Goal: Task Accomplishment & Management: Manage account settings

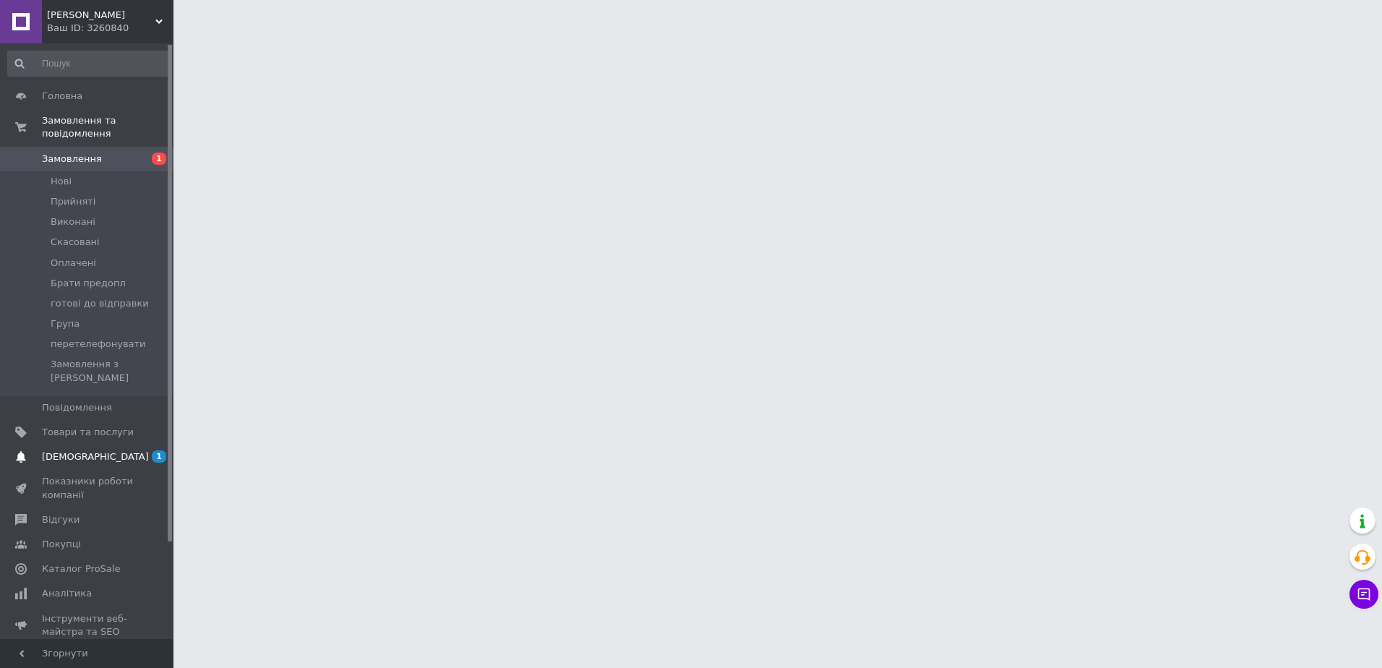
click at [96, 450] on span "[DEMOGRAPHIC_DATA]" at bounding box center [88, 456] width 92 height 13
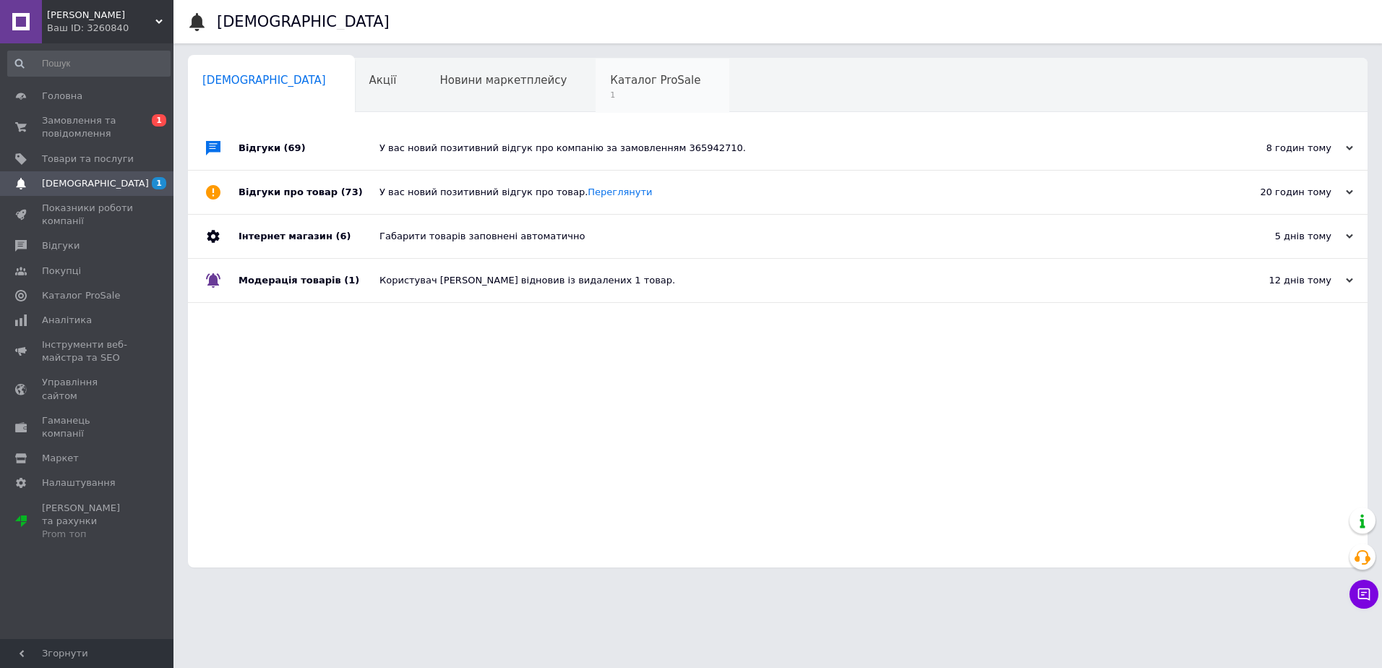
click at [598, 87] on div "Каталог ProSale 1" at bounding box center [663, 86] width 134 height 55
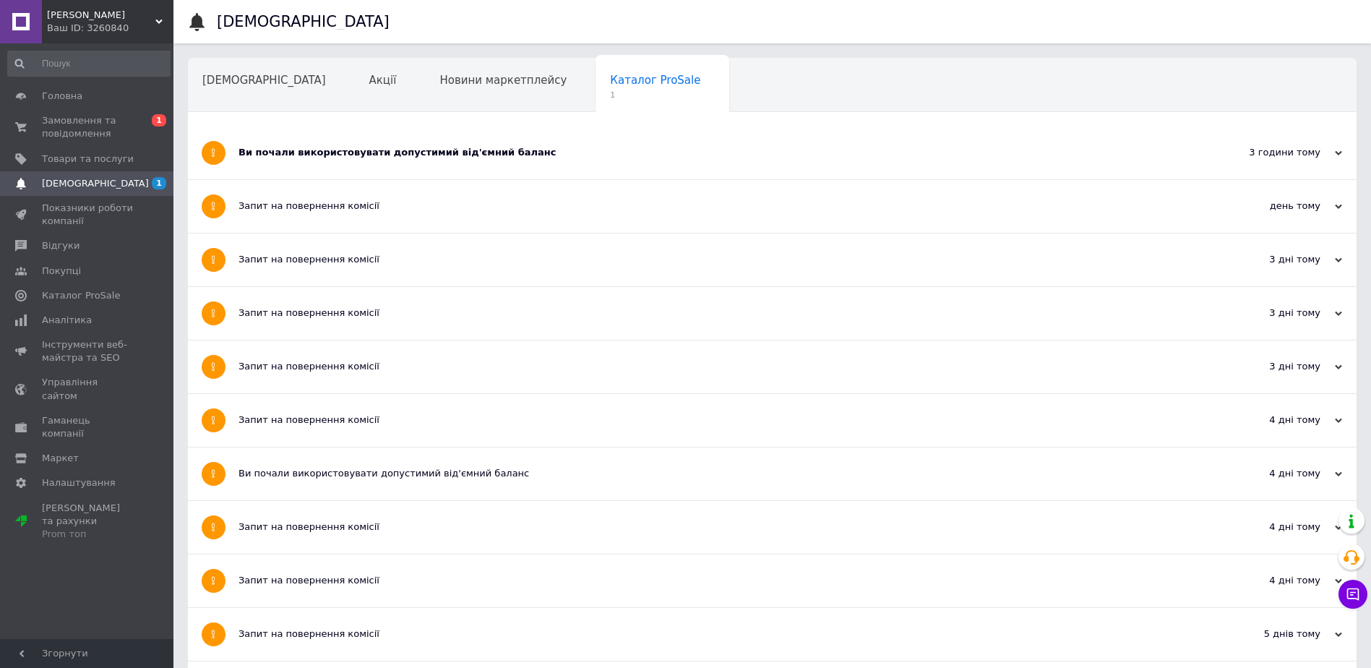
click at [557, 153] on div "Ви почали використовувати допустимий від'ємний баланс" at bounding box center [718, 152] width 959 height 13
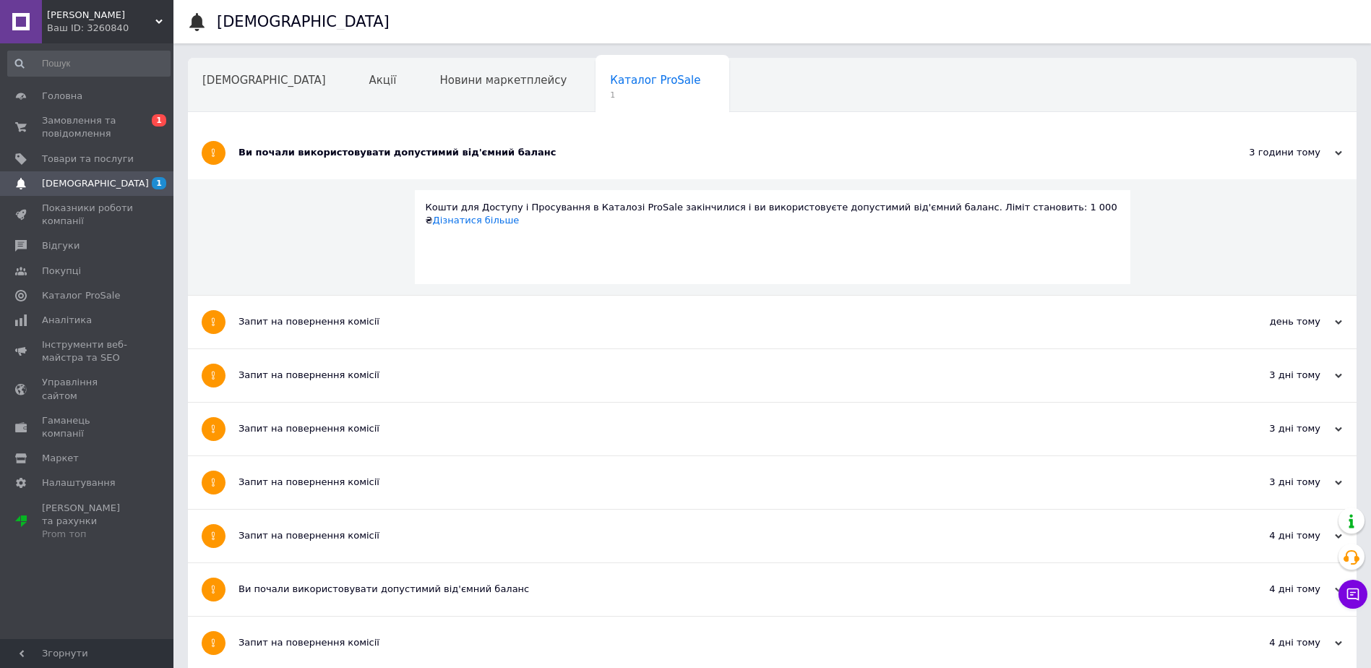
click at [346, 113] on div "Навчання та заходи" at bounding box center [267, 140] width 158 height 55
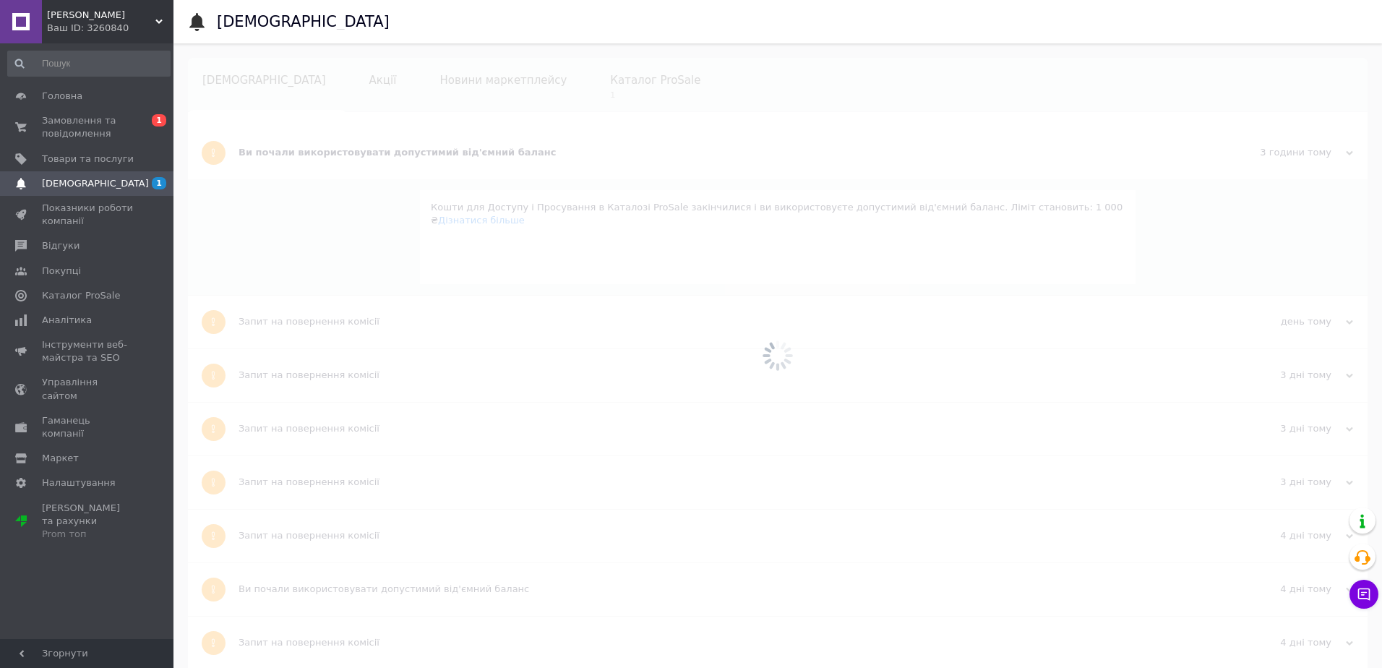
click at [218, 78] on span "[DEMOGRAPHIC_DATA]" at bounding box center [264, 80] width 124 height 13
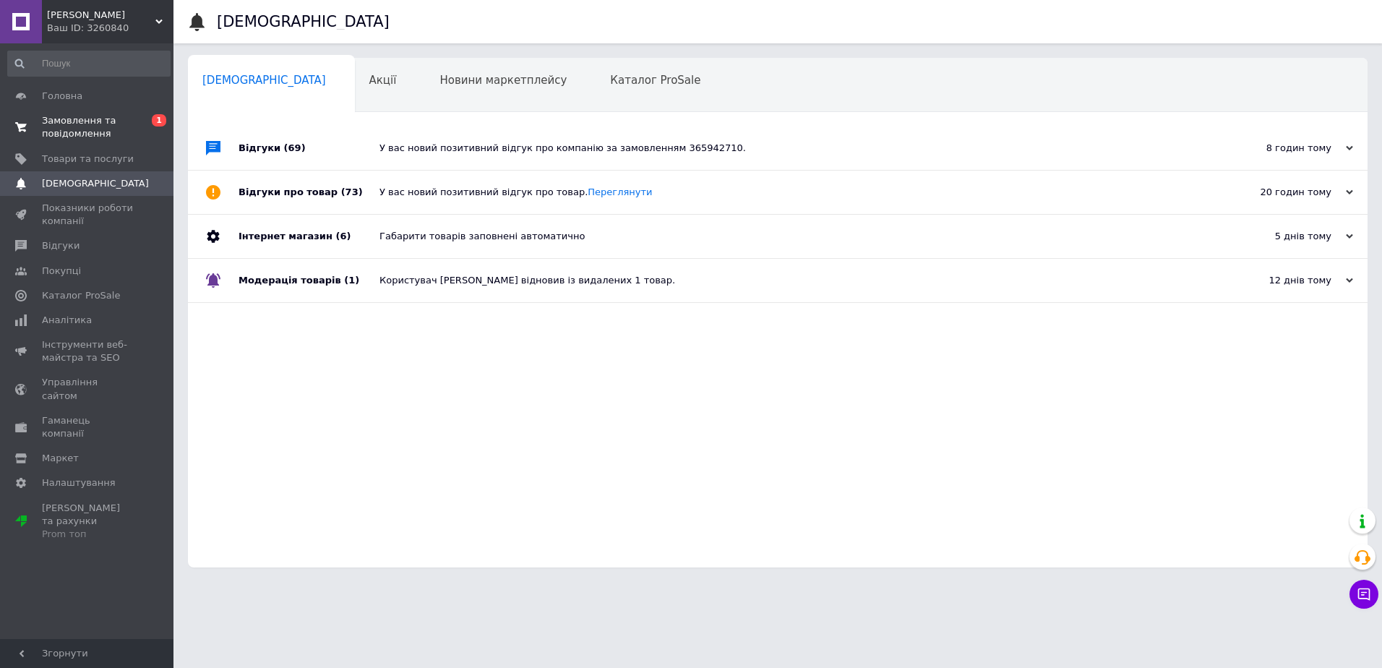
click at [124, 125] on span "Замовлення та повідомлення" at bounding box center [88, 127] width 92 height 26
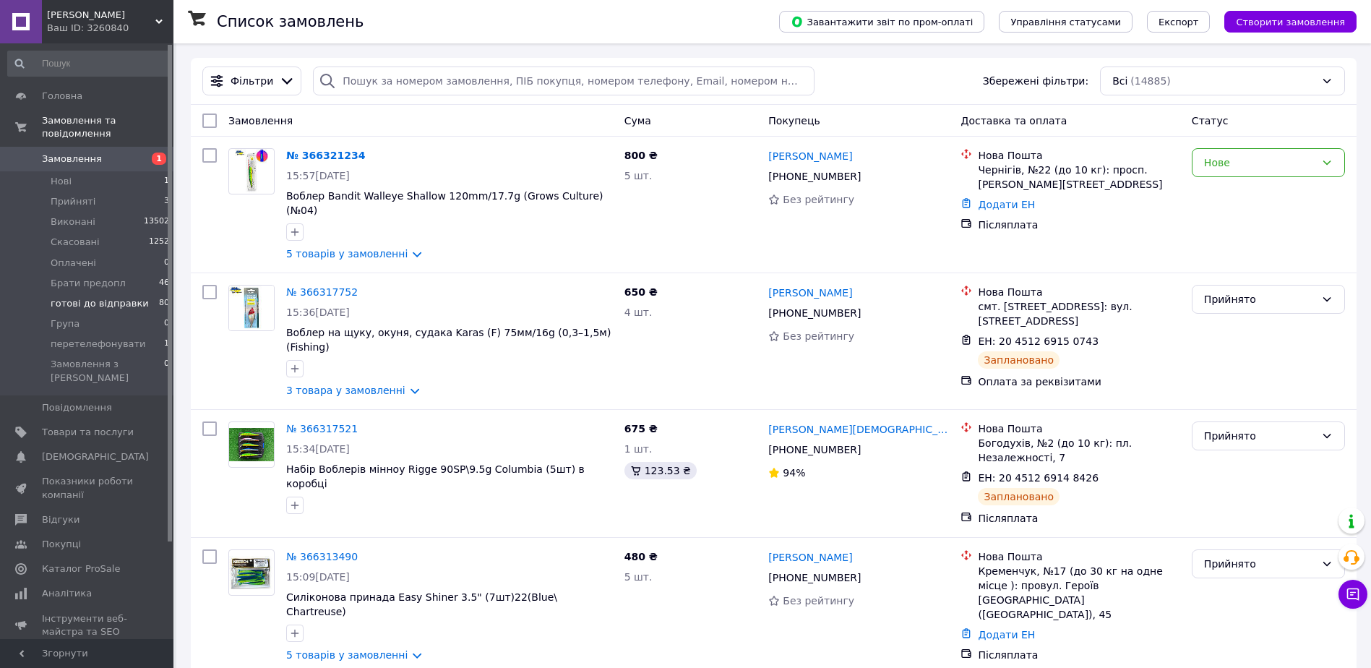
click at [73, 297] on span "готові до відправки" at bounding box center [100, 303] width 98 height 13
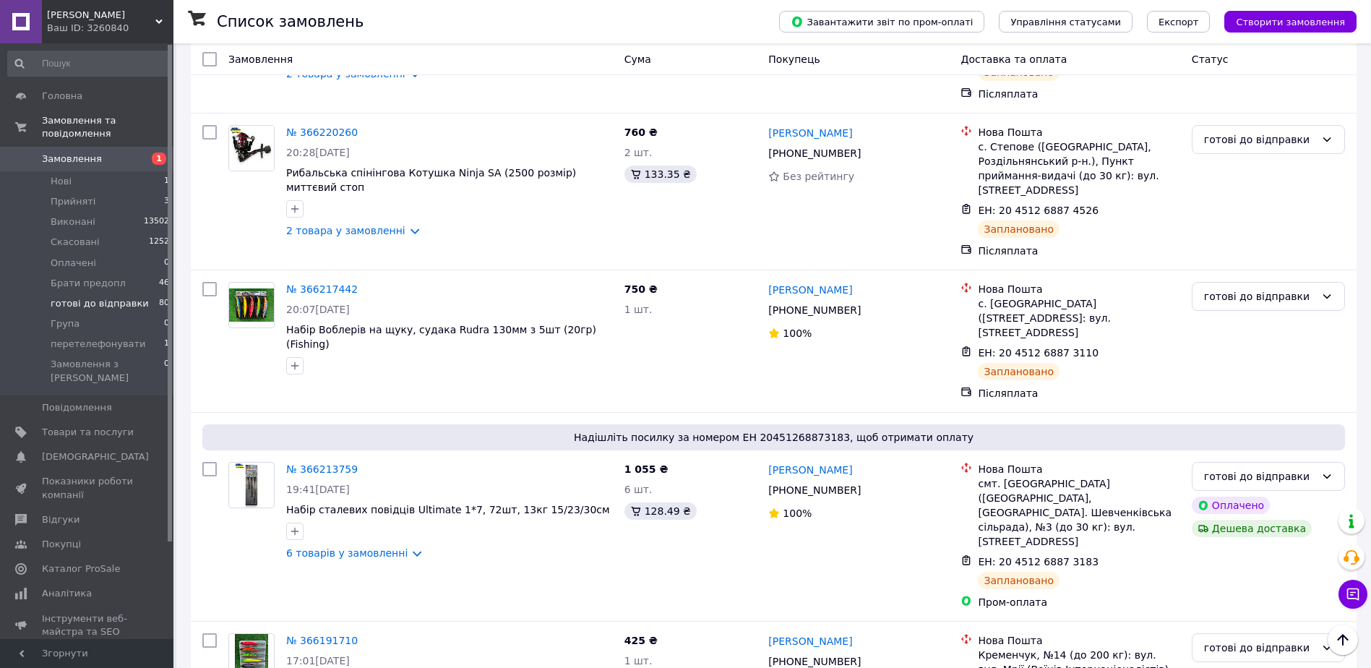
scroll to position [2426, 0]
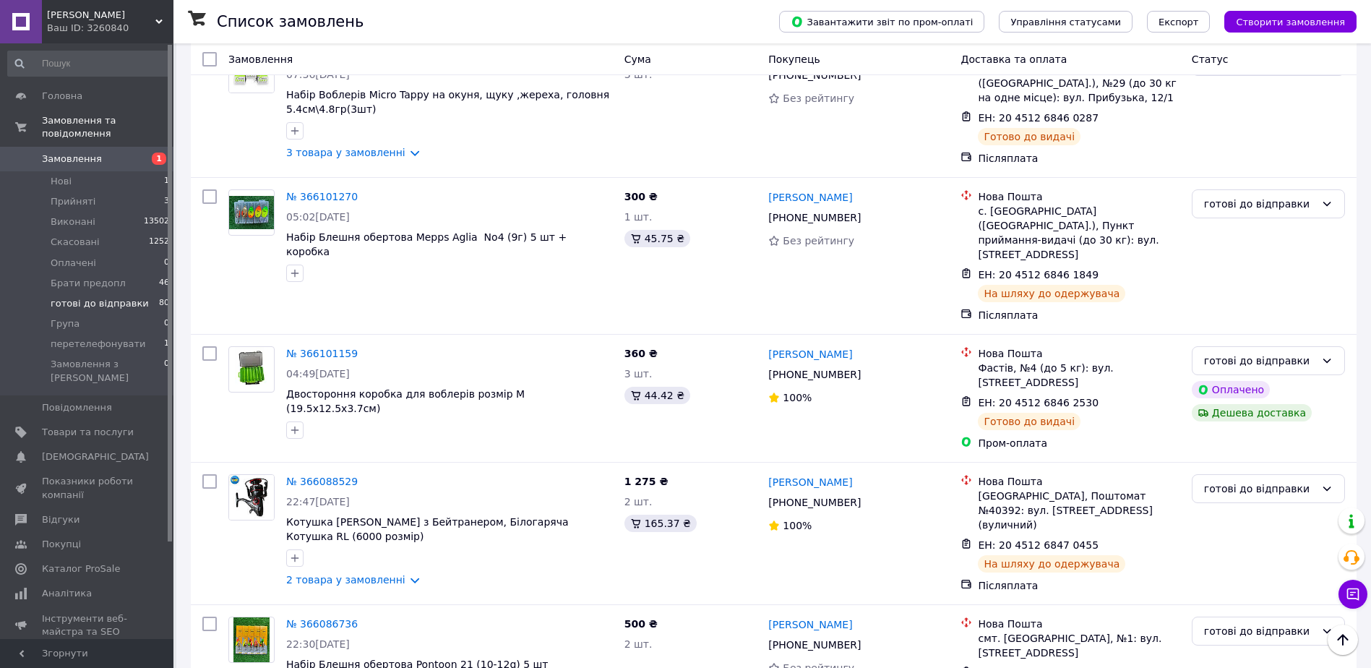
scroll to position [2239, 0]
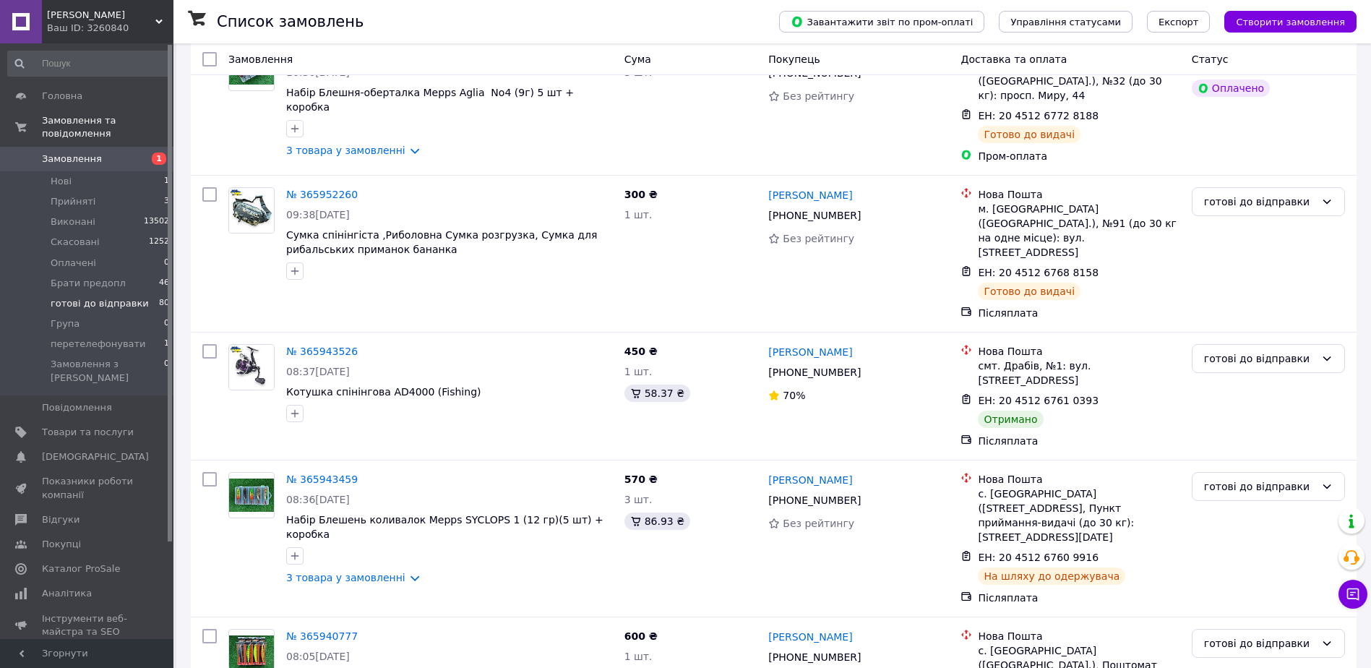
scroll to position [1570, 0]
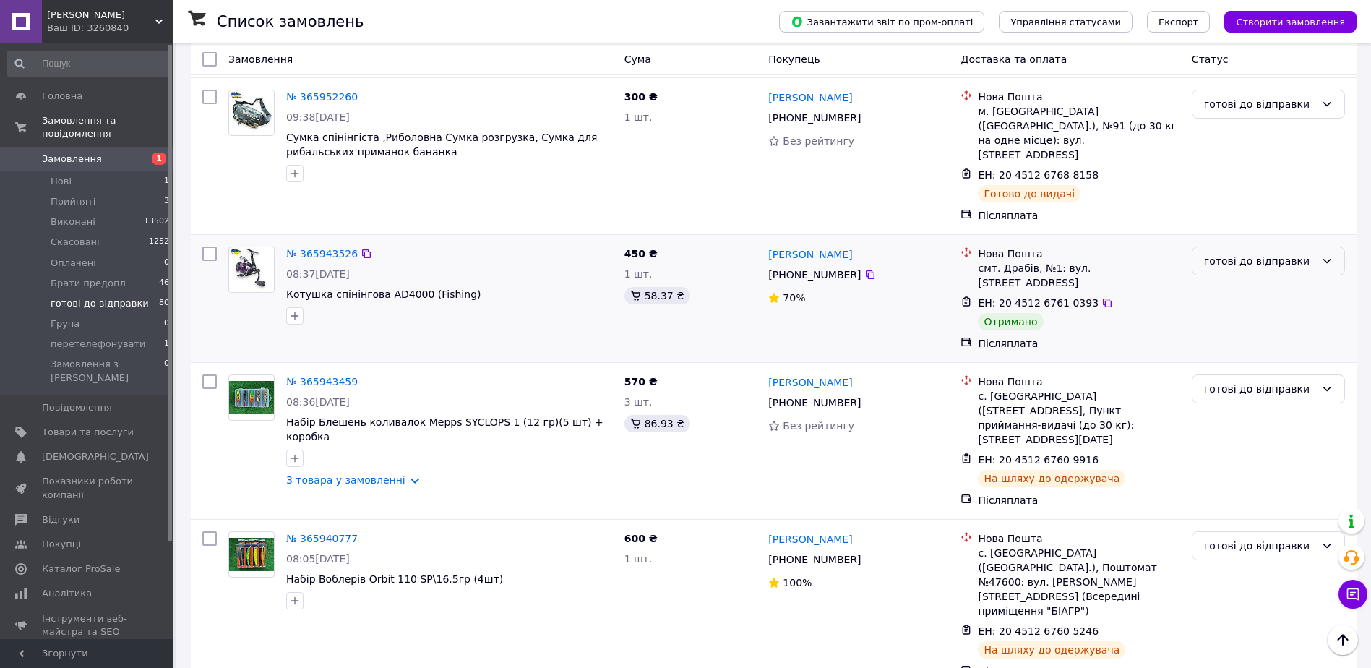
click at [1248, 253] on div "готові до відправки" at bounding box center [1259, 261] width 111 height 16
click at [1233, 233] on li "Виконано" at bounding box center [1269, 239] width 152 height 26
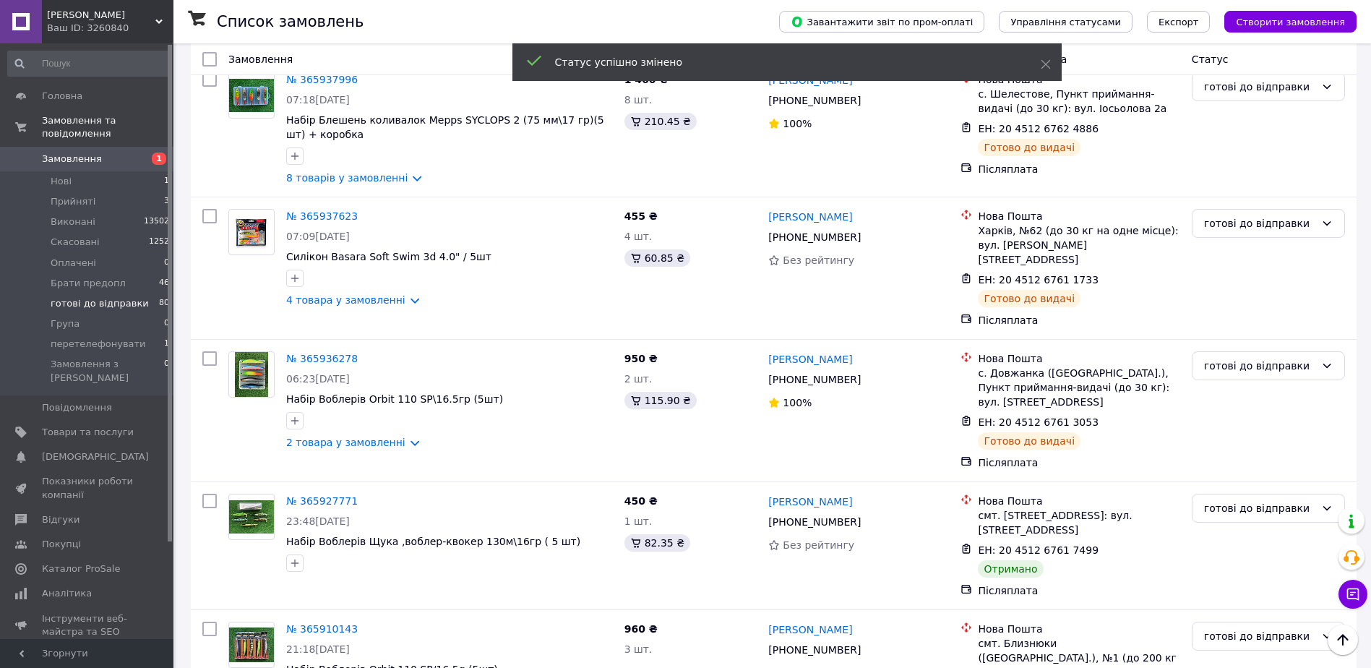
scroll to position [2291, 0]
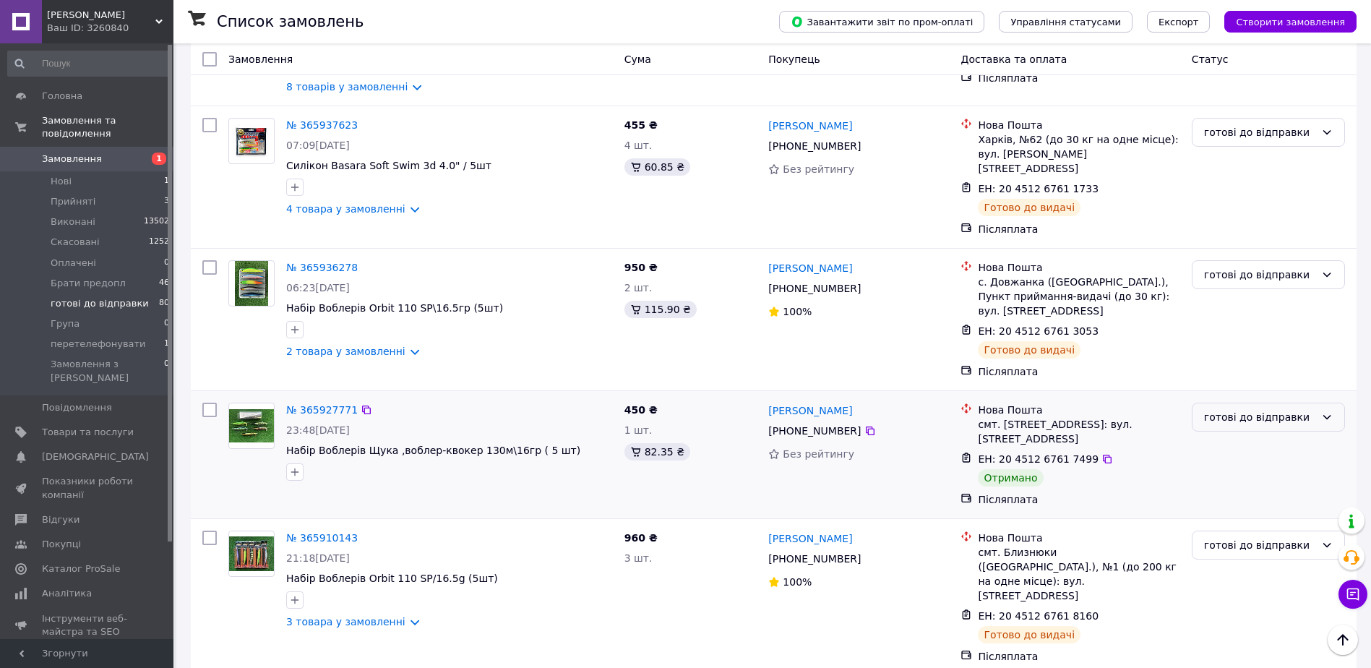
click at [1253, 409] on div "готові до відправки" at bounding box center [1259, 417] width 111 height 16
click at [1233, 325] on li "Виконано" at bounding box center [1269, 322] width 152 height 26
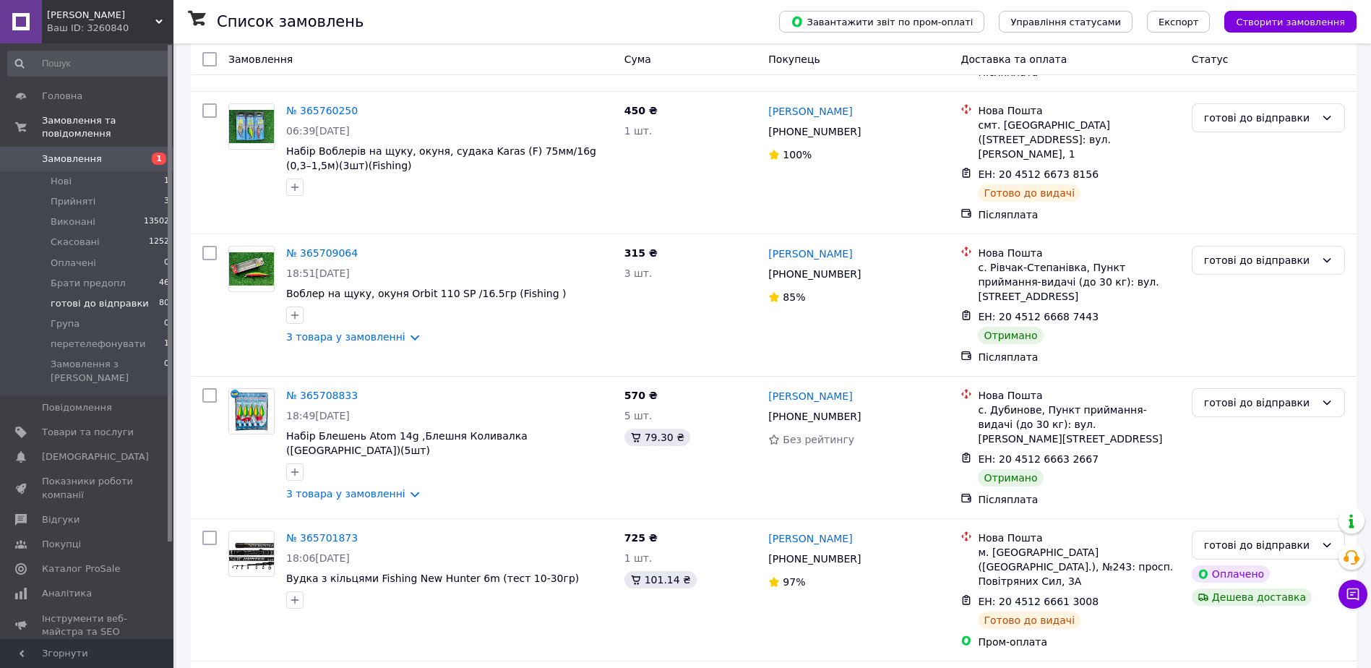
scroll to position [1019, 0]
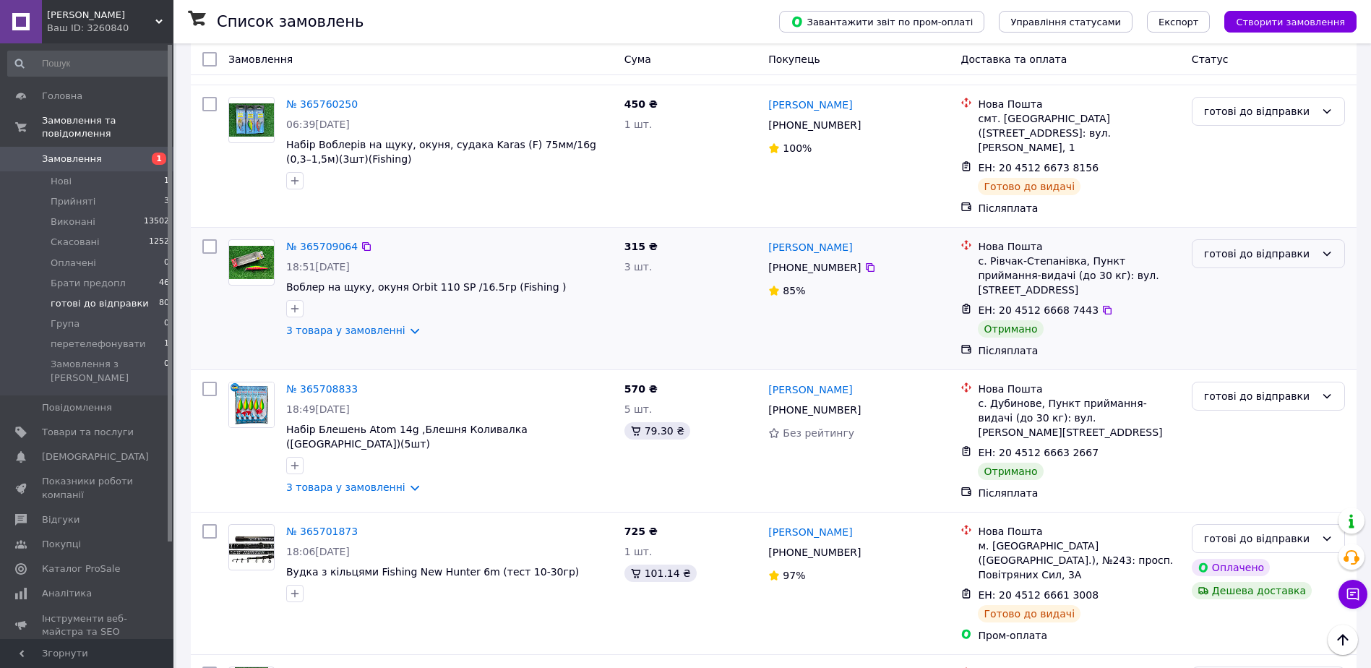
click at [1249, 246] on div "готові до відправки" at bounding box center [1259, 254] width 111 height 16
click at [1229, 207] on li "Виконано" at bounding box center [1269, 210] width 152 height 26
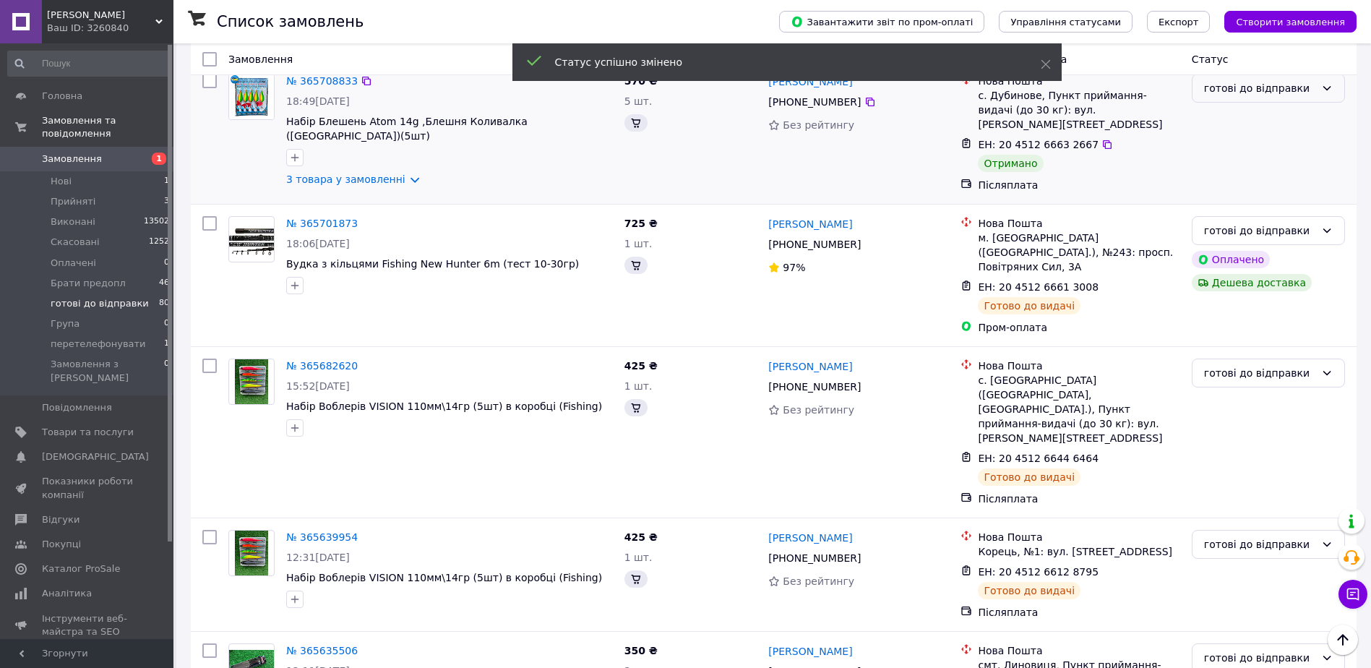
scroll to position [740, 0]
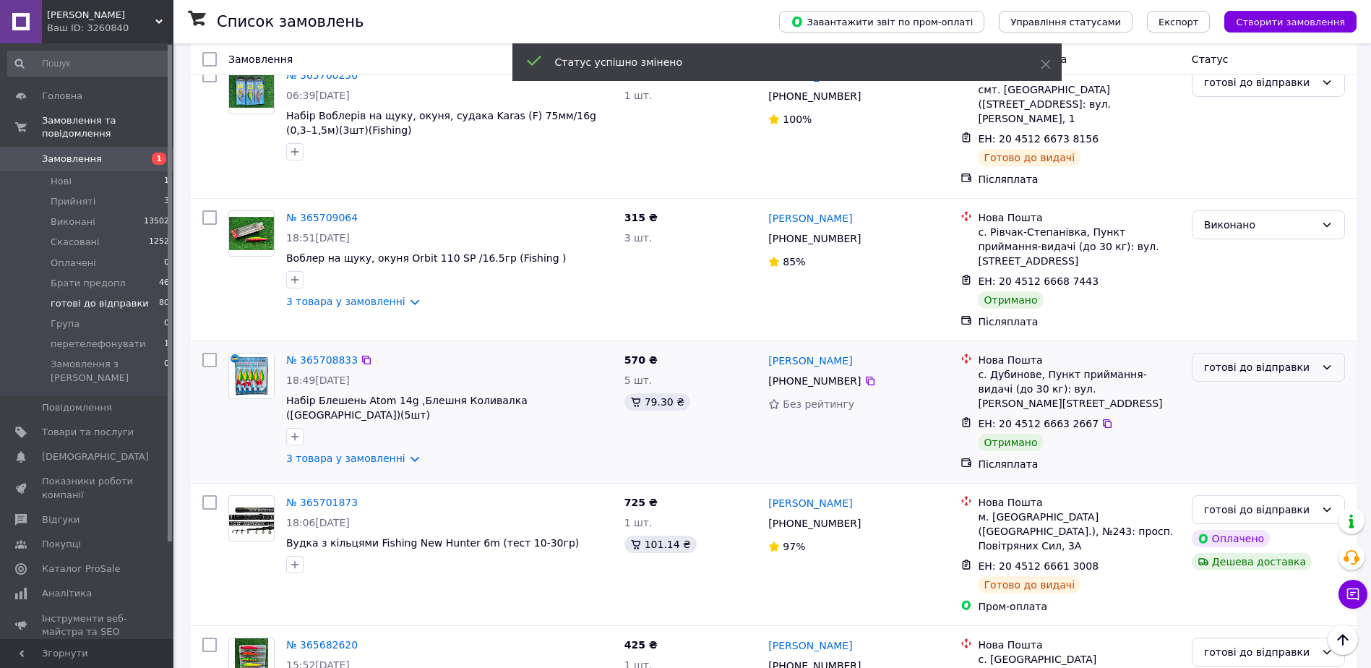
click at [1248, 359] on div "готові до відправки" at bounding box center [1259, 367] width 111 height 16
click at [1236, 337] on li "Виконано" at bounding box center [1269, 338] width 152 height 26
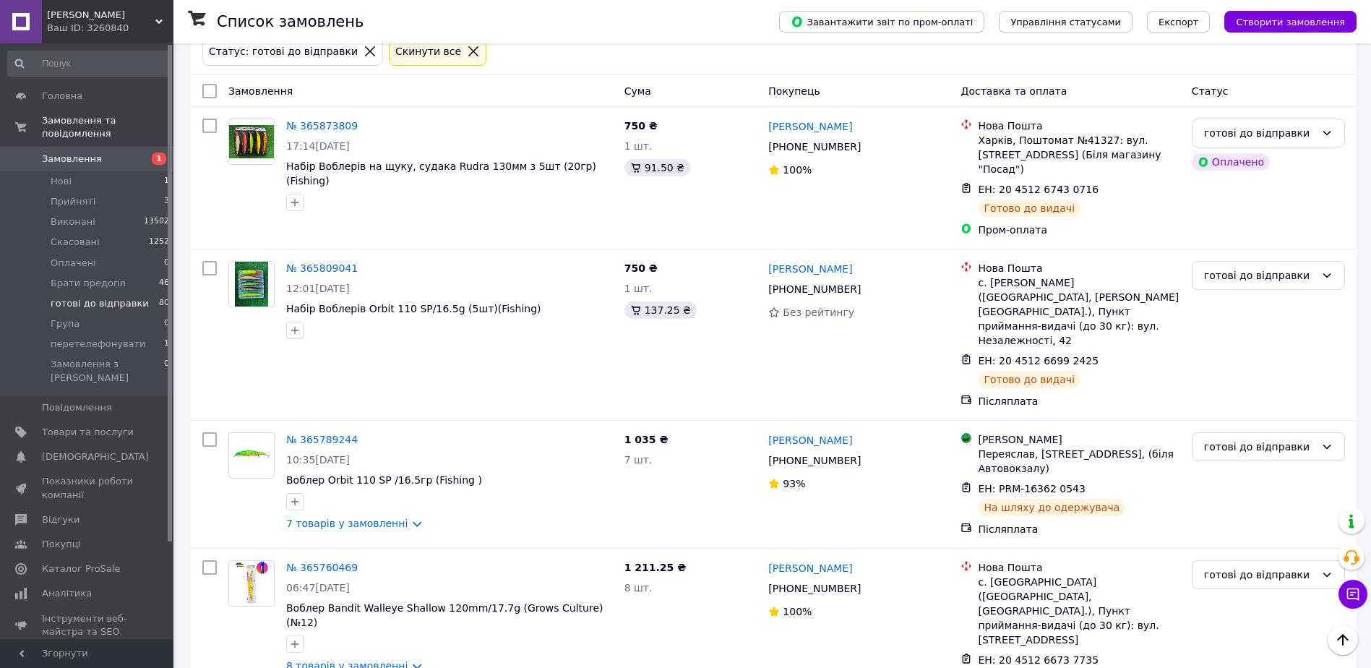
scroll to position [0, 0]
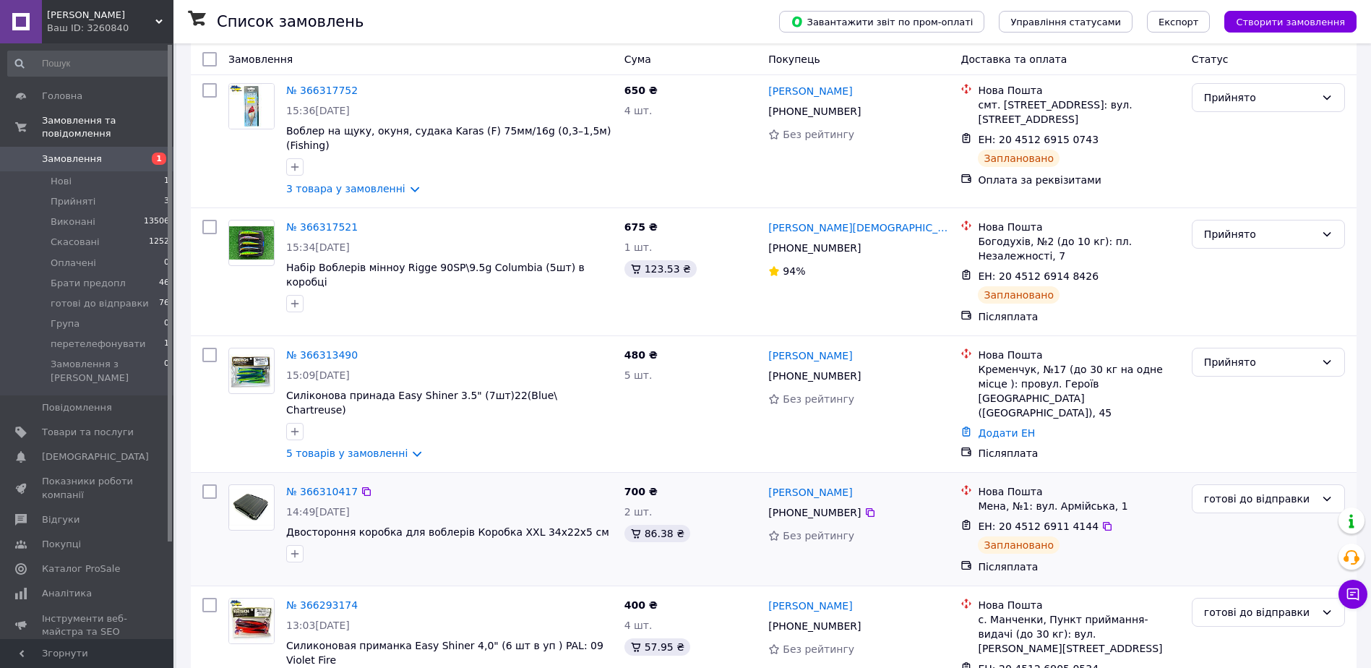
scroll to position [217, 0]
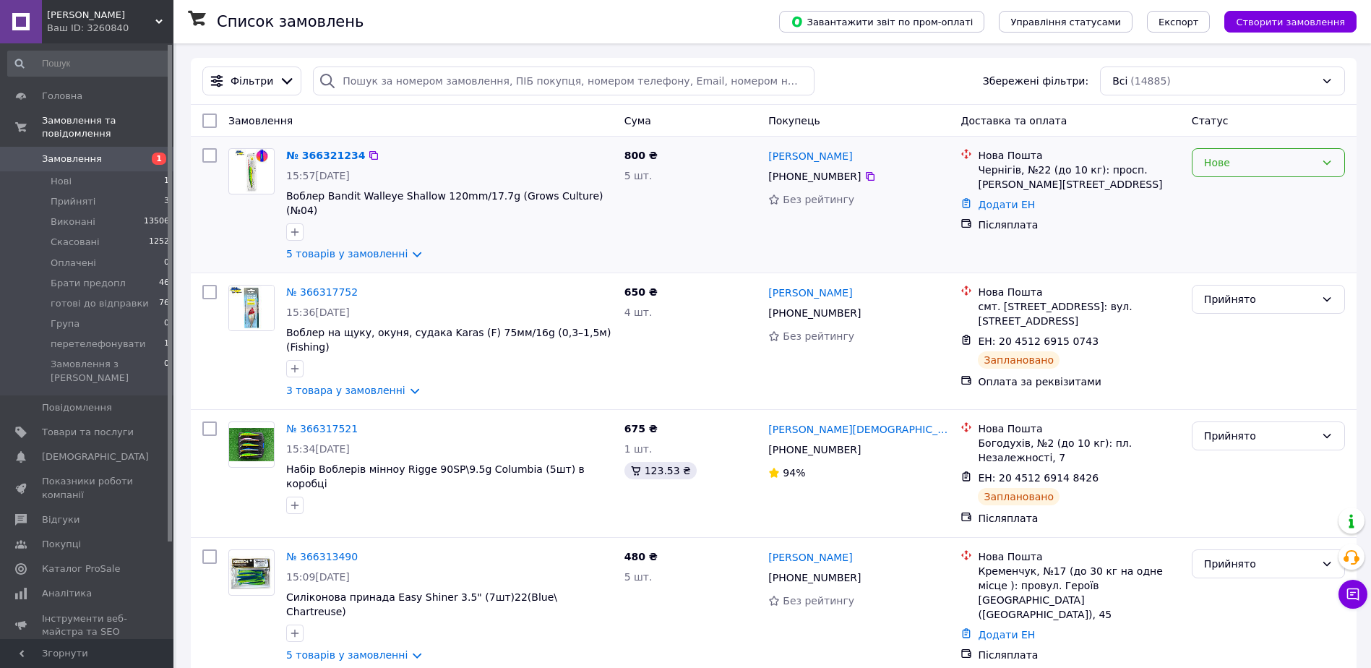
click at [1242, 164] on div "Нове" at bounding box center [1259, 163] width 111 height 16
click at [1232, 197] on li "Прийнято" at bounding box center [1269, 194] width 152 height 26
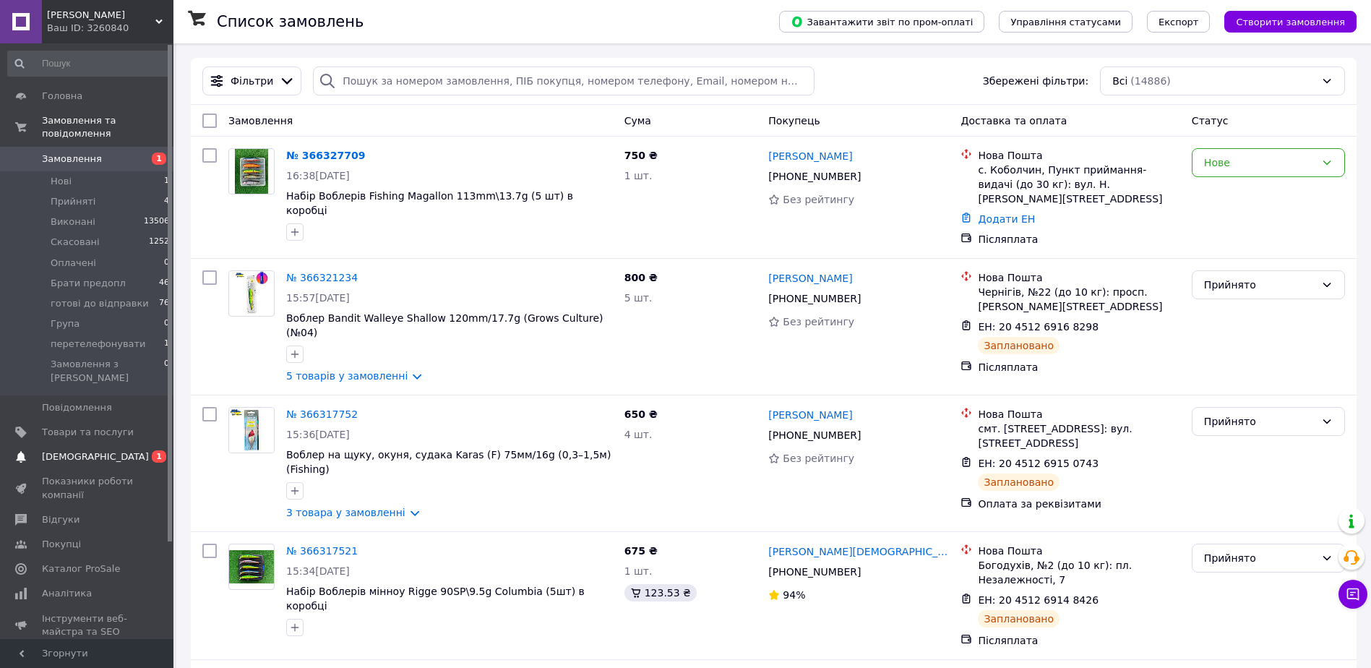
click at [66, 450] on span "[DEMOGRAPHIC_DATA]" at bounding box center [95, 456] width 107 height 13
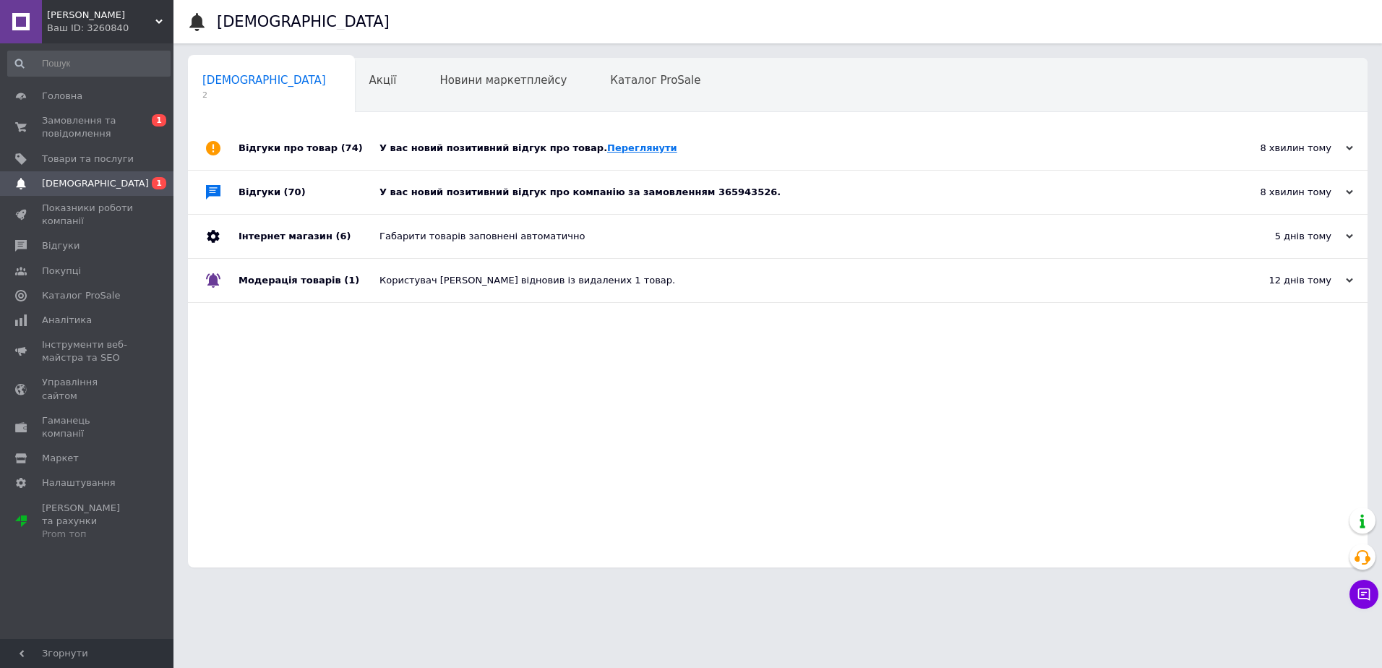
click at [607, 143] on link "Переглянути" at bounding box center [642, 147] width 70 height 11
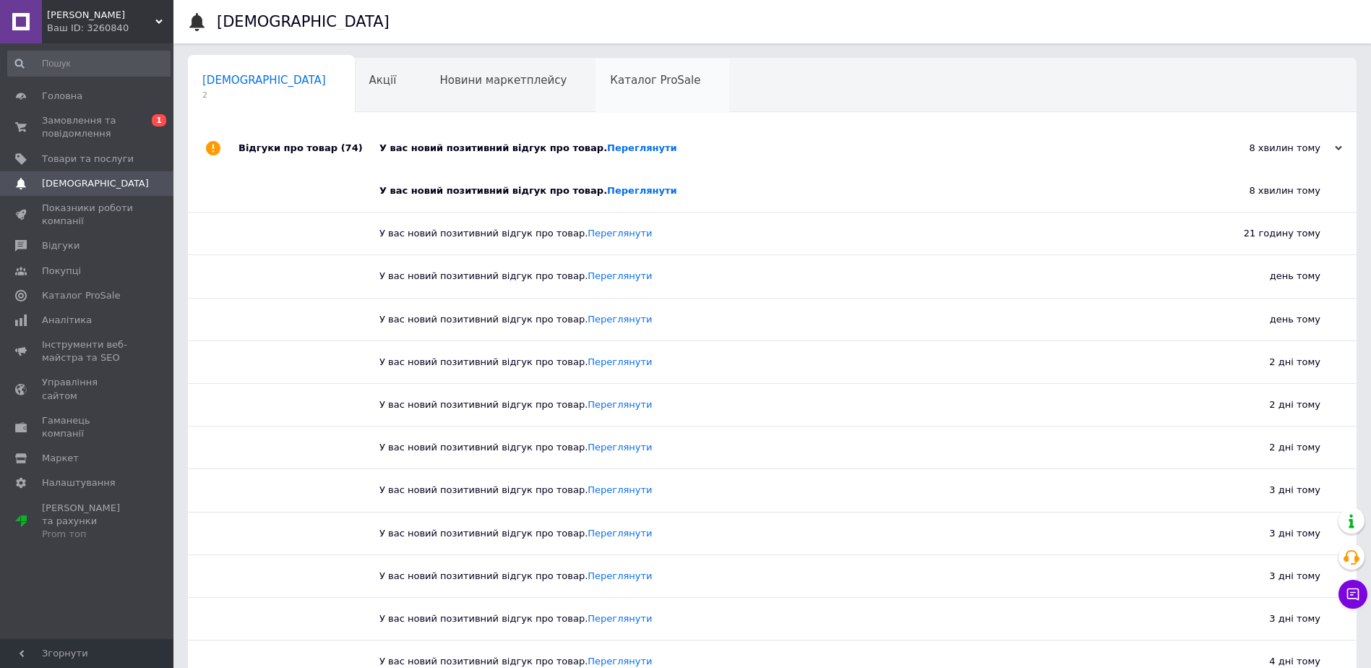
click at [596, 82] on div "Каталог ProSale 0" at bounding box center [663, 86] width 134 height 55
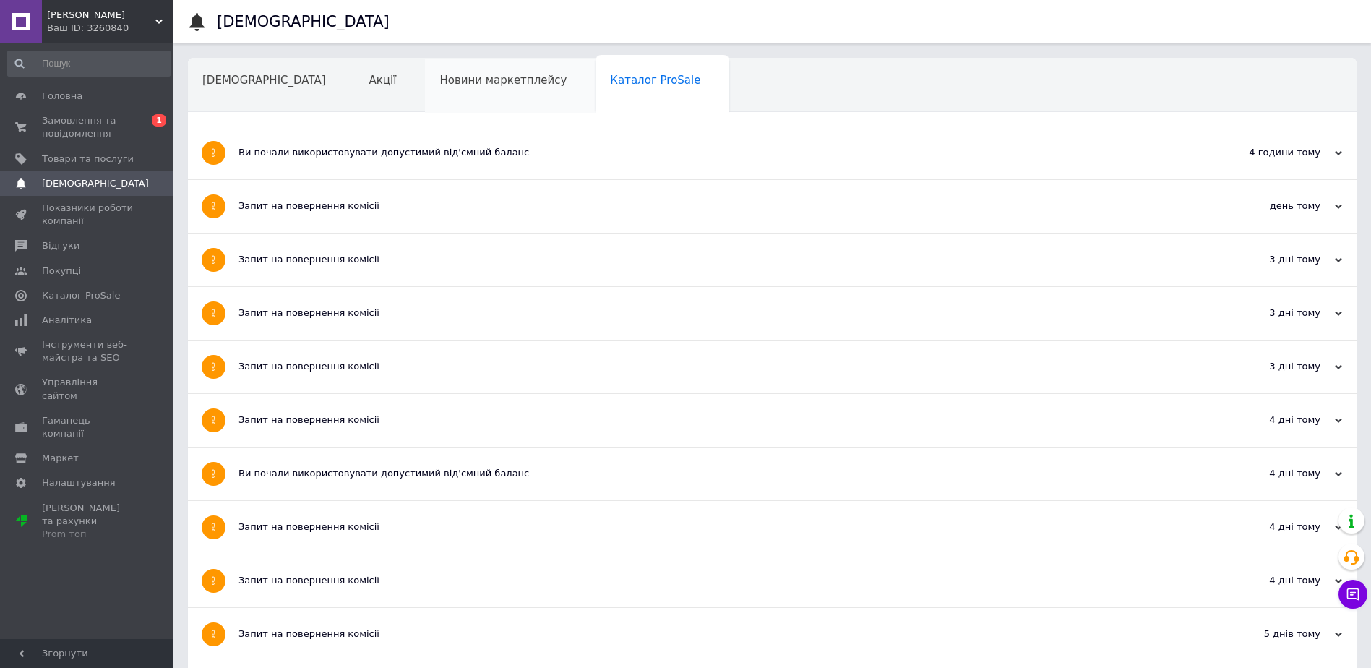
click at [440, 90] on div "Новини маркетплейсу" at bounding box center [510, 86] width 171 height 55
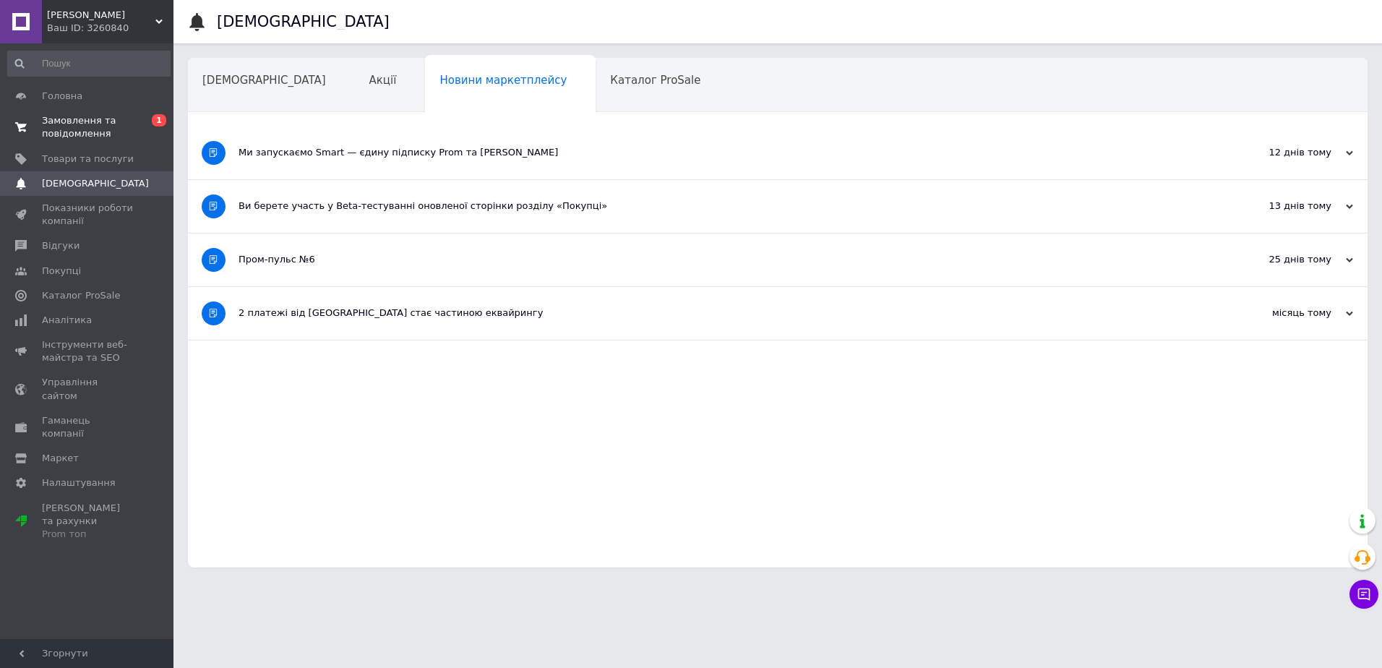
click at [77, 121] on span "Замовлення та повідомлення" at bounding box center [88, 127] width 92 height 26
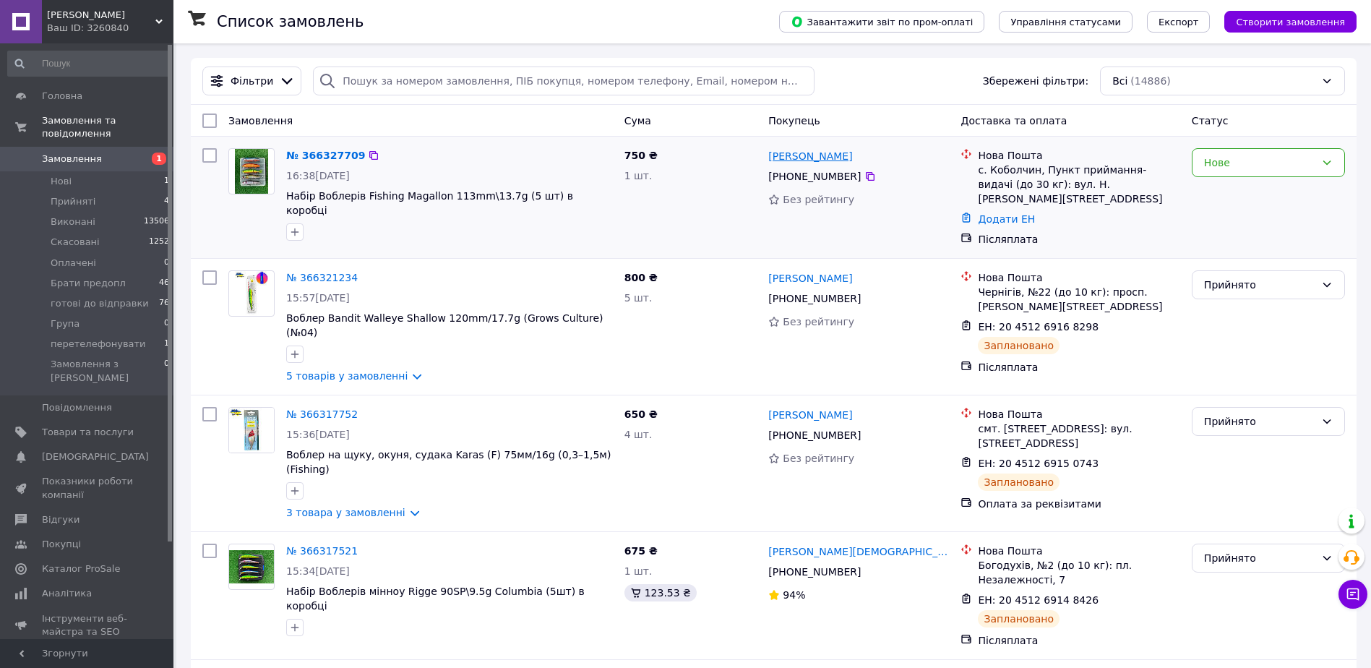
click at [802, 160] on link "[PERSON_NAME]" at bounding box center [810, 156] width 84 height 14
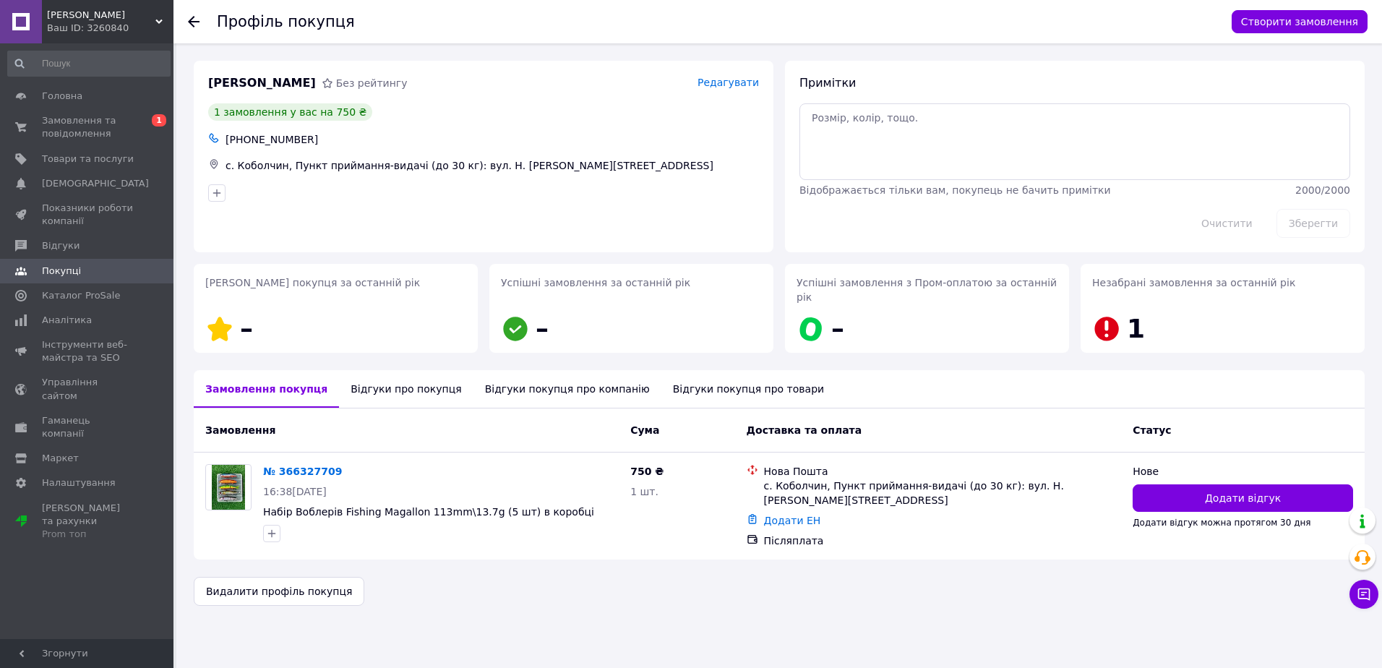
click at [371, 372] on div "Відгуки про покупця" at bounding box center [406, 389] width 134 height 38
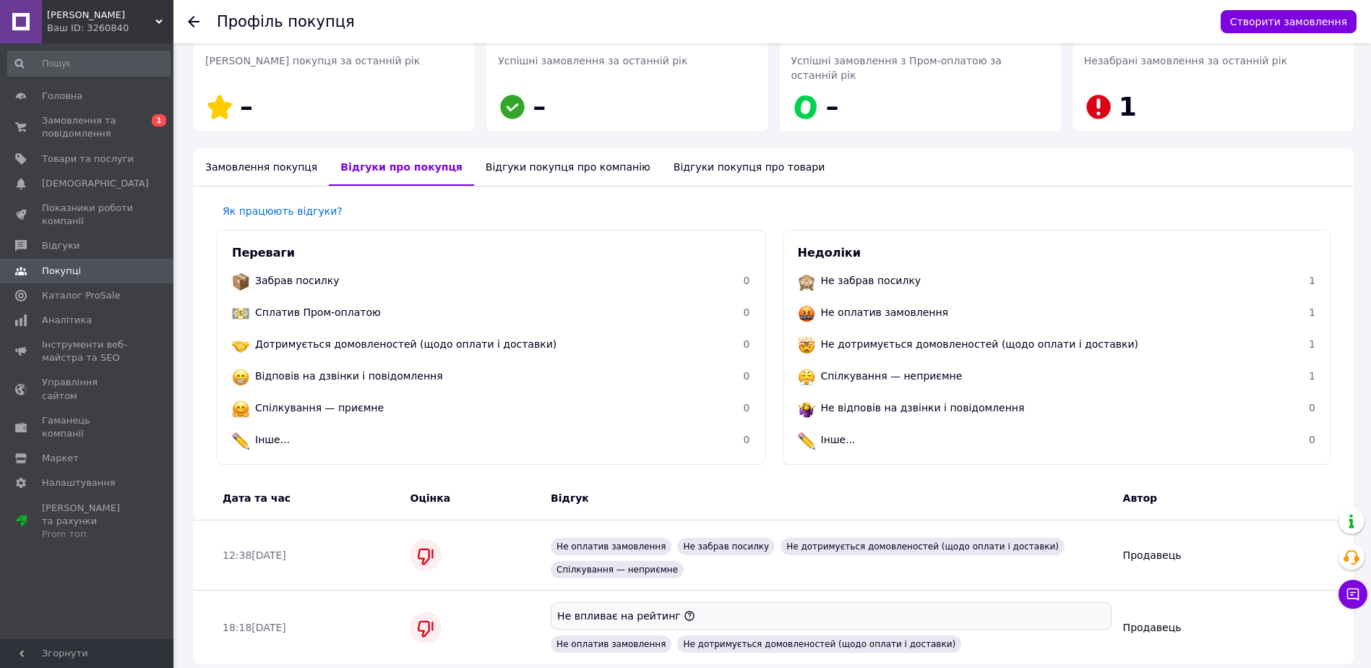
click at [507, 377] on ul "Забрав посилку 0 Сплатив Пром-оплатою 0 Дотримується домовленостей (щодо оплати…" at bounding box center [491, 361] width 518 height 191
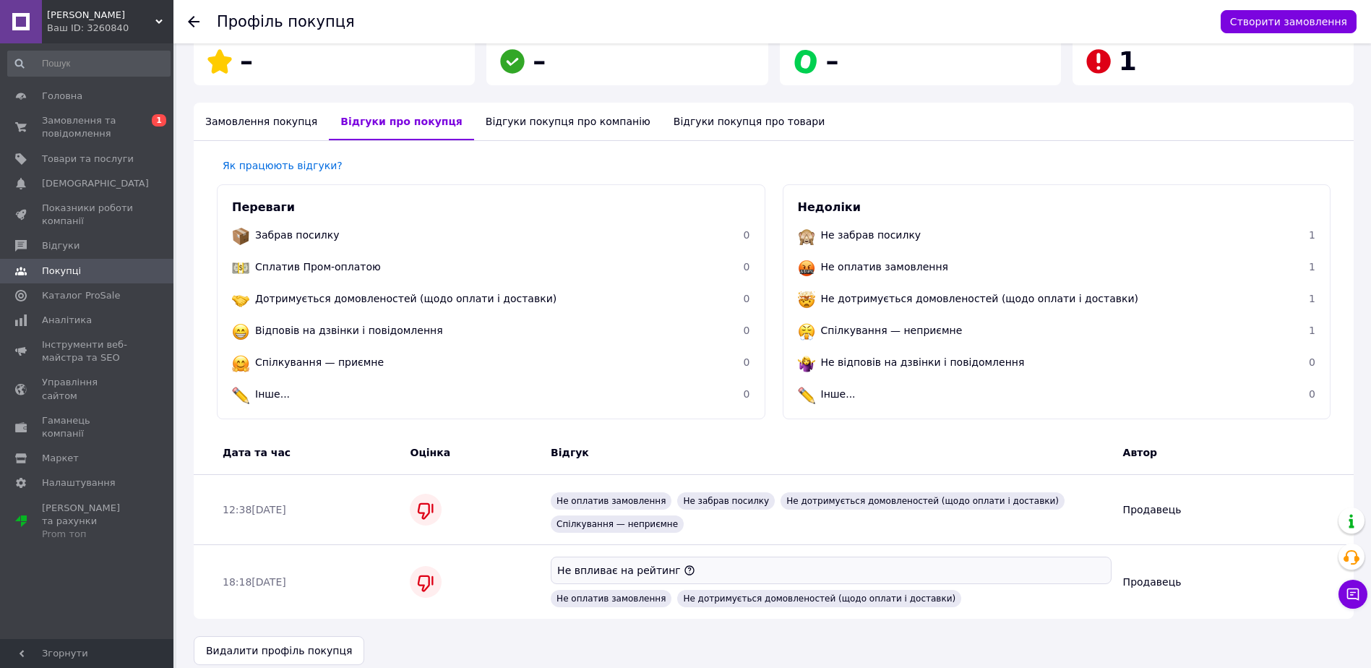
scroll to position [51, 0]
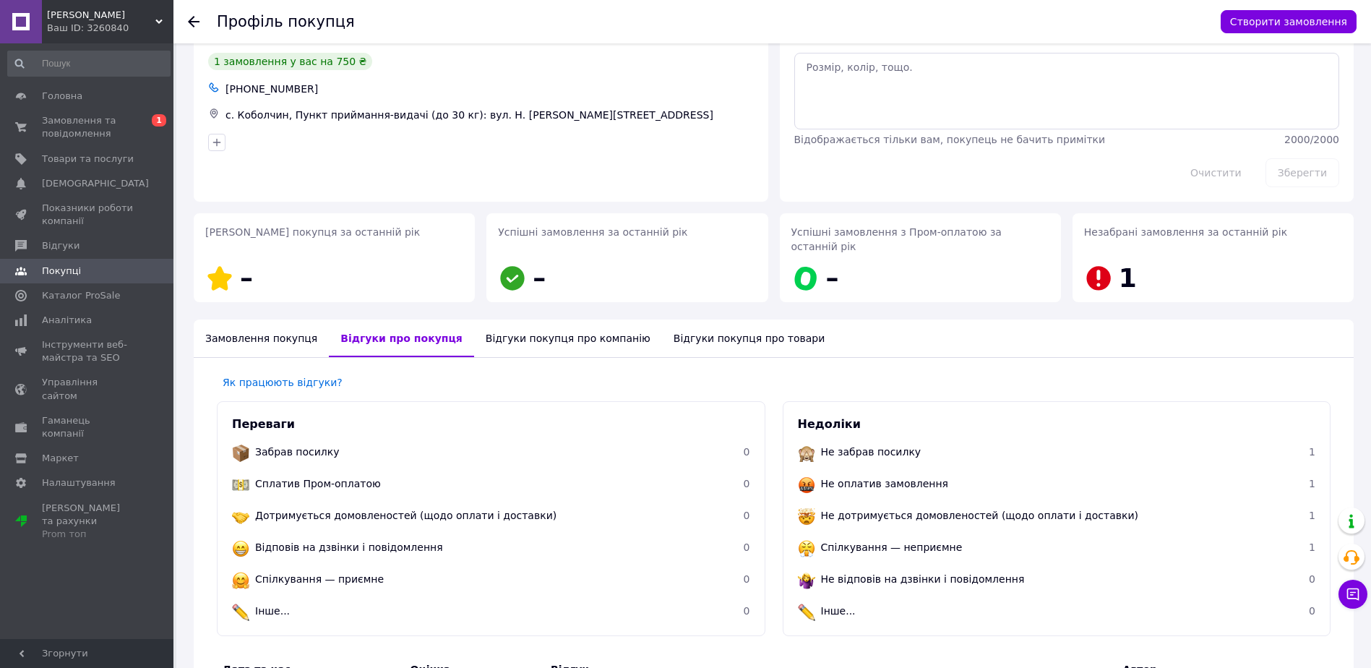
click at [554, 327] on div "Відгуки покупця про компанію" at bounding box center [568, 338] width 188 height 38
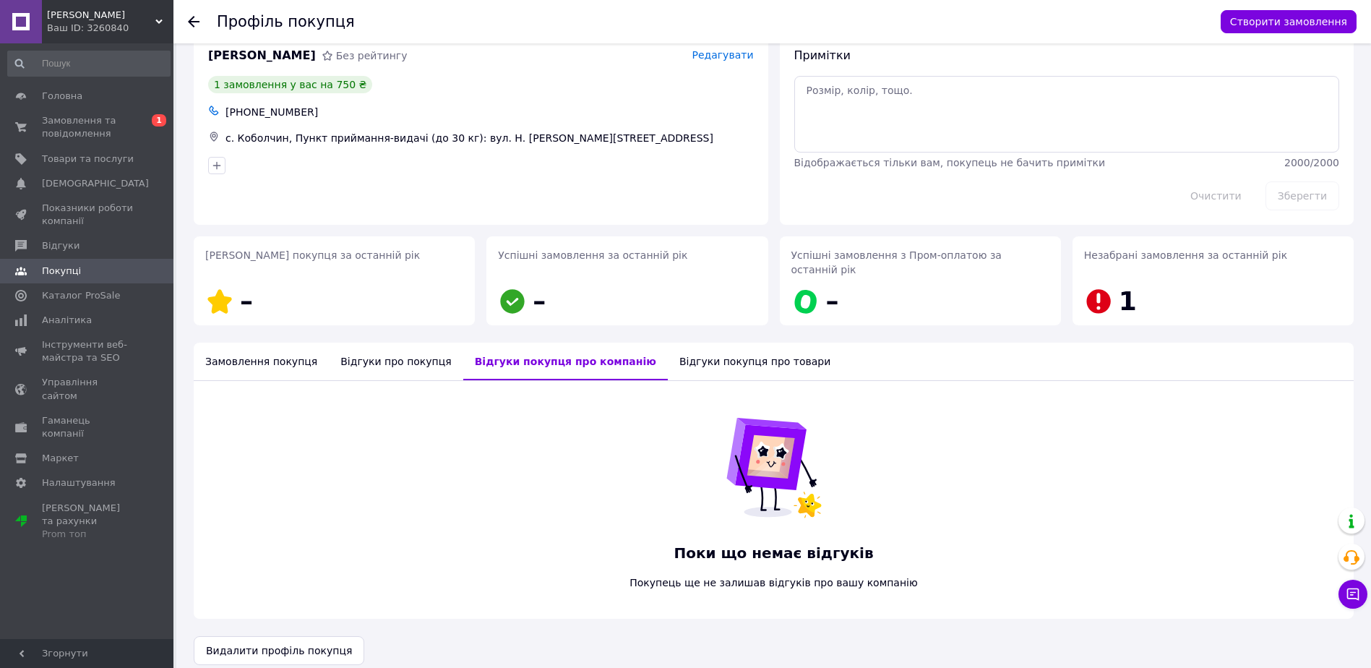
click at [677, 353] on div "Відгуки покупця про товари" at bounding box center [755, 362] width 174 height 38
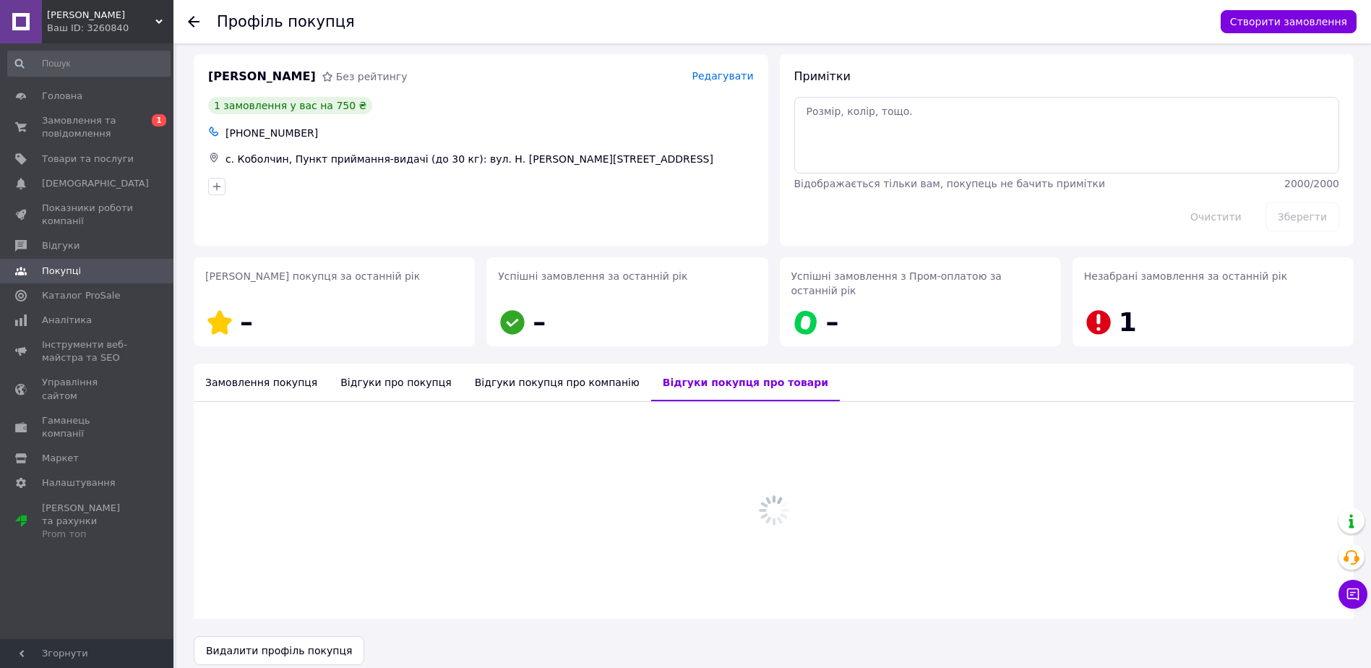
scroll to position [27, 0]
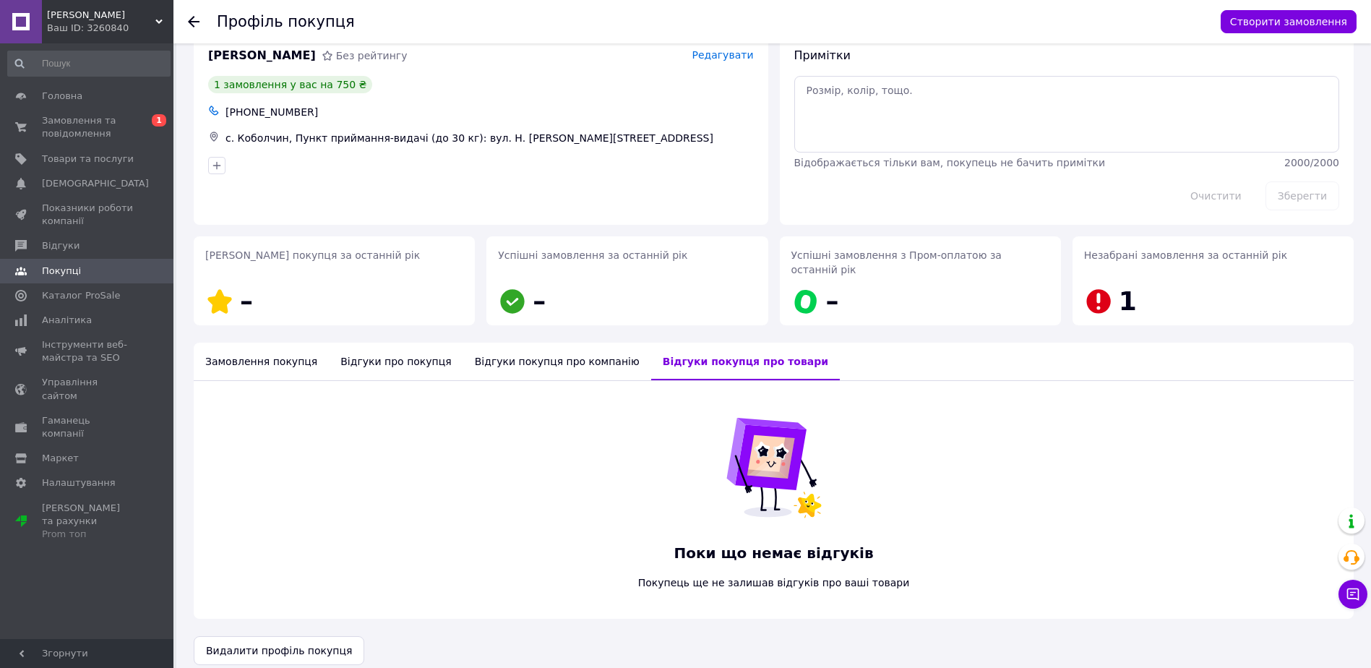
click at [261, 354] on div "Замовлення покупця" at bounding box center [261, 362] width 135 height 38
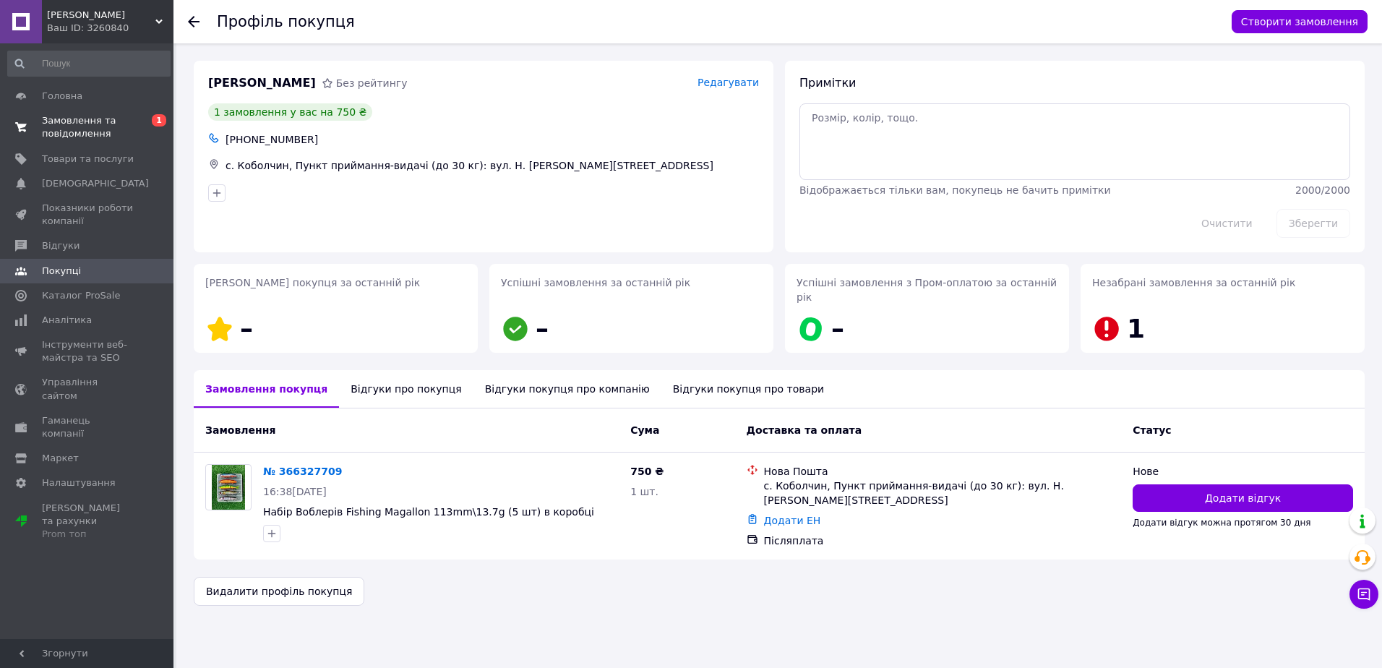
click at [64, 126] on span "Замовлення та повідомлення" at bounding box center [88, 127] width 92 height 26
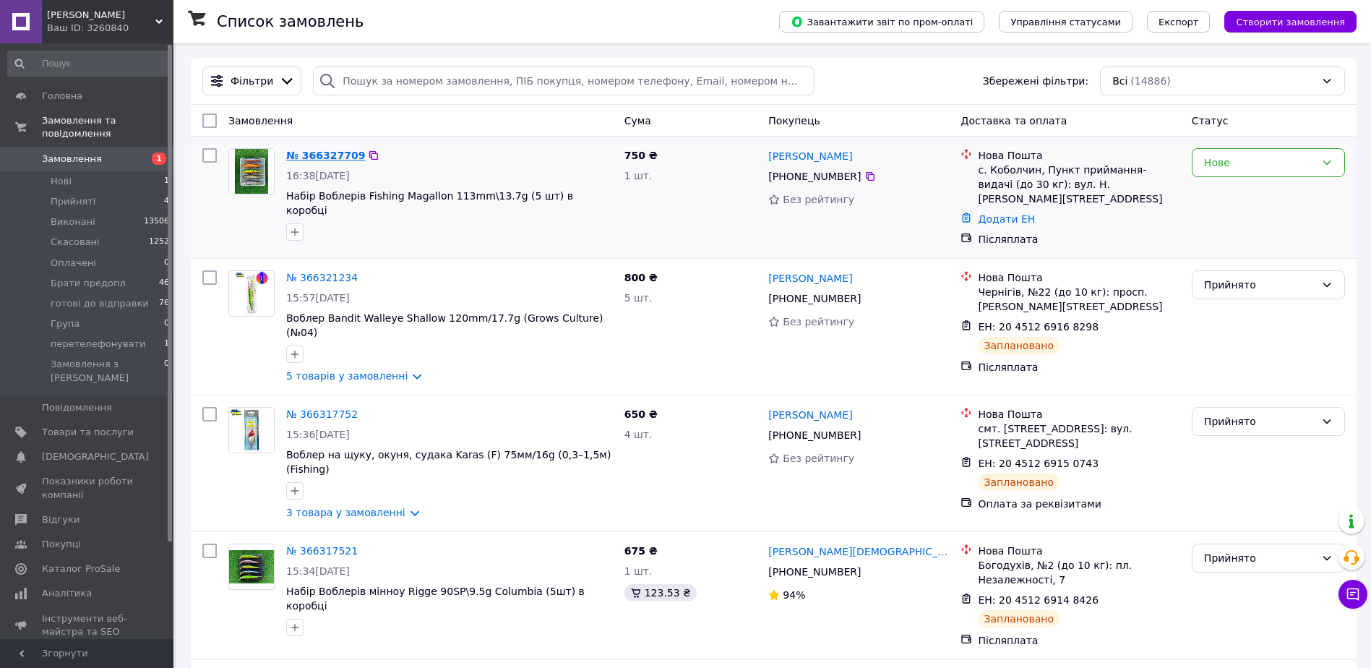
click at [310, 158] on link "№ 366327709" at bounding box center [325, 156] width 79 height 12
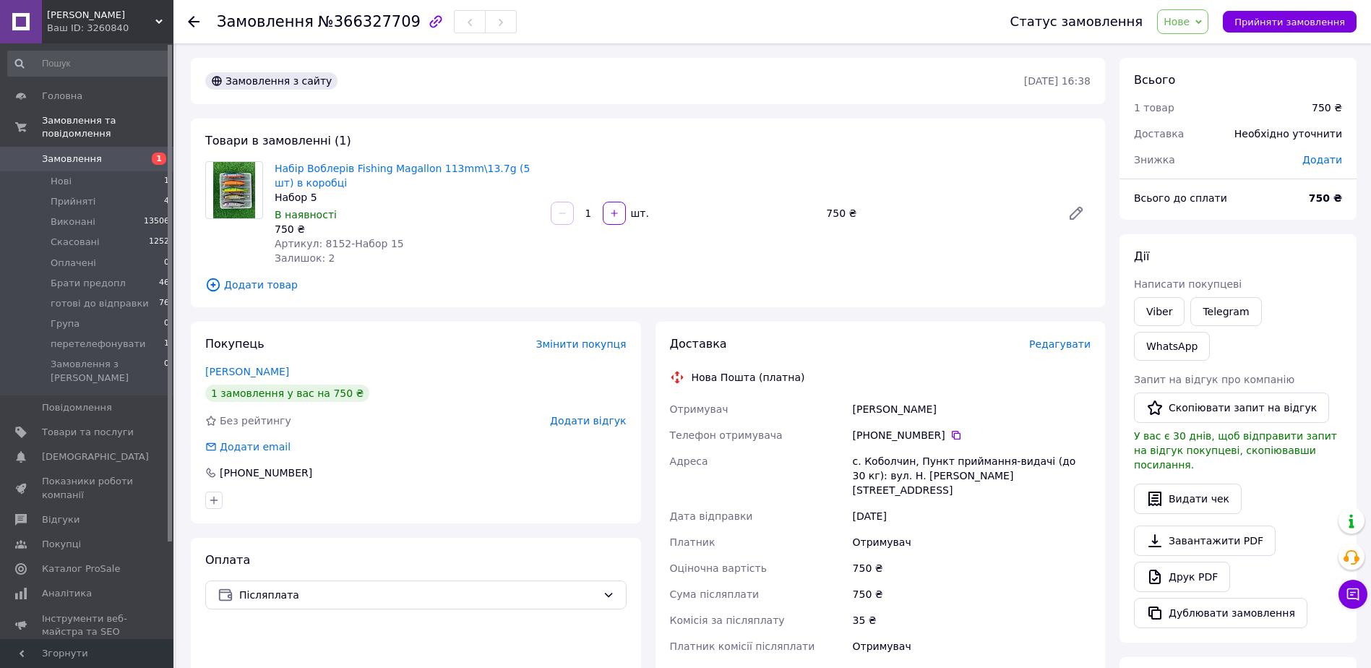
click at [104, 153] on span "Замовлення" at bounding box center [88, 159] width 92 height 13
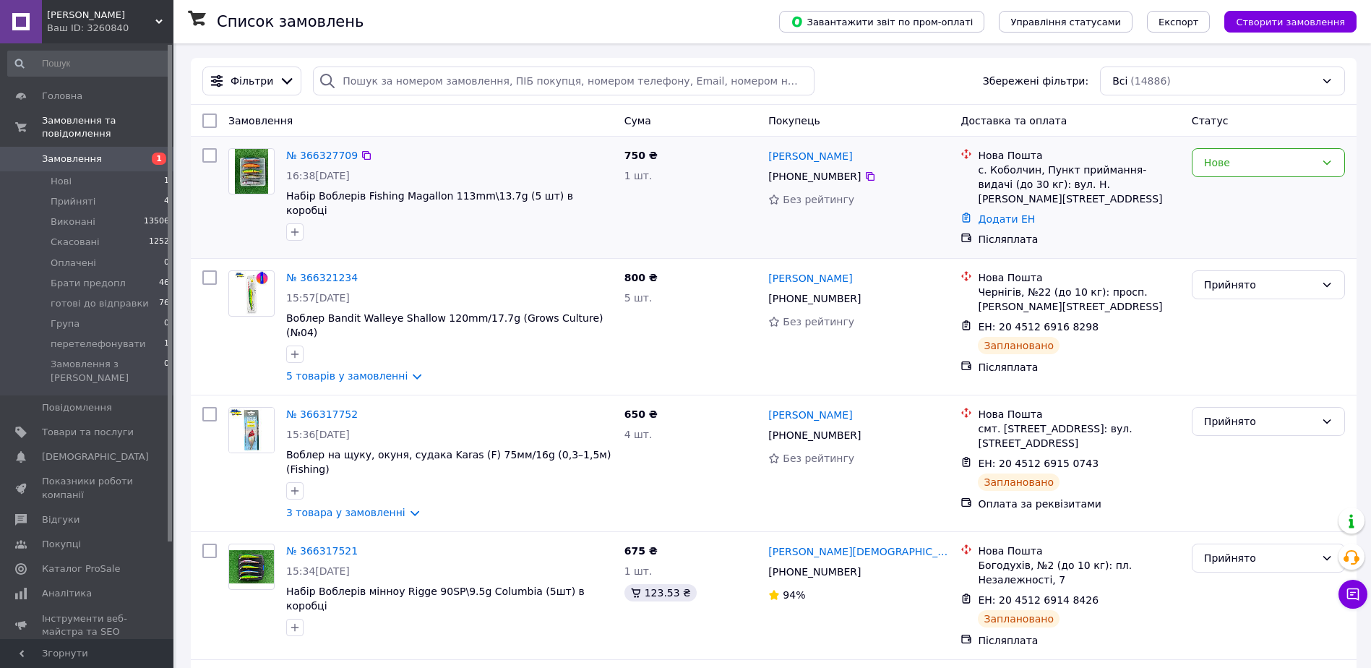
click at [283, 154] on div "№ 366327709 16:38, 12.10.2025 Набір Воблерів Fishing Magallon 113mm\13.7g (5 шт…" at bounding box center [449, 194] width 338 height 104
click at [288, 155] on link "№ 366327709" at bounding box center [322, 156] width 72 height 12
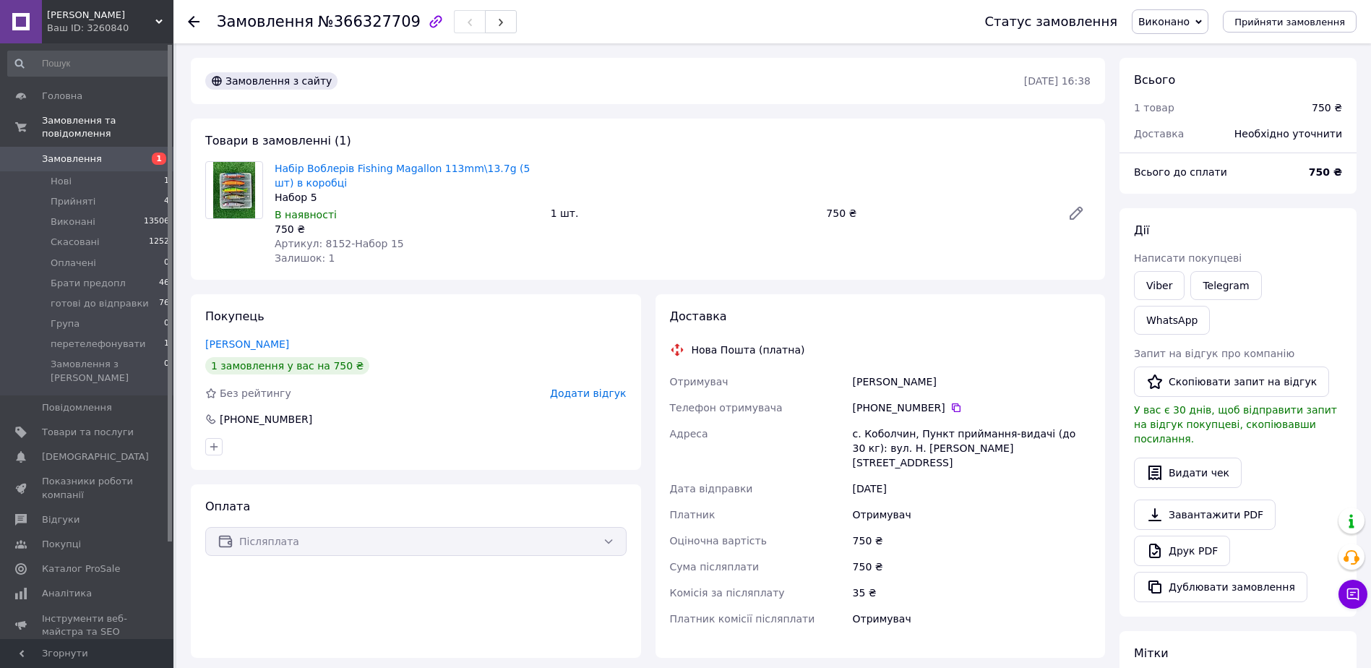
click at [207, 347] on link "Брінік Назар" at bounding box center [247, 344] width 84 height 12
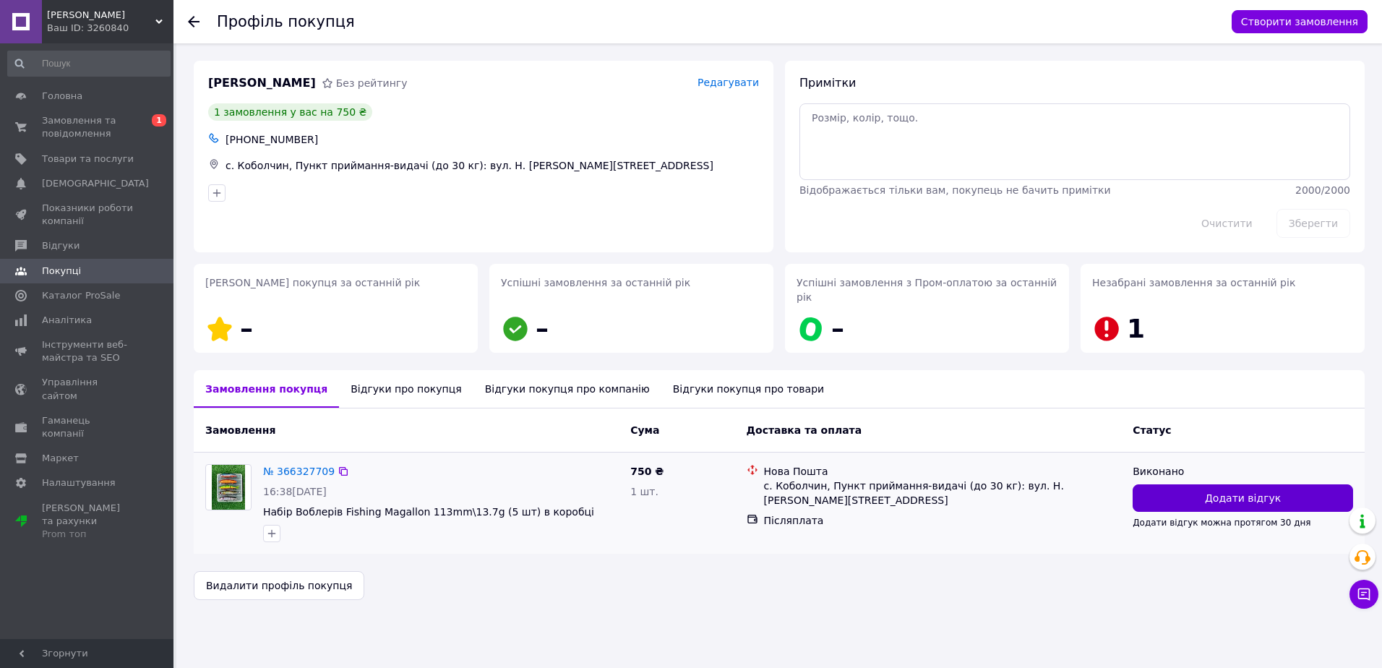
click at [1279, 484] on button "Додати відгук" at bounding box center [1243, 497] width 220 height 27
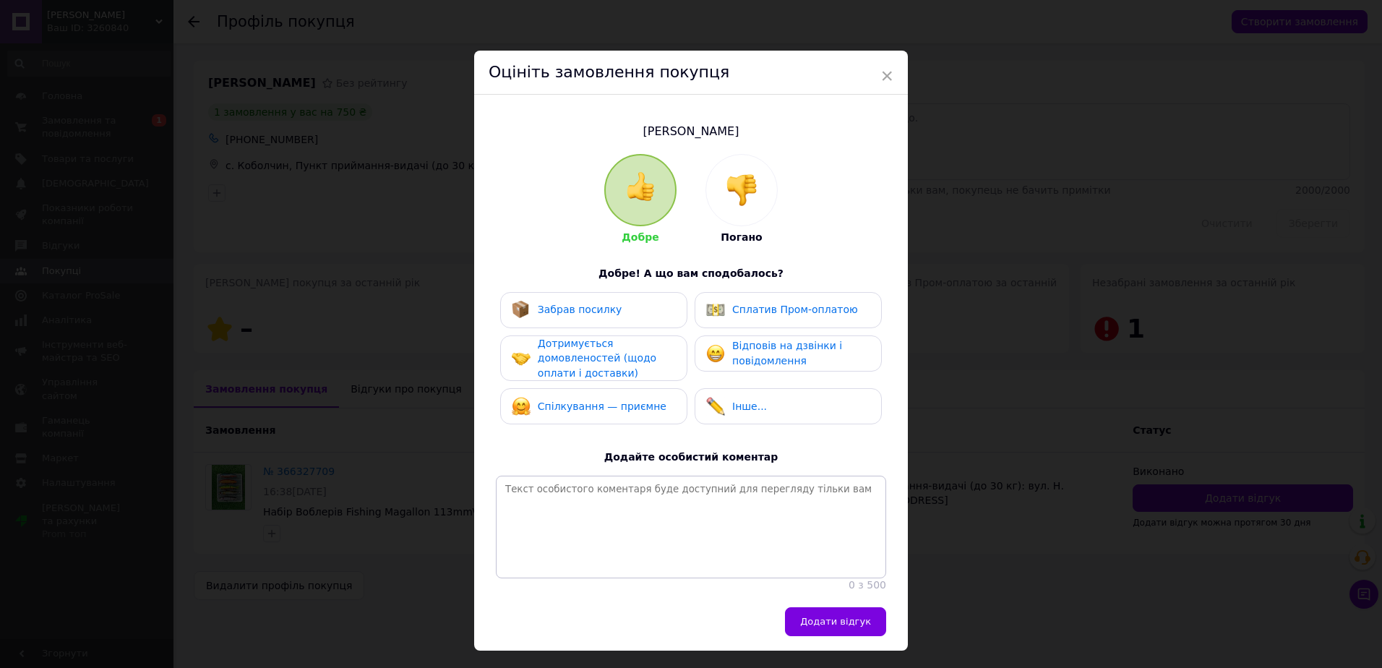
click at [751, 221] on div at bounding box center [741, 190] width 71 height 71
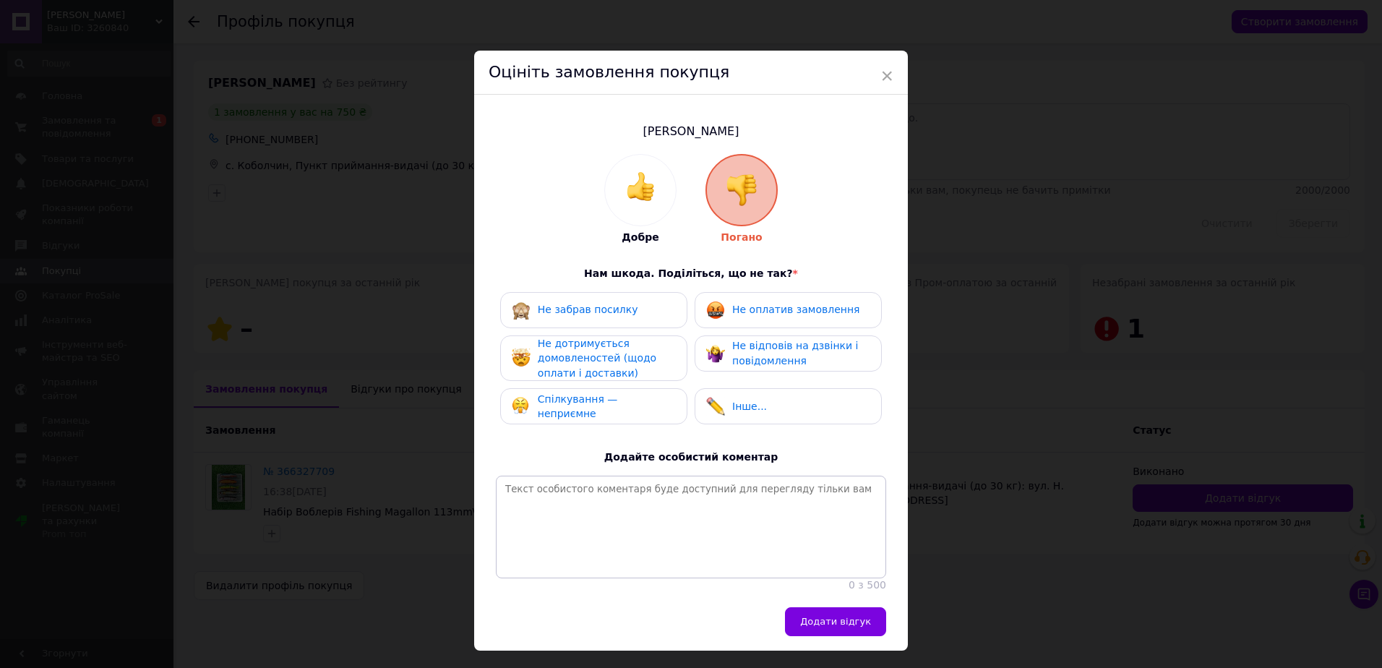
click at [757, 310] on span "Не оплатив замовлення" at bounding box center [795, 310] width 127 height 12
click at [752, 350] on span "Не відповів на дзвінки і повідомлення" at bounding box center [795, 353] width 126 height 27
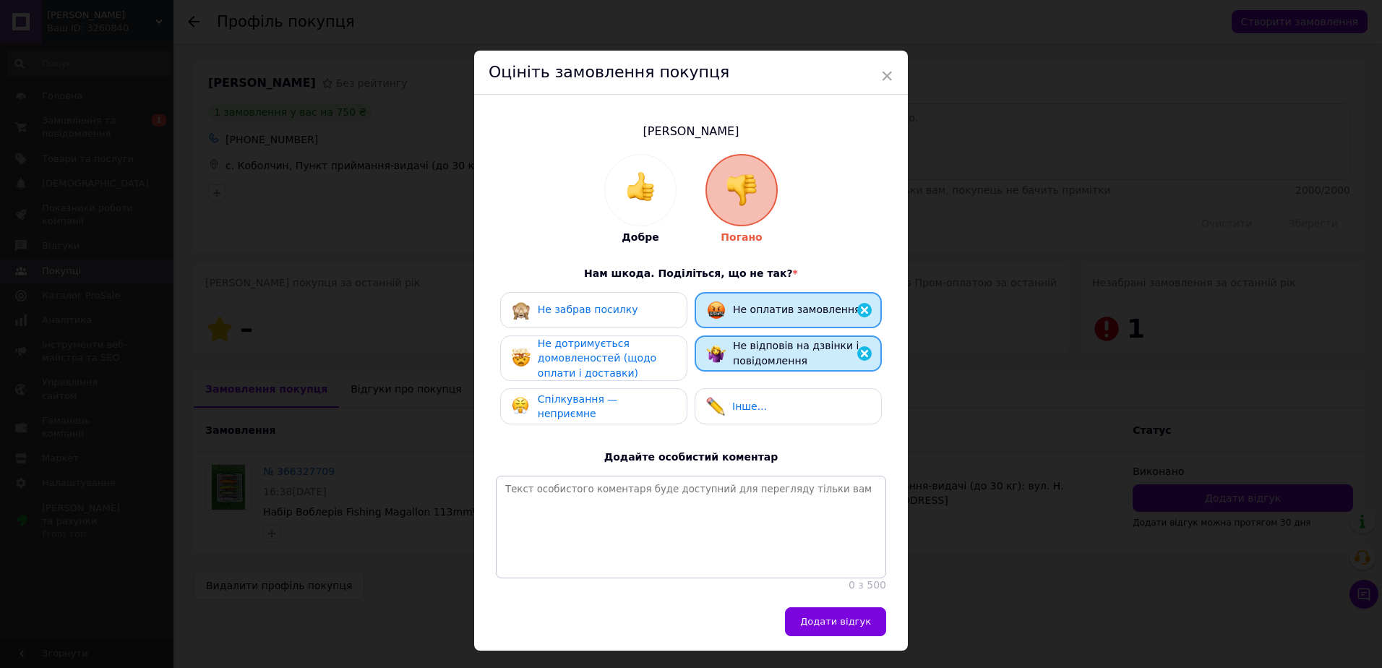
click at [600, 363] on span "Не дотримується домовленостей (щодо оплати і доставки)" at bounding box center [597, 358] width 119 height 41
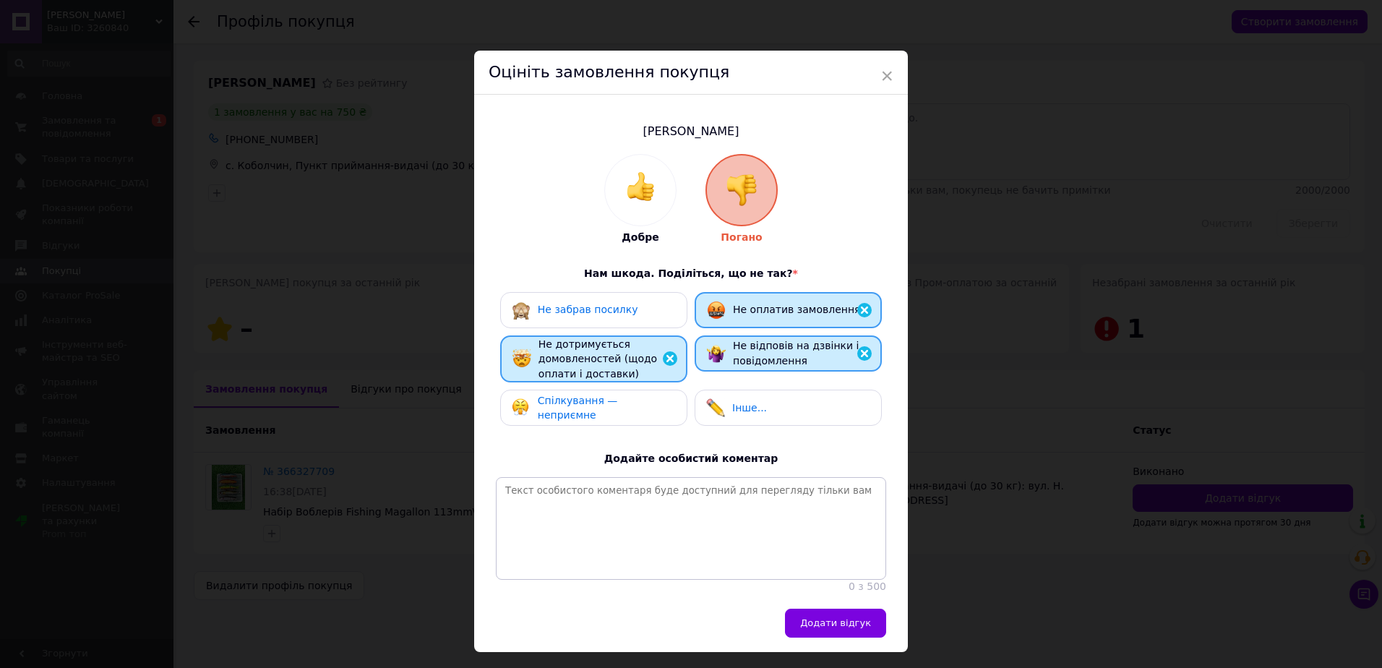
click at [584, 407] on span "Спілкування — неприємне" at bounding box center [578, 408] width 80 height 27
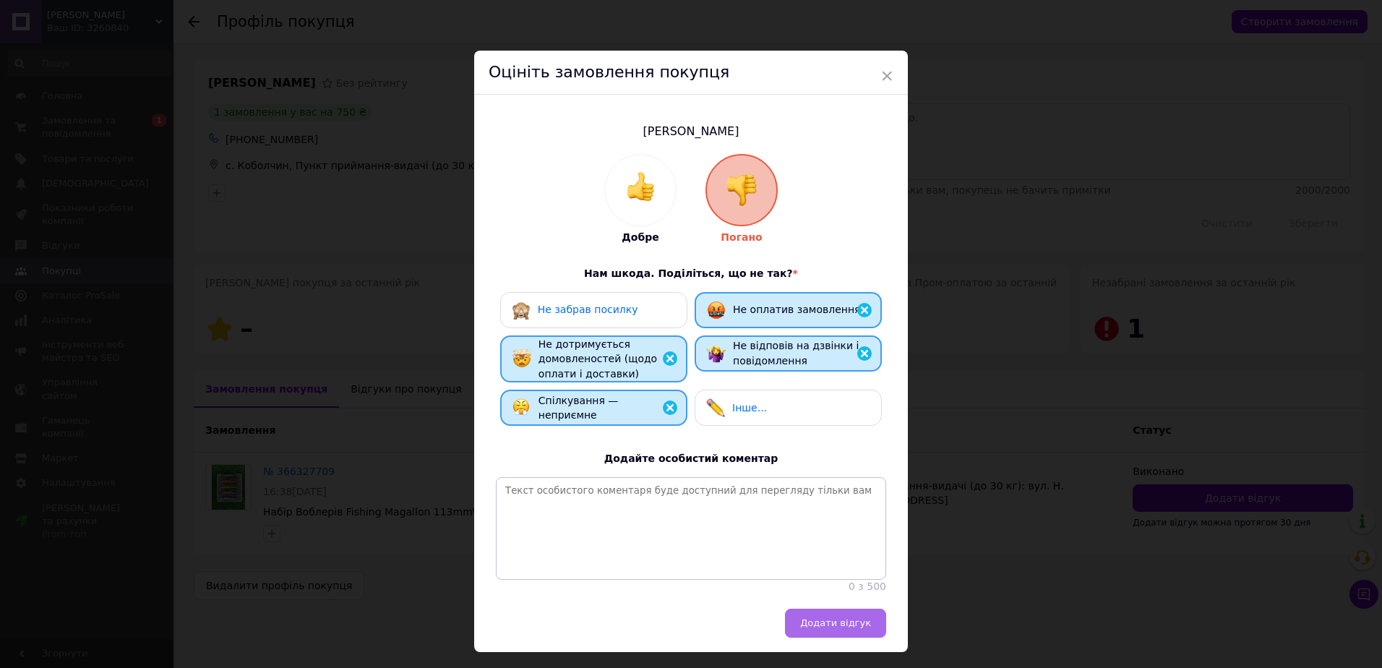
click at [833, 624] on button "Додати відгук" at bounding box center [835, 623] width 101 height 29
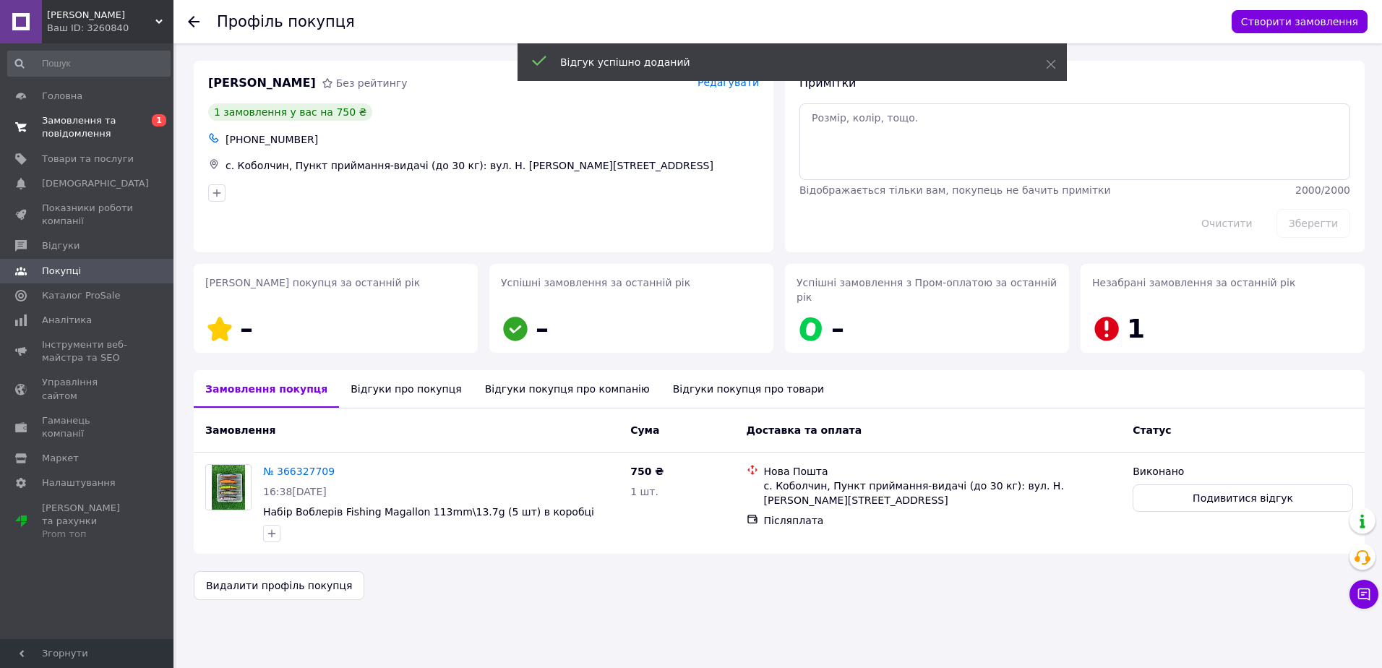
click at [37, 127] on span at bounding box center [21, 127] width 42 height 26
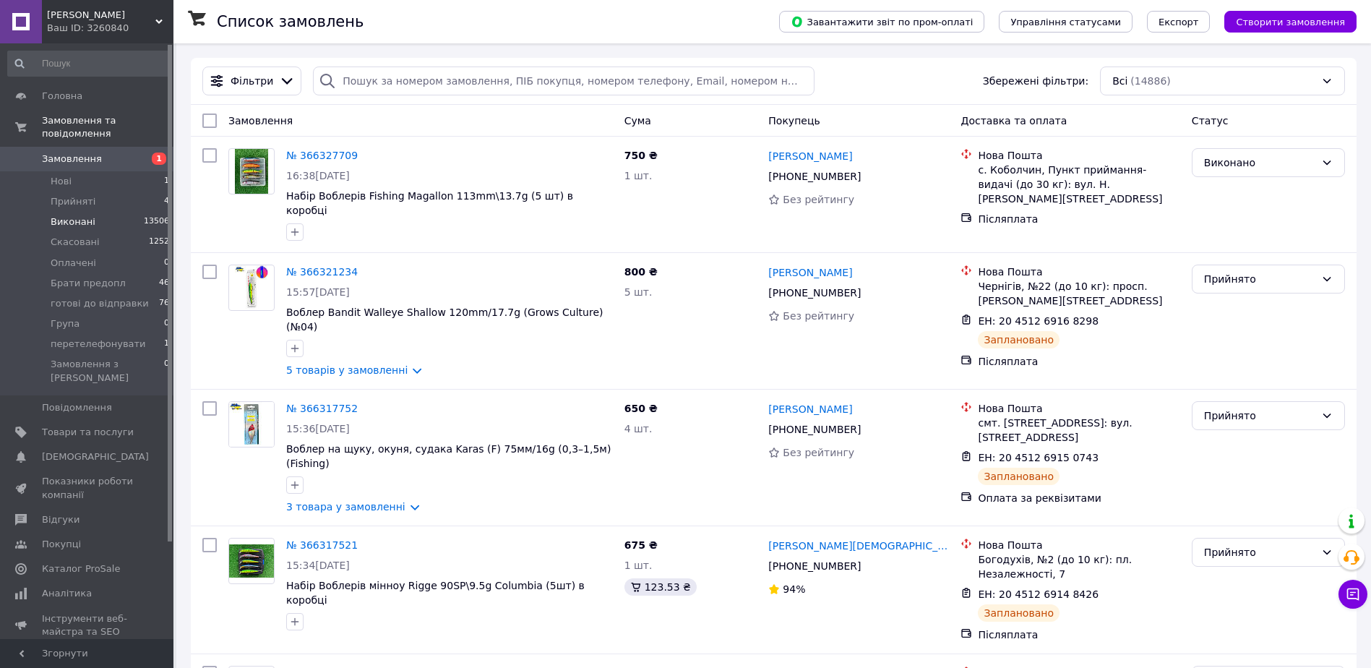
click at [82, 215] on span "Виконані" at bounding box center [73, 221] width 45 height 13
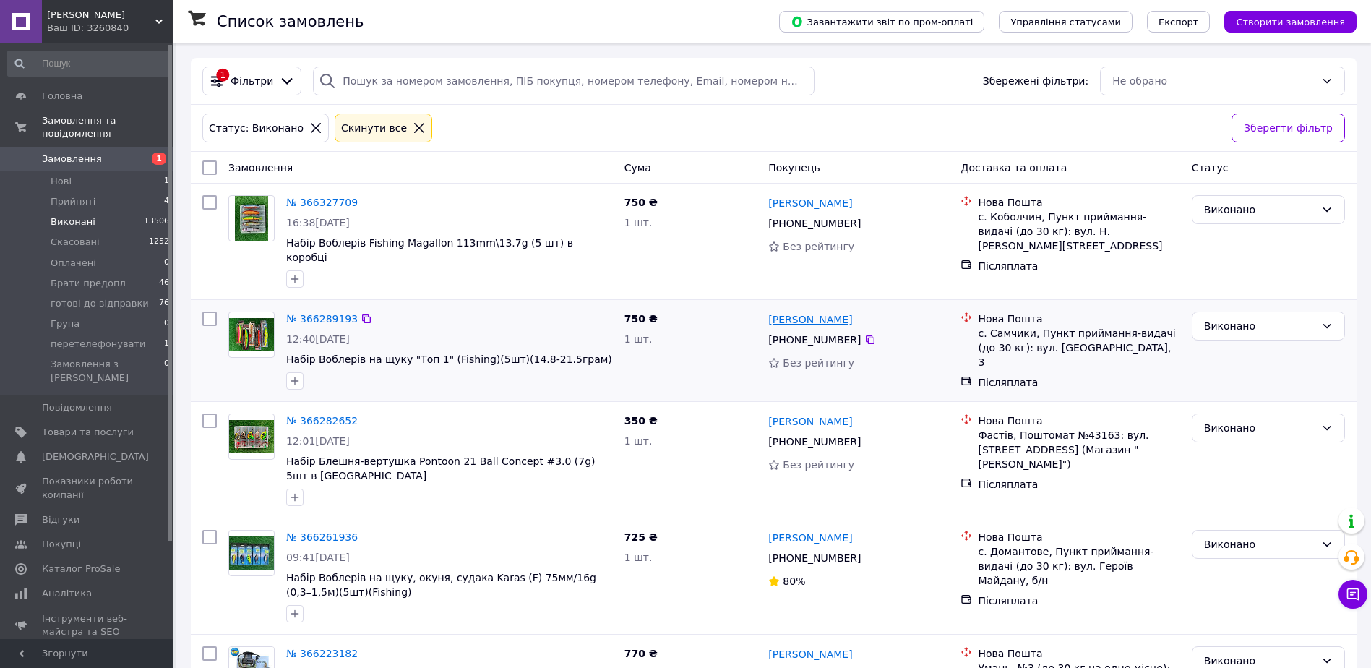
click at [839, 312] on link "Борис Антонішин" at bounding box center [810, 319] width 84 height 14
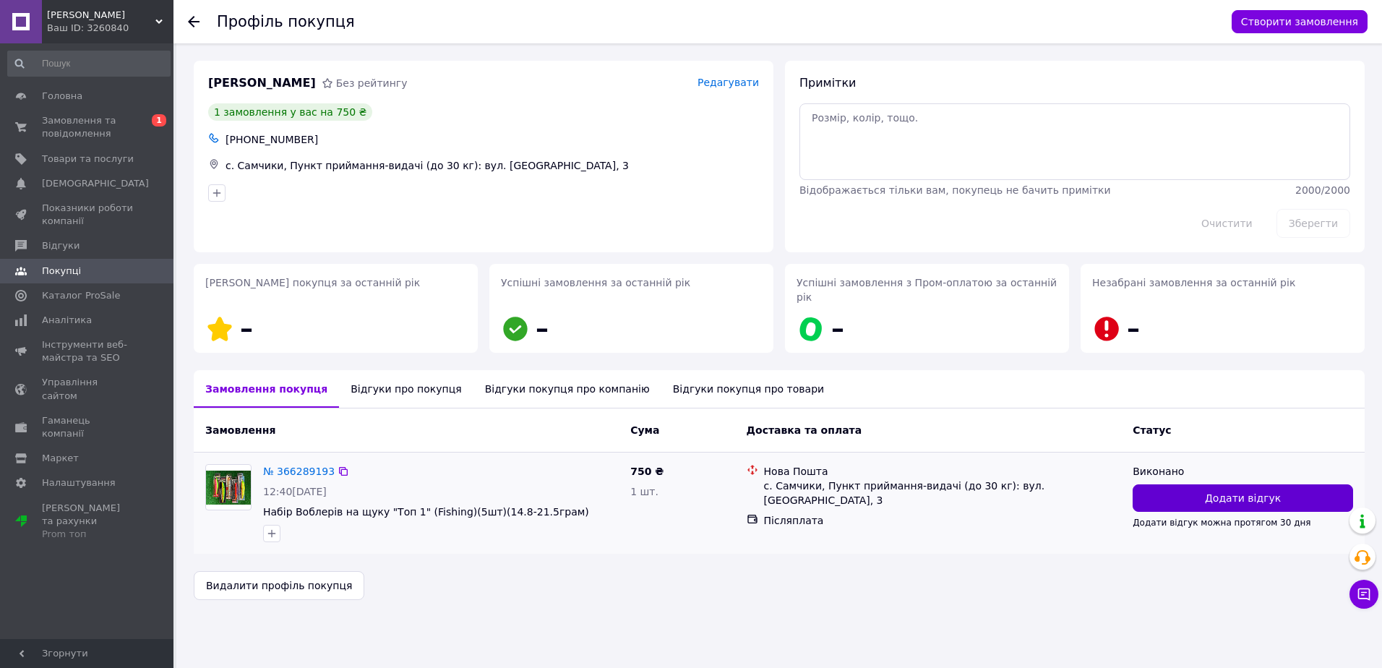
click at [1219, 491] on span "Додати відгук" at bounding box center [1243, 498] width 76 height 14
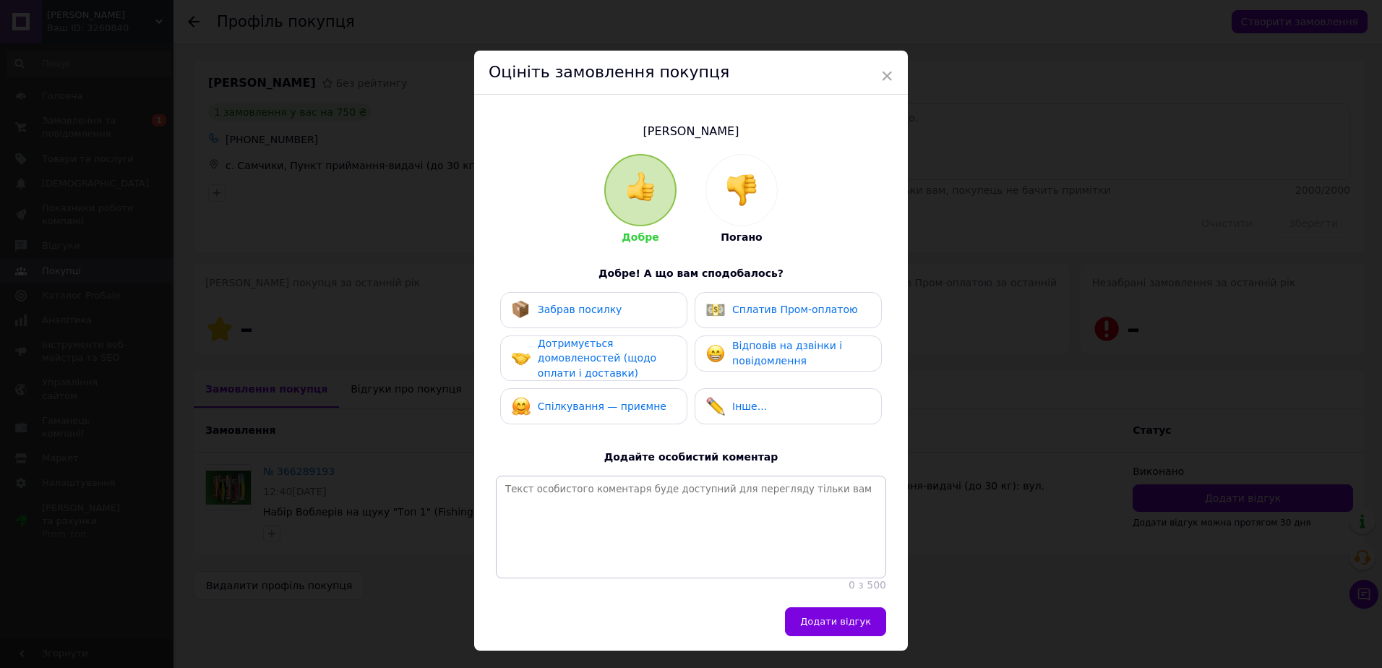
click at [737, 213] on div at bounding box center [741, 190] width 71 height 71
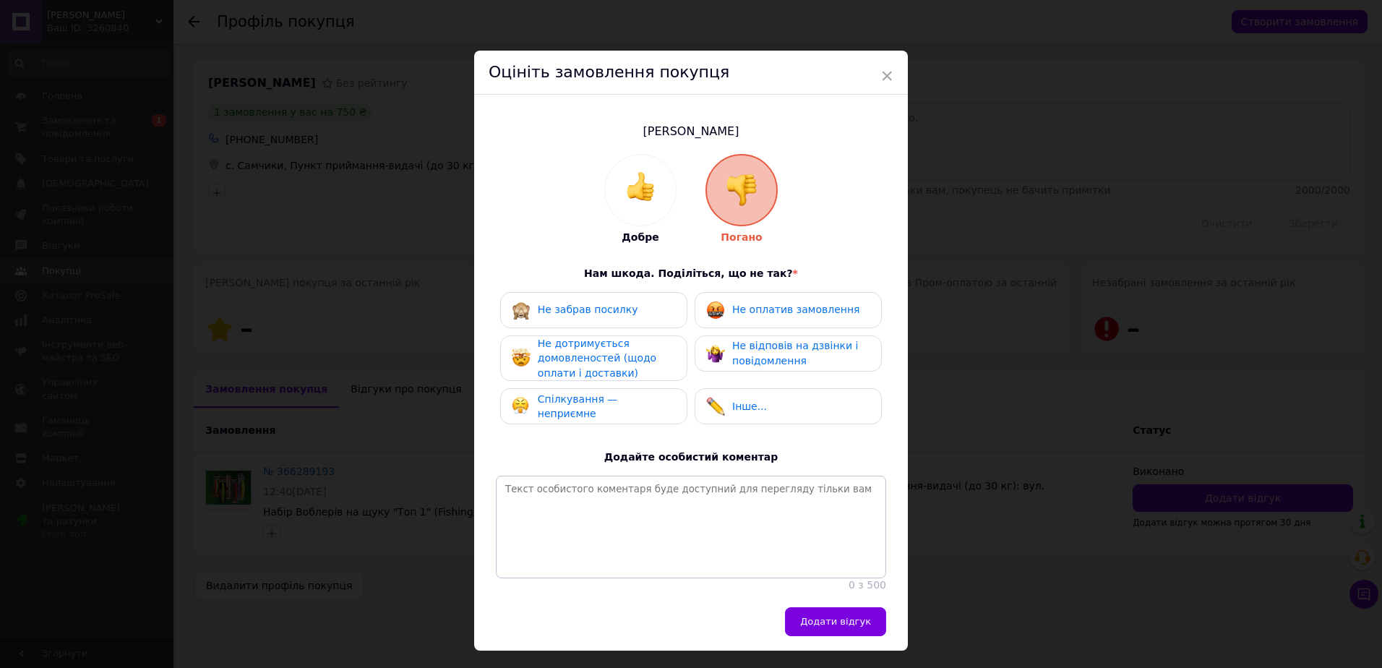
click at [737, 314] on span "Не оплатив замовлення" at bounding box center [795, 310] width 127 height 12
drag, startPoint x: 737, startPoint y: 355, endPoint x: 611, endPoint y: 369, distance: 126.5
click at [736, 355] on span "Не відповів на дзвінки і повідомлення" at bounding box center [795, 353] width 126 height 27
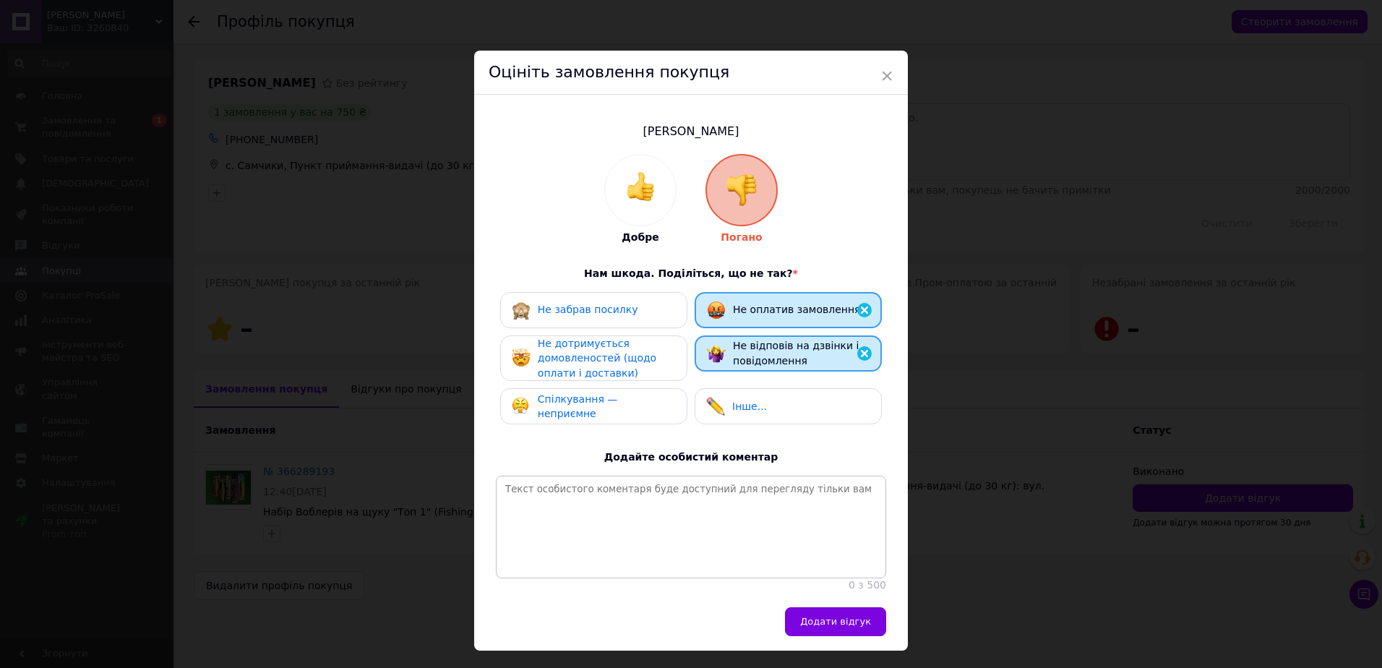
click at [605, 369] on span "Не дотримується домовленостей (щодо оплати і доставки)" at bounding box center [597, 358] width 119 height 41
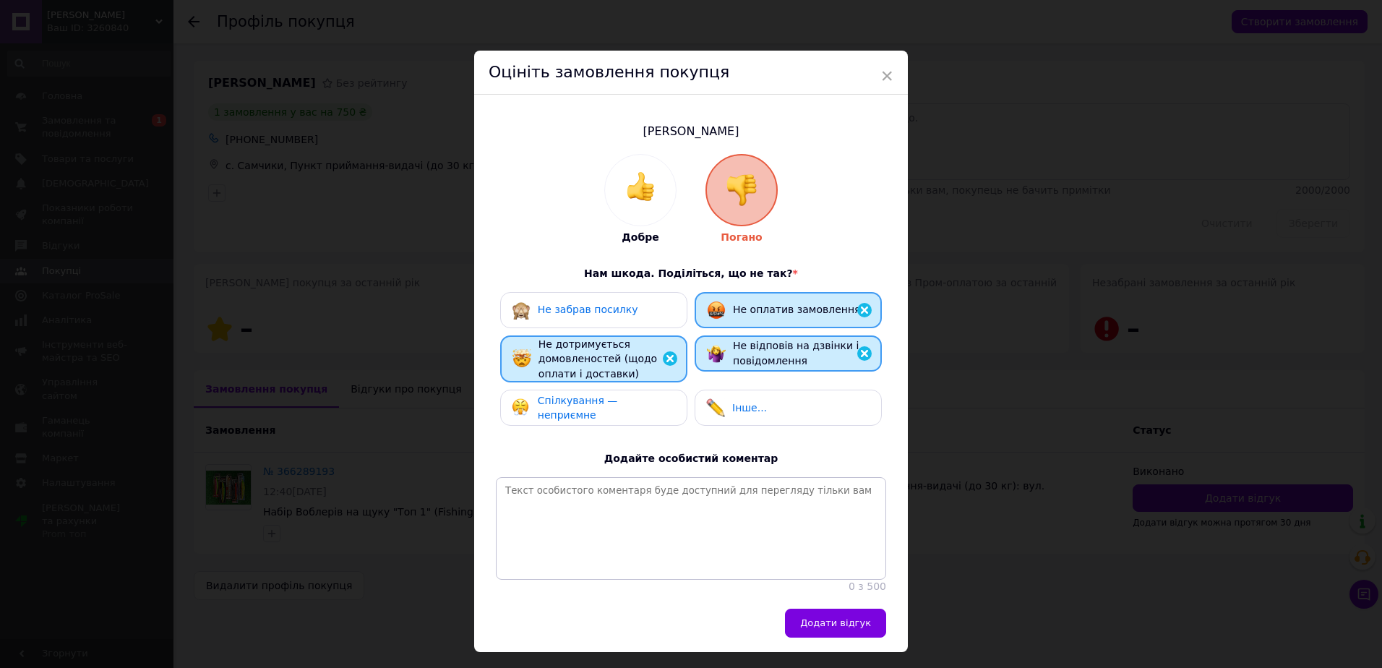
click at [597, 398] on div "Спілкування — неприємне" at bounding box center [593, 408] width 163 height 30
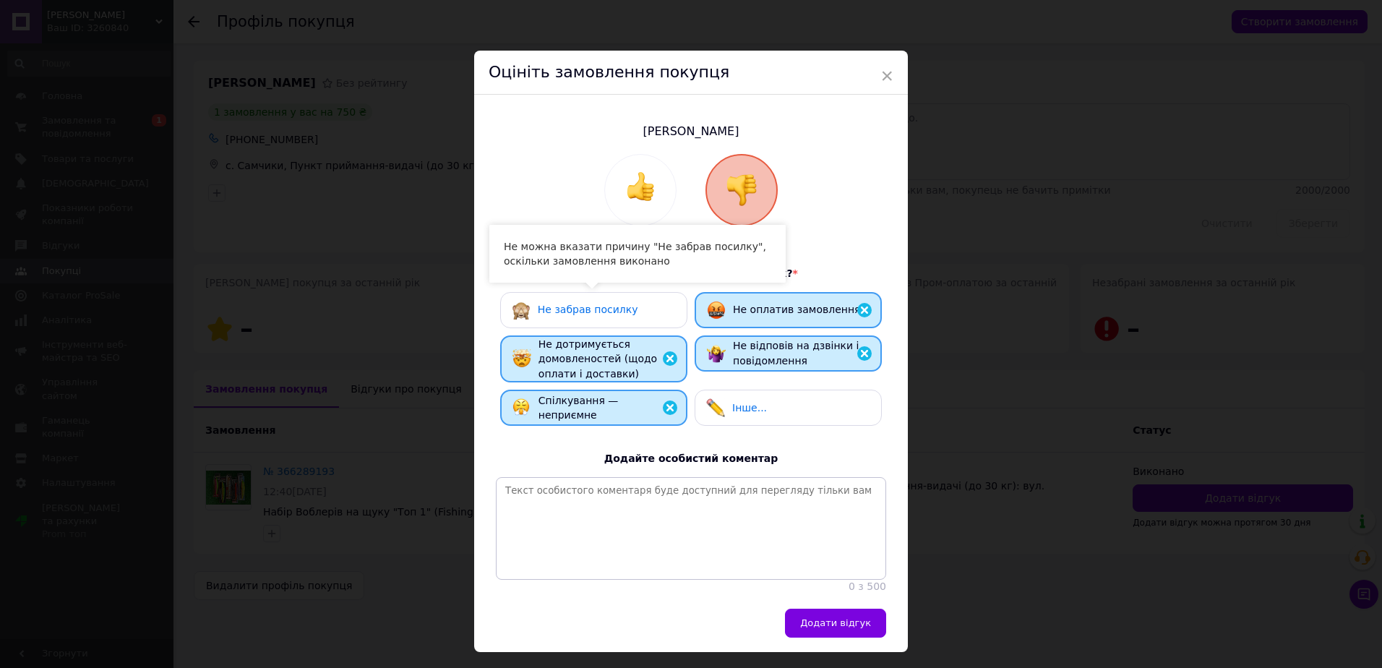
click at [602, 322] on div "Не забрав посилку" at bounding box center [593, 310] width 187 height 36
click at [606, 306] on span "Не забрав посилку" at bounding box center [588, 310] width 100 height 12
click at [823, 627] on span "Додати відгук" at bounding box center [835, 622] width 71 height 11
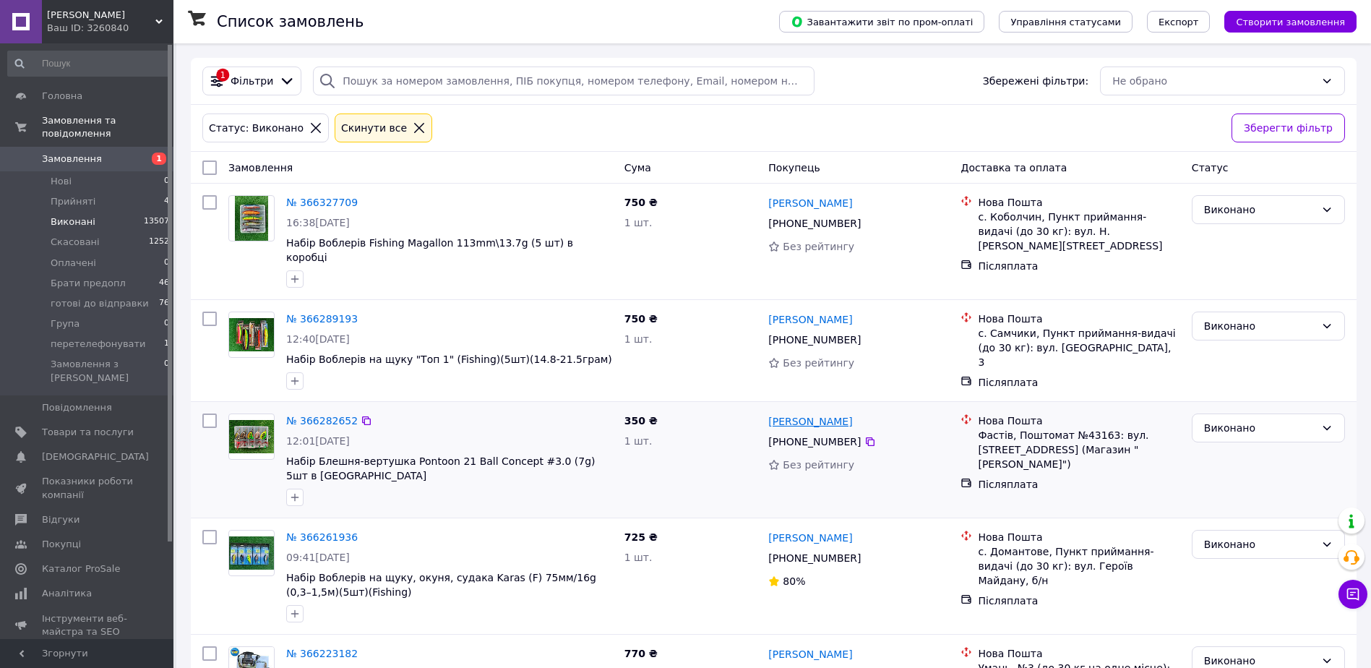
click at [846, 414] on link "Богдан Колісниченко" at bounding box center [810, 421] width 84 height 14
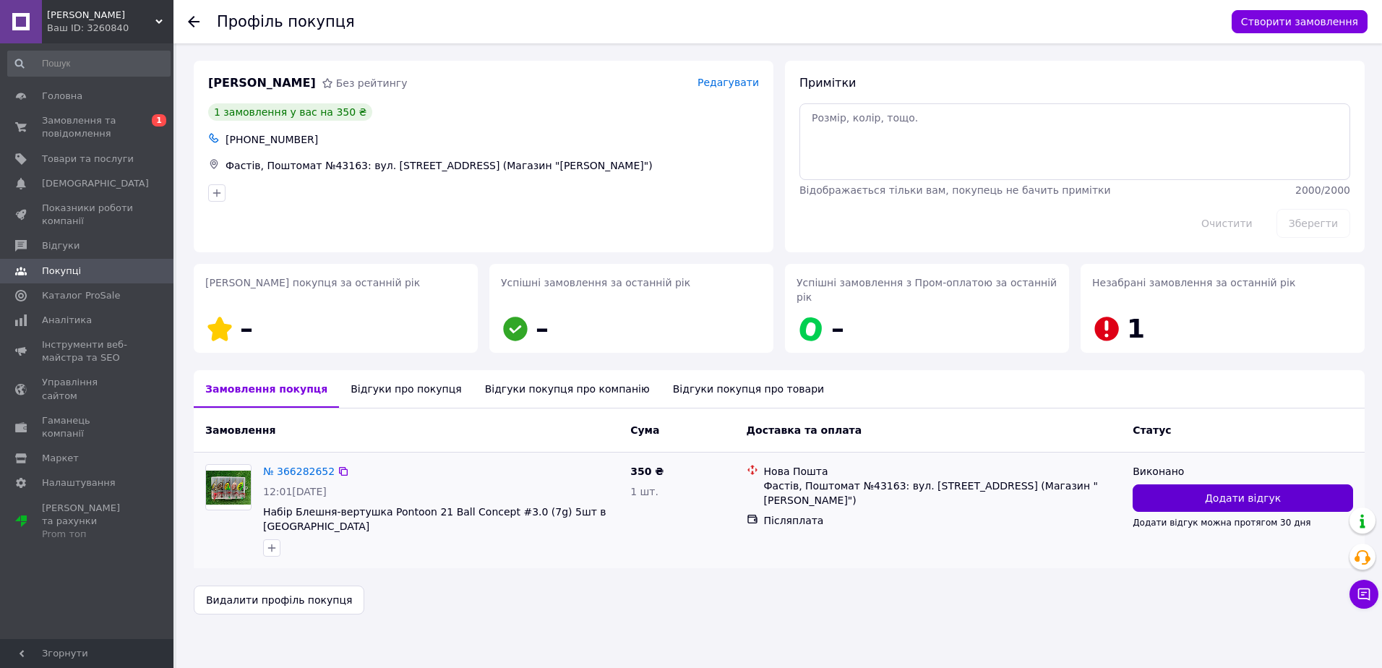
click at [1192, 484] on button "Додати відгук" at bounding box center [1243, 497] width 220 height 27
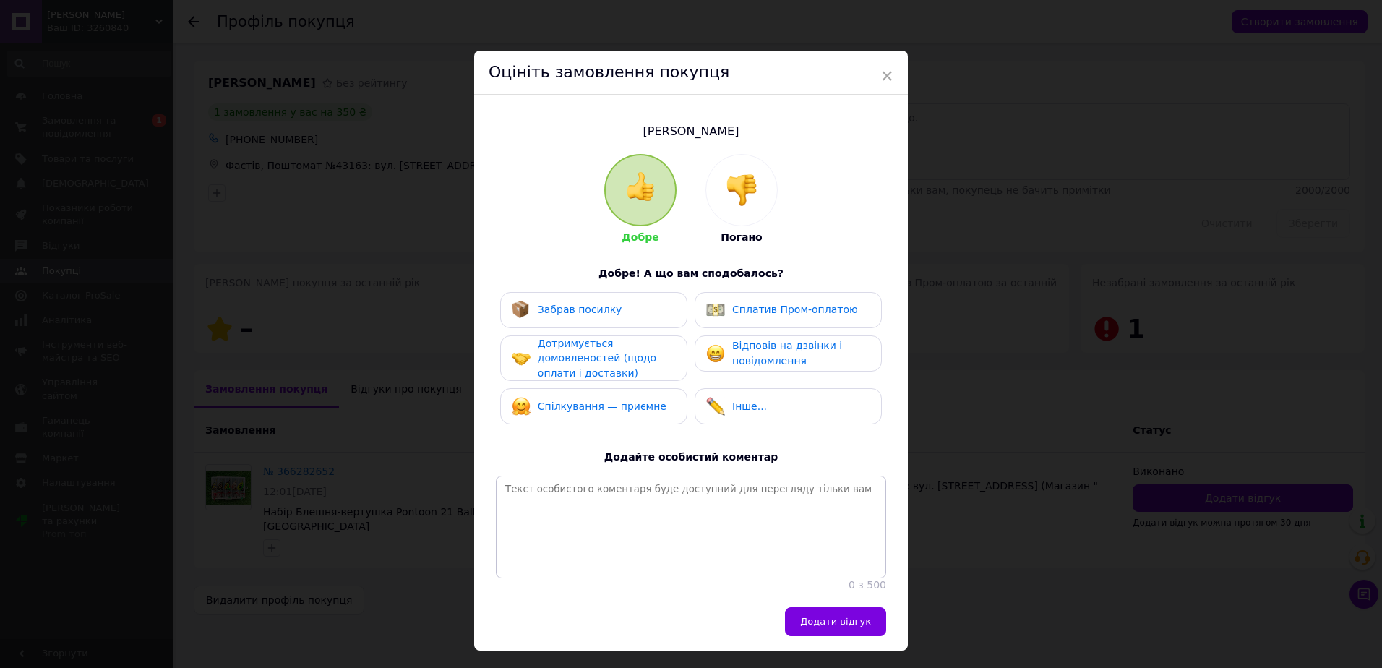
click at [747, 219] on div at bounding box center [741, 190] width 71 height 71
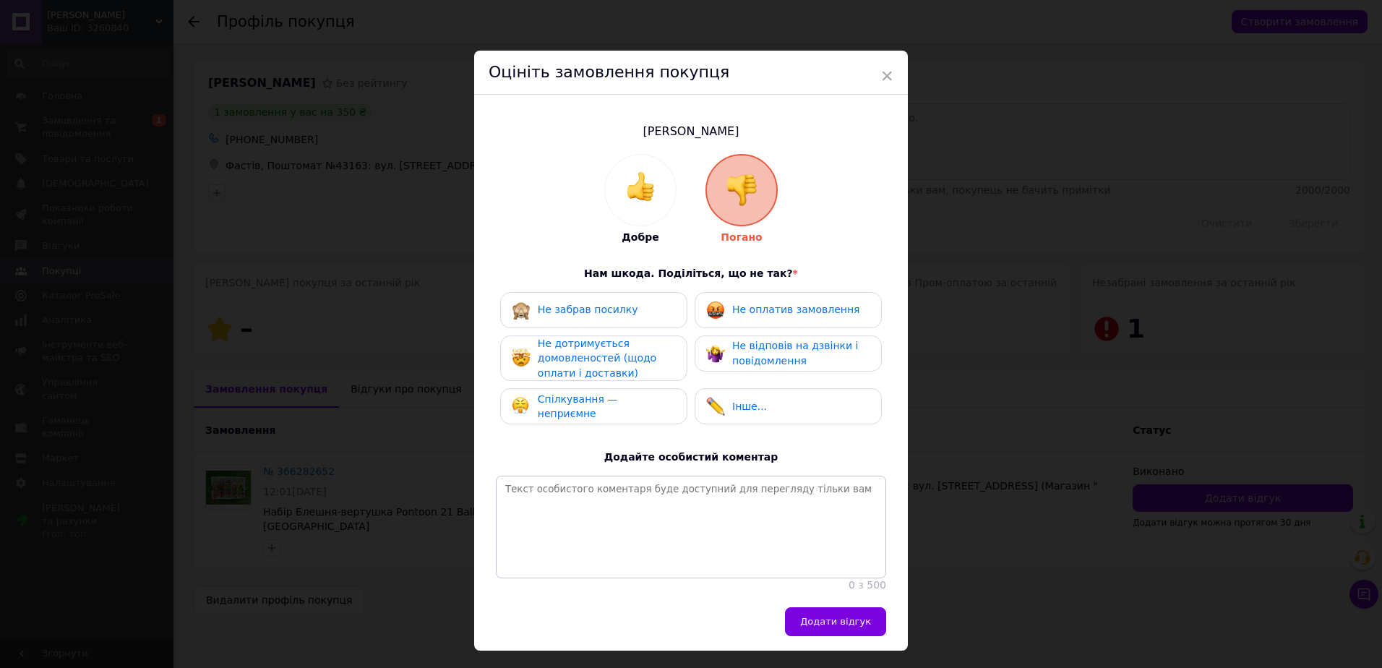
click at [741, 325] on div "Не оплатив замовлення" at bounding box center [788, 310] width 187 height 36
click at [747, 362] on span "Не відповів на дзвінки і повідомлення" at bounding box center [795, 353] width 126 height 27
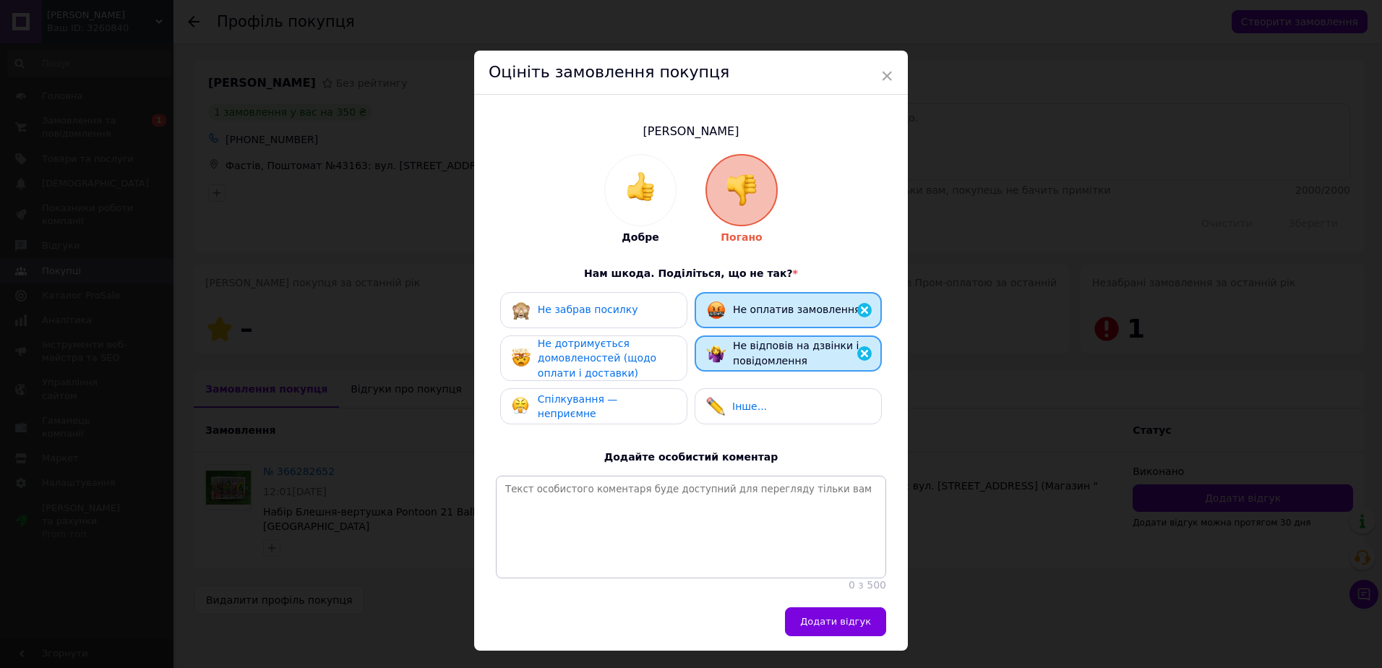
click at [597, 368] on span "Не дотримується домовленостей (щодо оплати і доставки)" at bounding box center [597, 358] width 119 height 41
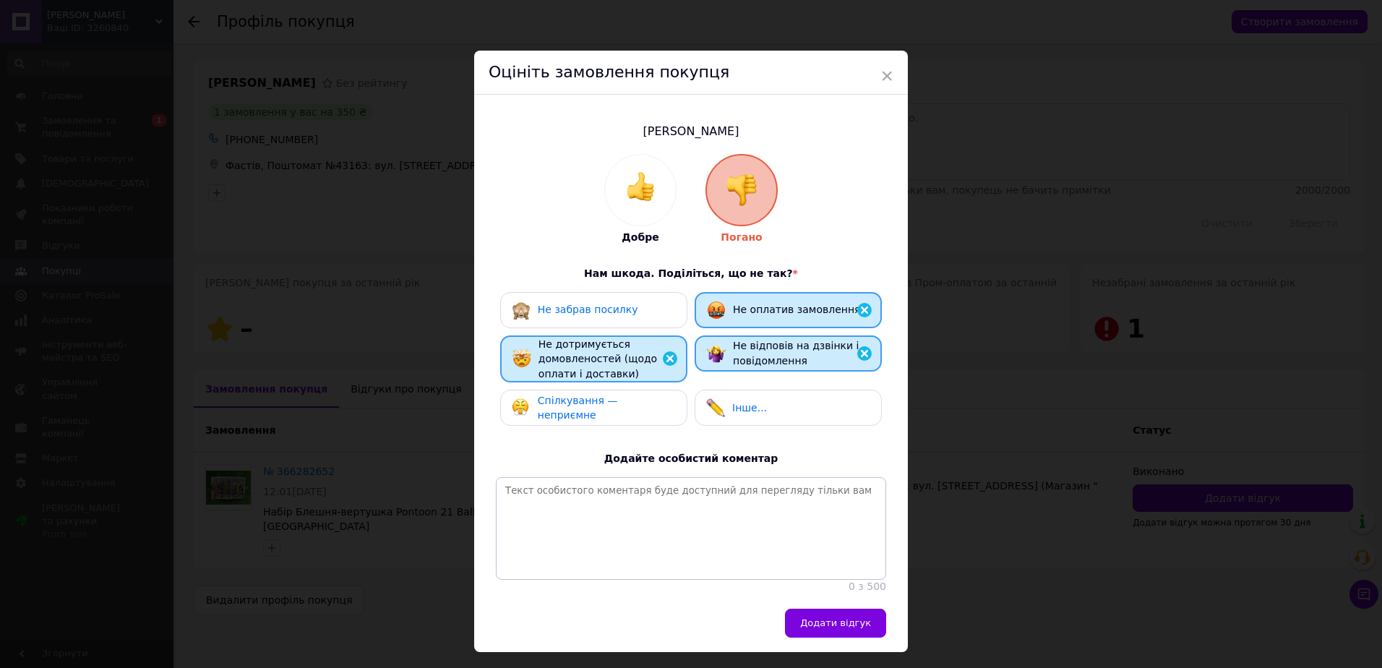
click at [584, 424] on div "Спілкування — неприємне" at bounding box center [593, 408] width 187 height 36
click at [587, 319] on div "Не забрав посилку" at bounding box center [593, 310] width 187 height 36
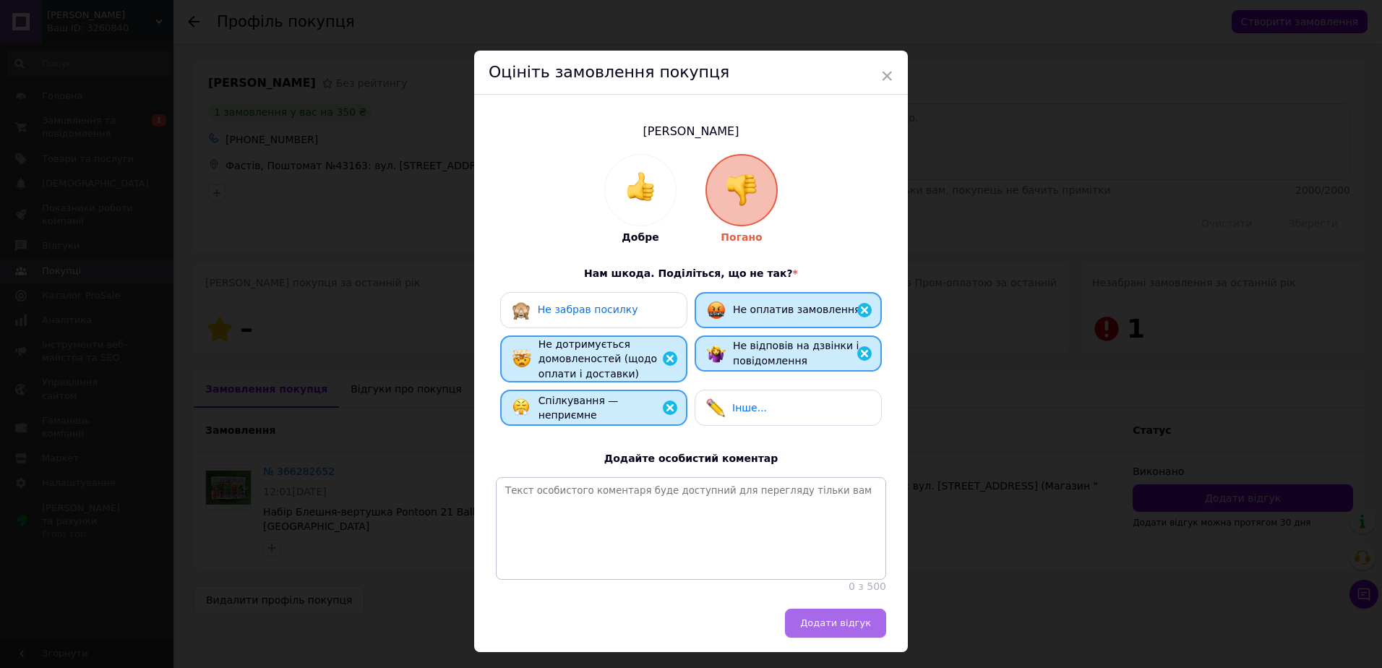
click at [847, 628] on span "Додати відгук" at bounding box center [835, 622] width 71 height 11
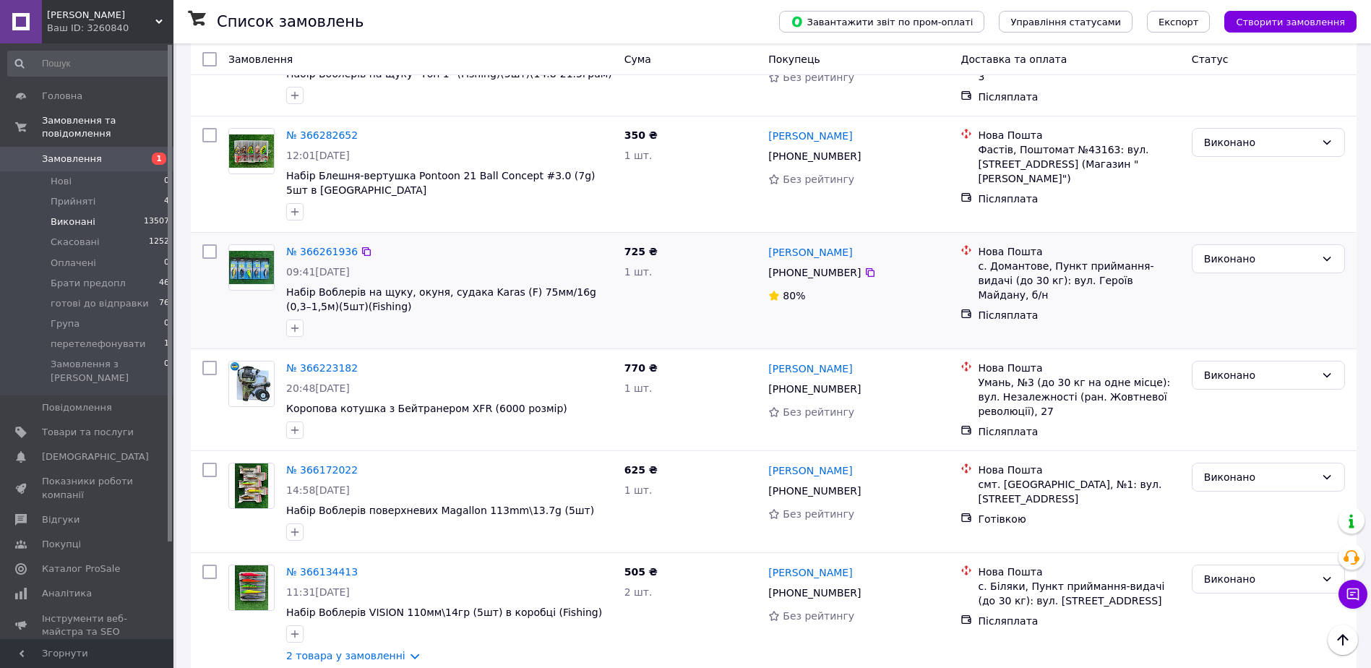
scroll to position [289, 0]
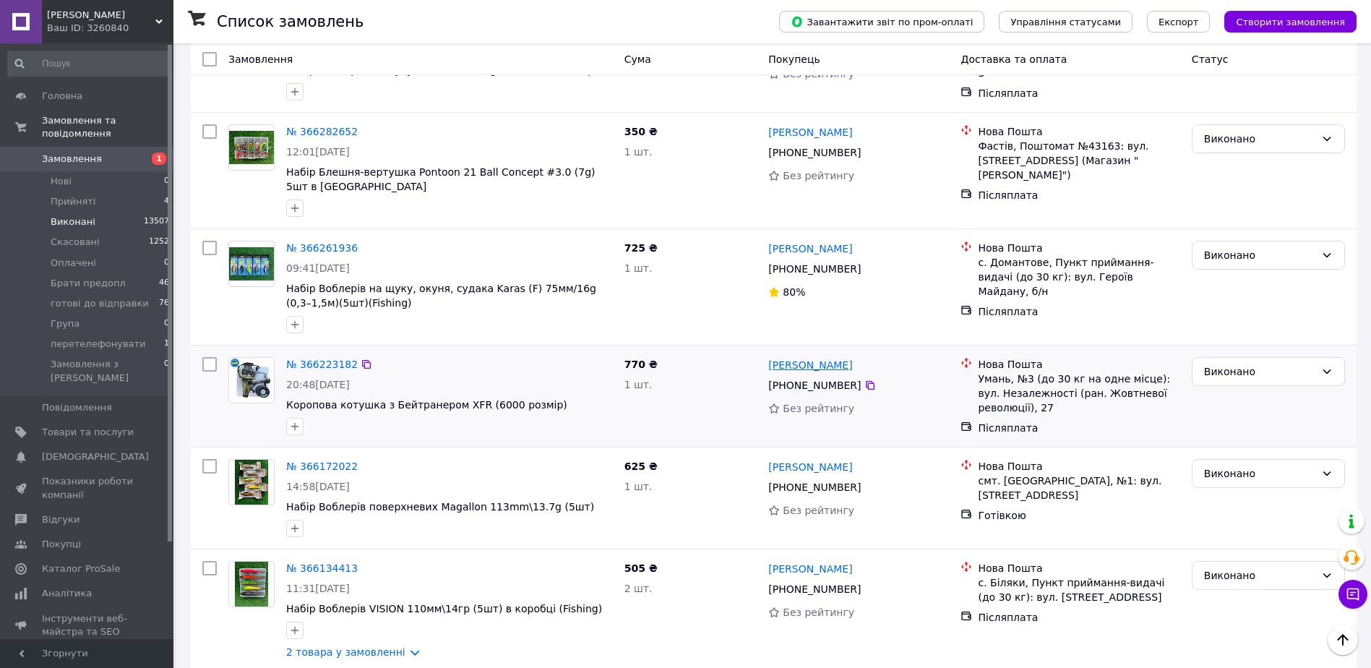
click at [815, 358] on link "Артем Лисий" at bounding box center [810, 365] width 84 height 14
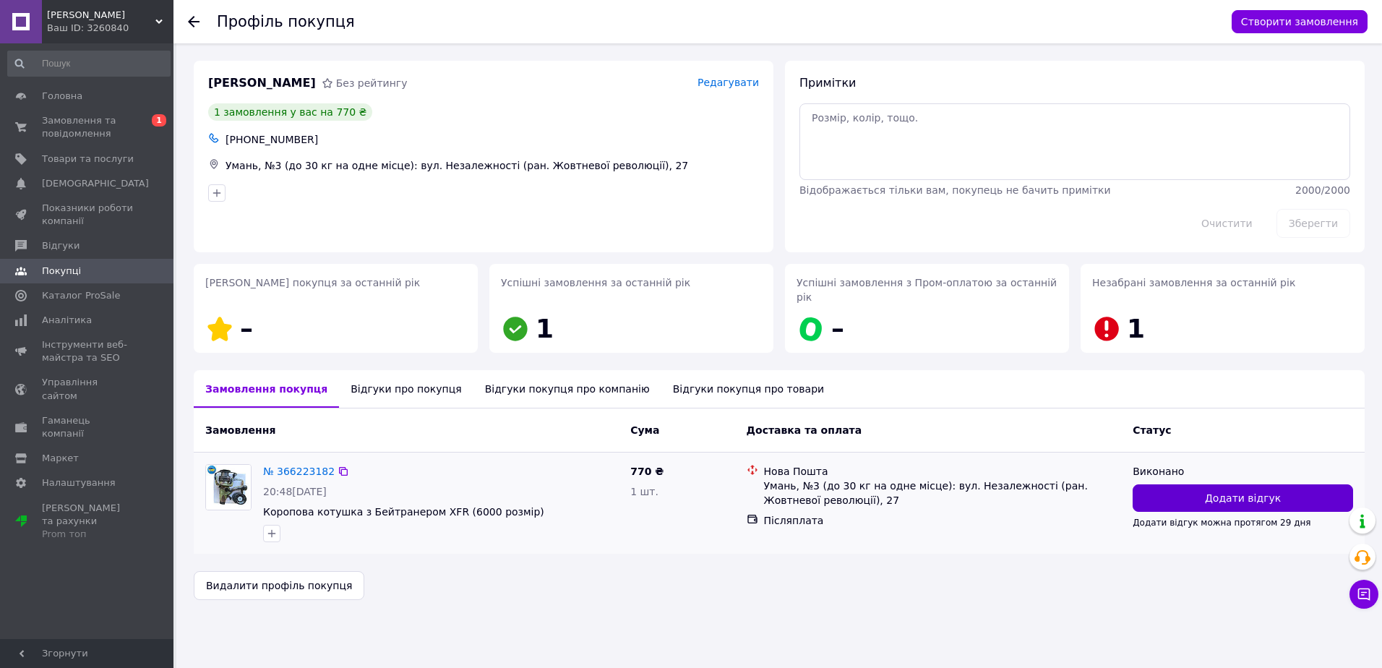
click at [1255, 491] on span "Додати відгук" at bounding box center [1243, 498] width 76 height 14
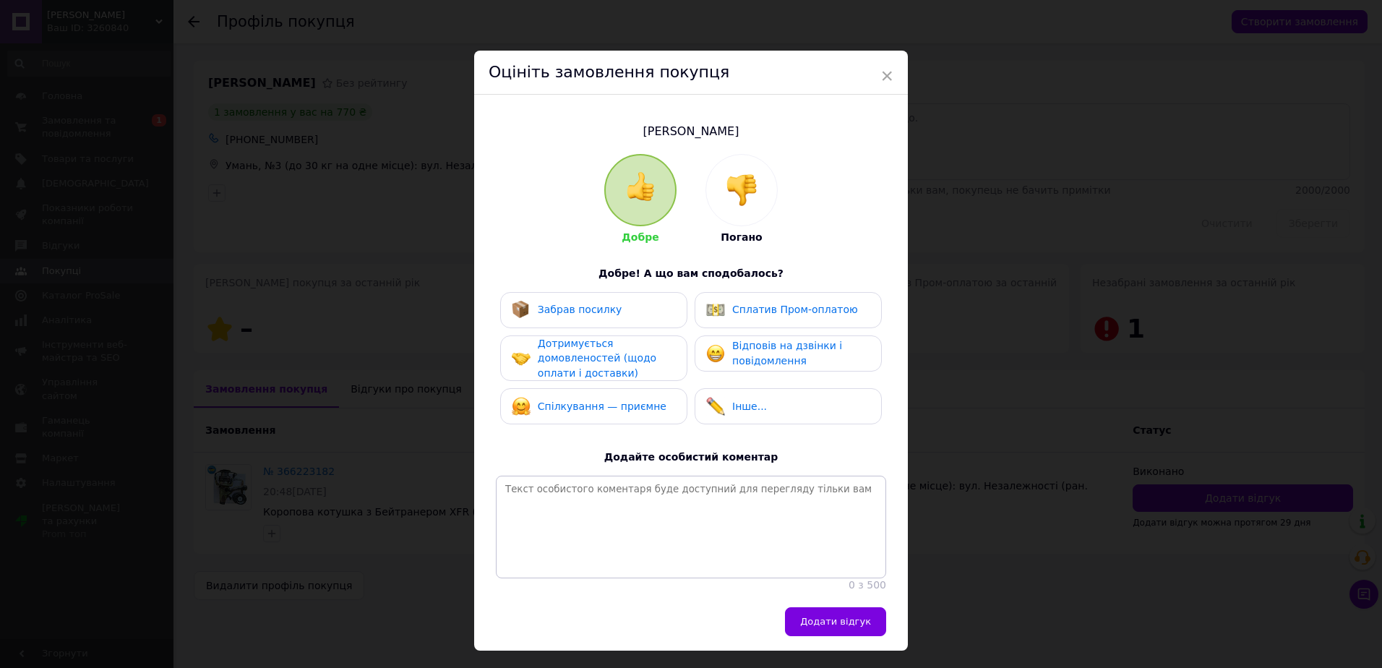
click at [726, 201] on img at bounding box center [742, 190] width 32 height 32
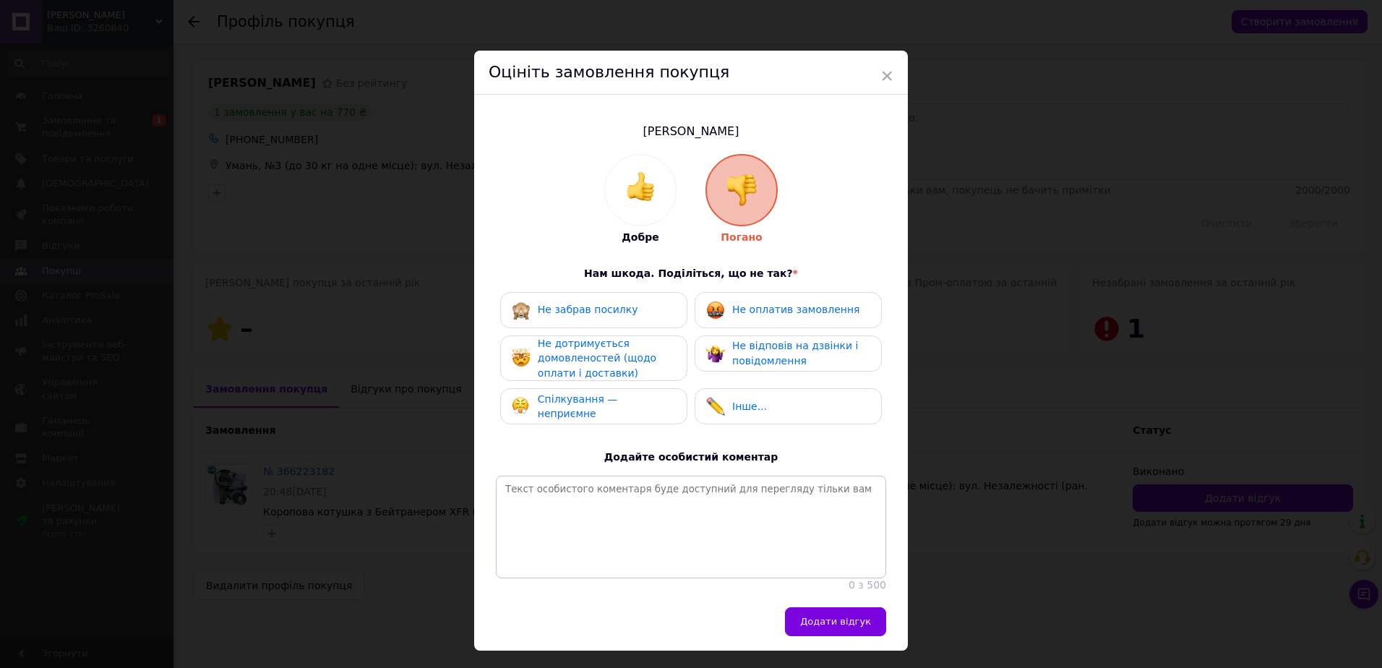
click at [778, 331] on div "Не забрав посилку Не оплатив замовлення Не дотримується домовленостей (щодо опл…" at bounding box center [691, 362] width 390 height 140
click at [768, 351] on span "Не відповів на дзвінки і повідомлення" at bounding box center [795, 353] width 126 height 27
click at [751, 308] on span "Не оплатив замовлення" at bounding box center [795, 310] width 127 height 12
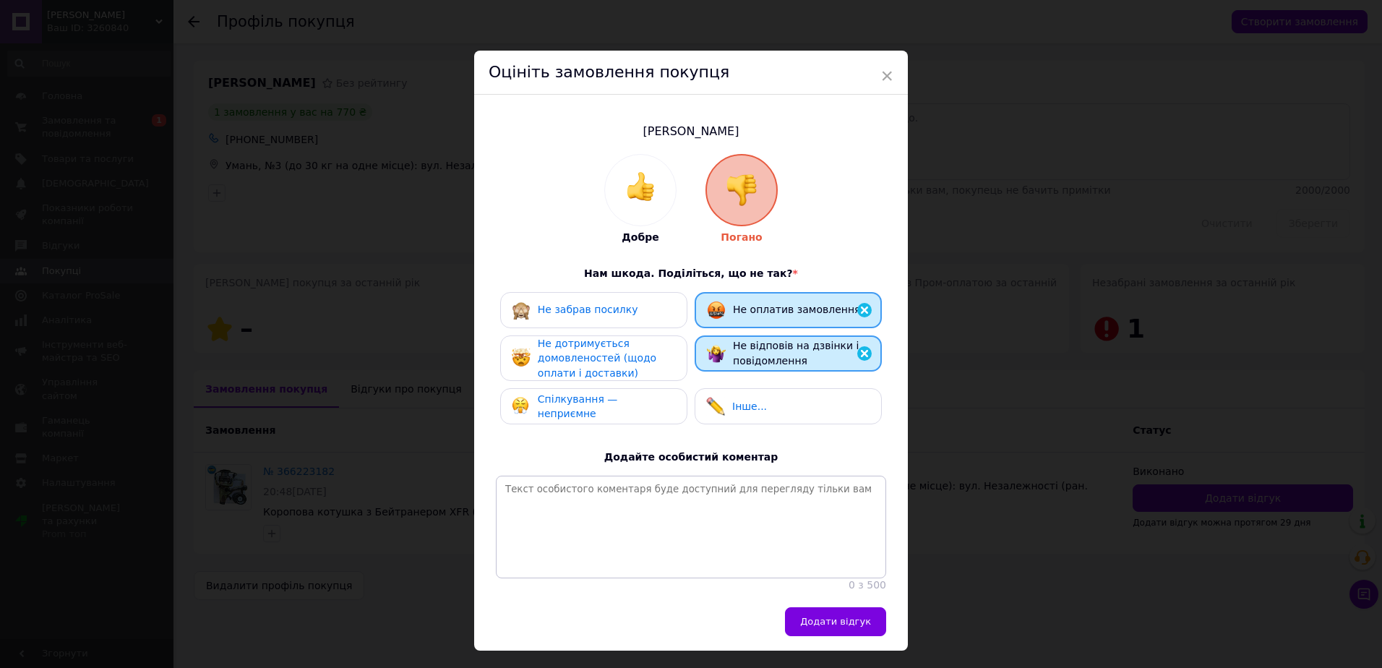
click at [591, 371] on span "Не дотримується домовленостей (щодо оплати і доставки)" at bounding box center [597, 358] width 119 height 41
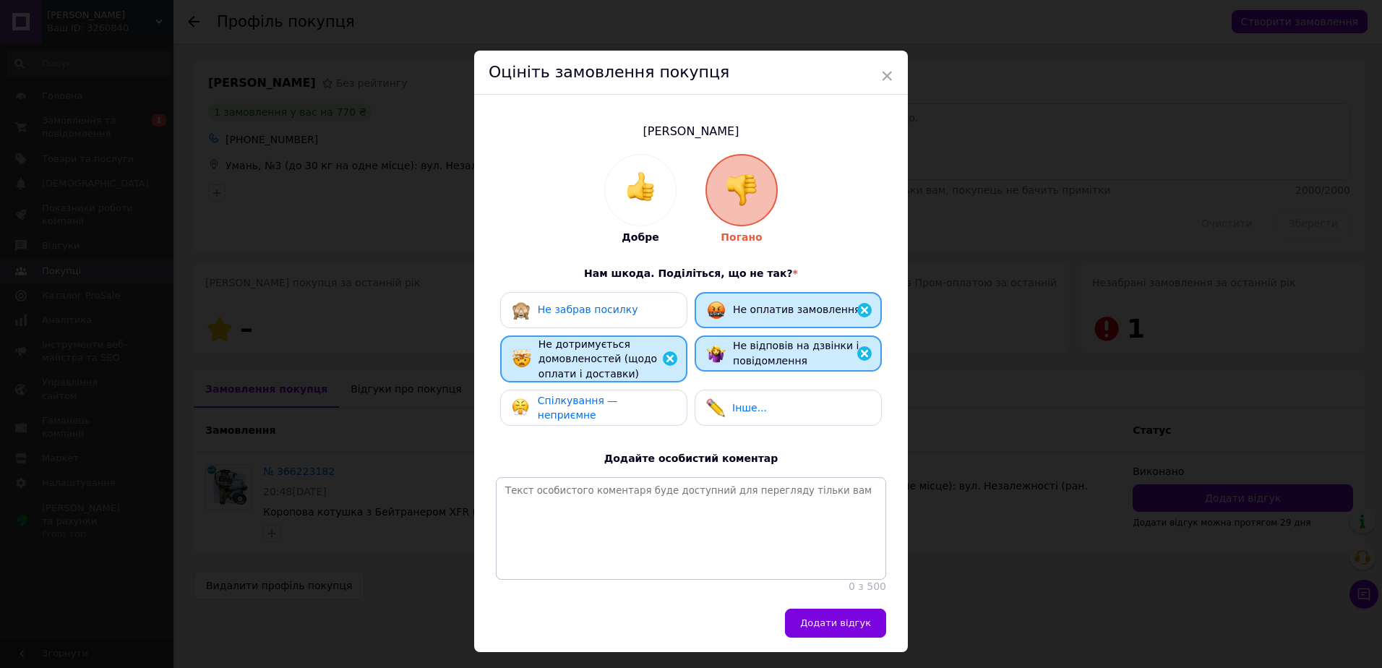
click at [566, 407] on span "Спілкування — неприємне" at bounding box center [578, 408] width 80 height 27
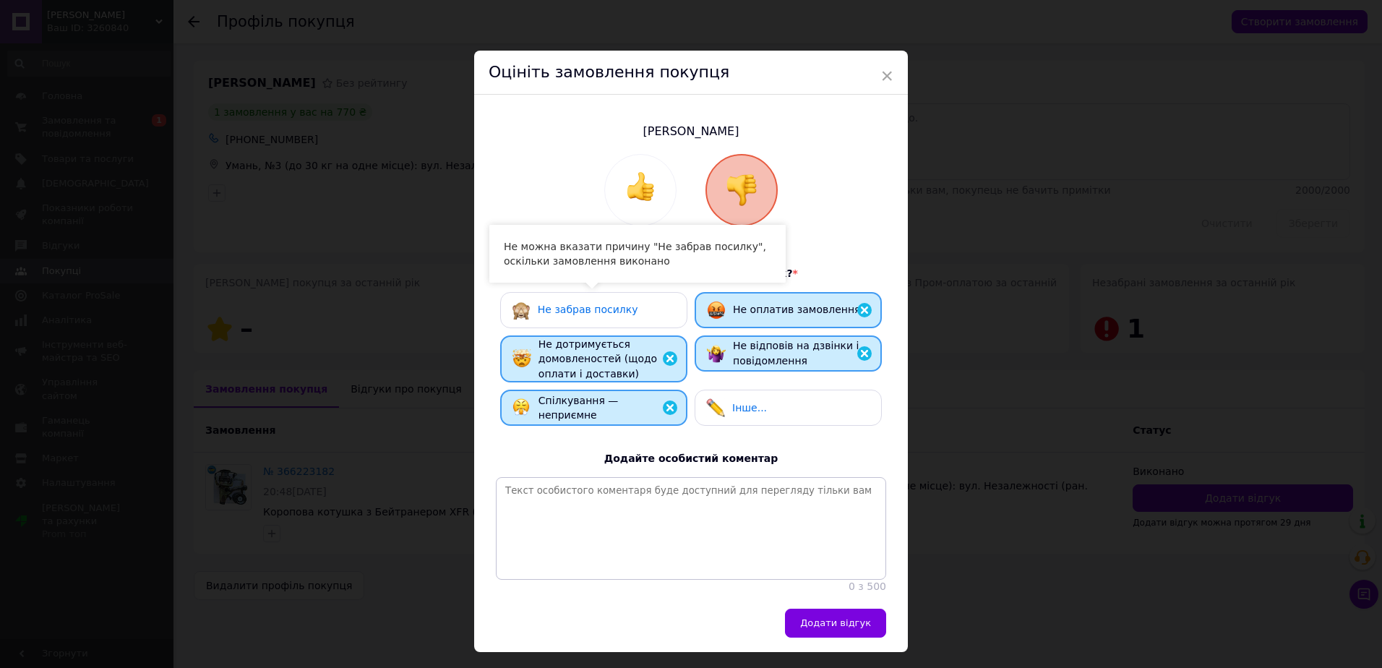
click at [596, 323] on div "Не забрав посилку" at bounding box center [593, 310] width 187 height 36
click at [845, 628] on span "Додати відгук" at bounding box center [835, 622] width 71 height 11
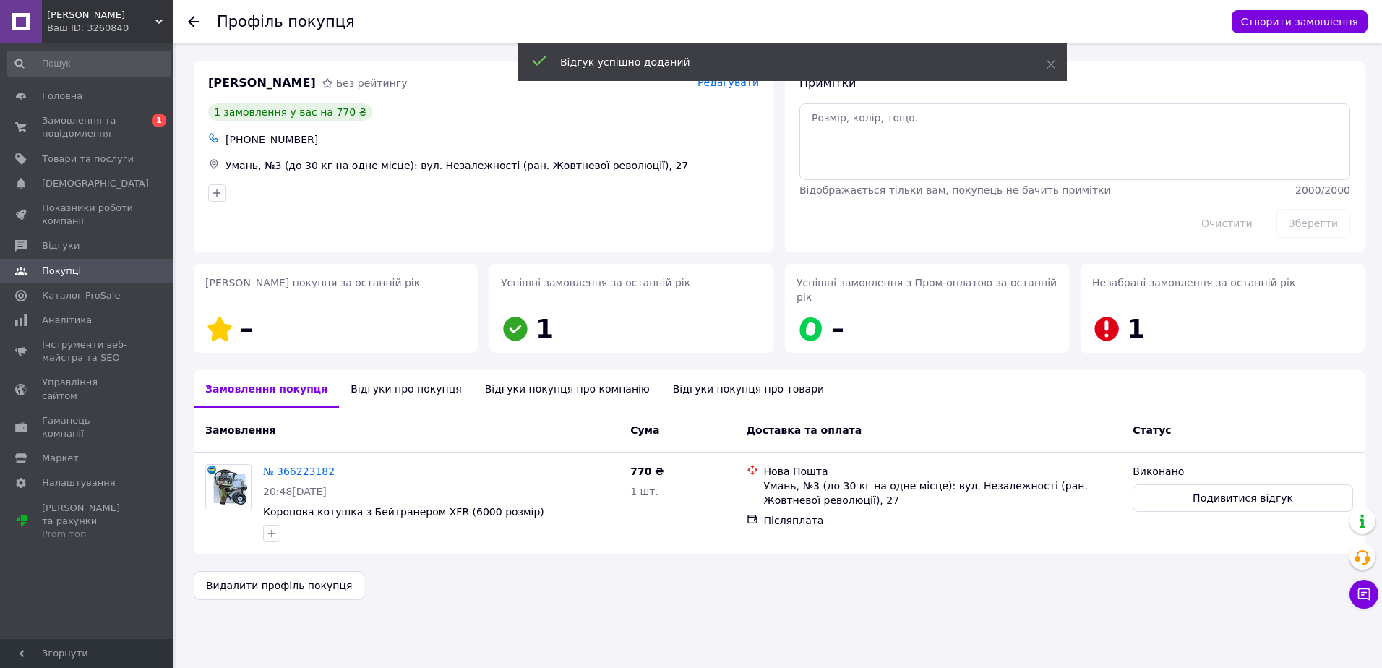
click at [414, 379] on div "Відгуки про покупця" at bounding box center [406, 389] width 134 height 38
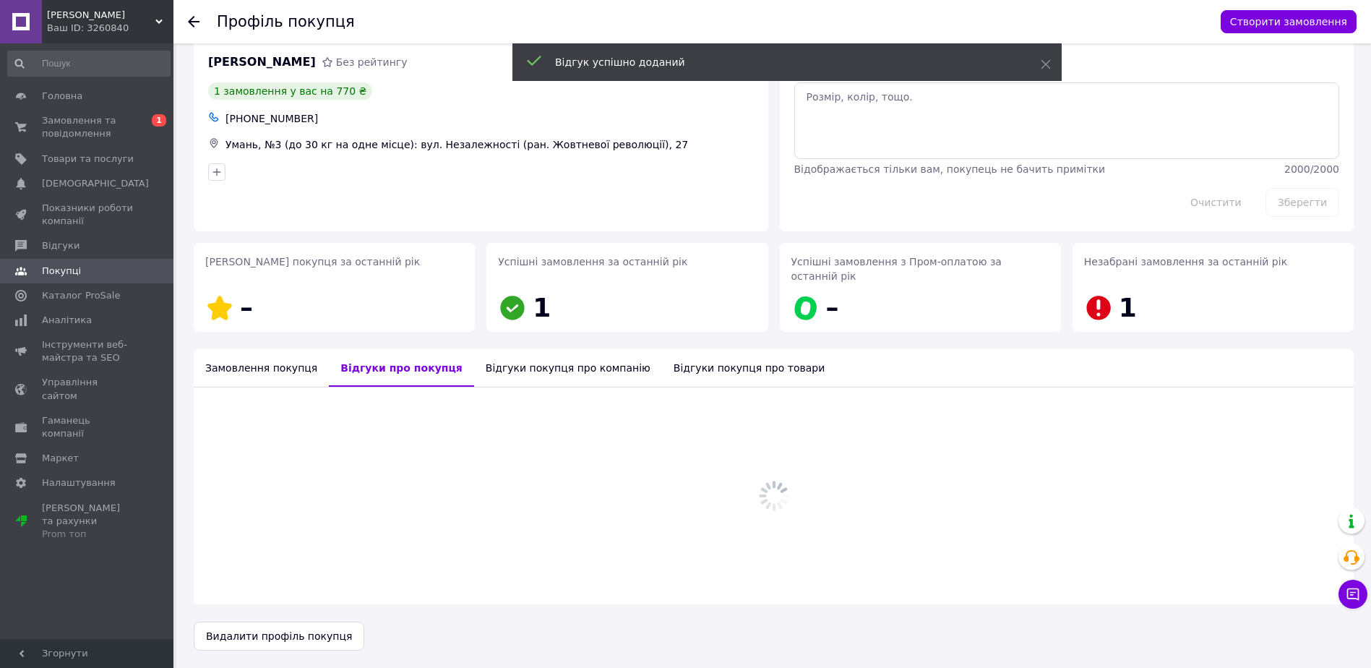
click at [518, 387] on div at bounding box center [774, 495] width 1160 height 217
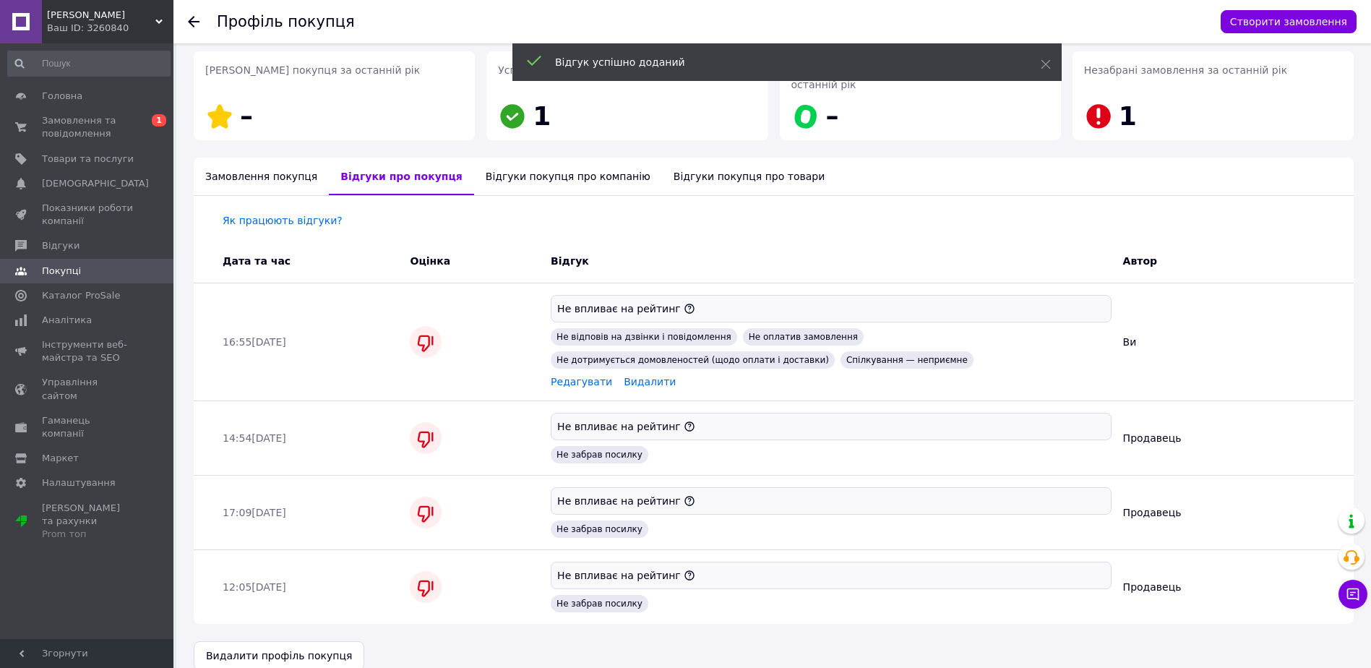
scroll to position [218, 0]
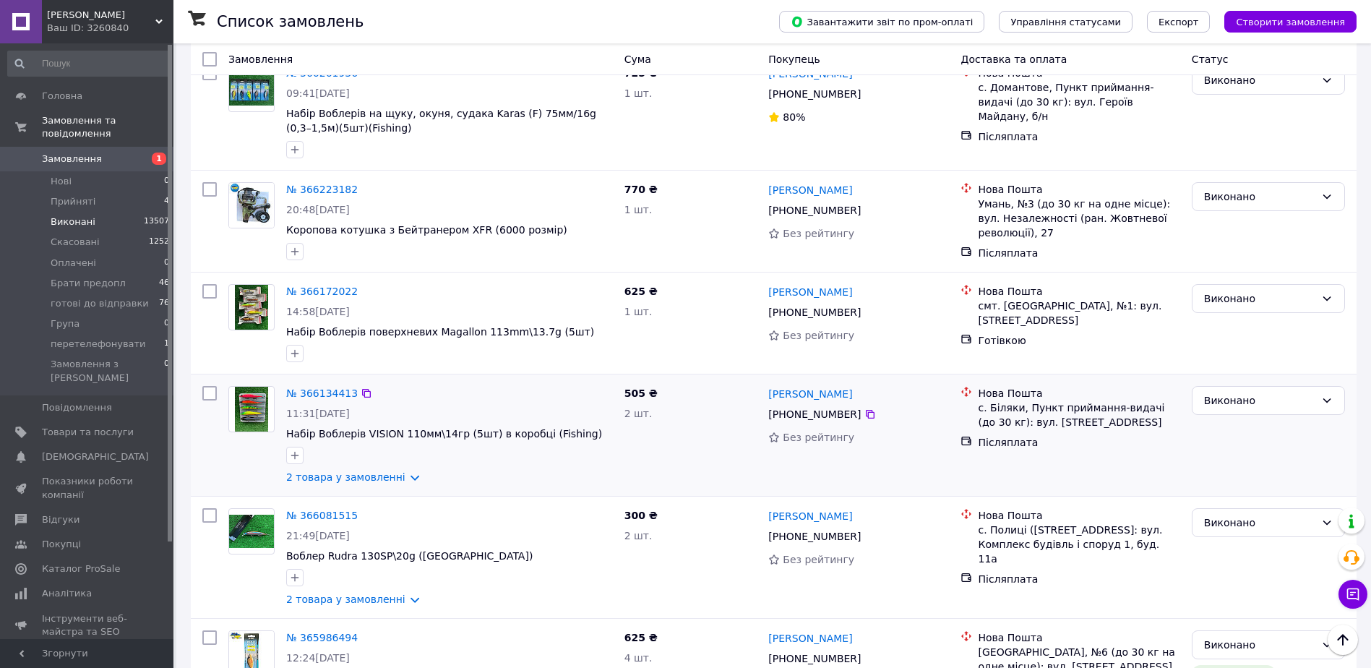
scroll to position [506, 0]
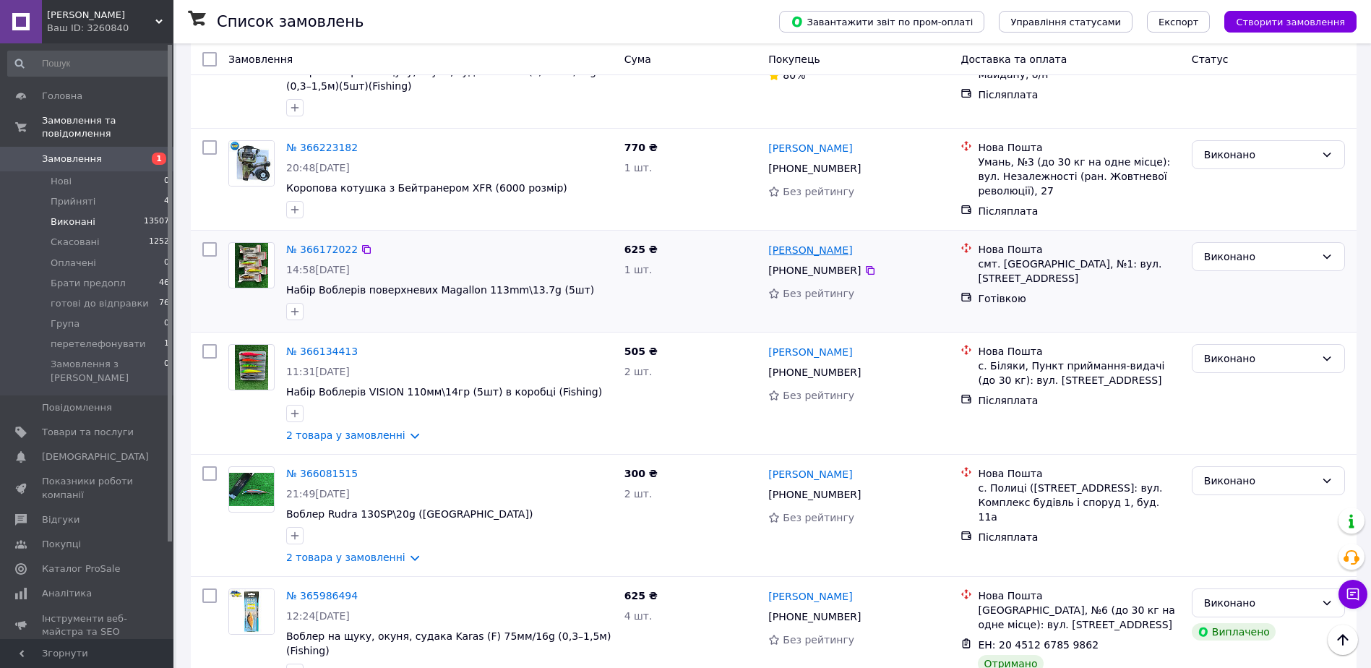
click at [817, 243] on link "Сергій Грищенко" at bounding box center [810, 250] width 84 height 14
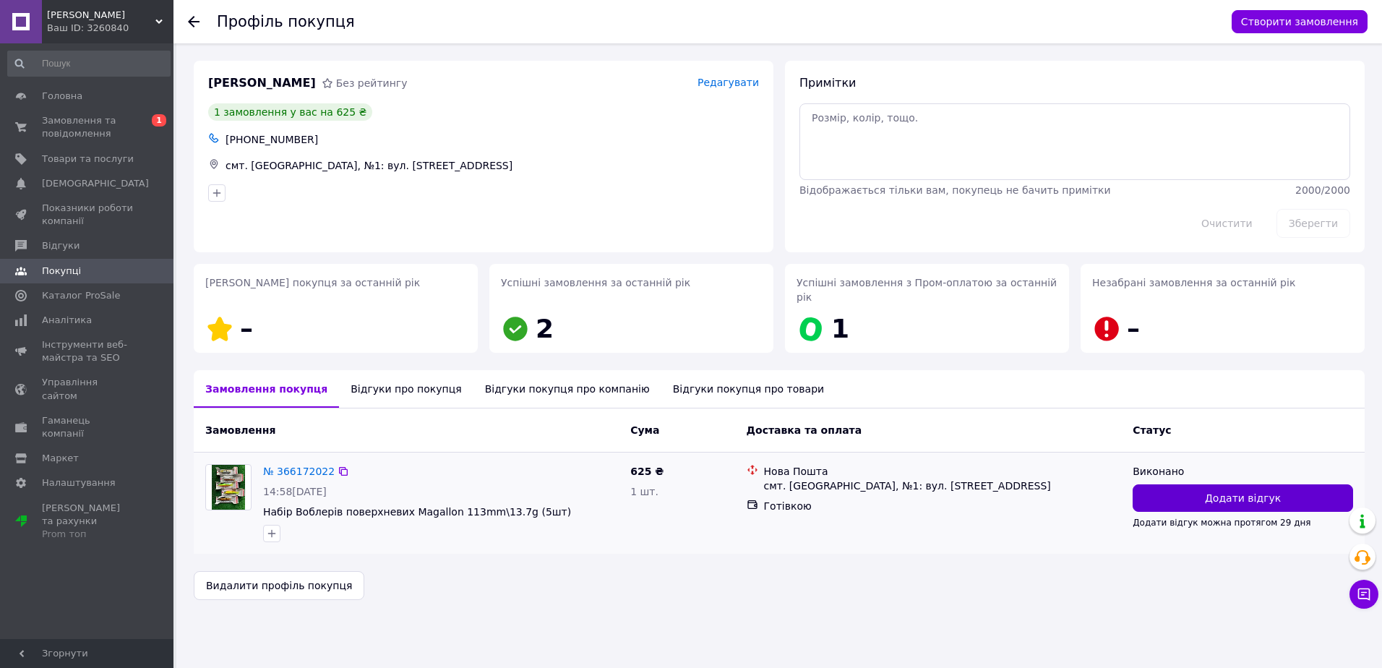
click at [1219, 484] on button "Додати відгук" at bounding box center [1243, 497] width 220 height 27
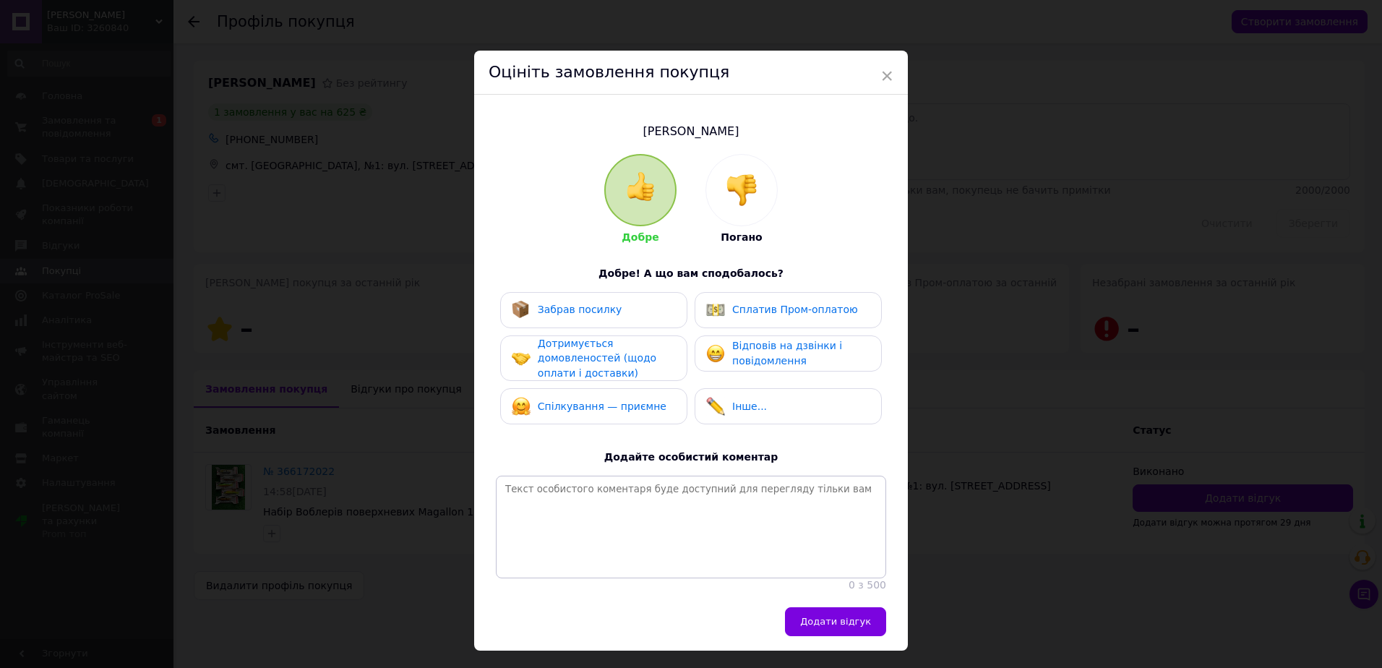
click at [744, 210] on div at bounding box center [741, 190] width 71 height 71
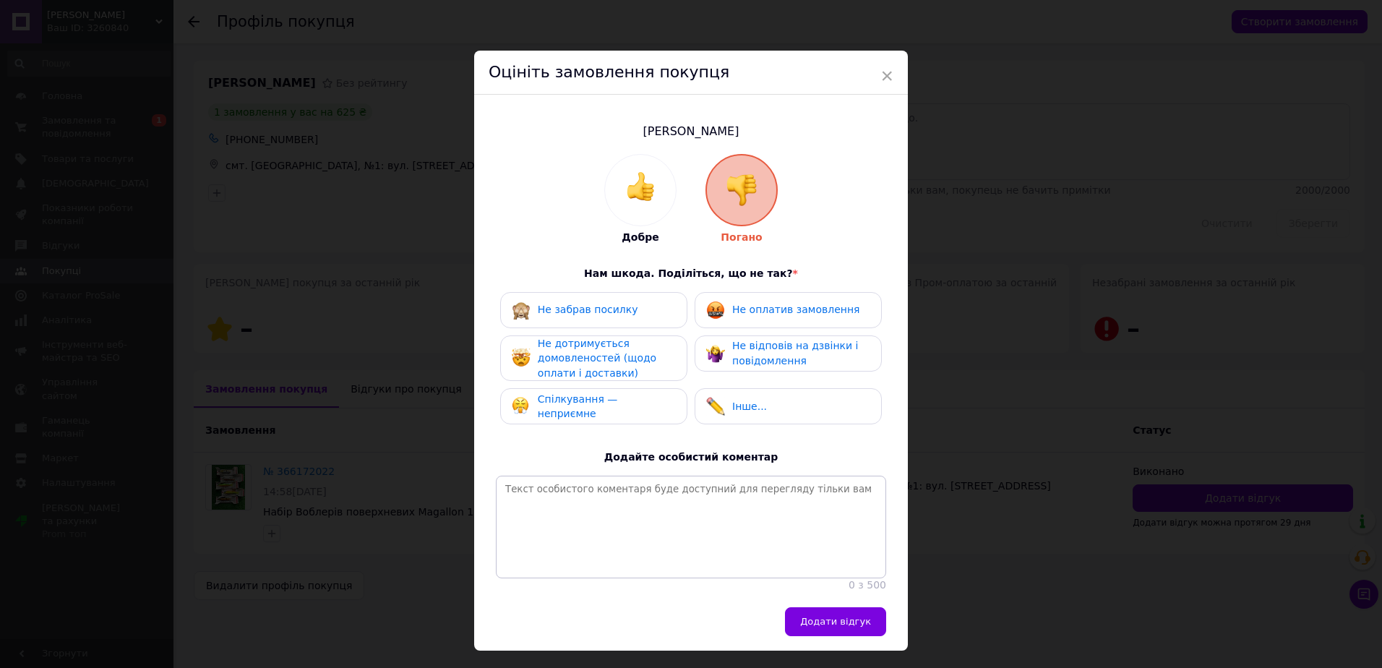
click at [749, 311] on span "Не оплатив замовлення" at bounding box center [795, 310] width 127 height 12
drag, startPoint x: 725, startPoint y: 373, endPoint x: 610, endPoint y: 366, distance: 115.1
click at [725, 372] on div "Не забрав посилку Не оплатив замовлення Не дотримується домовленостей (щодо опл…" at bounding box center [691, 362] width 390 height 140
click at [580, 366] on span "Не дотримується домовленостей (щодо оплати і доставки)" at bounding box center [597, 358] width 119 height 41
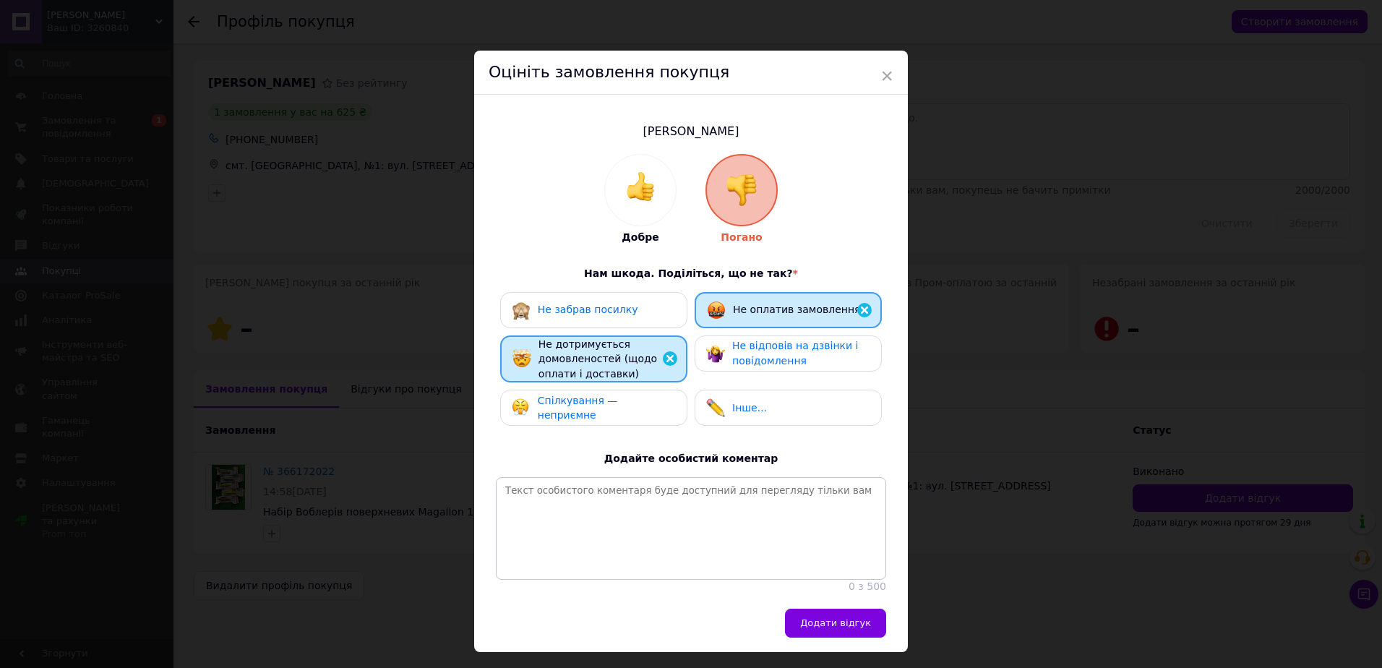
click at [575, 421] on div "Спілкування — неприємне" at bounding box center [593, 408] width 187 height 36
click at [767, 348] on span "Не відповів на дзвінки і повідомлення" at bounding box center [795, 353] width 126 height 27
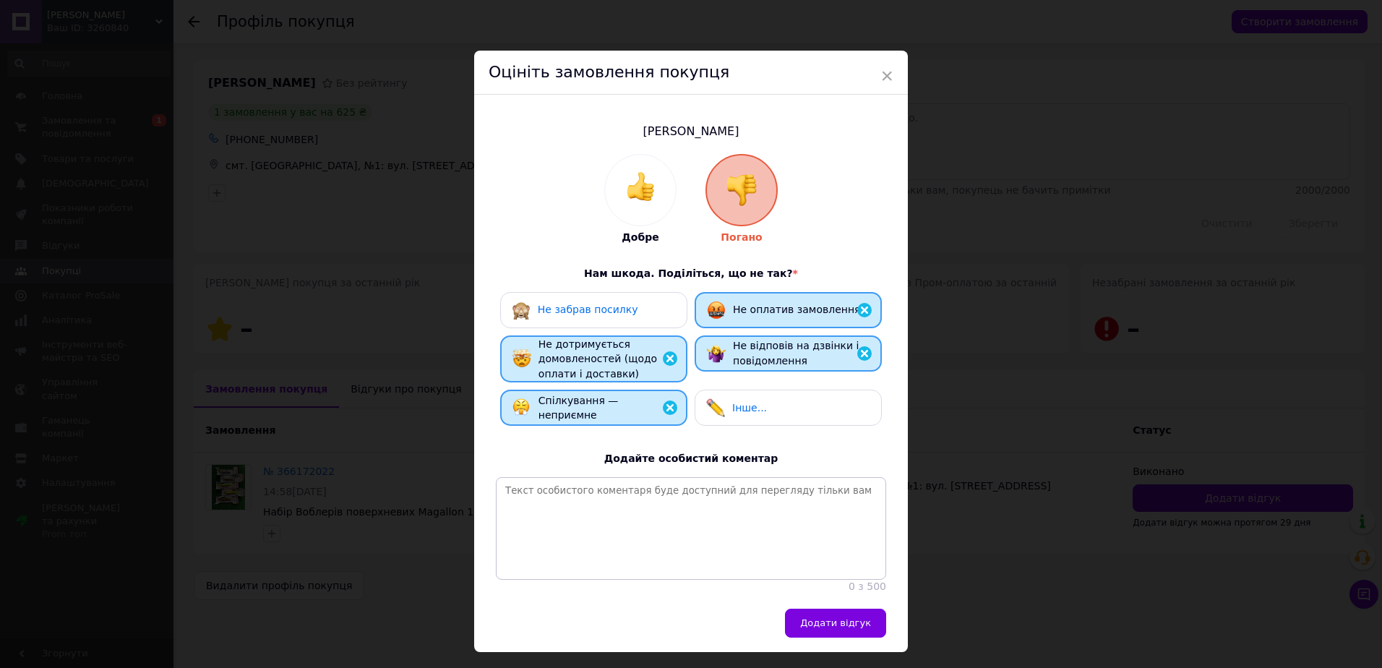
drag, startPoint x: 835, startPoint y: 628, endPoint x: 890, endPoint y: 616, distance: 56.3
click at [836, 628] on span "Додати відгук" at bounding box center [835, 622] width 71 height 11
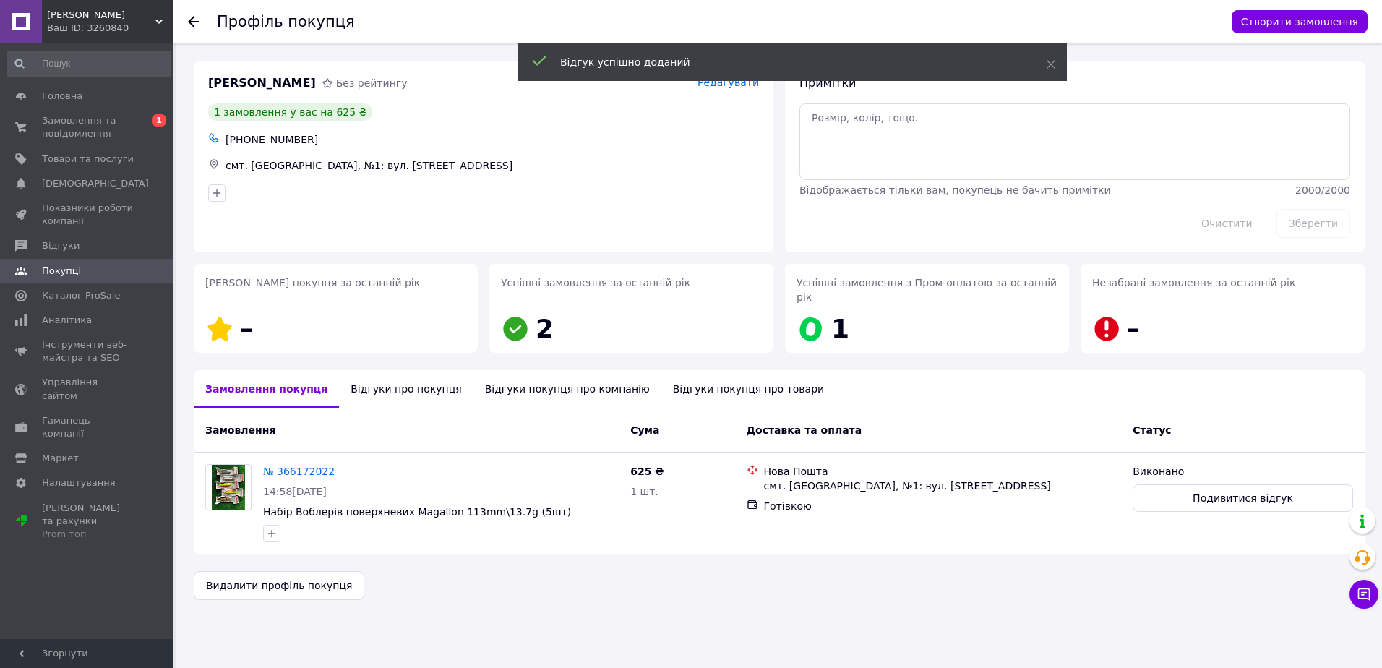
click at [425, 375] on div "Відгуки про покупця" at bounding box center [406, 389] width 134 height 38
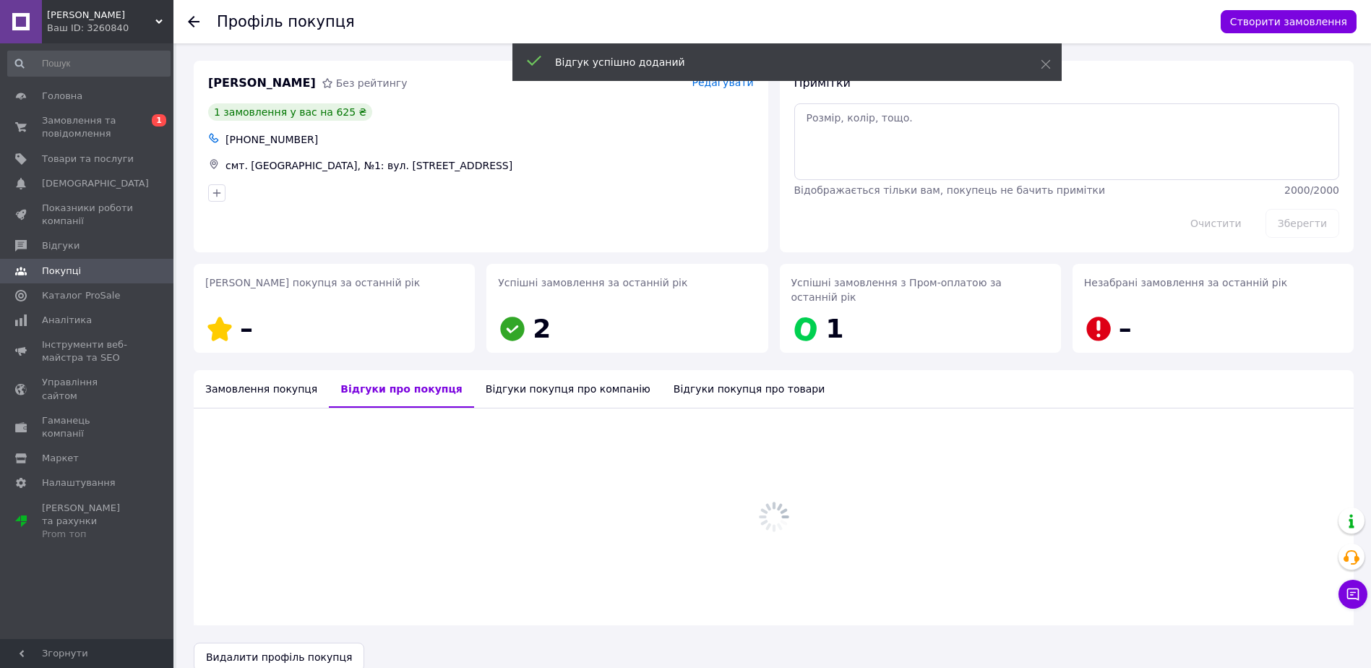
drag, startPoint x: 523, startPoint y: 382, endPoint x: 546, endPoint y: 380, distance: 23.2
click at [523, 382] on div "Відгуки покупця про компанію" at bounding box center [568, 389] width 188 height 38
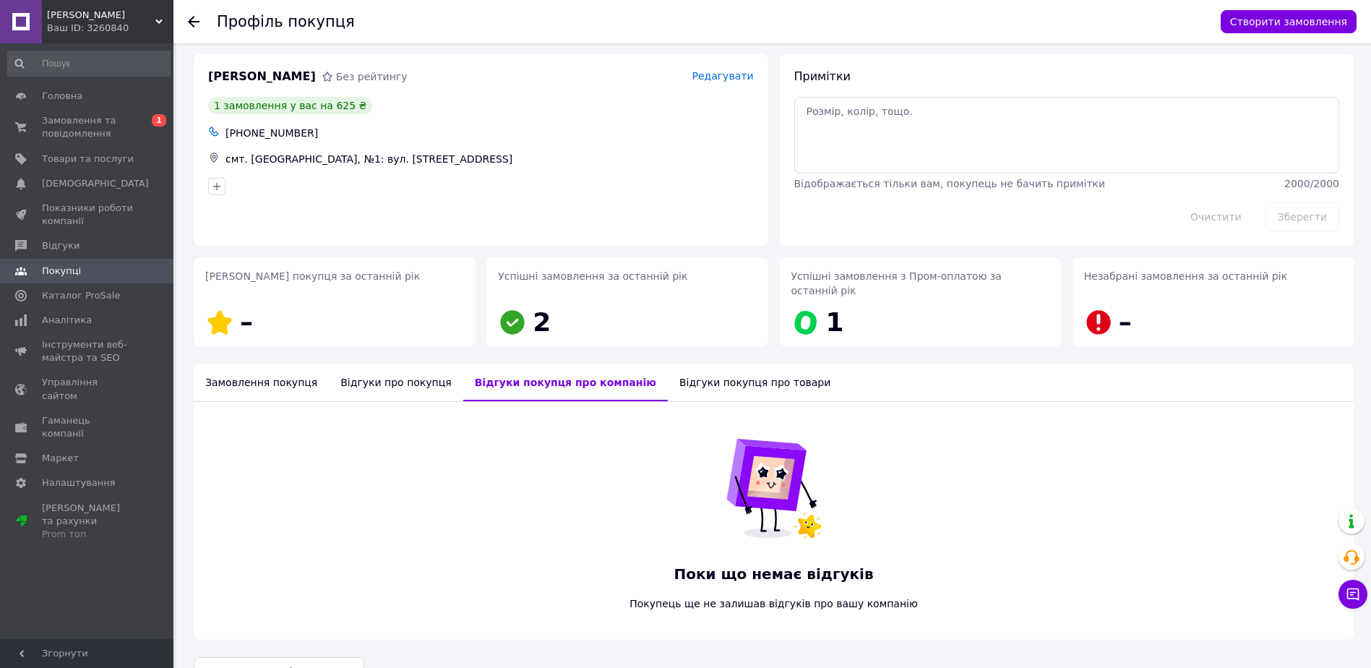
click at [396, 369] on div "Відгуки про покупця" at bounding box center [396, 383] width 134 height 38
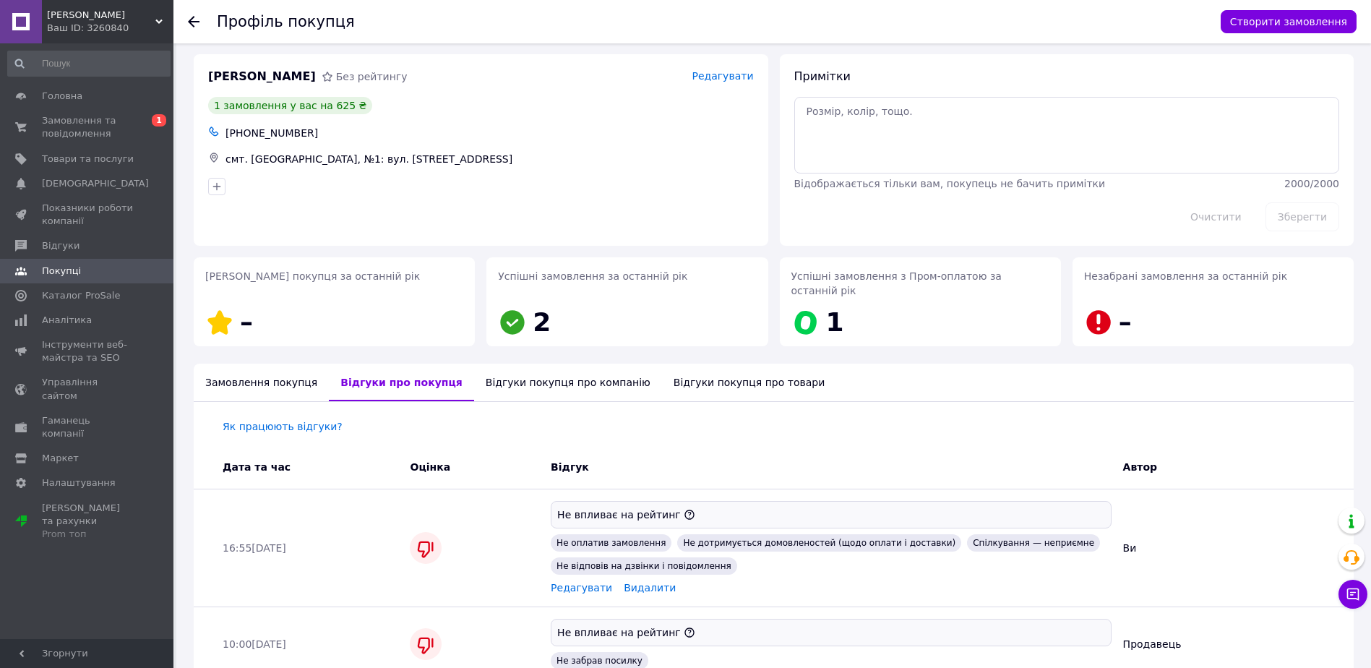
scroll to position [69, 0]
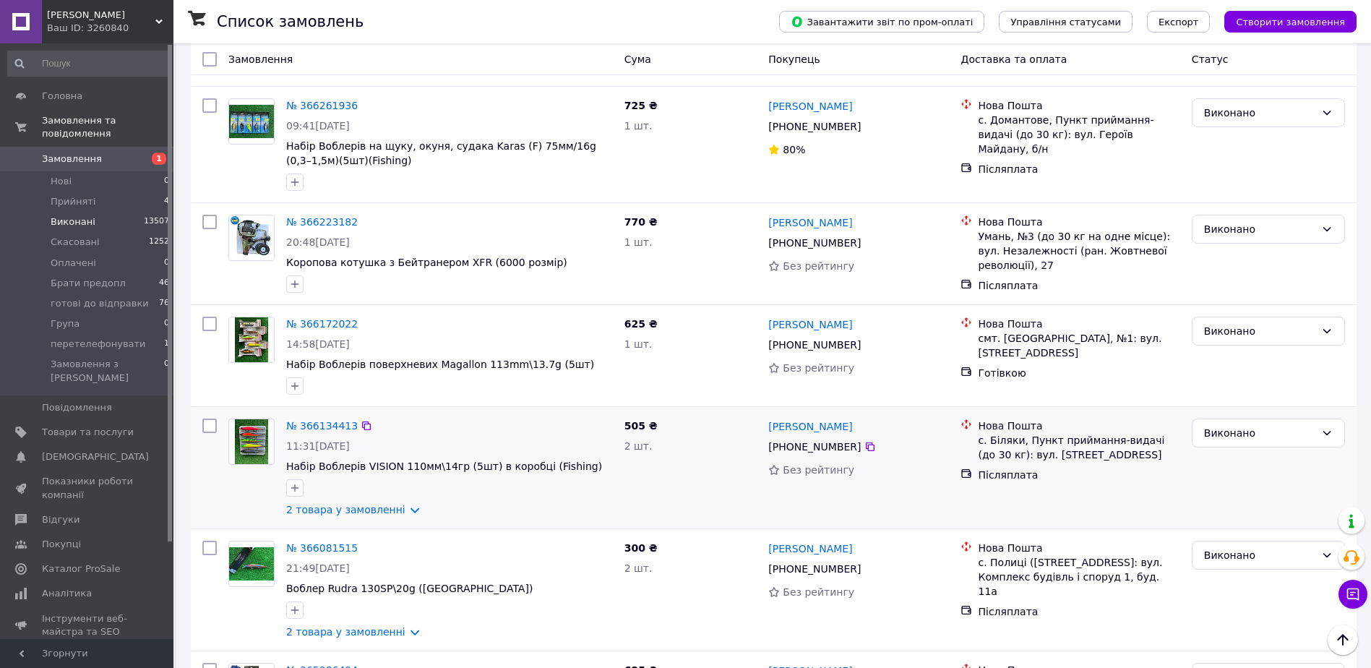
scroll to position [434, 0]
click at [345, 502] on link "2 товара у замовленні" at bounding box center [345, 508] width 119 height 12
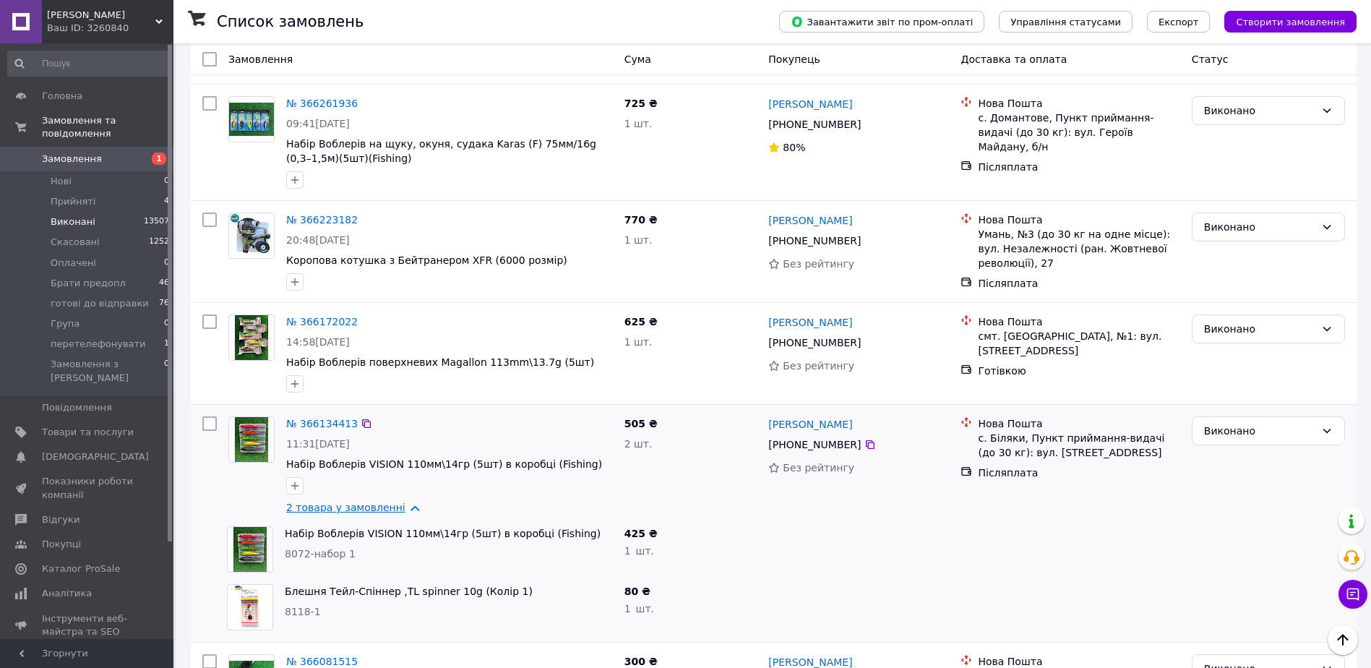
click at [341, 502] on link "2 товара у замовленні" at bounding box center [345, 508] width 119 height 12
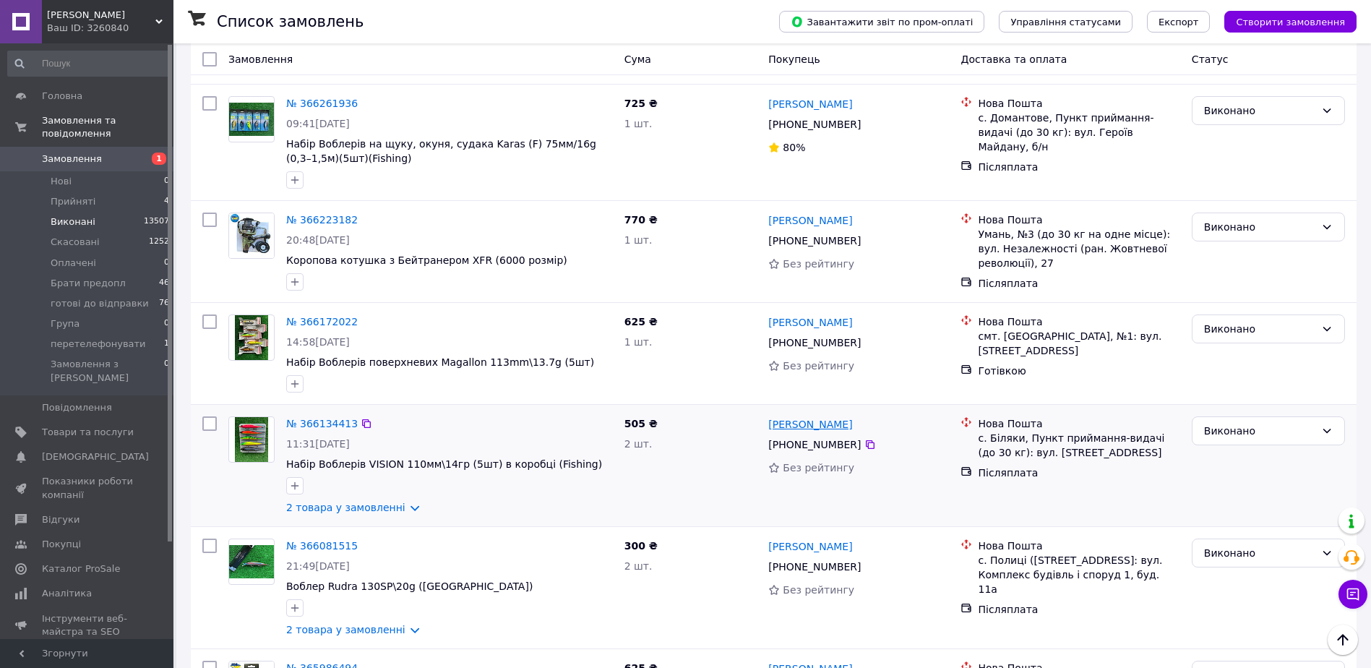
click at [815, 417] on link "Ольга Надженко" at bounding box center [810, 424] width 84 height 14
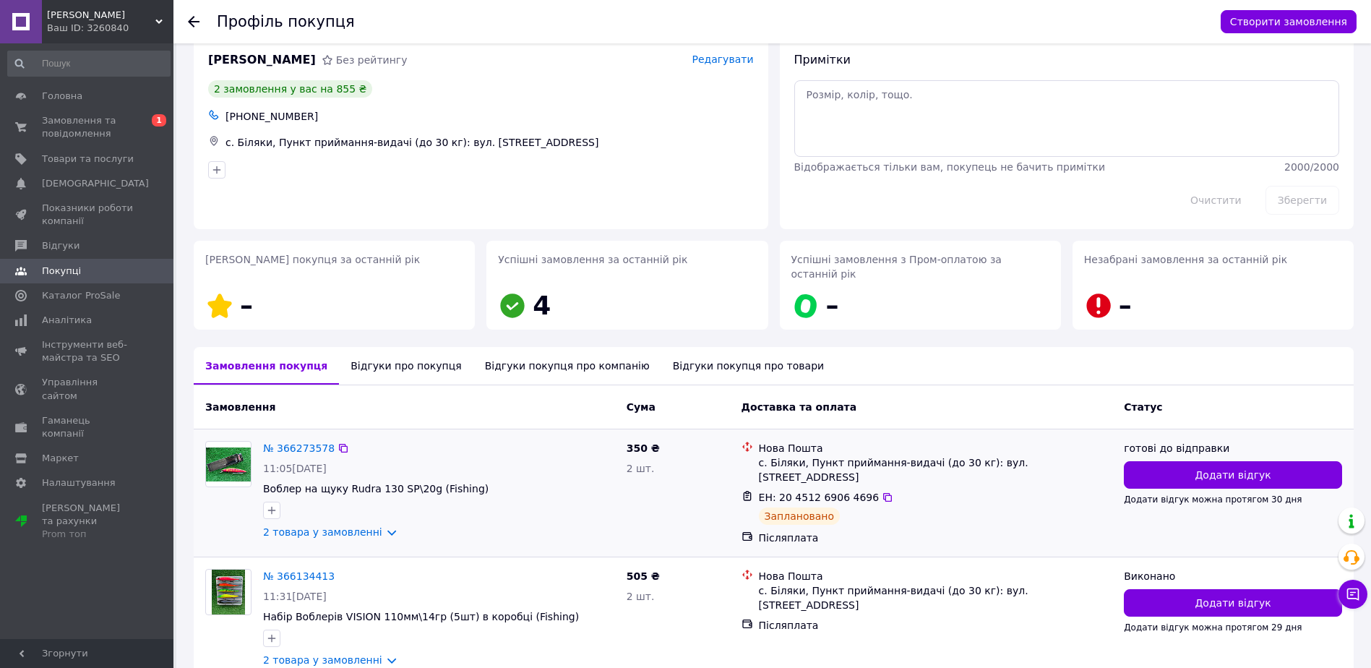
scroll to position [78, 0]
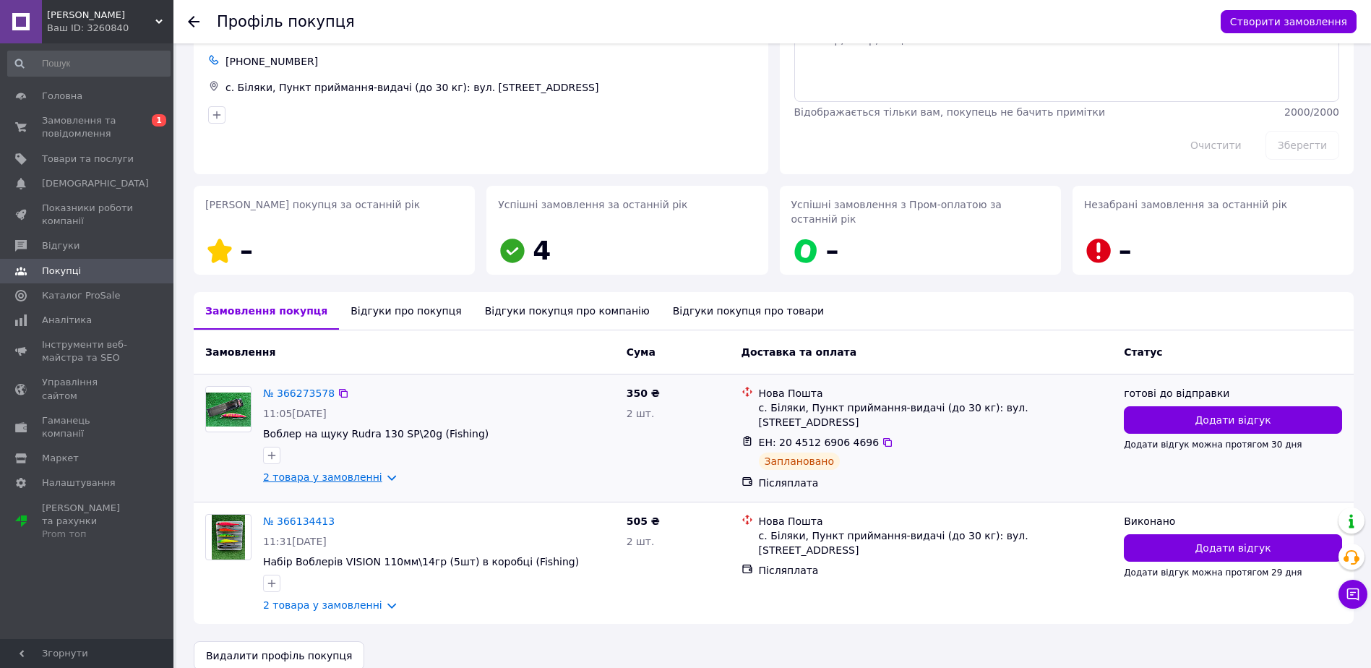
click at [324, 471] on link "2 товара у замовленні" at bounding box center [322, 477] width 119 height 12
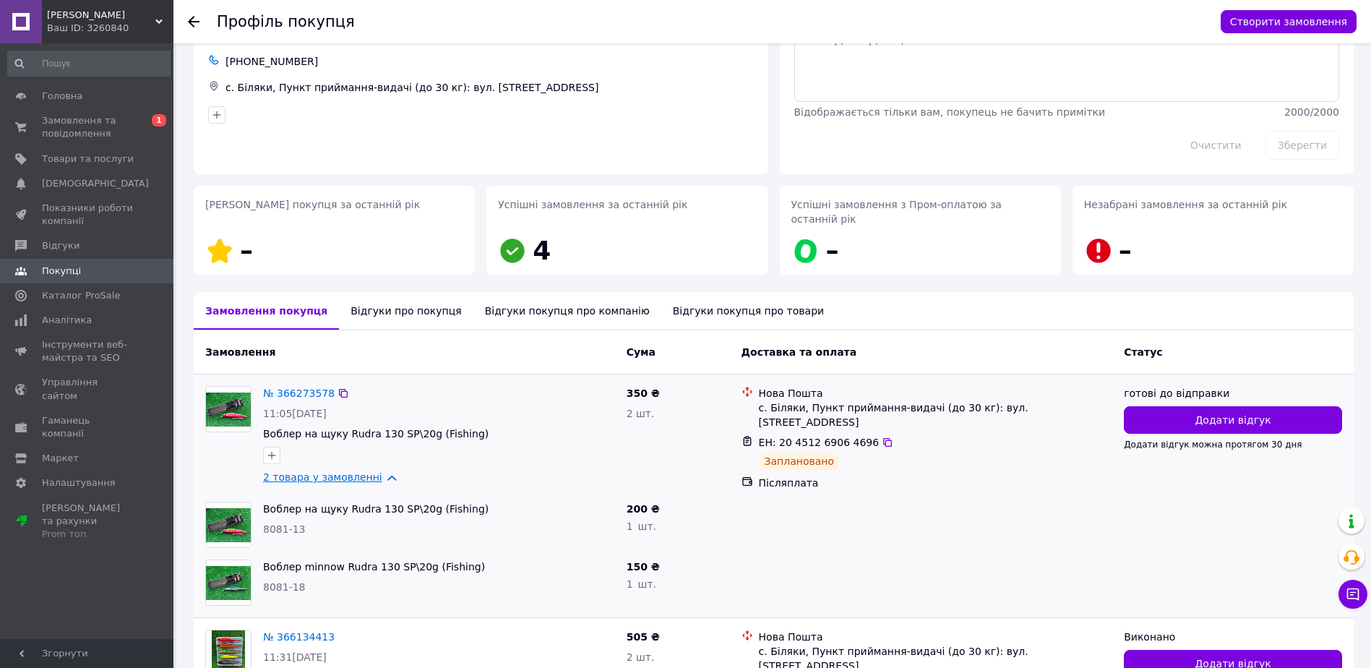
click at [324, 471] on link "2 товара у замовленні" at bounding box center [322, 477] width 119 height 12
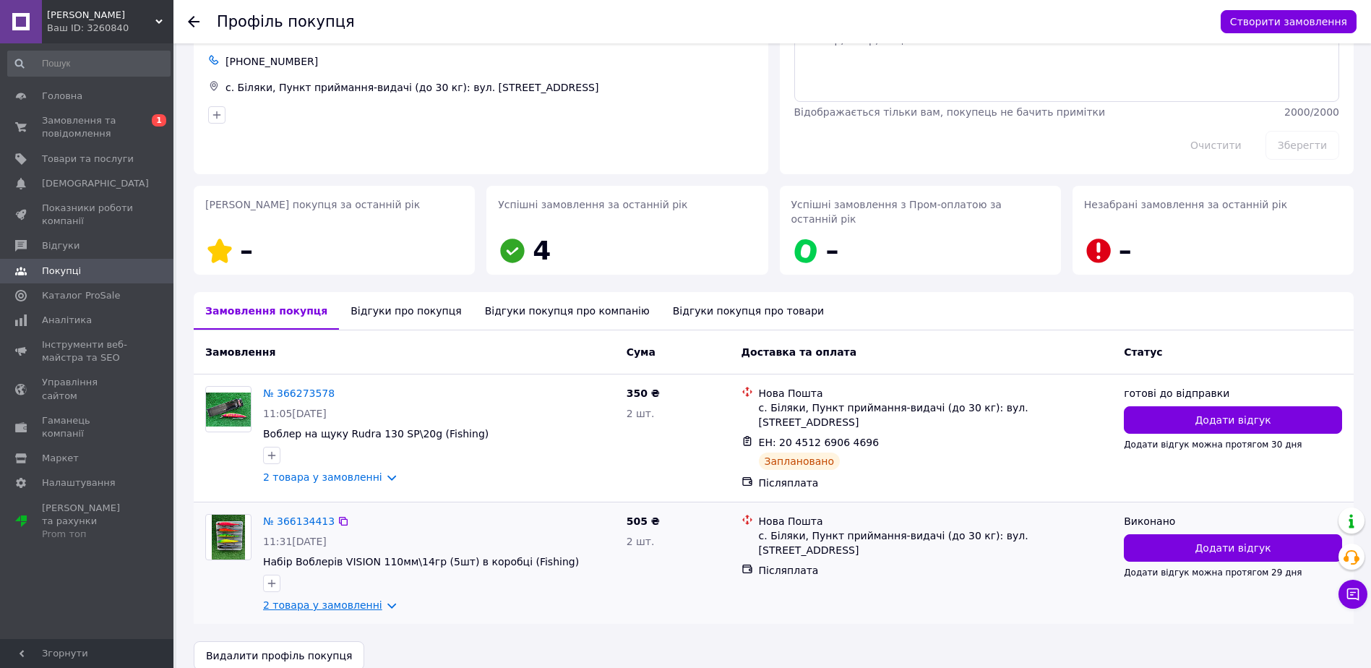
click at [316, 599] on link "2 товара у замовленні" at bounding box center [322, 605] width 119 height 12
click at [313, 599] on link "2 товара у замовленні" at bounding box center [322, 605] width 119 height 12
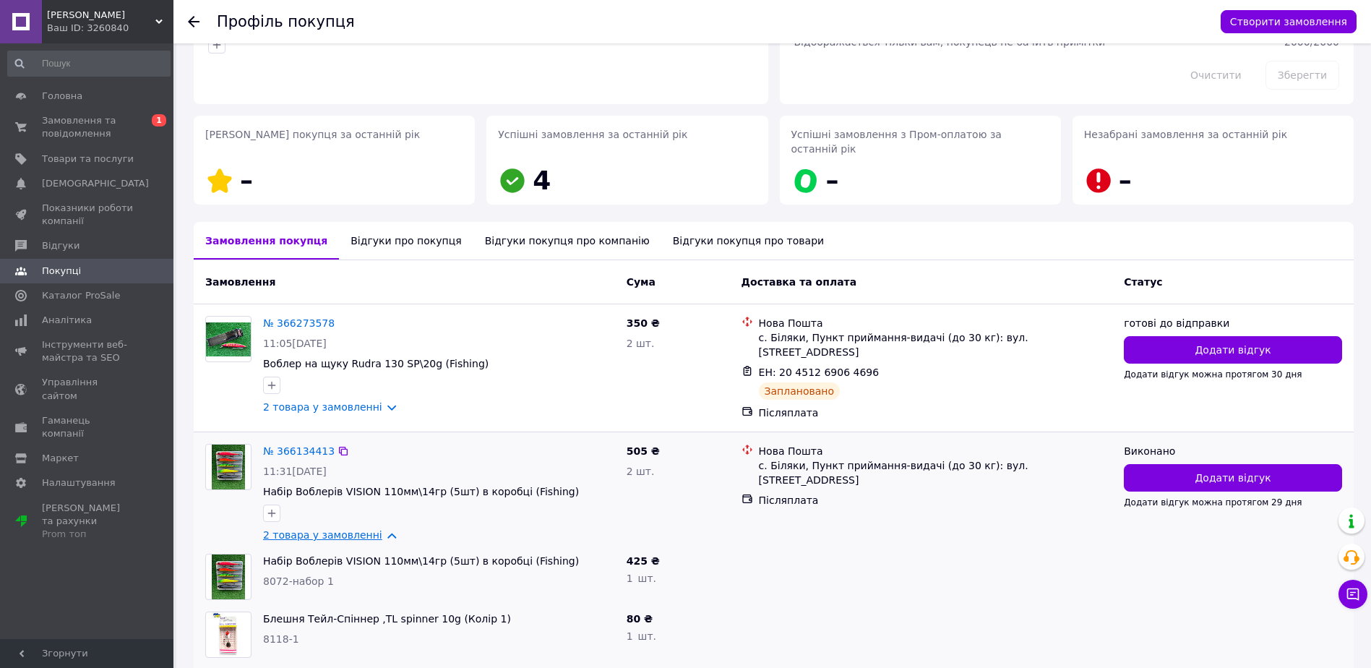
scroll to position [194, 0]
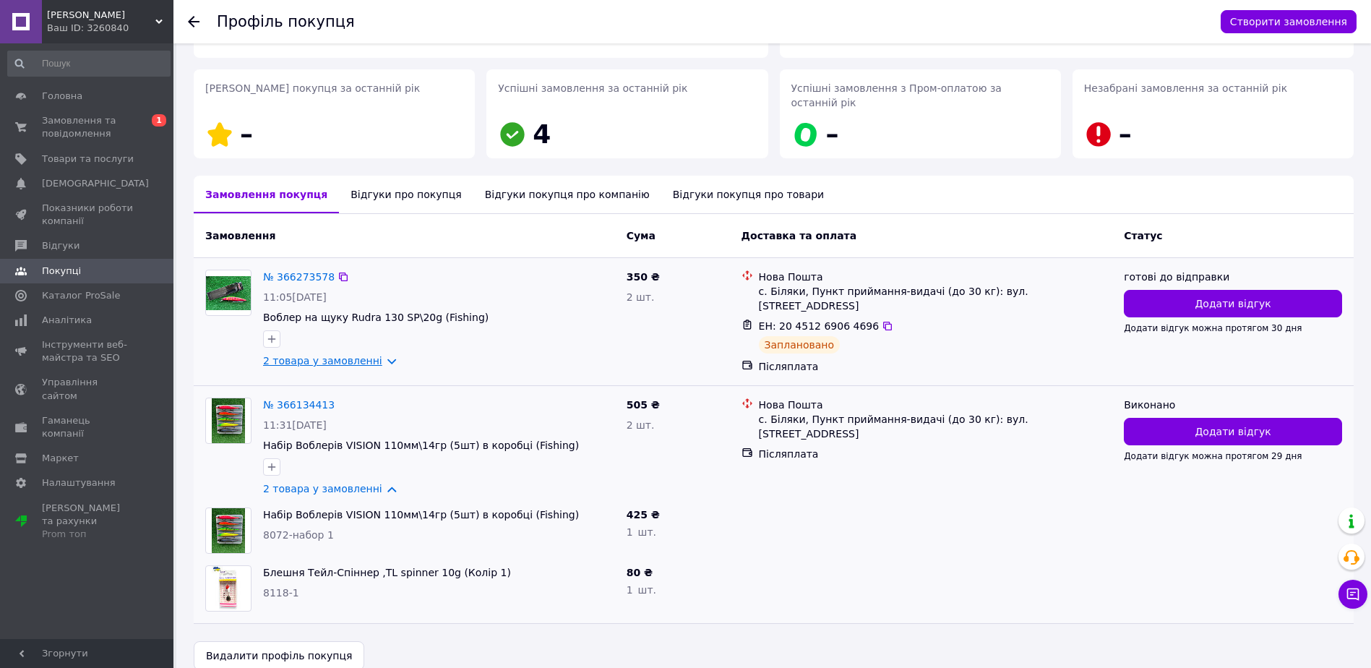
click at [318, 483] on link "2 товара у замовленні" at bounding box center [322, 489] width 119 height 12
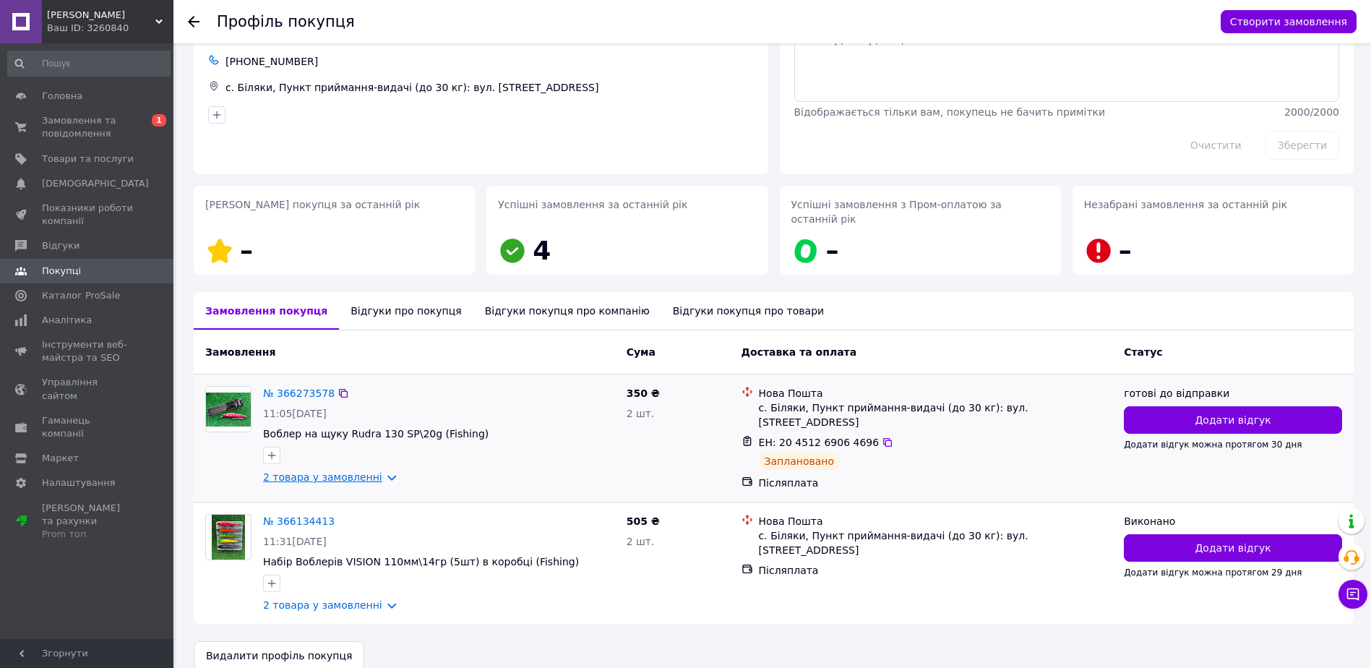
click at [286, 471] on link "2 товара у замовленні" at bounding box center [322, 477] width 119 height 12
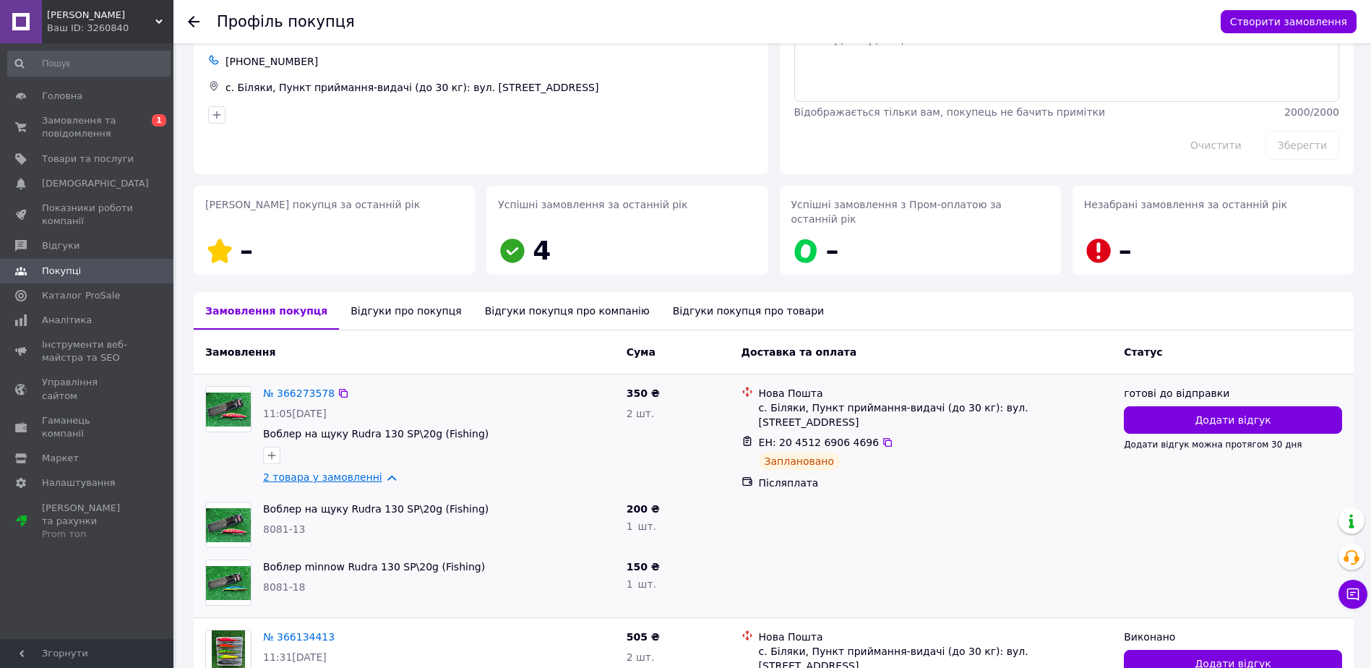
click at [296, 471] on link "2 товара у замовленні" at bounding box center [322, 477] width 119 height 12
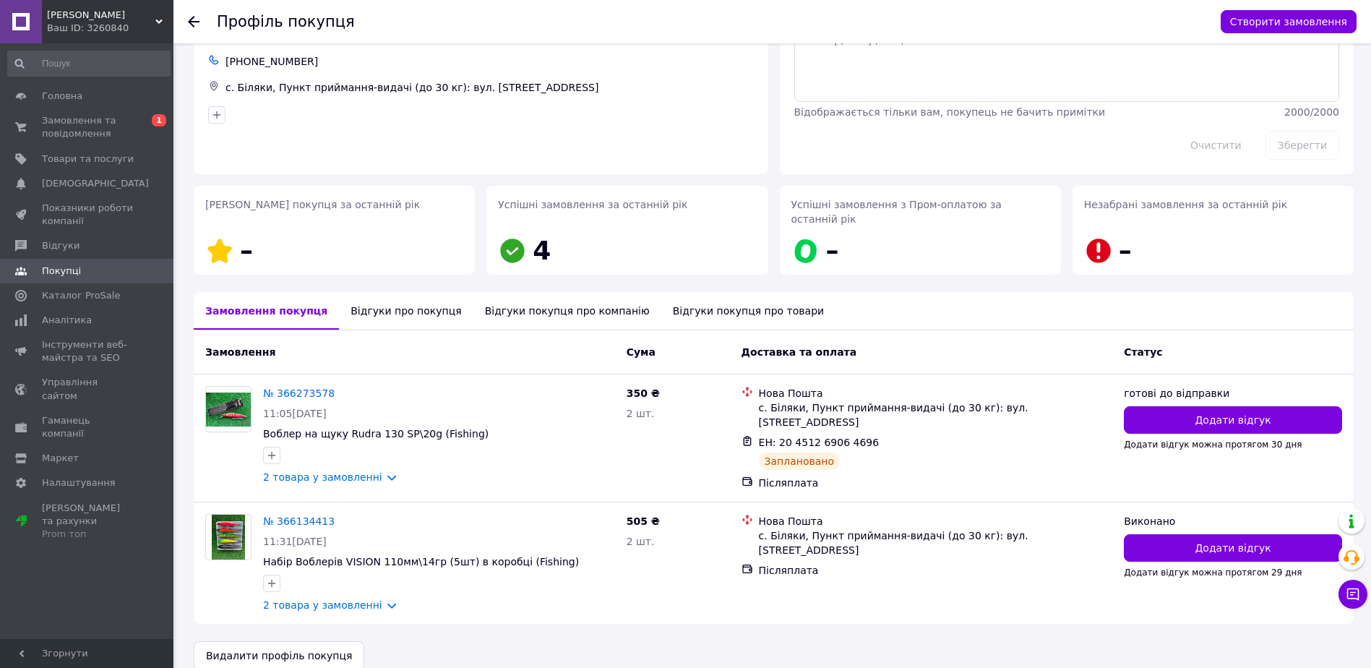
click at [379, 315] on div "Надженко Ольга Без рейтингу Редагувати 2 замовлення у вас на 855 ₴ +38068448107…" at bounding box center [774, 326] width 1160 height 687
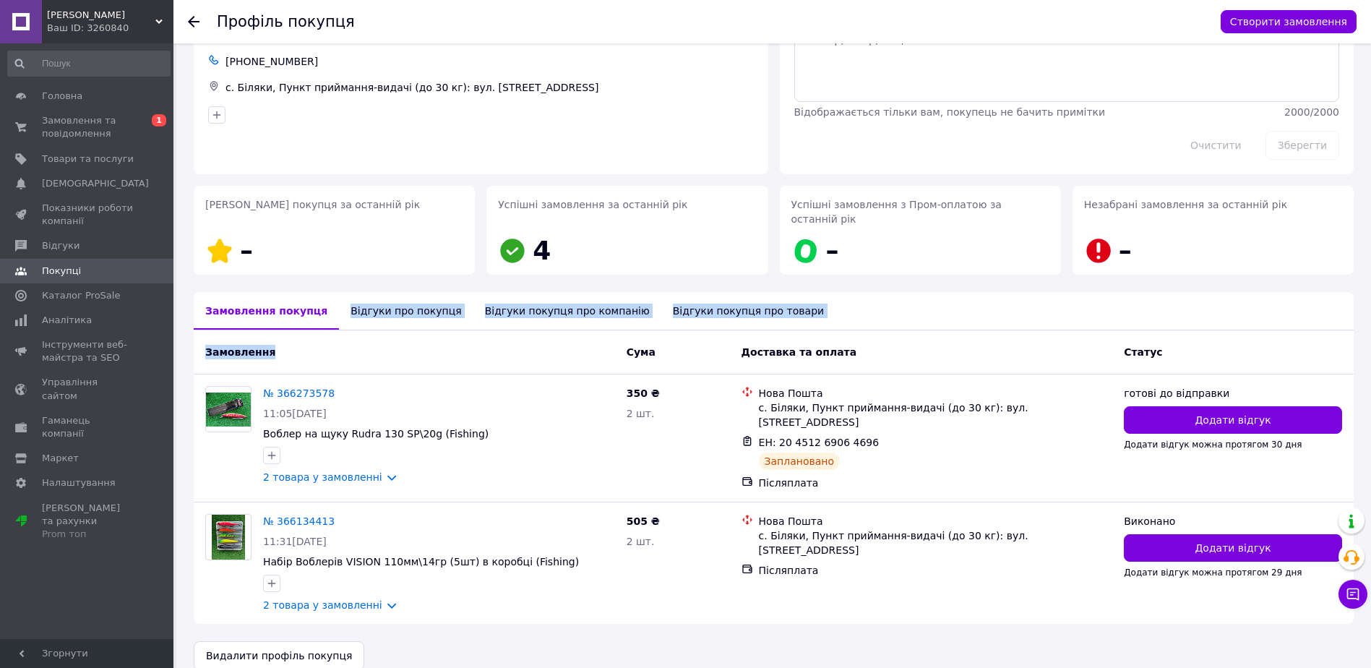
drag, startPoint x: 379, startPoint y: 315, endPoint x: 486, endPoint y: 311, distance: 107.8
click at [485, 311] on div "Відгуки покупця про компанію" at bounding box center [567, 311] width 188 height 38
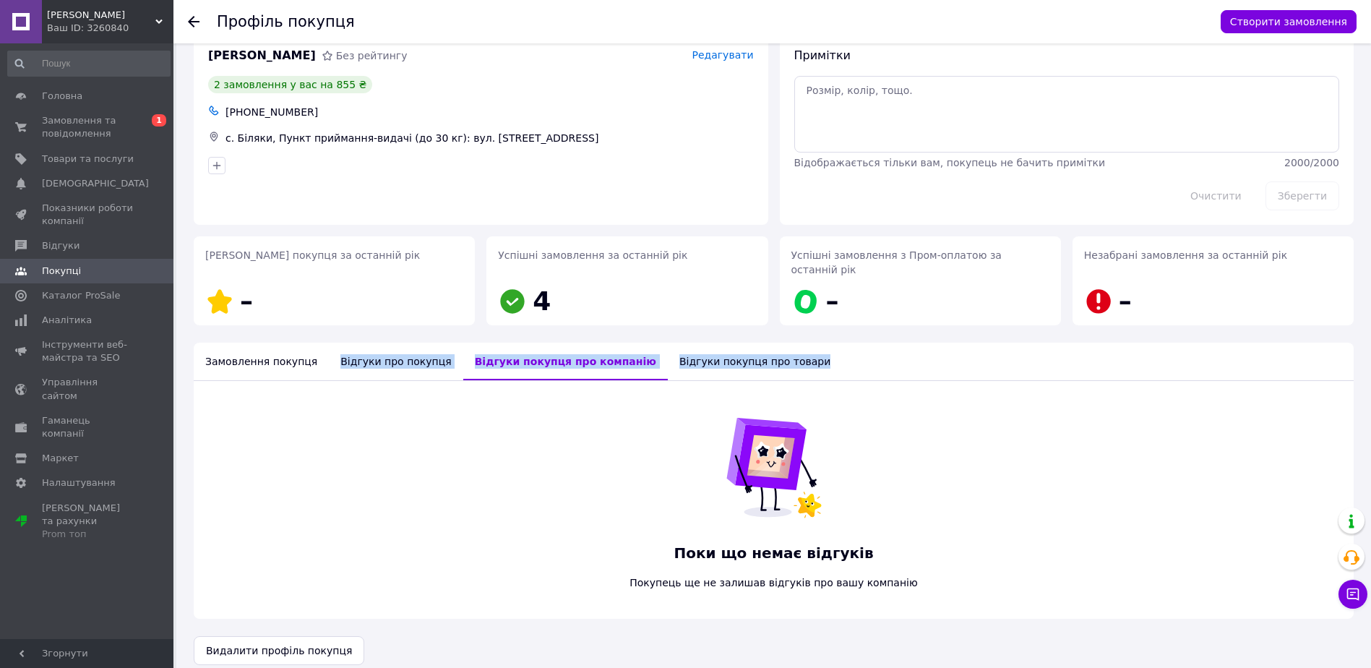
click at [668, 343] on div "Відгуки покупця про товари" at bounding box center [755, 362] width 174 height 38
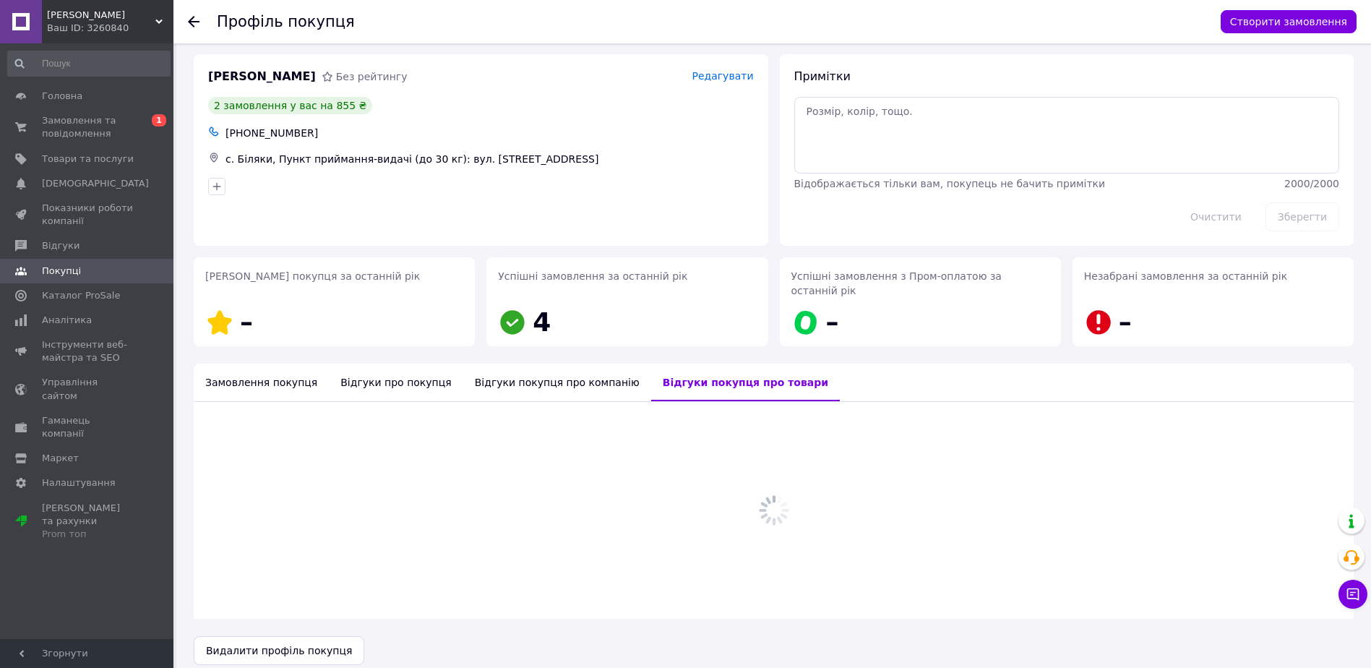
scroll to position [27, 0]
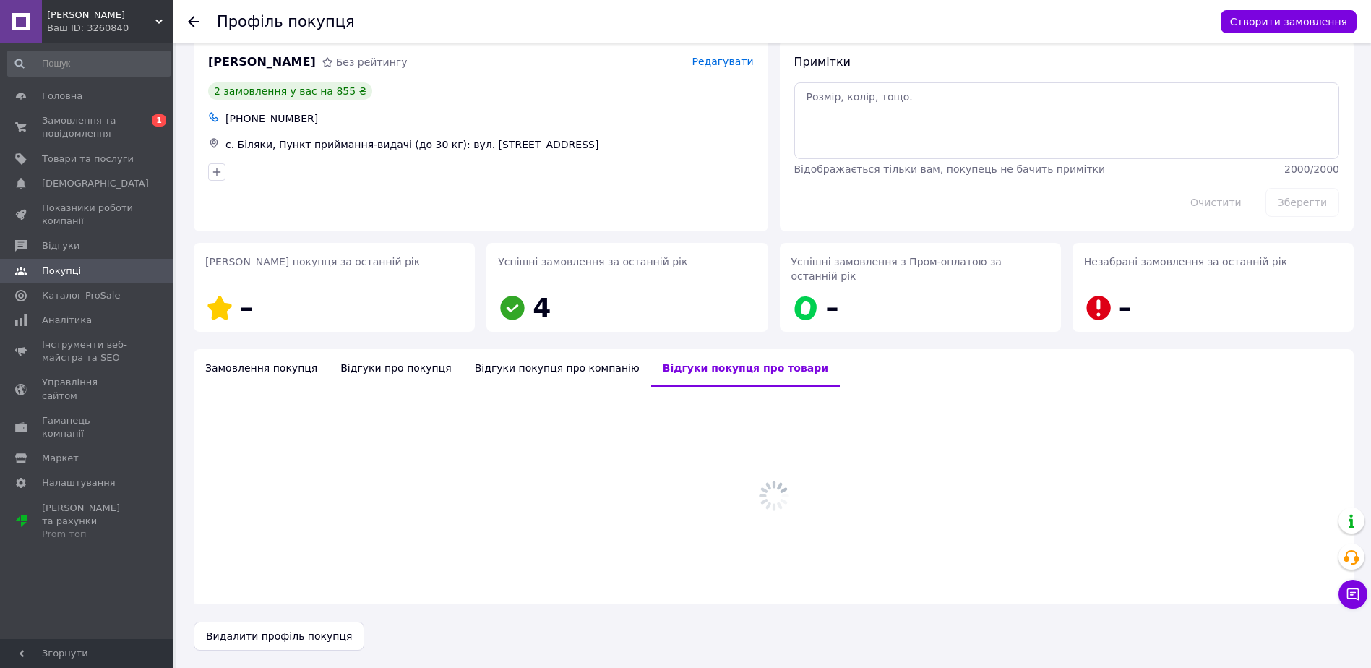
click at [354, 387] on div at bounding box center [774, 495] width 1160 height 217
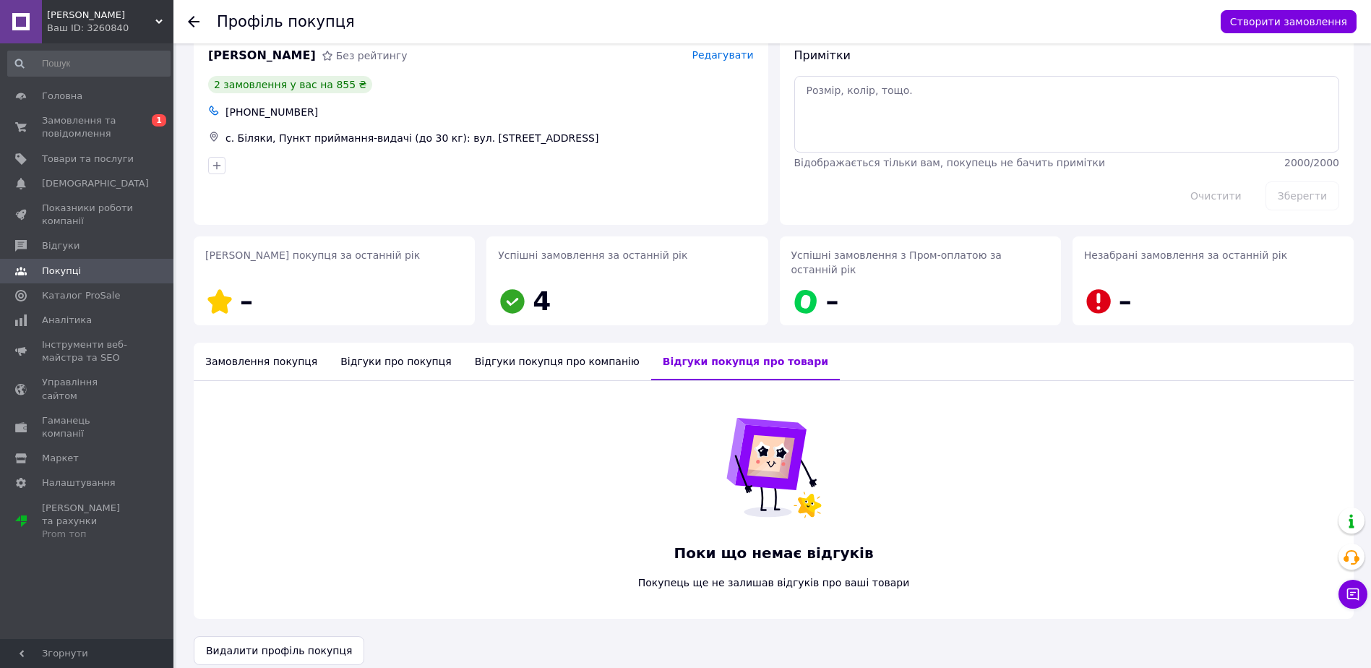
click at [264, 355] on div "Замовлення покупця" at bounding box center [261, 362] width 135 height 38
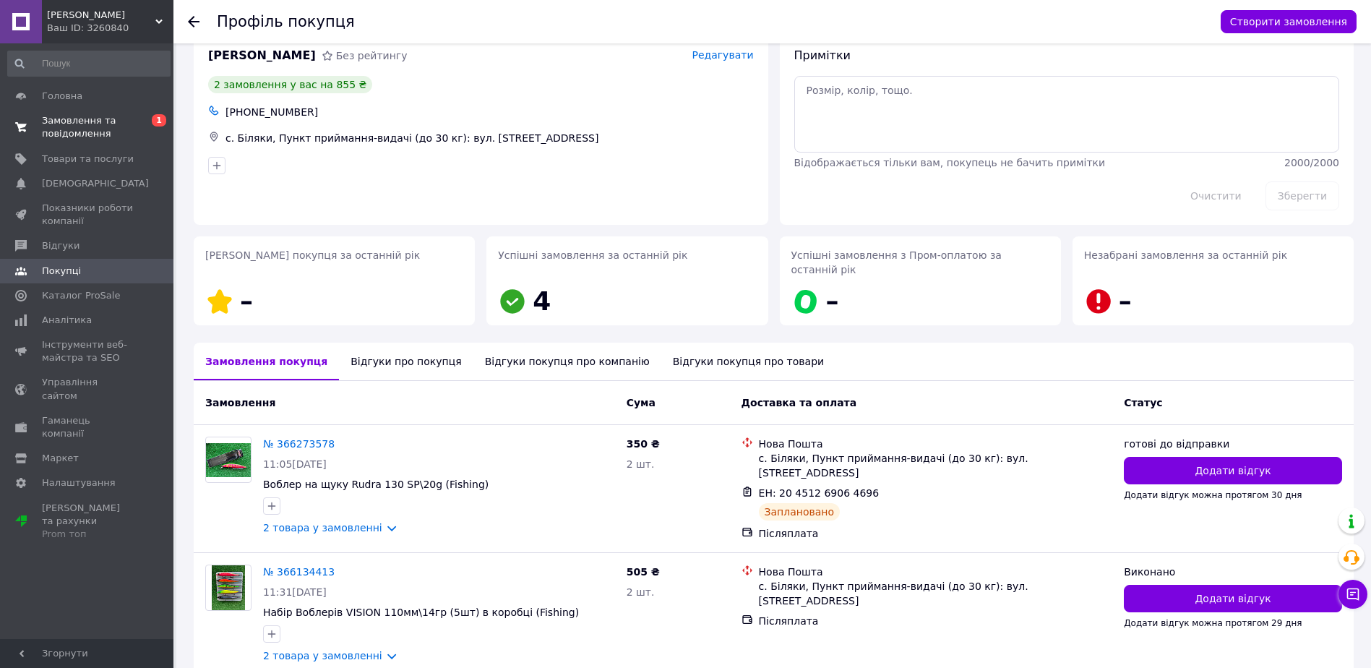
click at [75, 132] on span "Замовлення та повідомлення" at bounding box center [88, 127] width 92 height 26
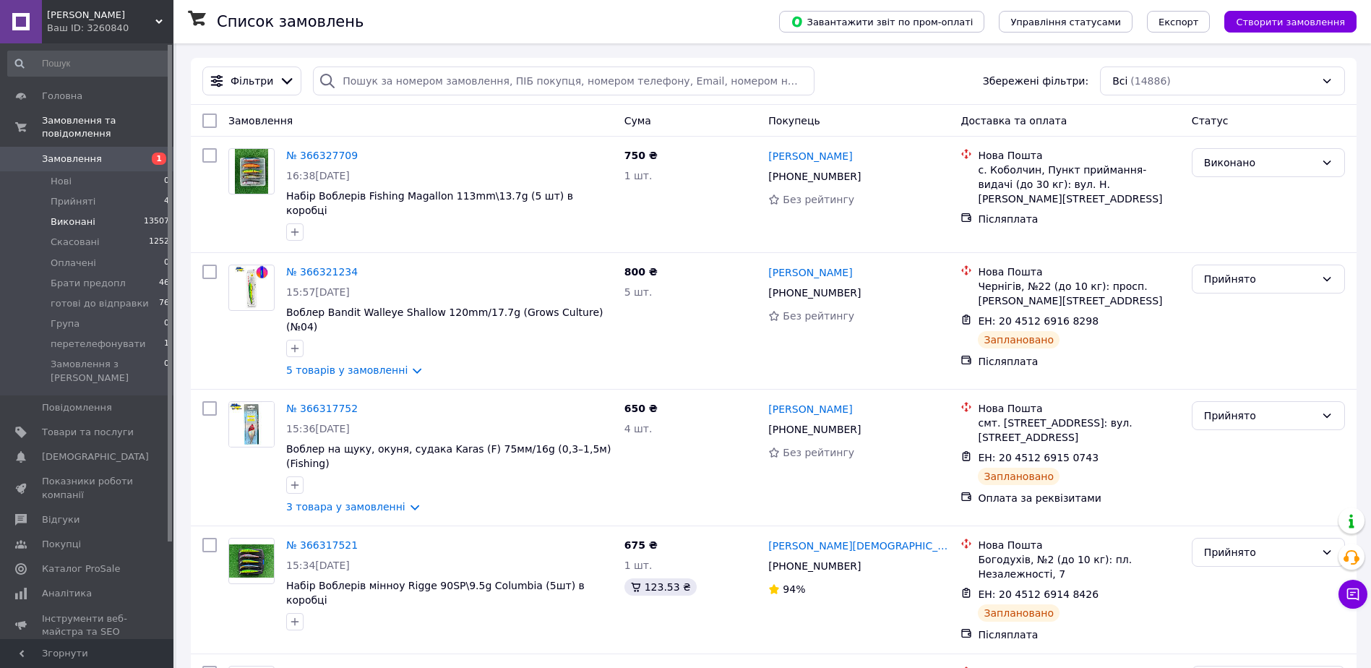
click at [89, 215] on span "Виконані" at bounding box center [73, 221] width 45 height 13
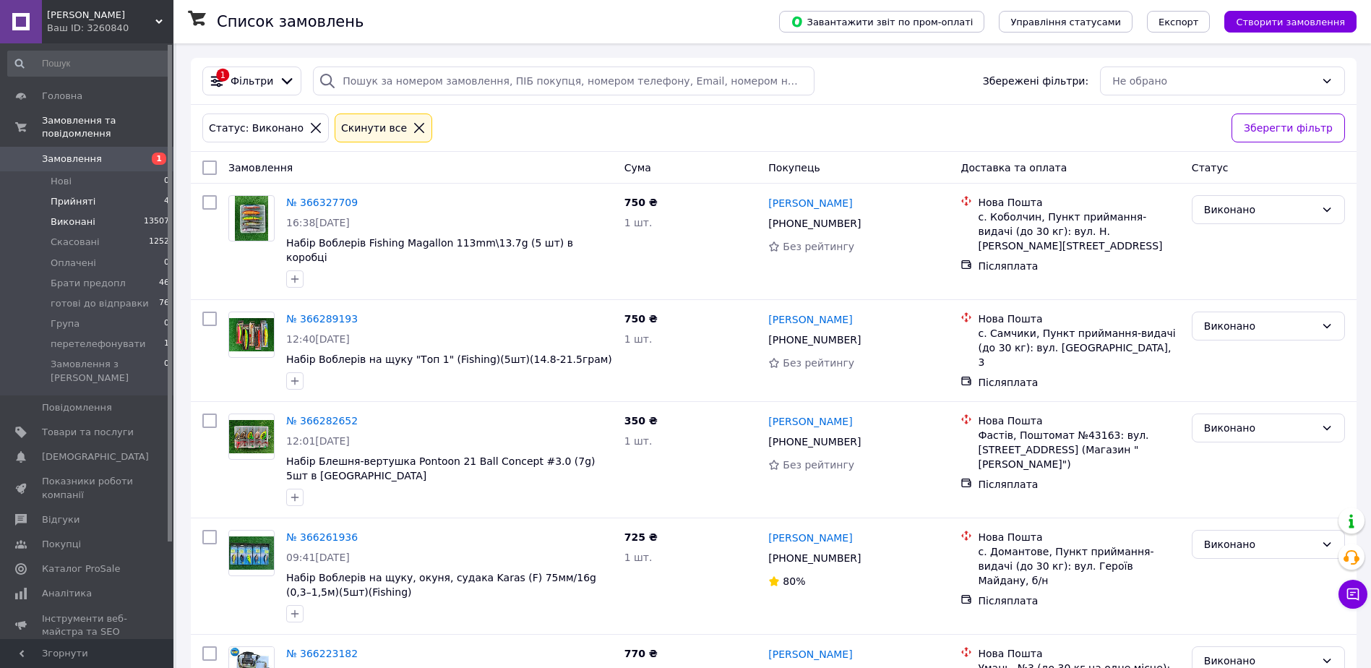
click at [77, 195] on span "Прийняті" at bounding box center [73, 201] width 45 height 13
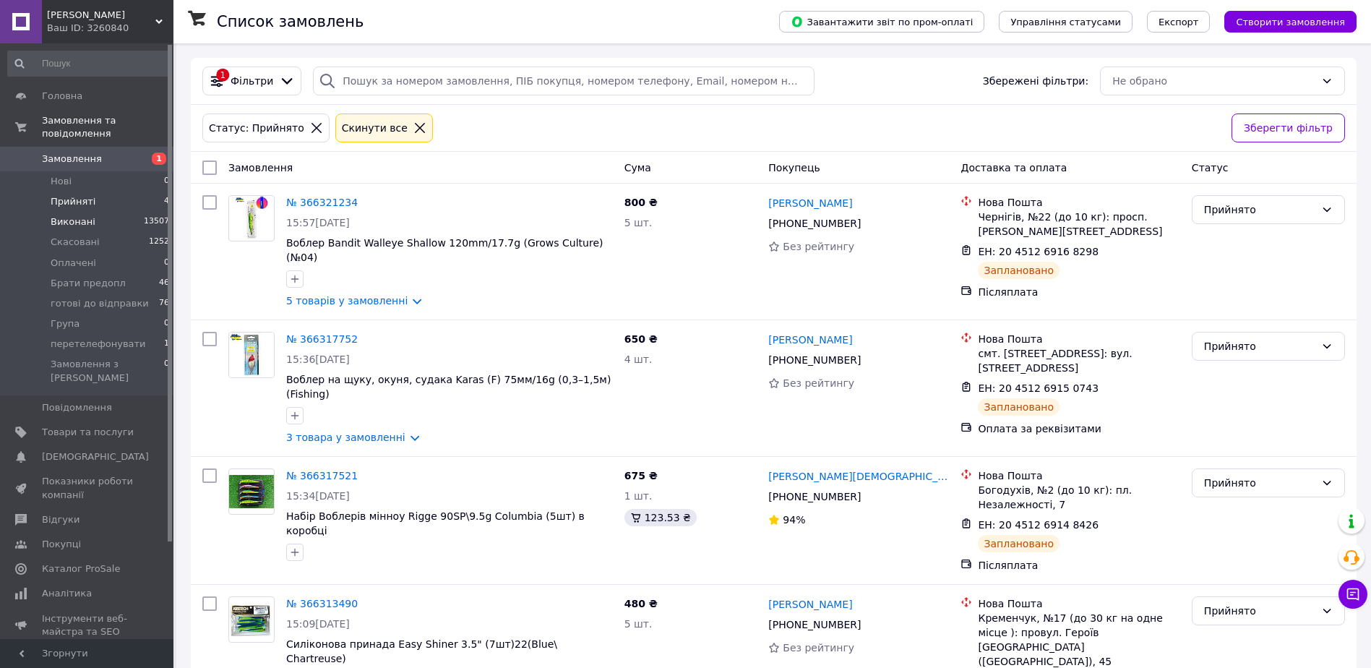
click at [73, 215] on span "Виконані" at bounding box center [73, 221] width 45 height 13
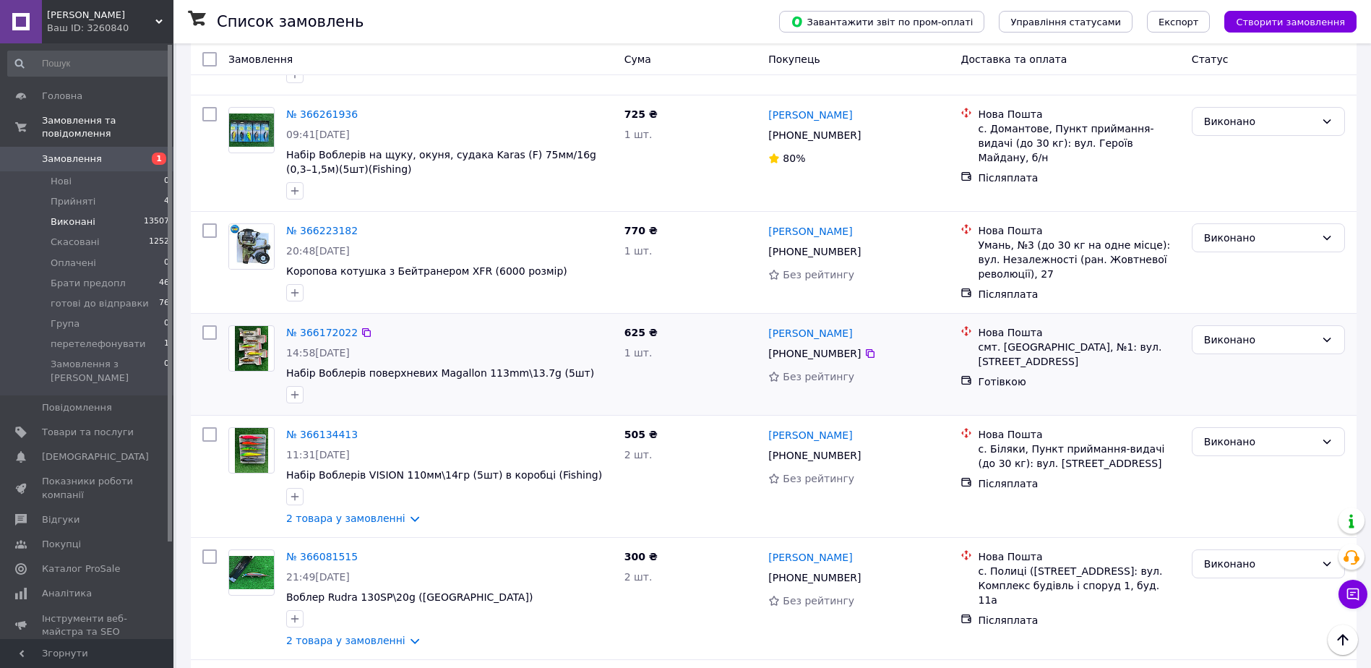
scroll to position [434, 0]
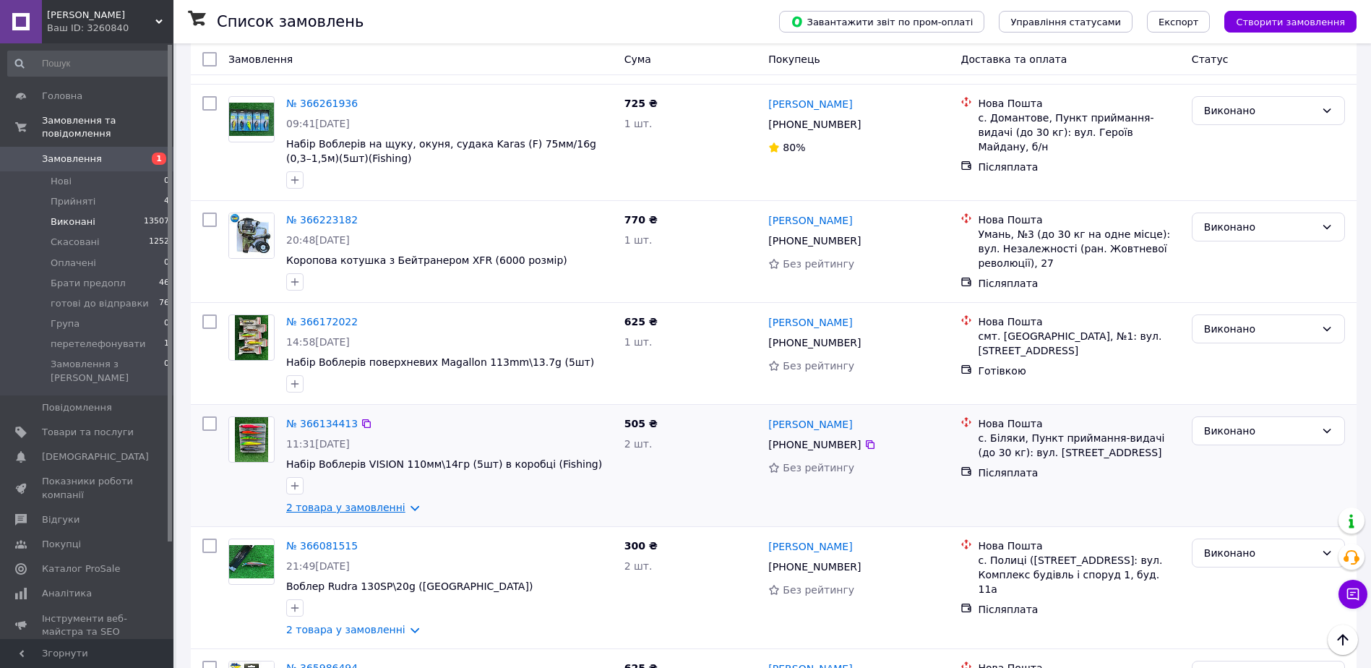
click at [301, 502] on link "2 товара у замовленні" at bounding box center [345, 508] width 119 height 12
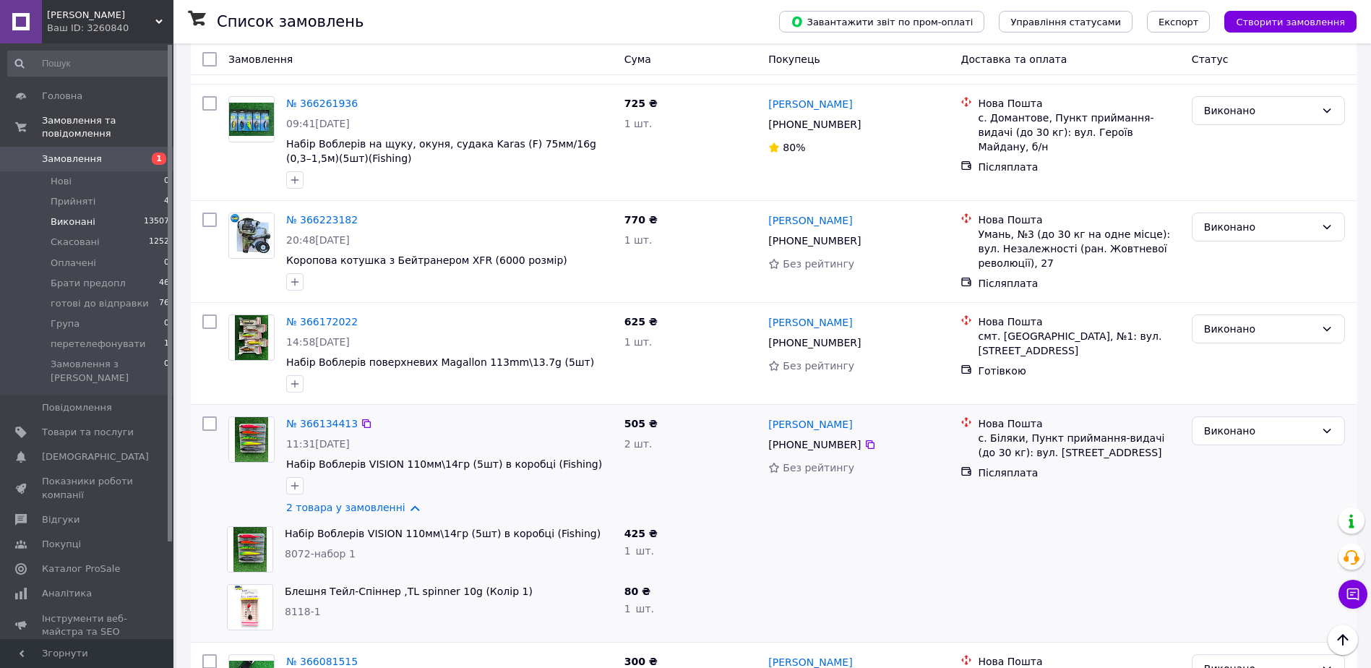
drag, startPoint x: 304, startPoint y: 428, endPoint x: 377, endPoint y: 427, distance: 72.3
click at [377, 437] on div "11:31, 11.10.2025" at bounding box center [449, 444] width 327 height 14
click at [320, 418] on link "№ 366134413" at bounding box center [322, 424] width 72 height 12
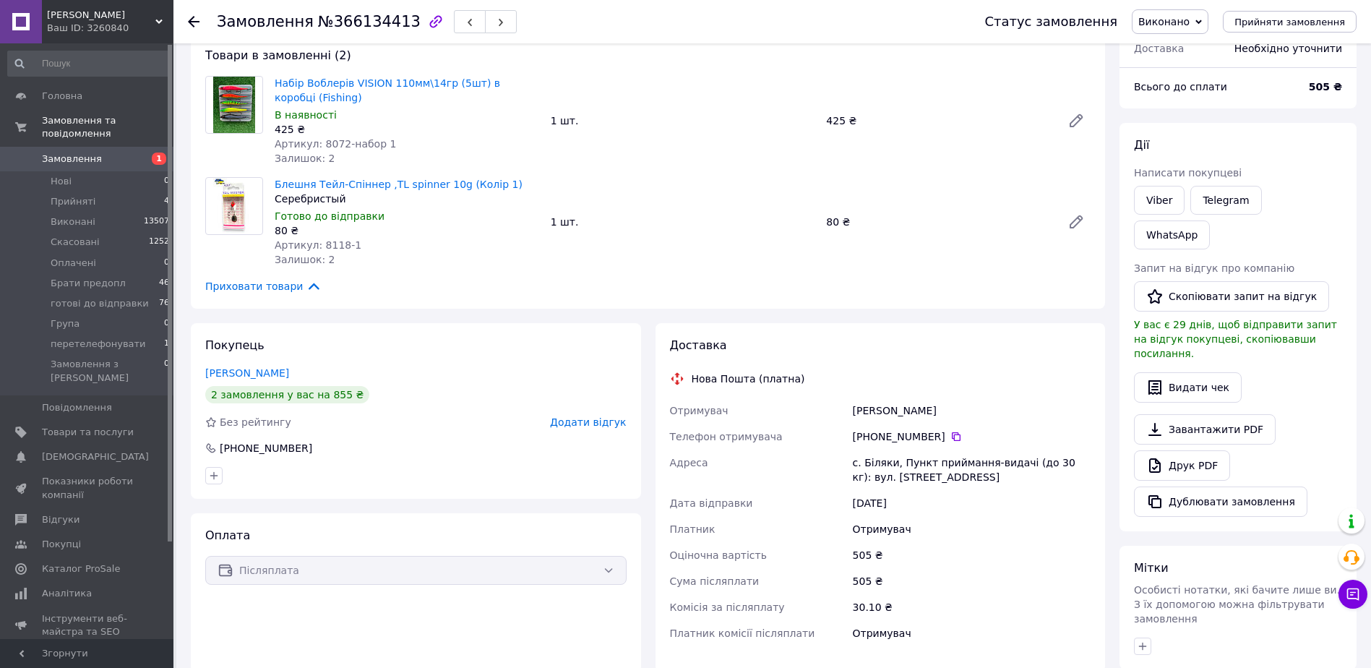
scroll to position [217, 0]
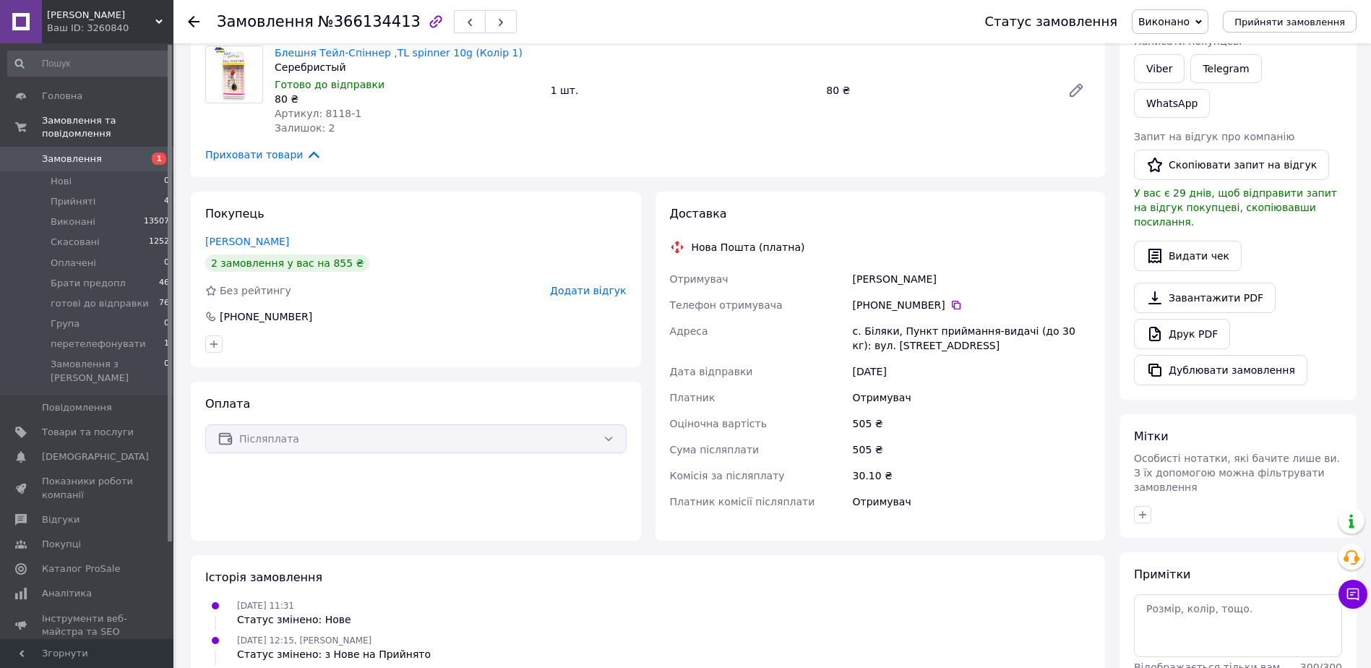
drag, startPoint x: 223, startPoint y: 241, endPoint x: 233, endPoint y: 244, distance: 9.6
click at [224, 242] on link "Надженко Ольга" at bounding box center [247, 242] width 84 height 12
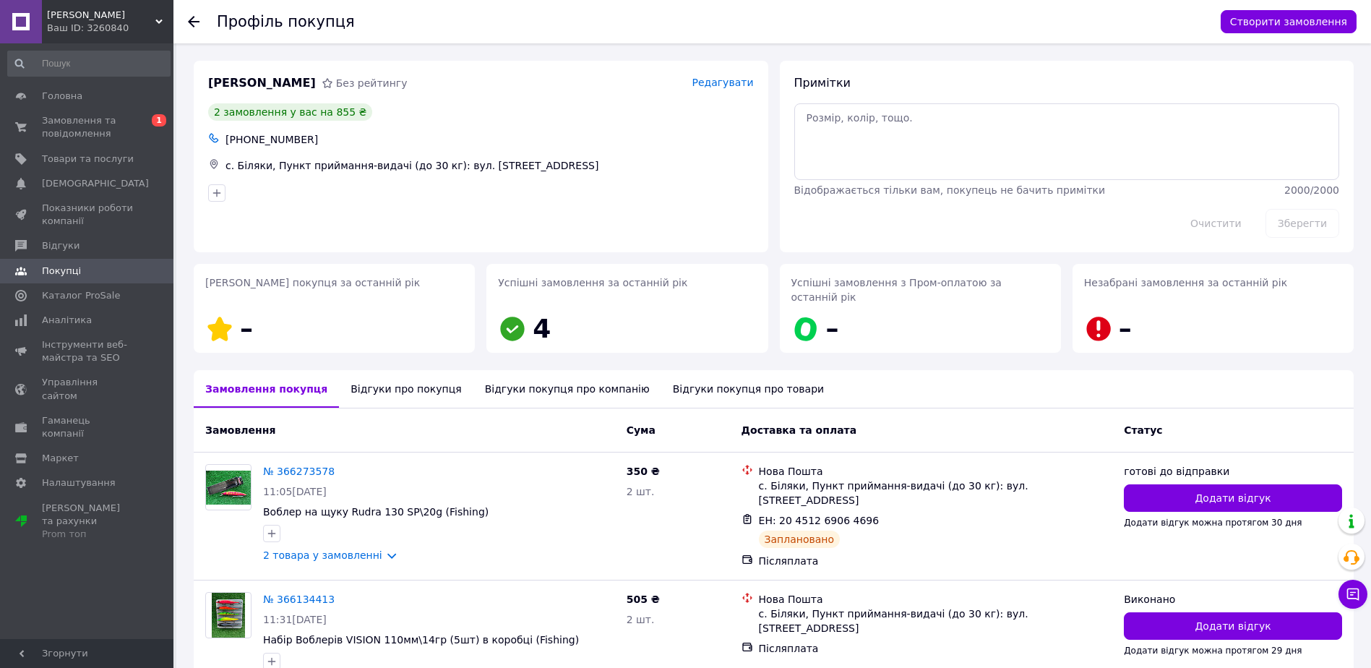
click at [381, 379] on div "Відгуки про покупця" at bounding box center [406, 389] width 134 height 38
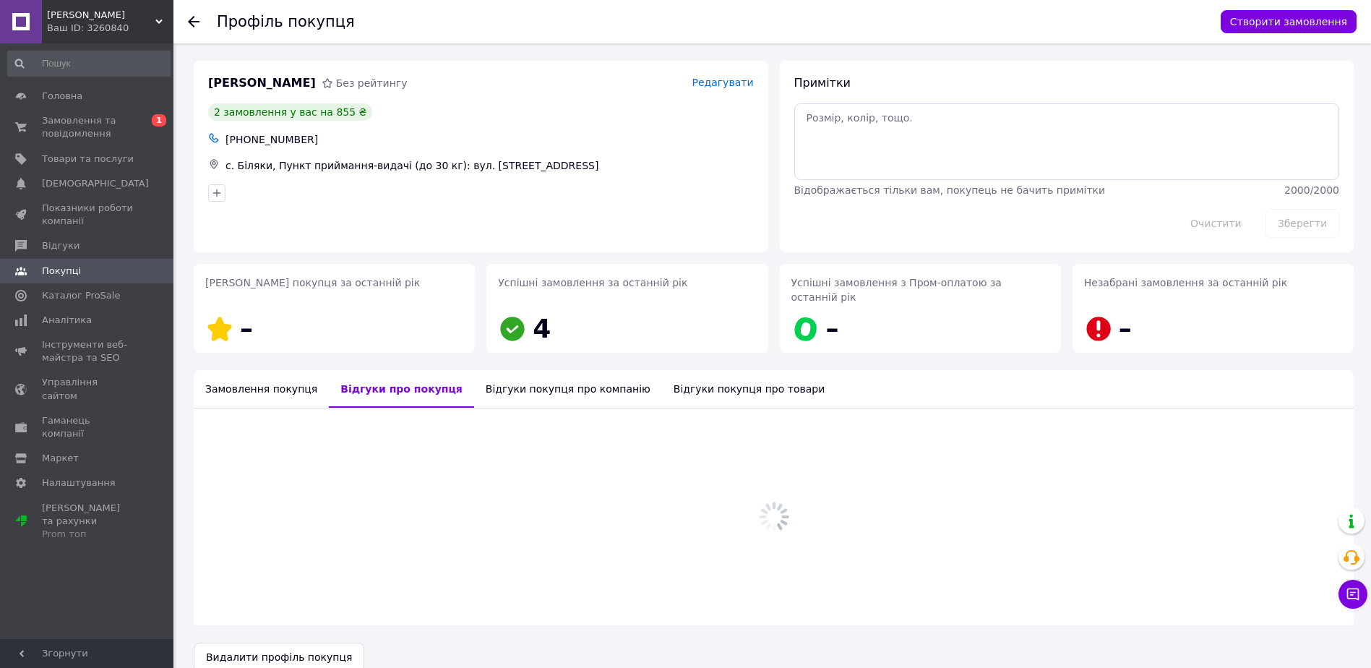
click at [512, 384] on div "Відгуки покупця про компанію" at bounding box center [568, 389] width 188 height 38
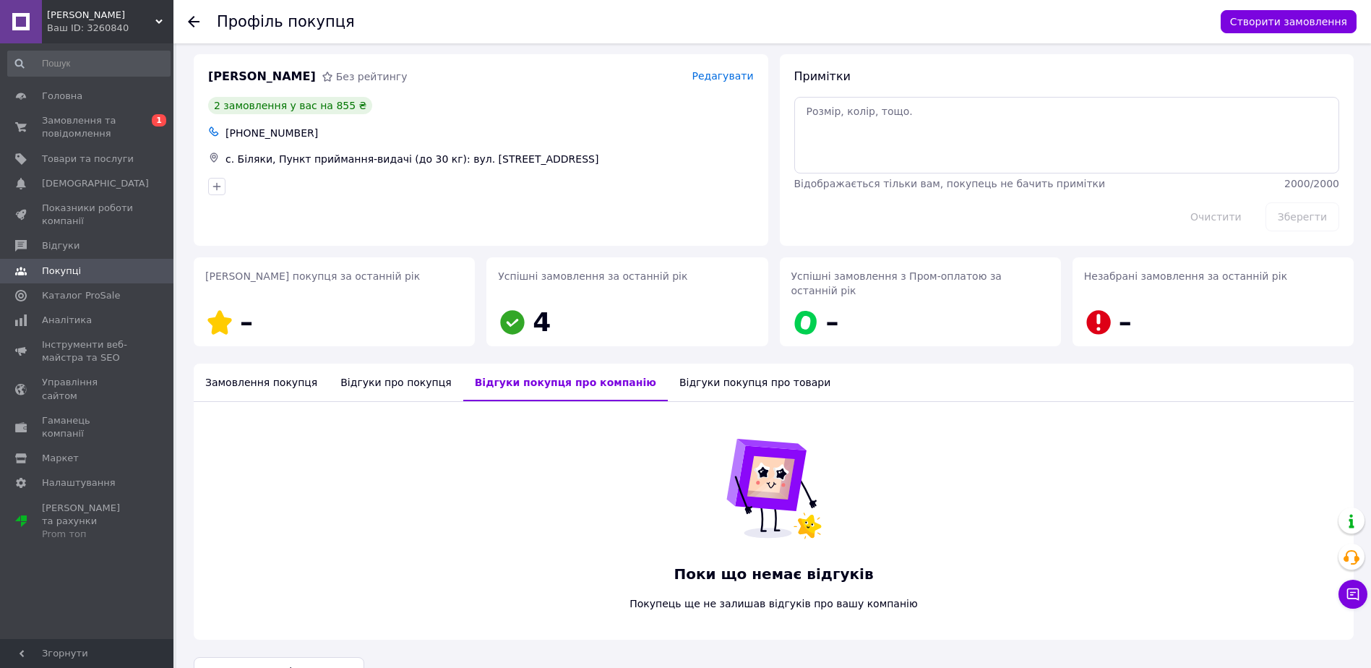
click at [377, 364] on div "Відгуки про покупця" at bounding box center [396, 383] width 134 height 38
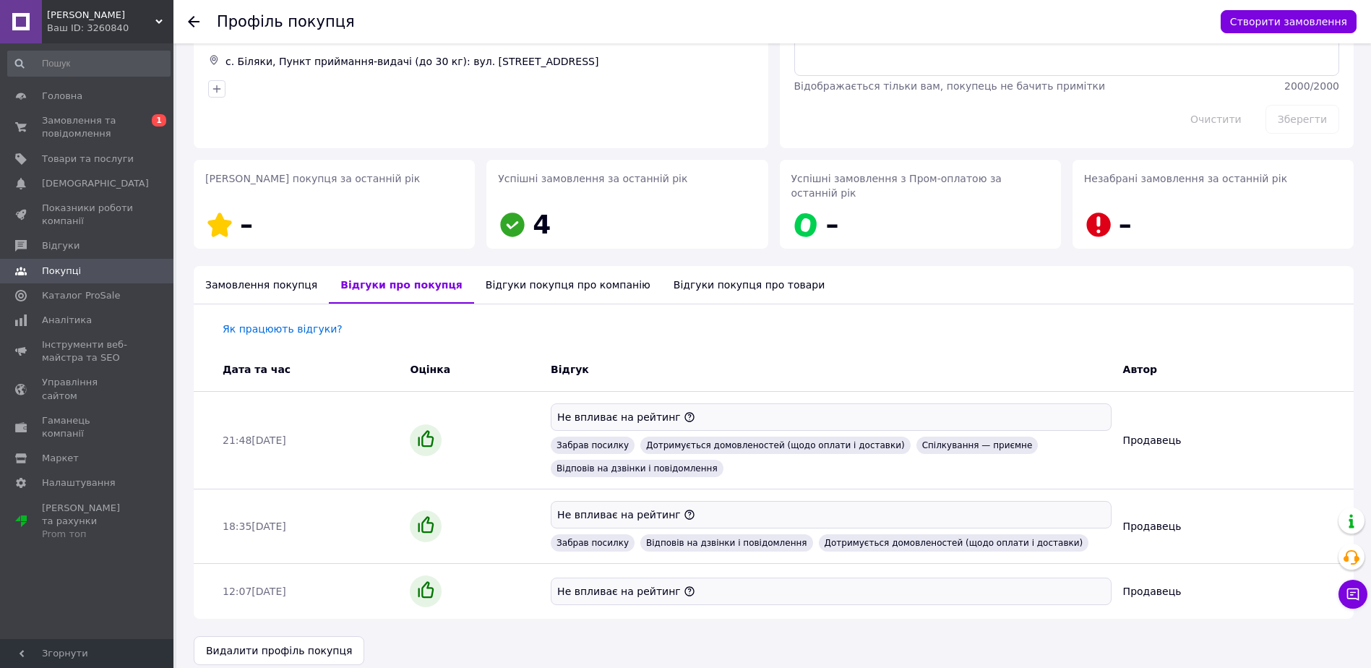
click at [559, 276] on div "Відгуки покупця про компанію" at bounding box center [568, 285] width 188 height 38
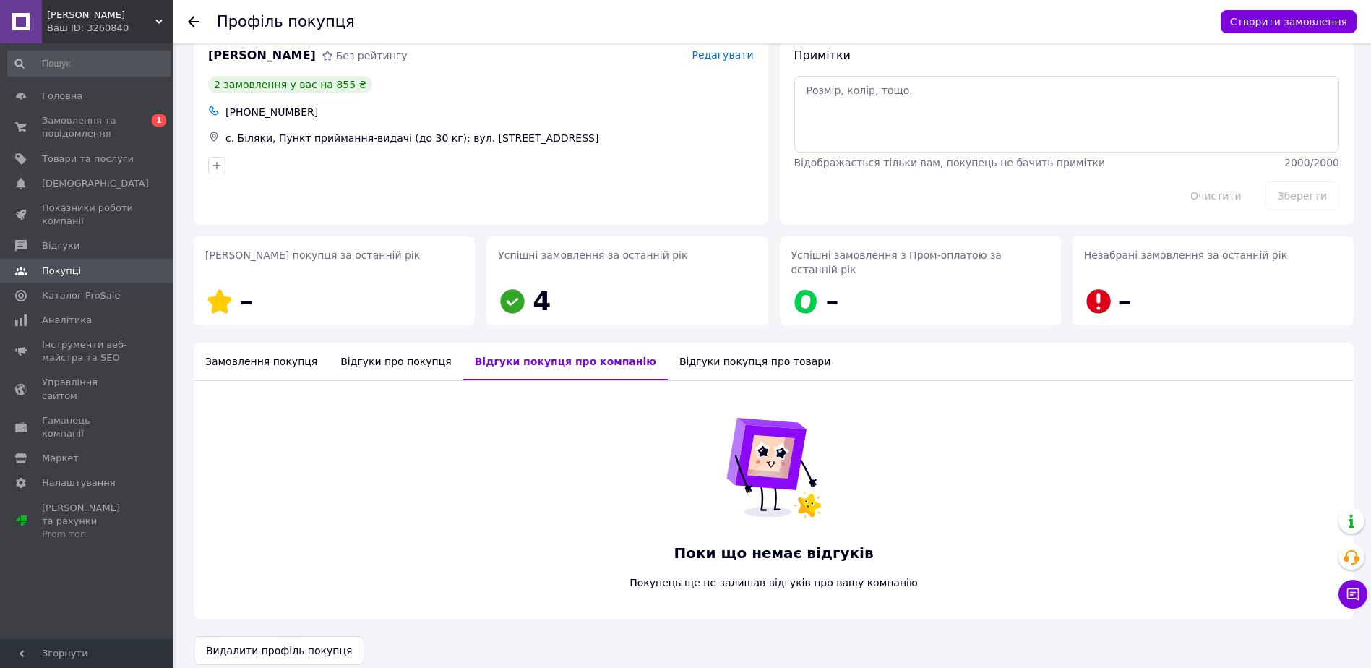
click at [680, 346] on div "Відгуки покупця про товари" at bounding box center [755, 362] width 174 height 38
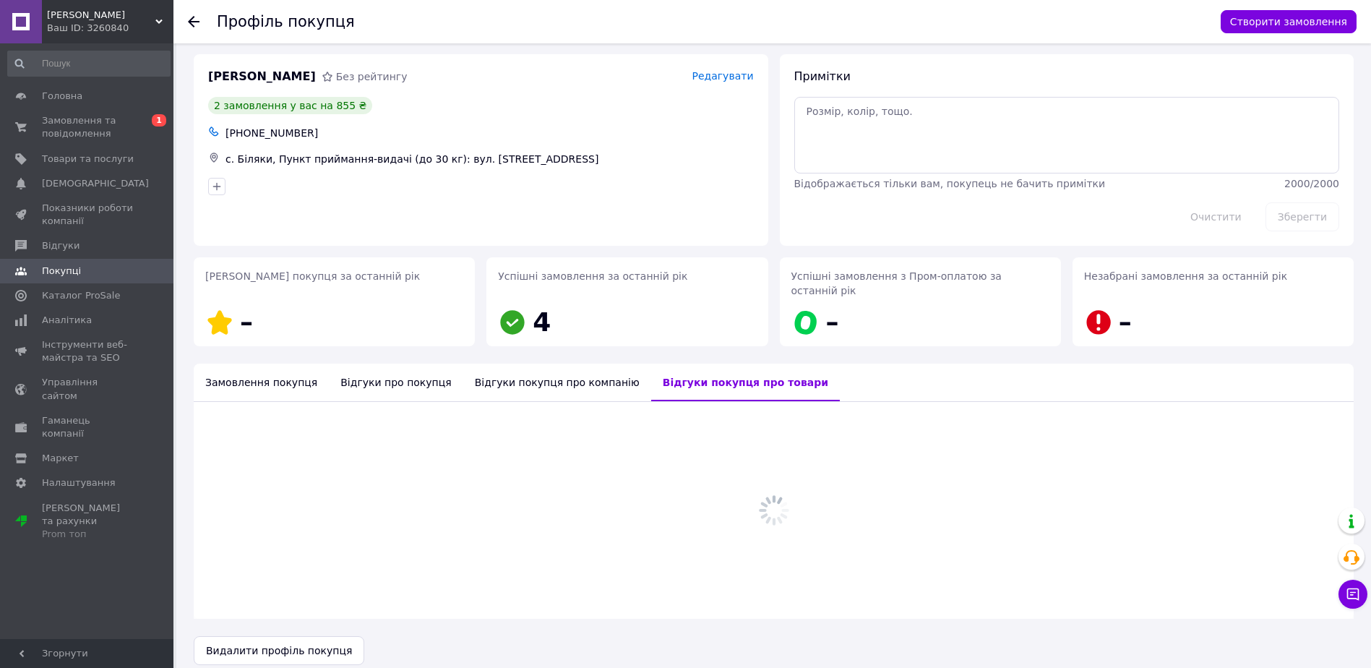
scroll to position [27, 0]
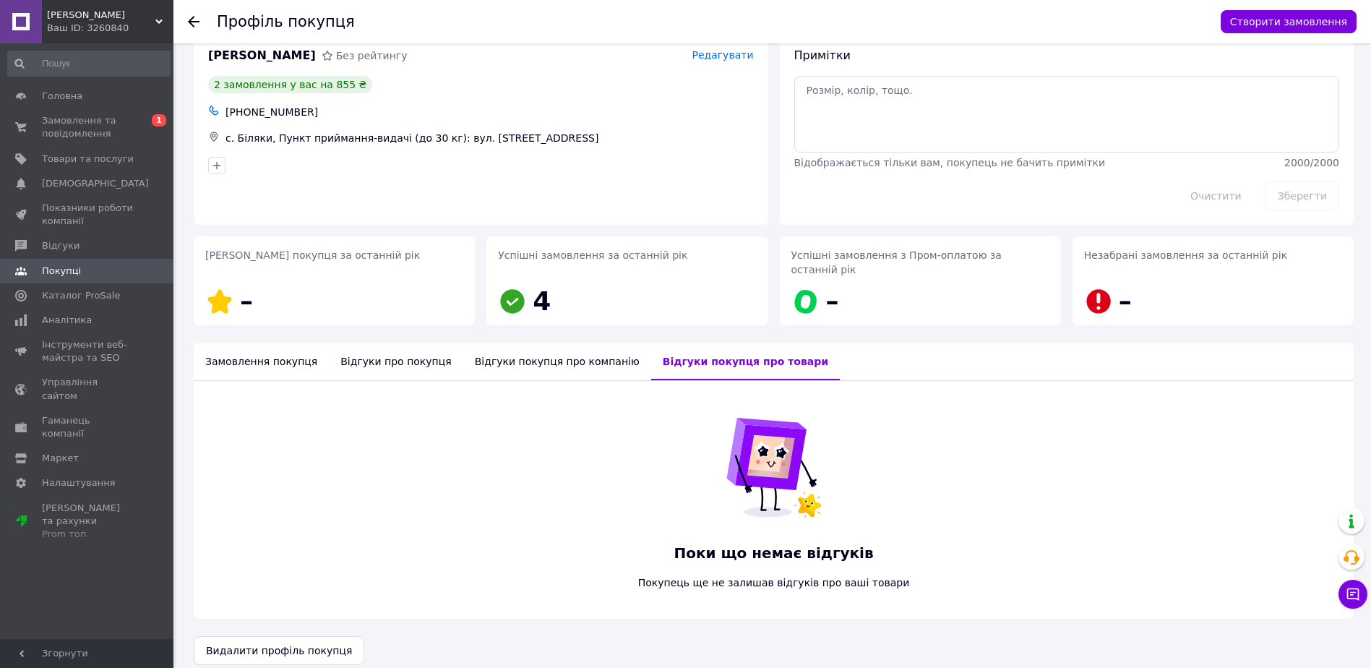
click at [258, 359] on div "Замовлення покупця" at bounding box center [261, 362] width 135 height 38
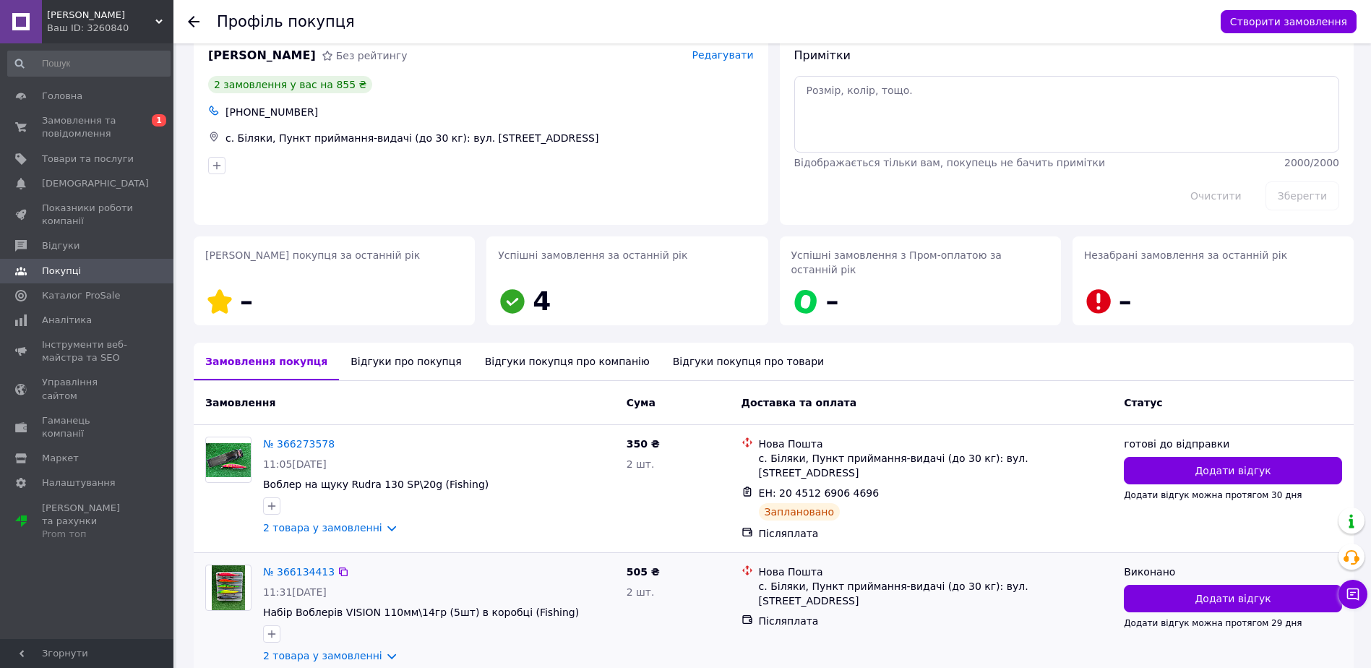
drag, startPoint x: 255, startPoint y: 571, endPoint x: 372, endPoint y: 574, distance: 116.4
click at [372, 574] on div "№ 366134413 11:31, 11.10.2025 Набір Воблерів VISION 110мм\14гр (5шт) в коробці …" at bounding box center [409, 614] width 421 height 110
drag, startPoint x: 372, startPoint y: 574, endPoint x: 358, endPoint y: 447, distance: 127.2
click at [358, 447] on div "№ 366273578 11:05, 12.10.2025 Воблер на щуку Rudra 130 SP\20g (Fishing) 2 товар…" at bounding box center [439, 486] width 364 height 110
click at [601, 520] on div "2 товара у замовленні" at bounding box center [439, 527] width 352 height 14
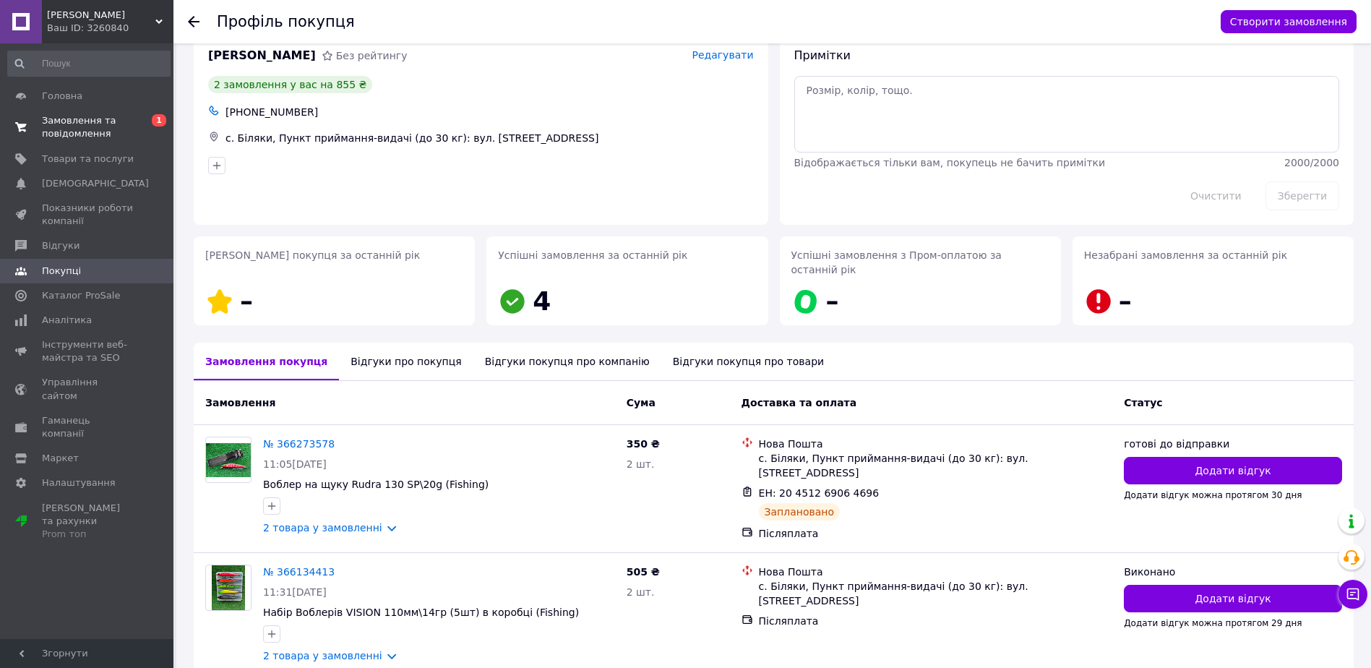
click at [51, 123] on span "Замовлення та повідомлення" at bounding box center [88, 127] width 92 height 26
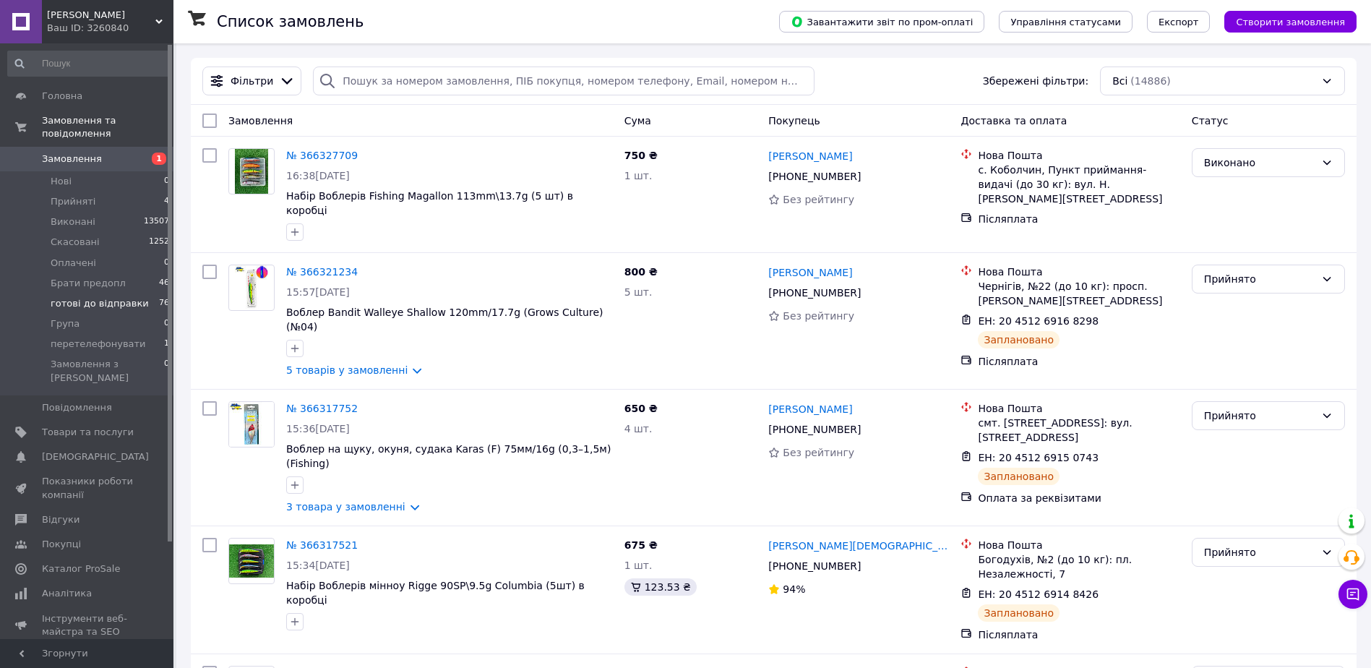
click at [82, 297] on span "готові до відправки" at bounding box center [100, 303] width 98 height 13
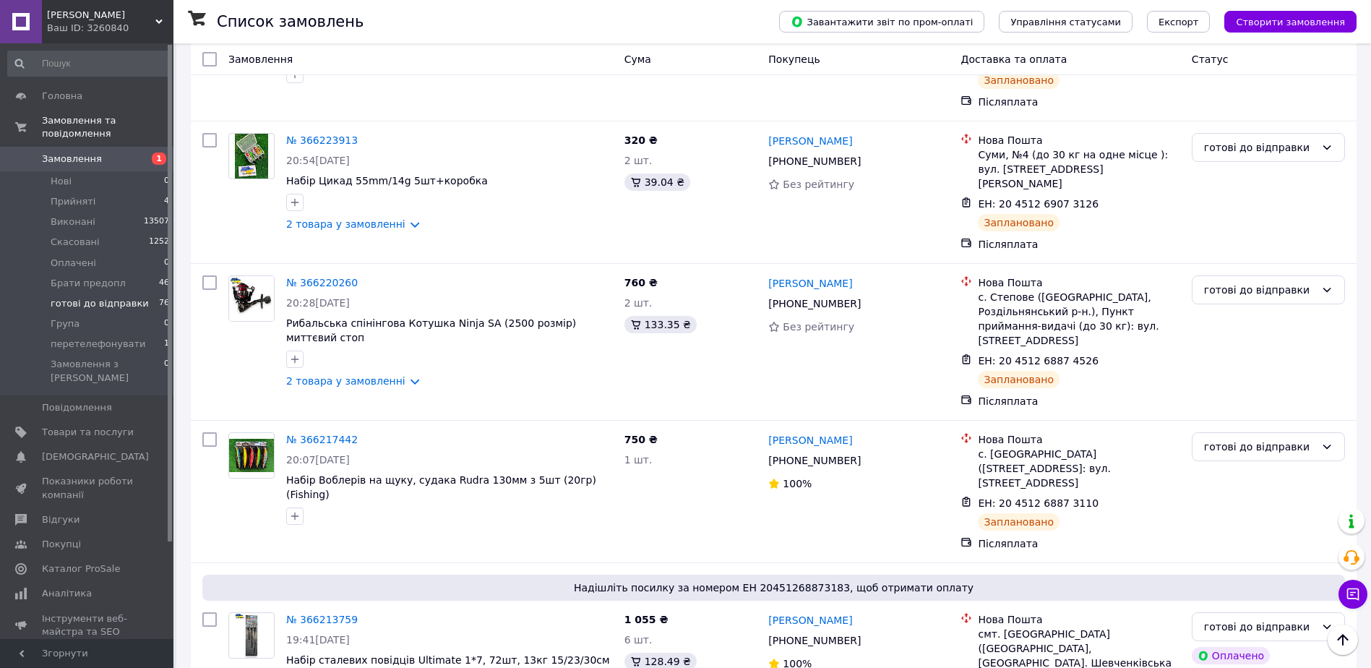
scroll to position [2426, 0]
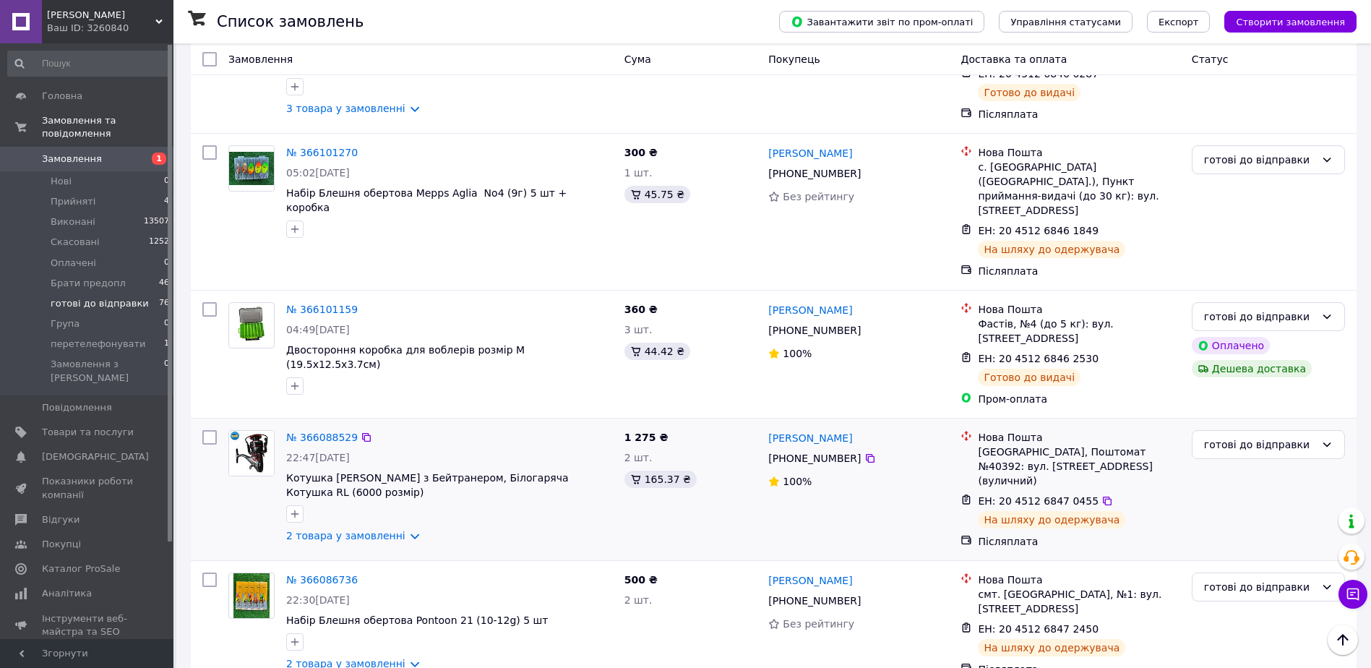
scroll to position [2239, 0]
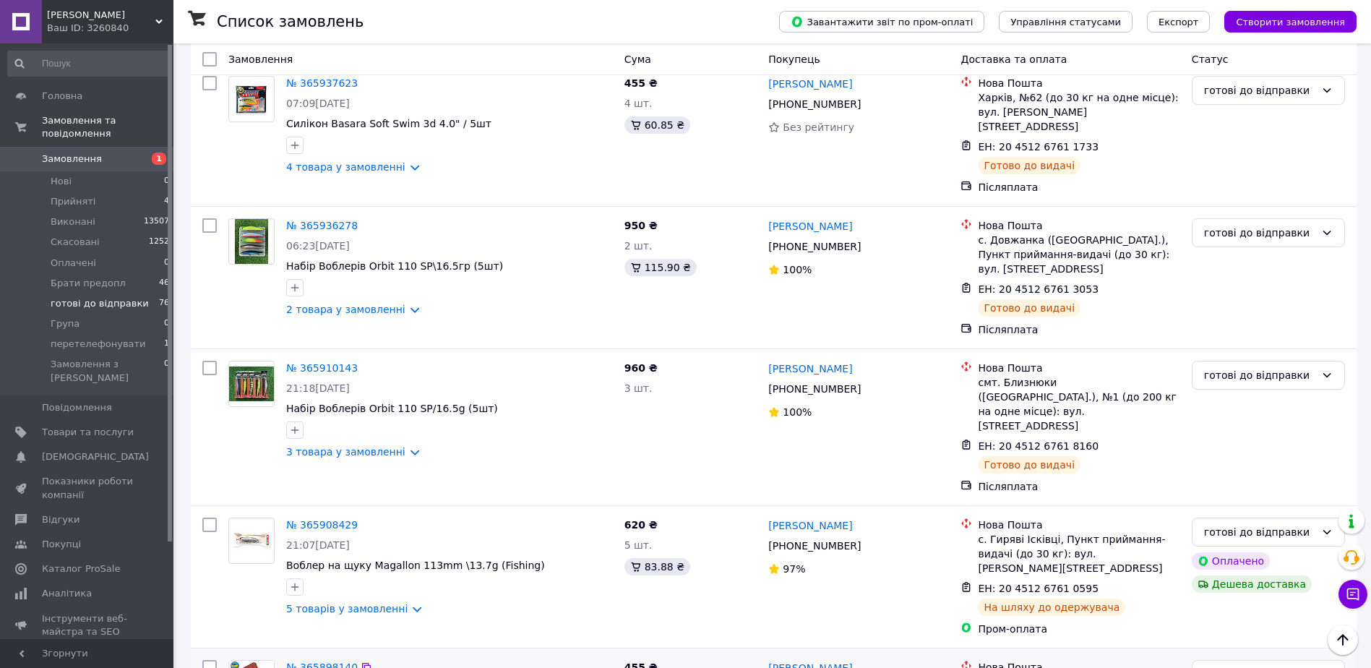
scroll to position [2343, 0]
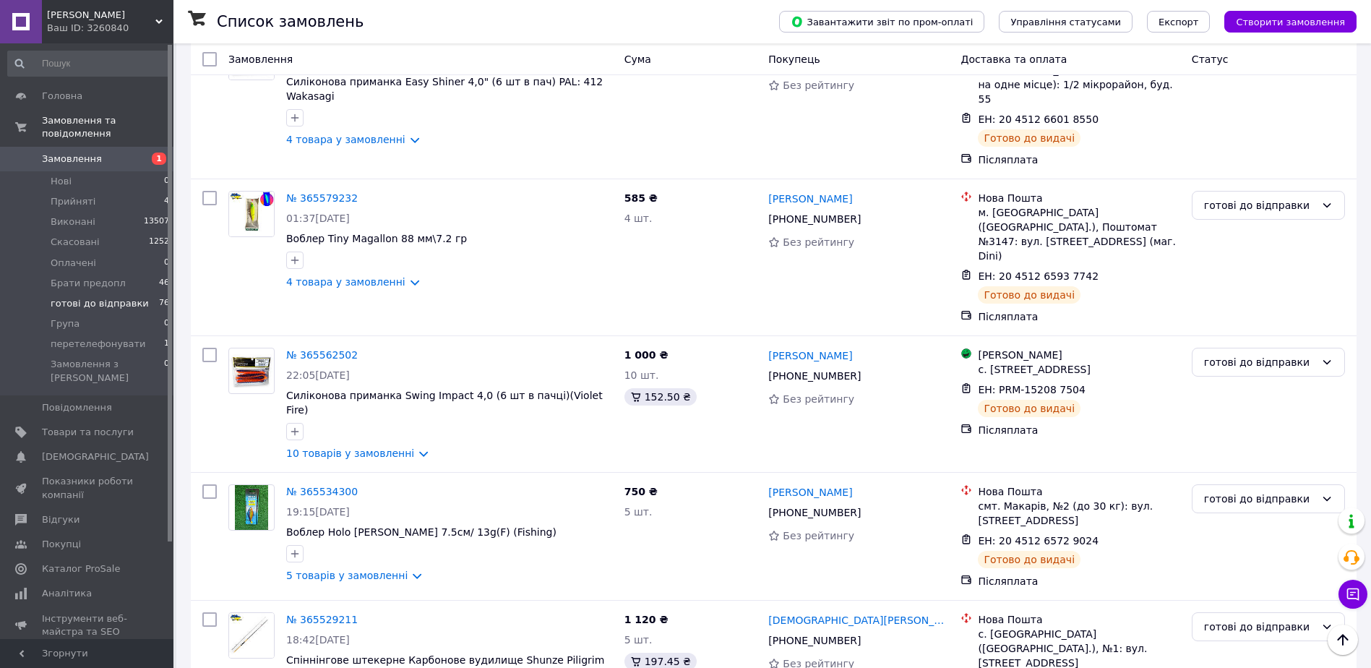
scroll to position [1664, 0]
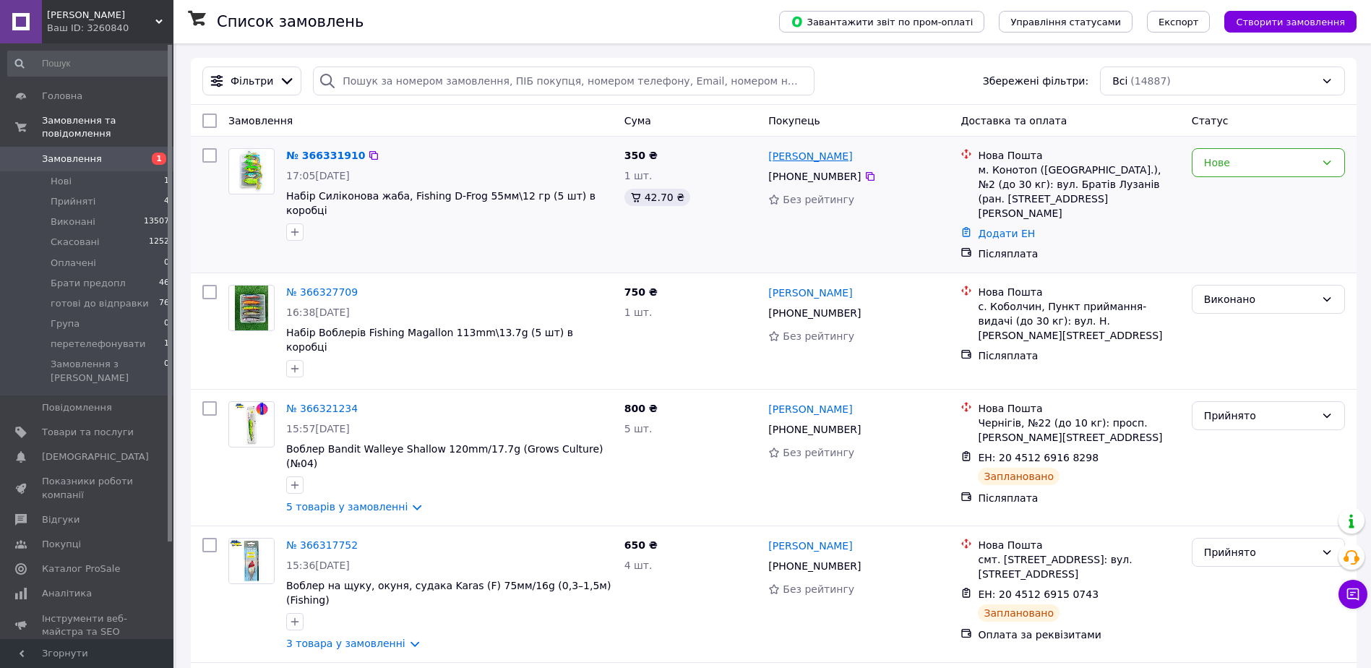
click at [823, 161] on link "[PERSON_NAME]" at bounding box center [810, 156] width 84 height 14
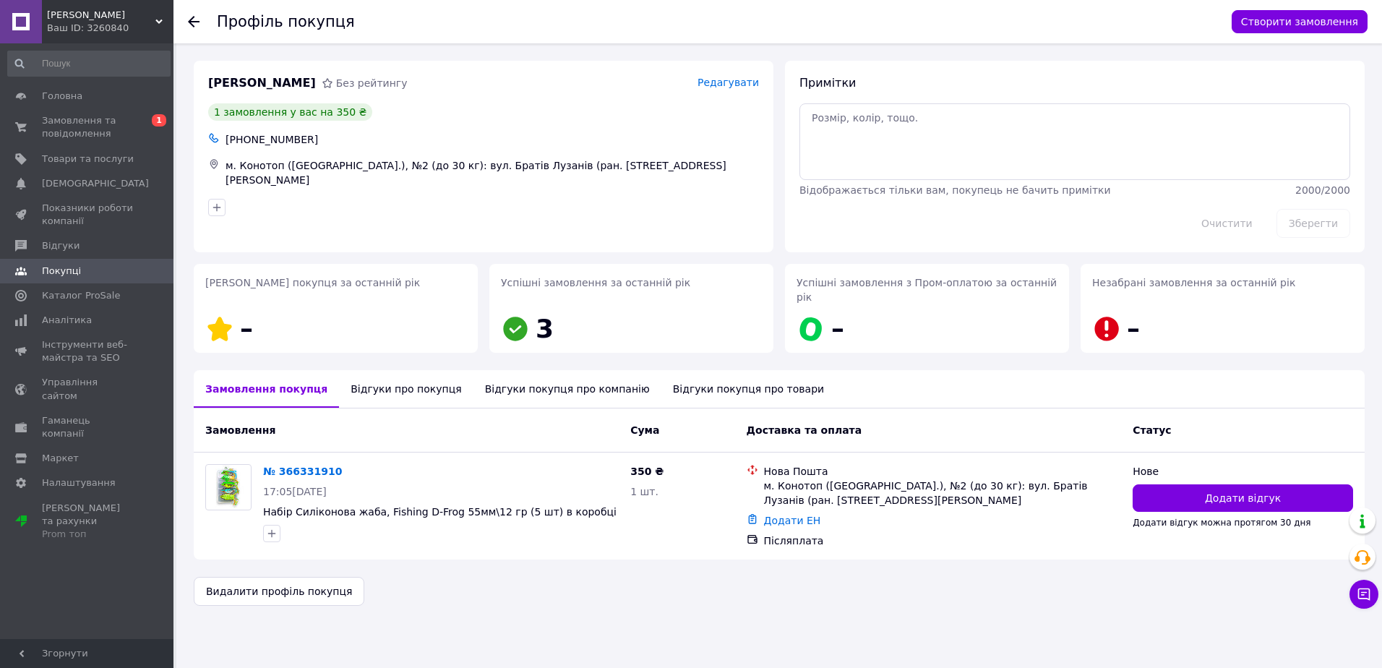
click at [408, 378] on div "Відгуки про покупця" at bounding box center [406, 389] width 134 height 38
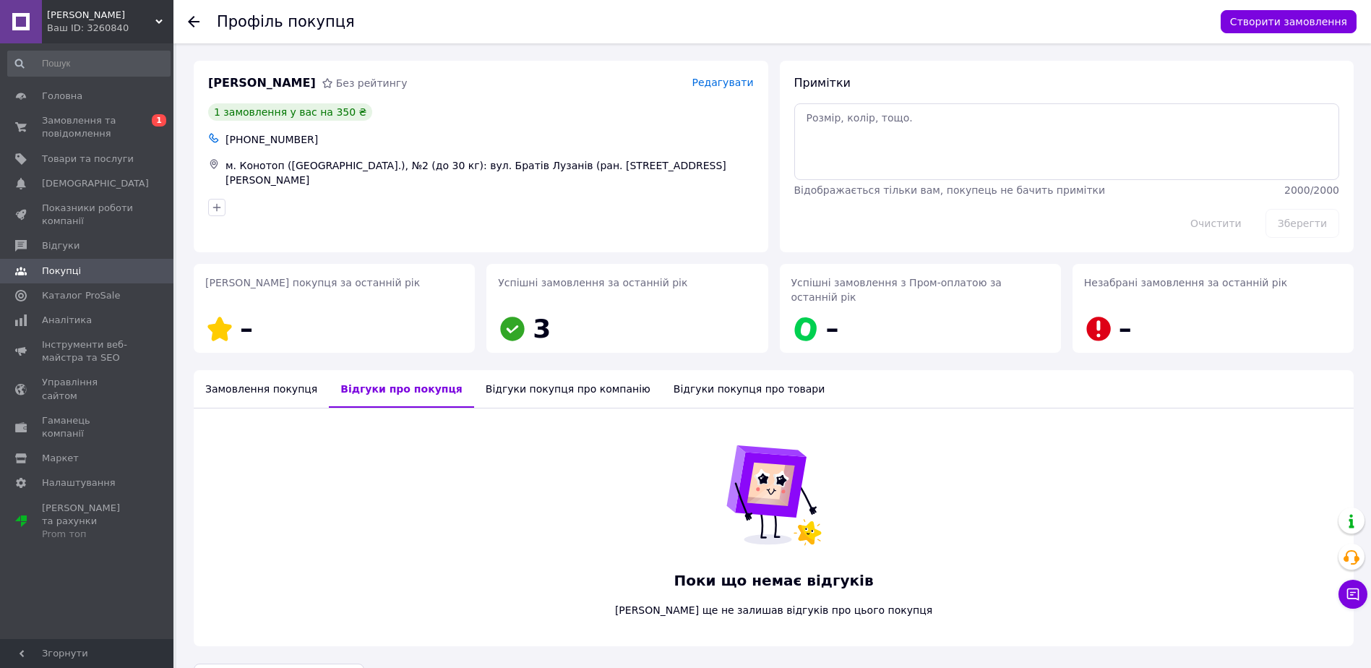
drag, startPoint x: 515, startPoint y: 377, endPoint x: 577, endPoint y: 375, distance: 62.2
click at [515, 377] on div "Відгуки покупця про компанію" at bounding box center [568, 389] width 188 height 38
click at [668, 371] on div "Відгуки покупця про товари" at bounding box center [755, 389] width 174 height 38
click at [293, 382] on div "Замовлення покупця" at bounding box center [261, 389] width 135 height 38
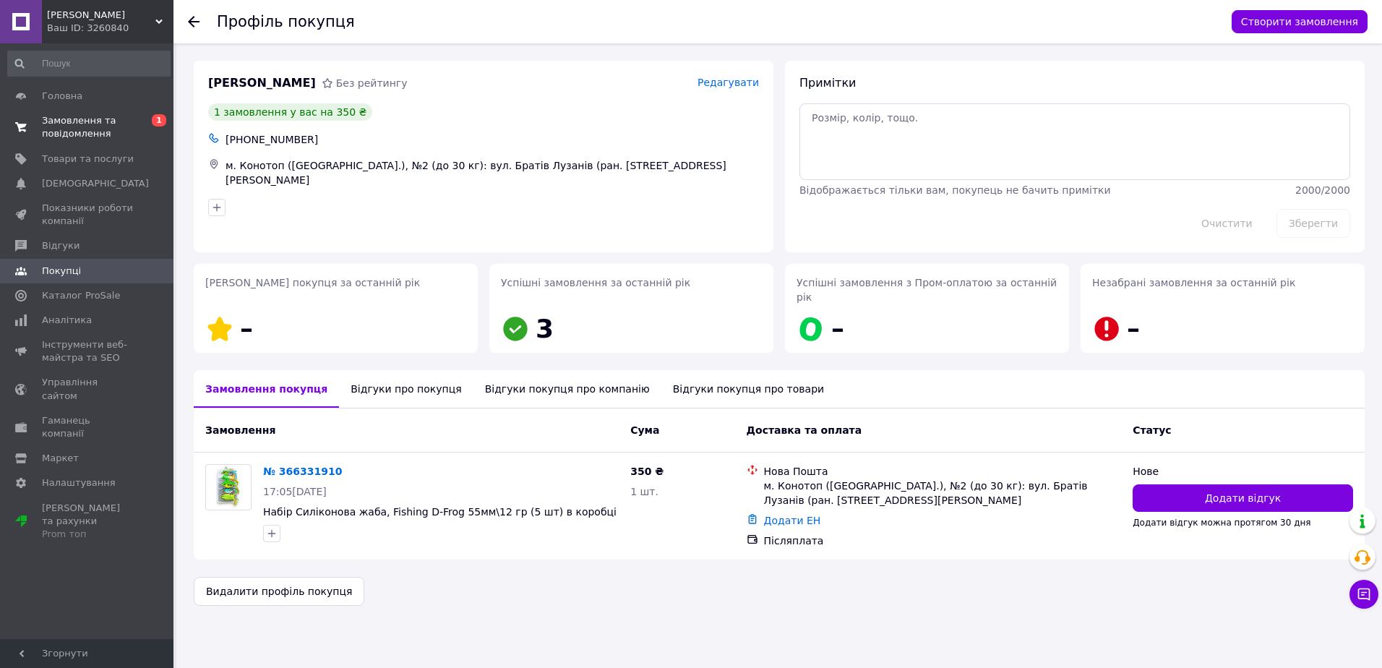
click at [89, 129] on span "Замовлення та повідомлення" at bounding box center [88, 127] width 92 height 26
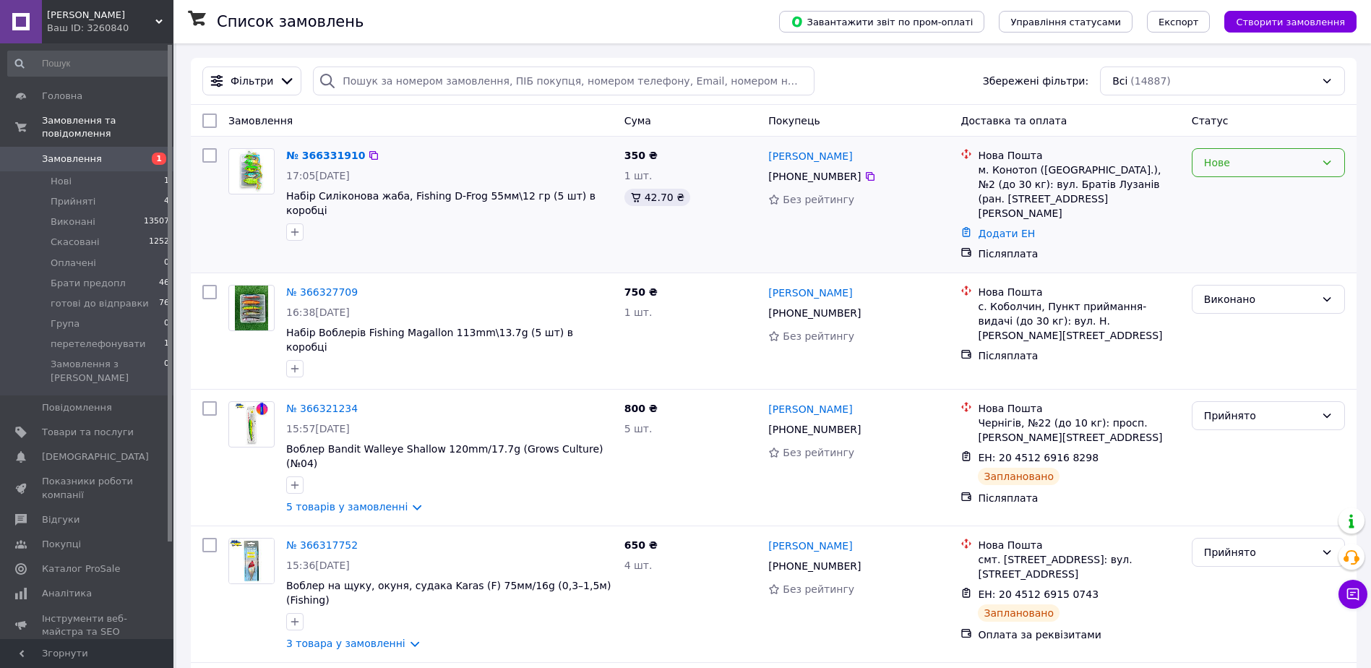
click at [1258, 176] on div "Нове" at bounding box center [1268, 162] width 153 height 29
click at [1241, 198] on li "Прийнято" at bounding box center [1269, 194] width 152 height 26
click at [328, 159] on link "№ 366331910" at bounding box center [322, 156] width 72 height 12
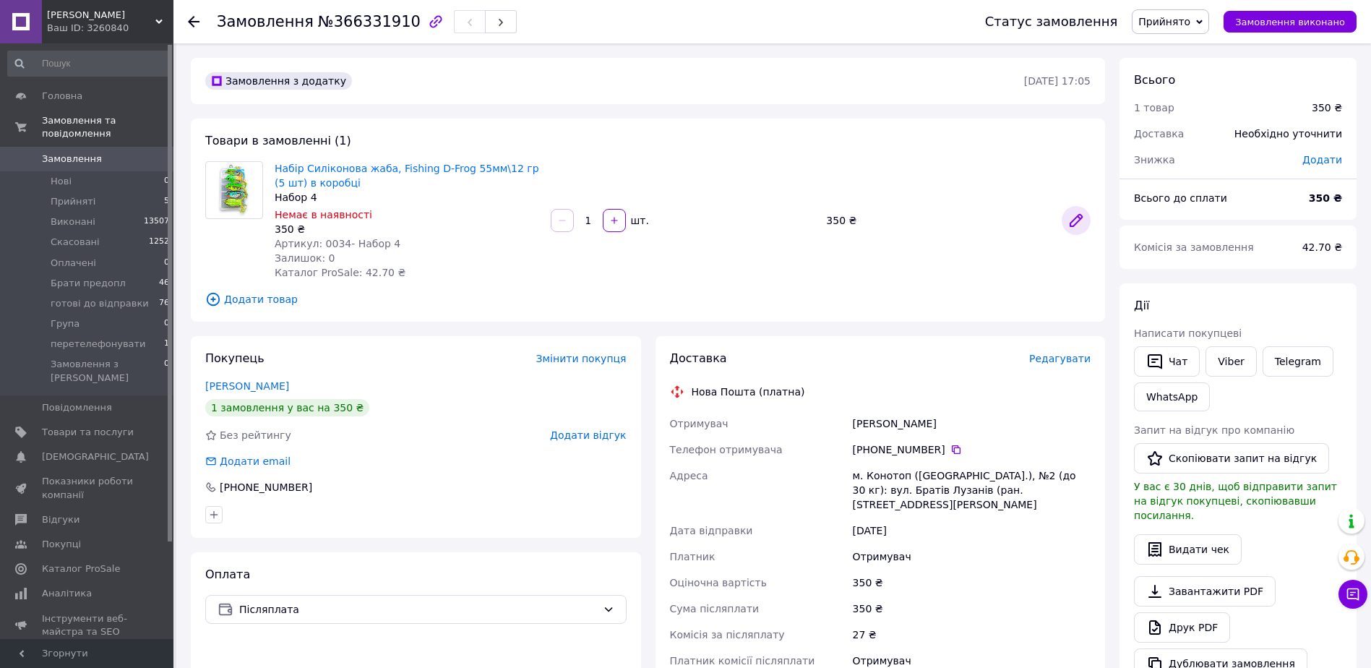
click at [1070, 222] on icon at bounding box center [1076, 220] width 17 height 17
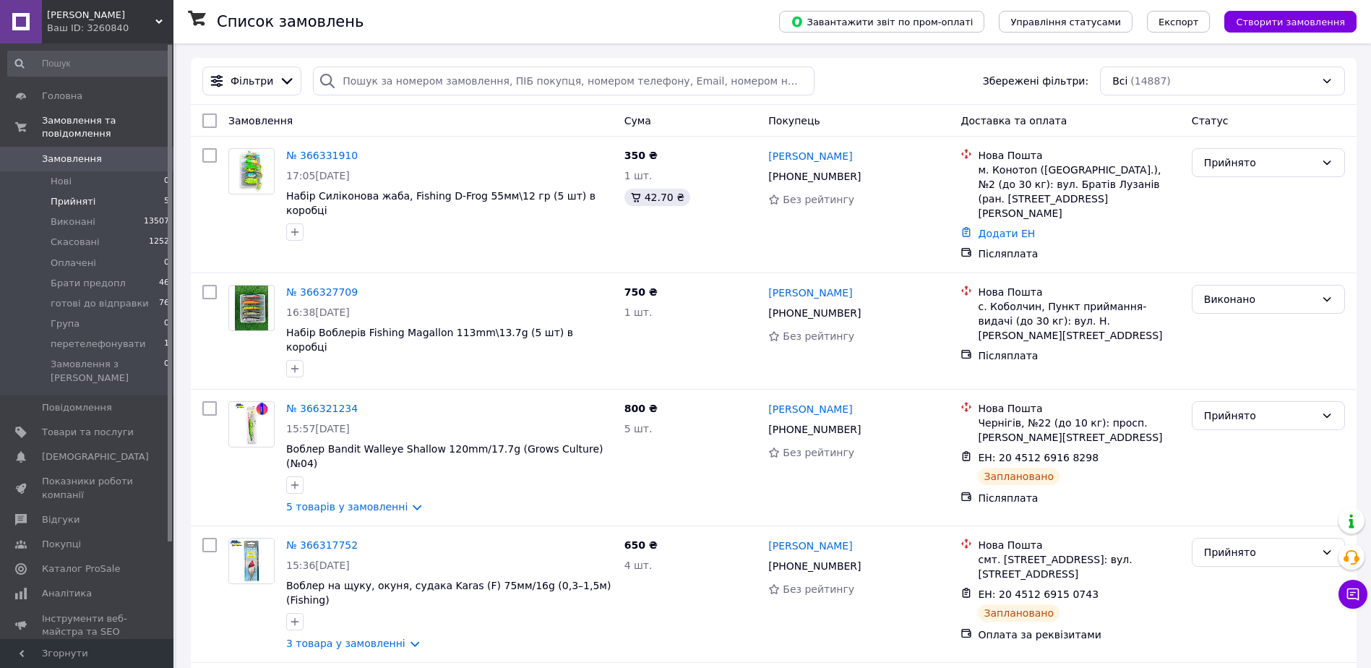
click at [146, 192] on li "Прийняті 5" at bounding box center [89, 202] width 178 height 20
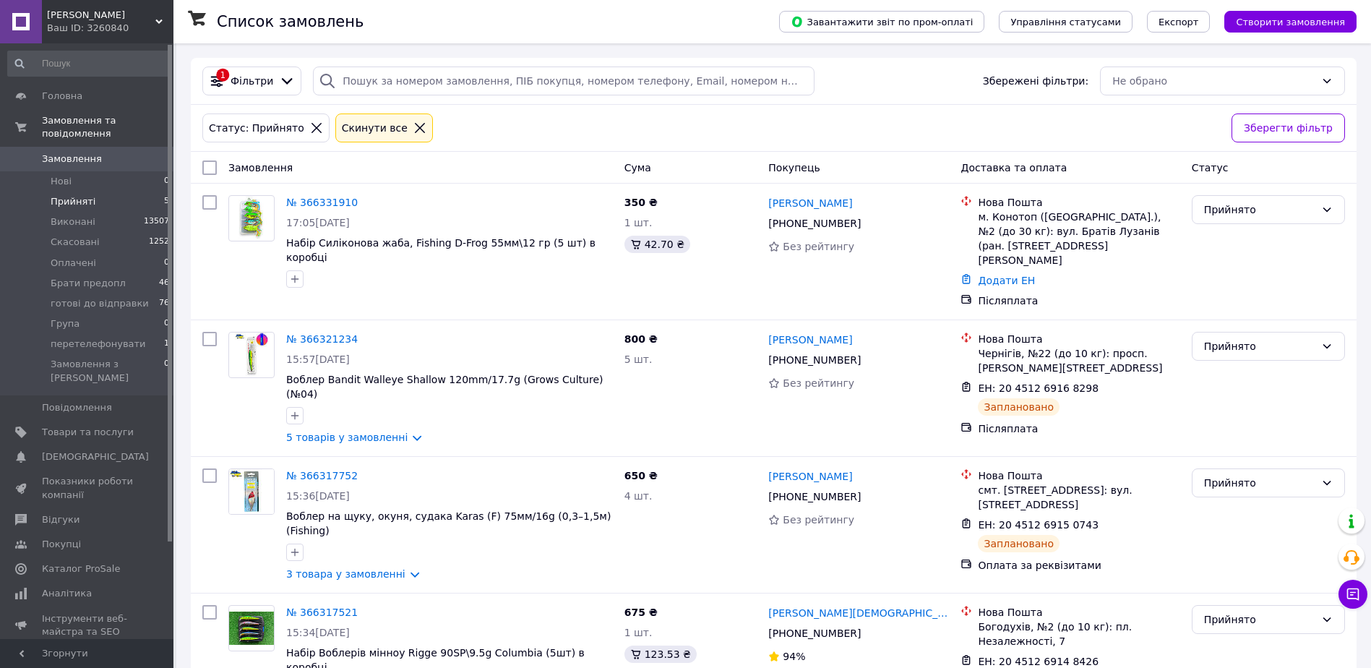
click at [73, 196] on li "Прийняті 5" at bounding box center [89, 202] width 178 height 20
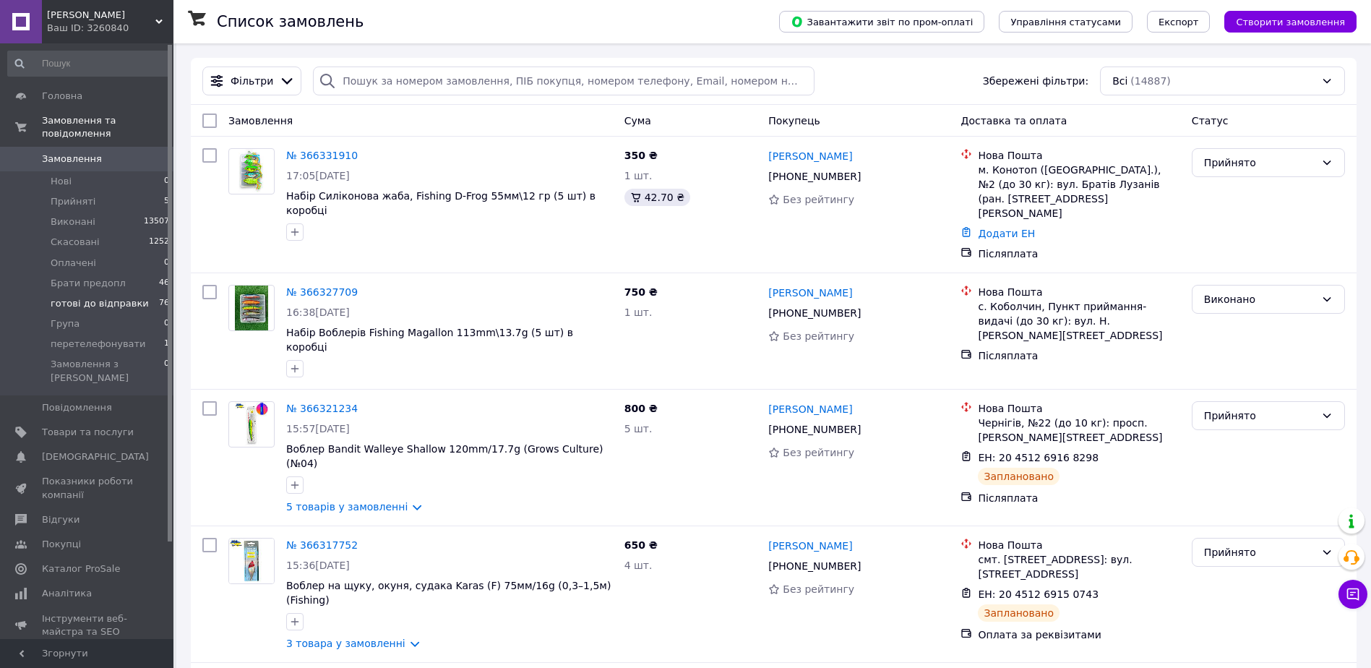
click at [98, 297] on span "готові до відправки" at bounding box center [100, 303] width 98 height 13
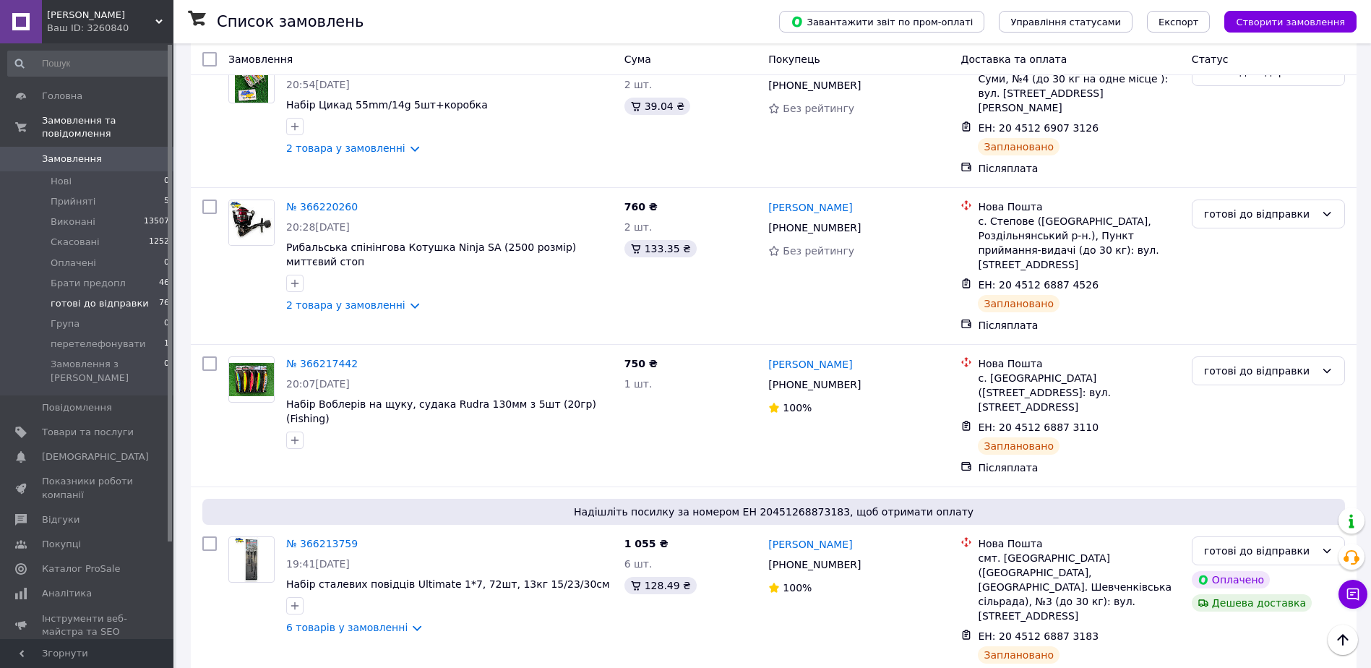
scroll to position [2426, 0]
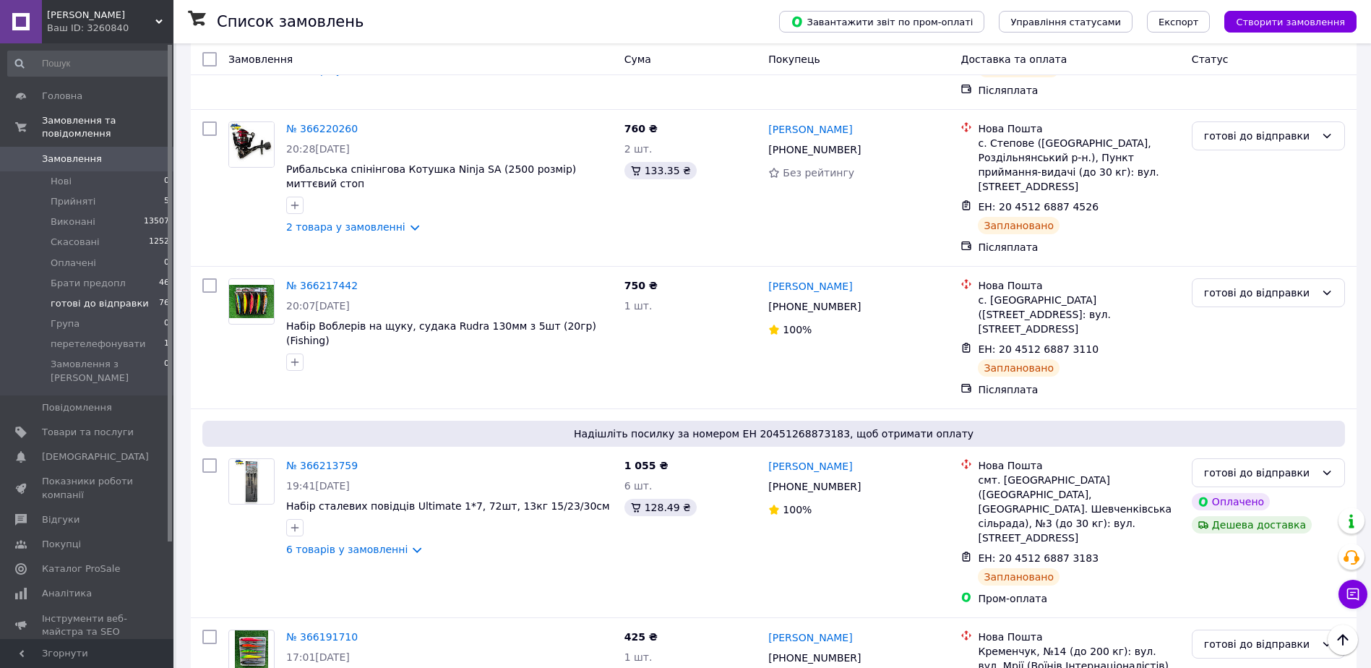
drag, startPoint x: 249, startPoint y: 645, endPoint x: 295, endPoint y: 640, distance: 45.8
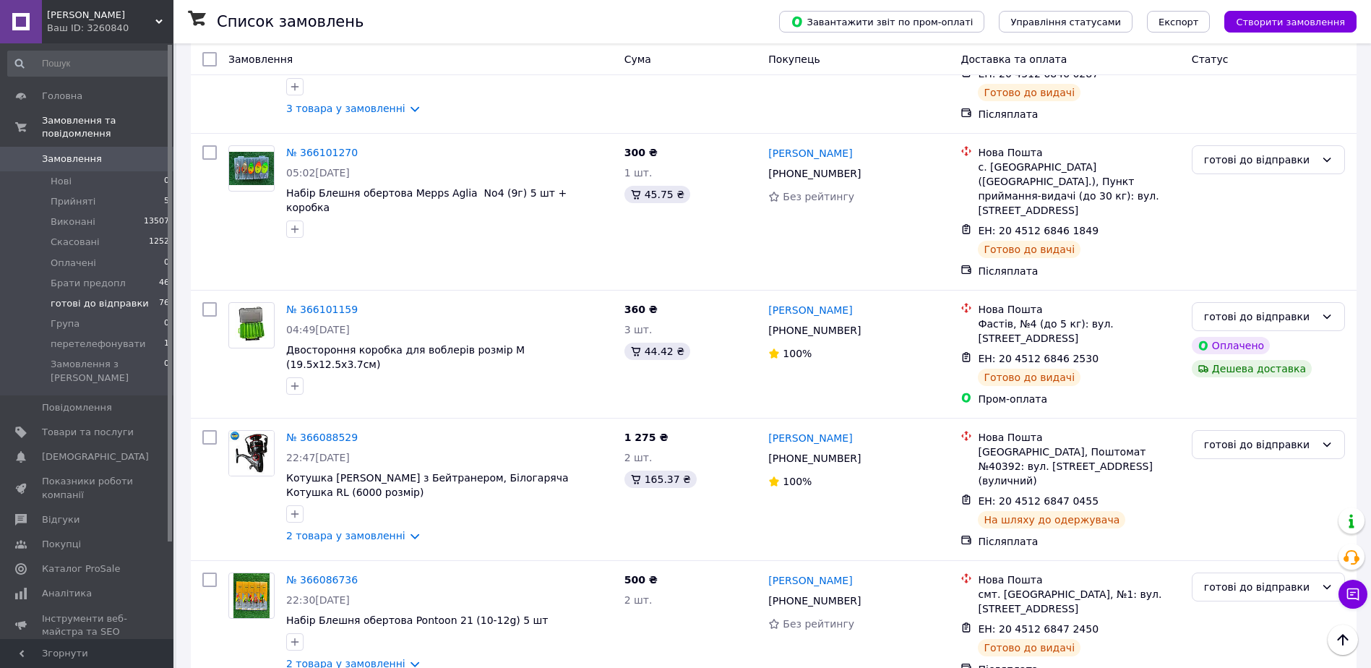
scroll to position [2239, 0]
drag, startPoint x: 1237, startPoint y: 551, endPoint x: 1162, endPoint y: 561, distance: 75.1
click at [1236, 551] on li "Виконано" at bounding box center [1269, 550] width 152 height 26
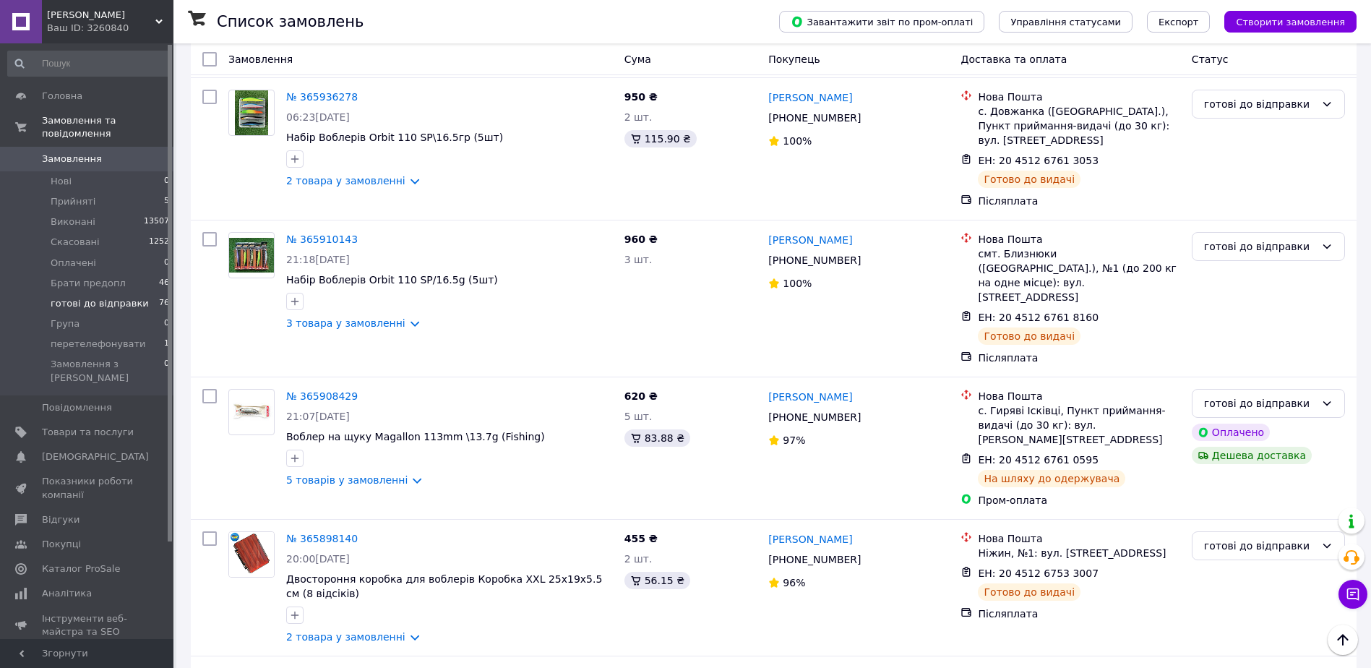
scroll to position [2343, 0]
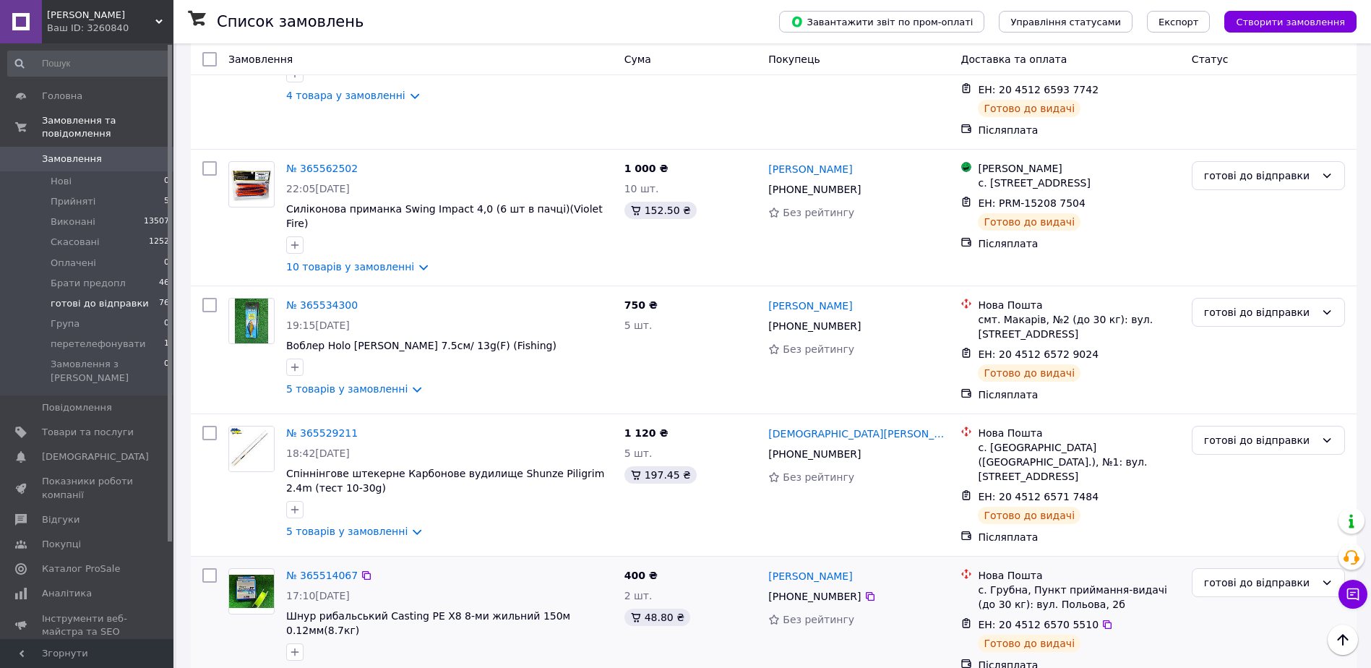
scroll to position [1536, 0]
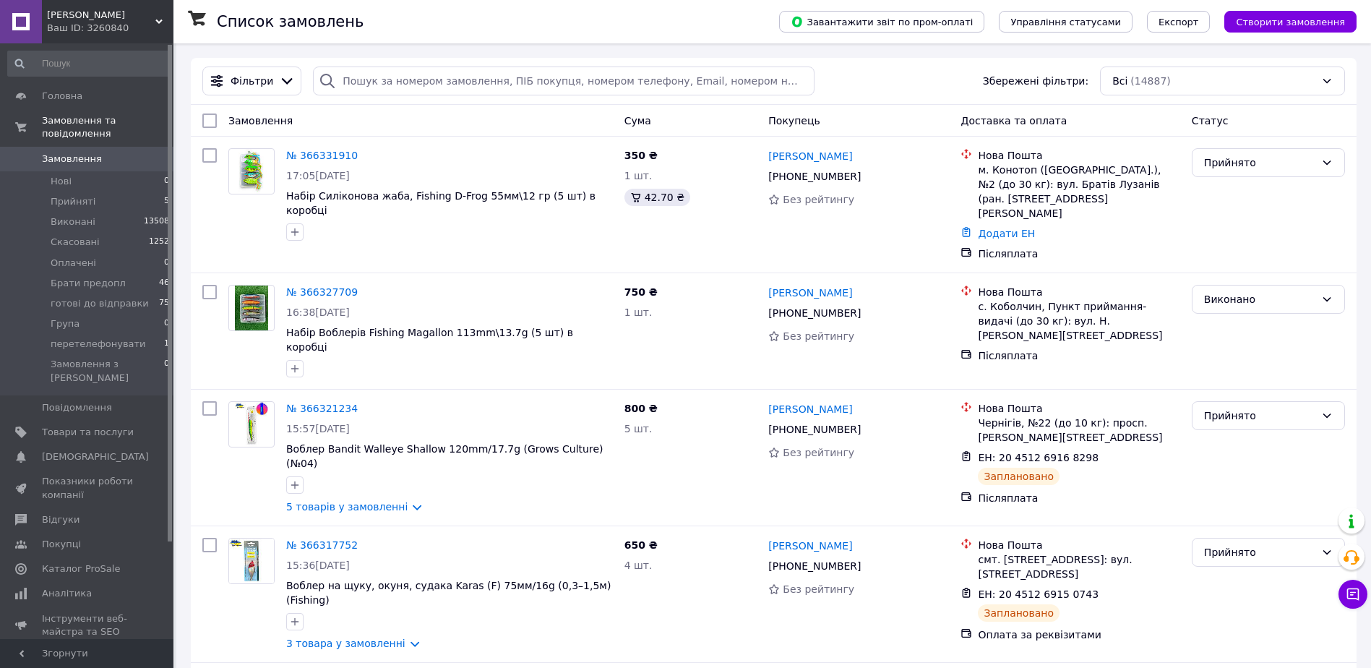
drag, startPoint x: 90, startPoint y: 22, endPoint x: 112, endPoint y: 38, distance: 27.5
click at [90, 22] on div "Ваш ID: 3260840" at bounding box center [110, 28] width 126 height 13
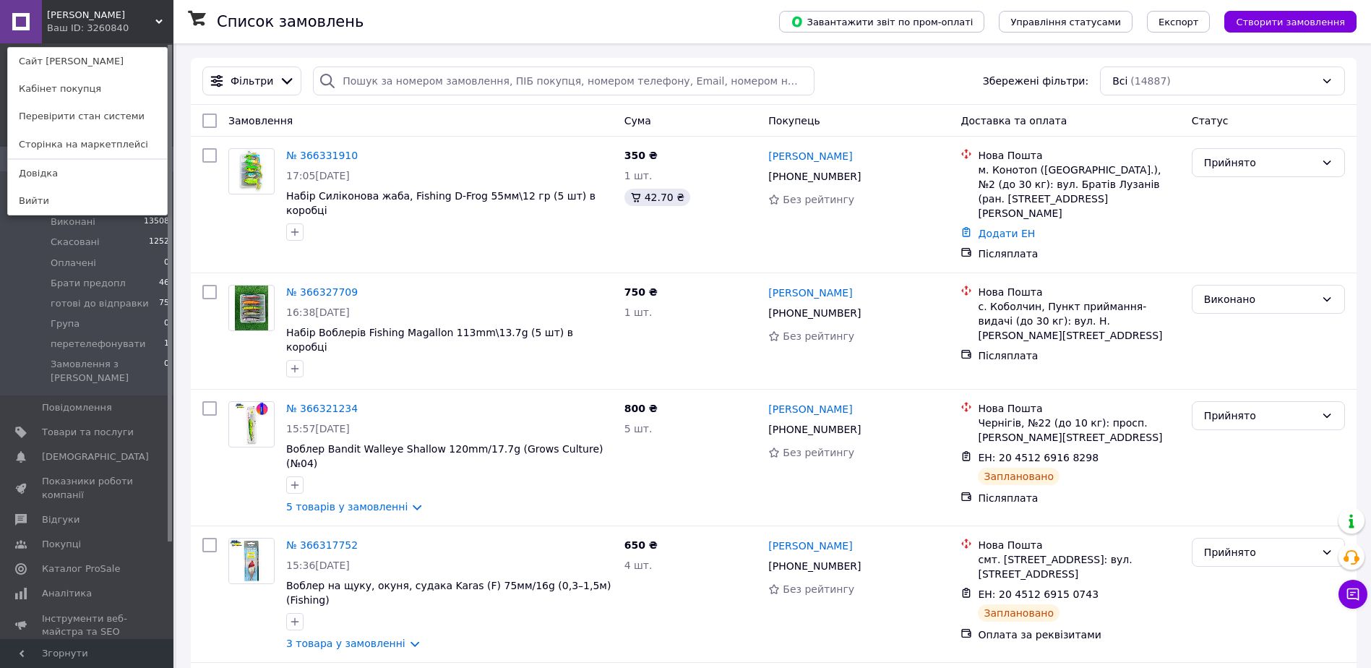
click at [172, 20] on div "Світ Приманки Ваш ID: 3260840 Сайт Світ Приманки Кабінет покупця Перевірити ста…" at bounding box center [86, 21] width 173 height 43
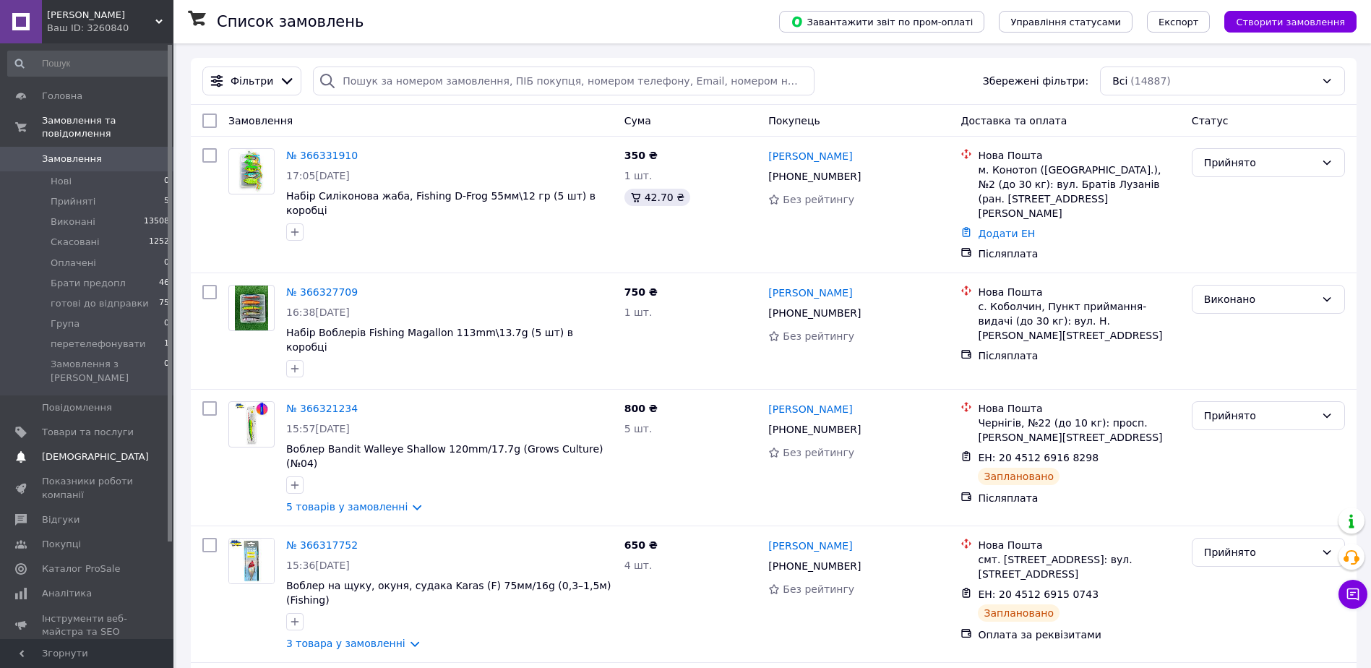
click at [130, 426] on span "Товари та послуги" at bounding box center [88, 432] width 92 height 13
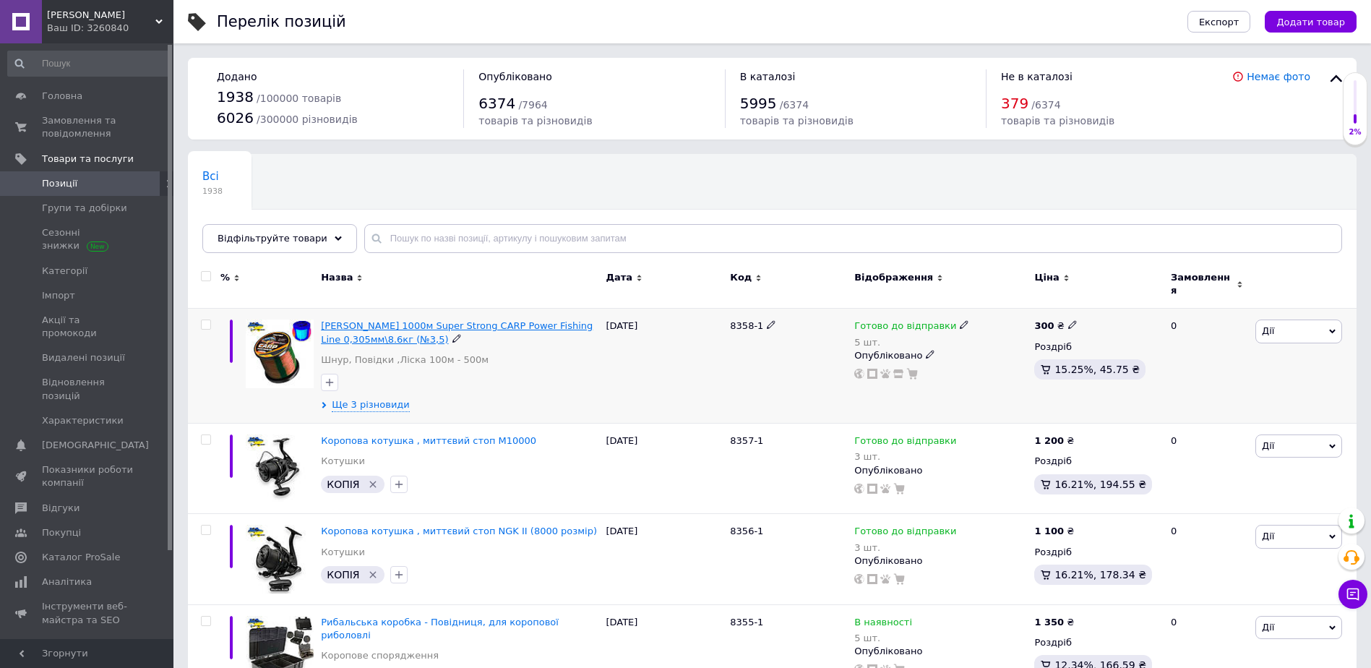
click at [382, 329] on span "Ліска коропова 1000м Super Strong CARP Power Fishing Line 0,305мм\8.6кг (№3,5)" at bounding box center [457, 332] width 272 height 24
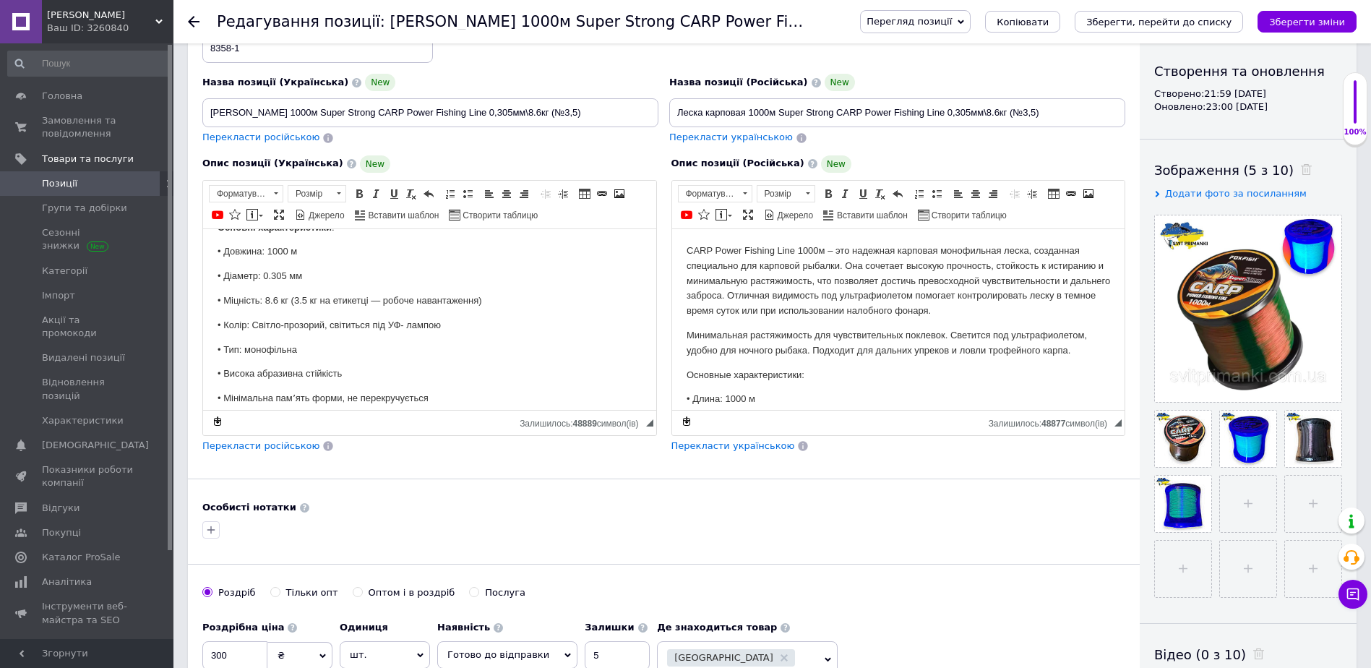
scroll to position [217, 0]
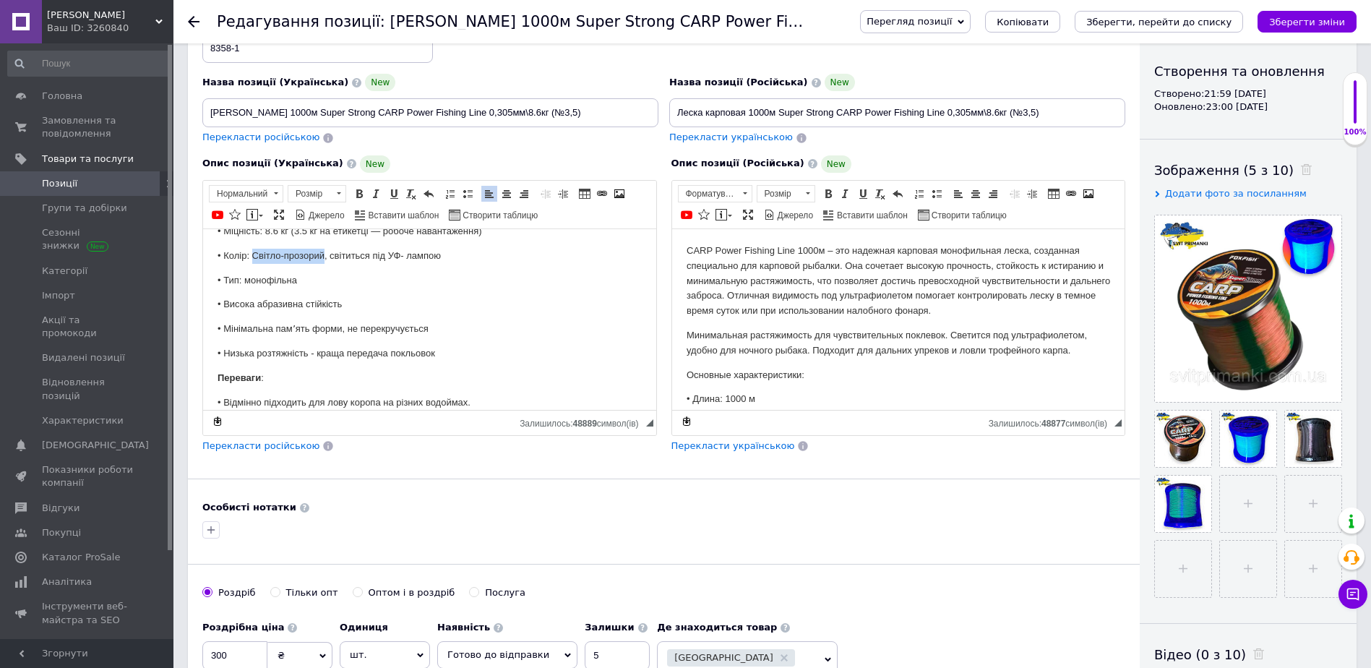
drag, startPoint x: 324, startPoint y: 261, endPoint x: 252, endPoint y: 255, distance: 71.8
click at [252, 255] on p "• Колір: Світло-прозорий, світиться під УФ- лампою" at bounding box center [430, 255] width 424 height 15
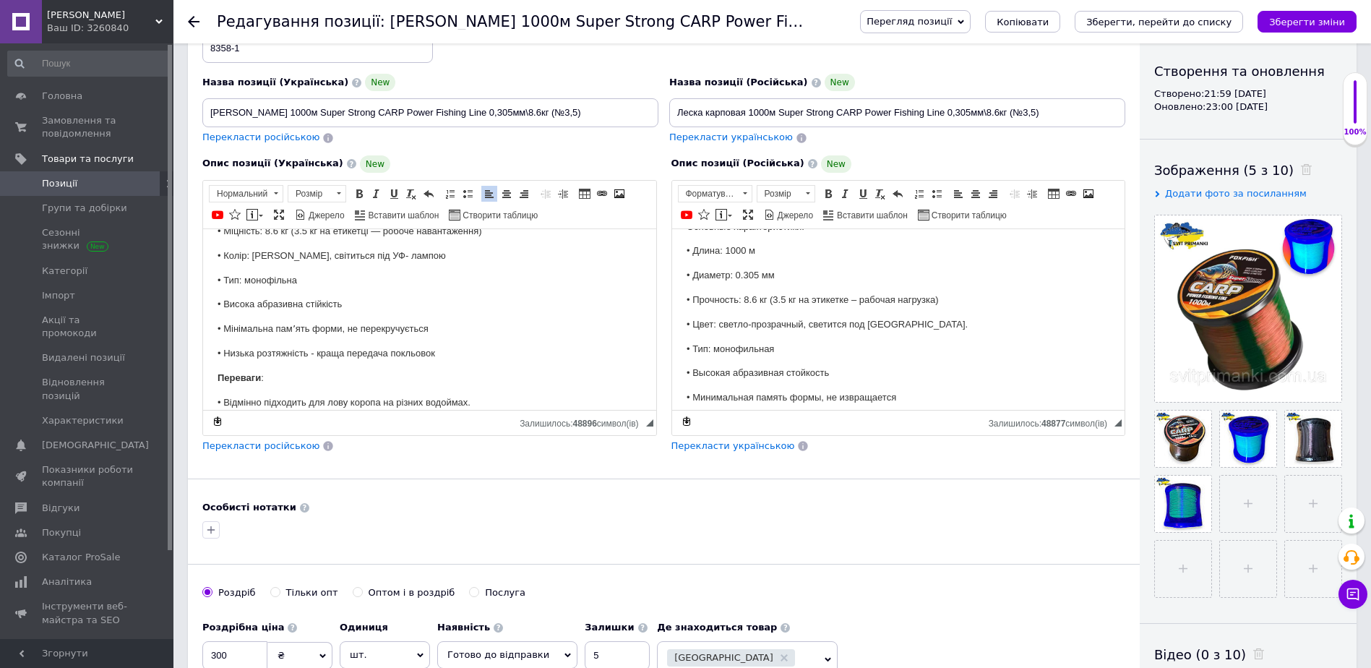
scroll to position [145, 0]
drag, startPoint x: 802, startPoint y: 327, endPoint x: 717, endPoint y: 323, distance: 84.7
click at [717, 323] on p "• Цвет: светло-прозрачный, светится под УФ- лампой." at bounding box center [898, 327] width 424 height 15
click at [1344, 24] on icon "Зберегти зміни" at bounding box center [1307, 22] width 76 height 11
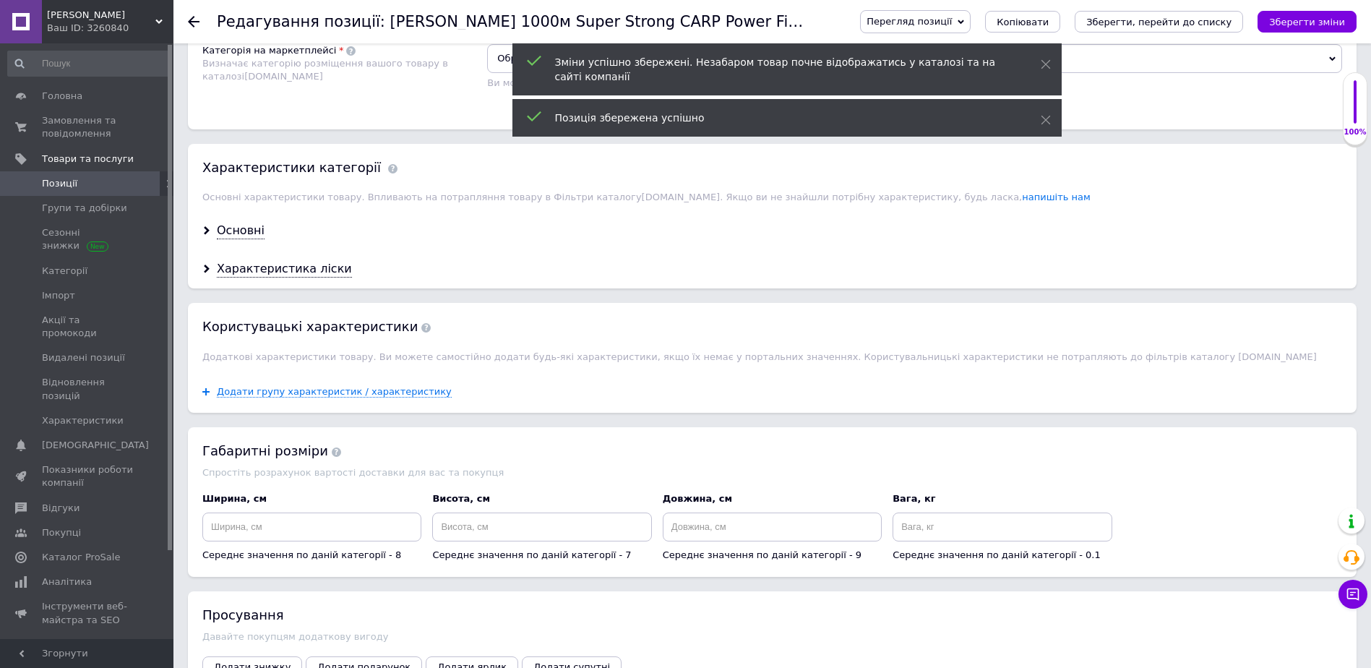
scroll to position [1301, 0]
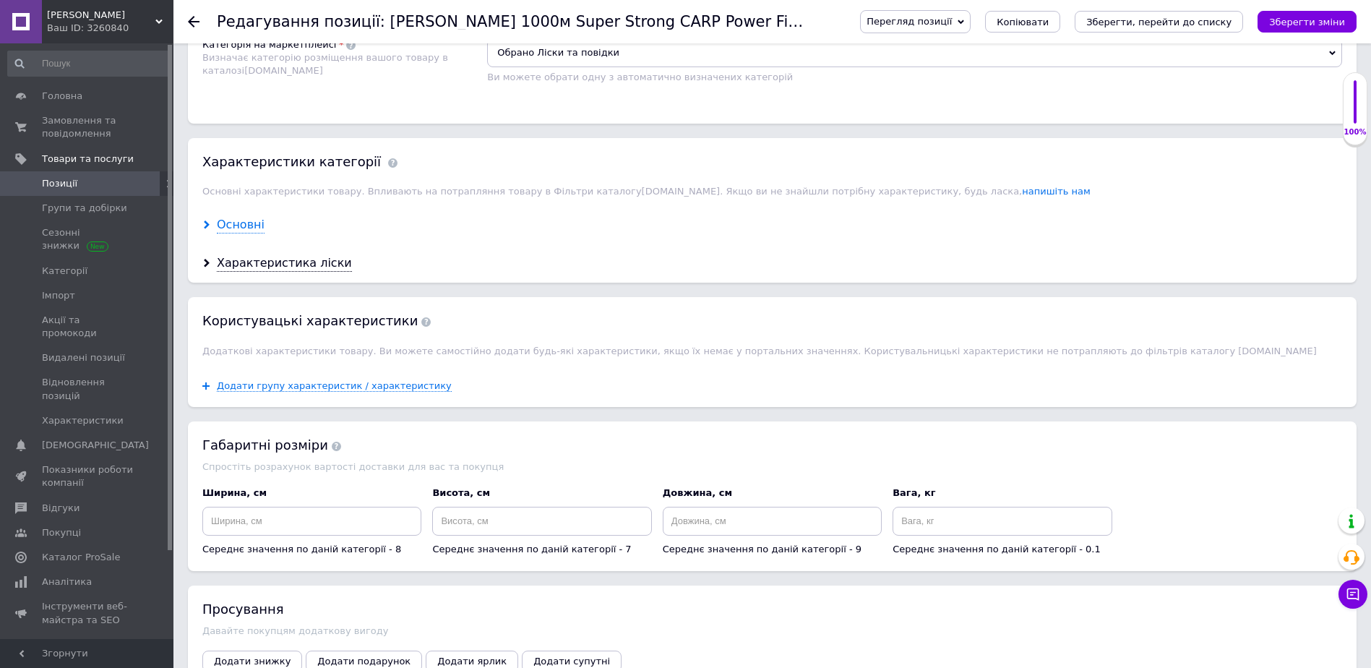
click at [241, 218] on div "Основні" at bounding box center [241, 225] width 48 height 17
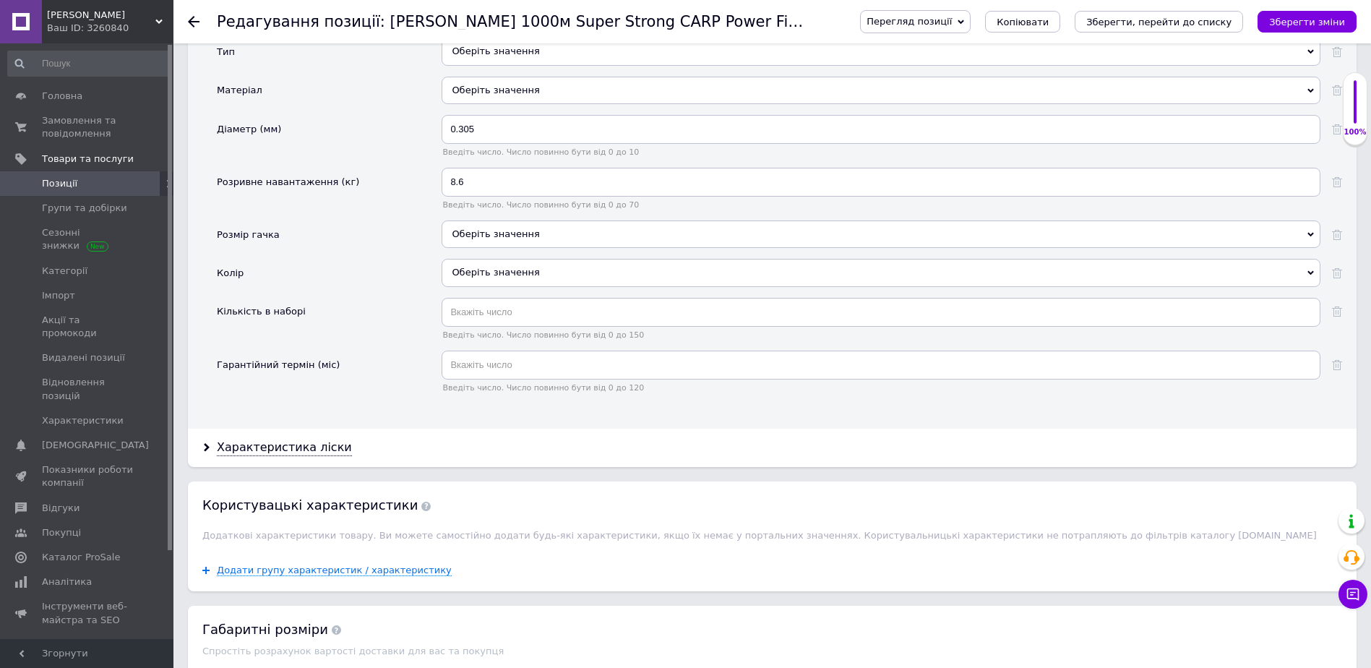
scroll to position [1590, 0]
drag, startPoint x: 482, startPoint y: 272, endPoint x: 491, endPoint y: 278, distance: 10.4
click at [483, 272] on div "Оберіть значення" at bounding box center [881, 270] width 879 height 27
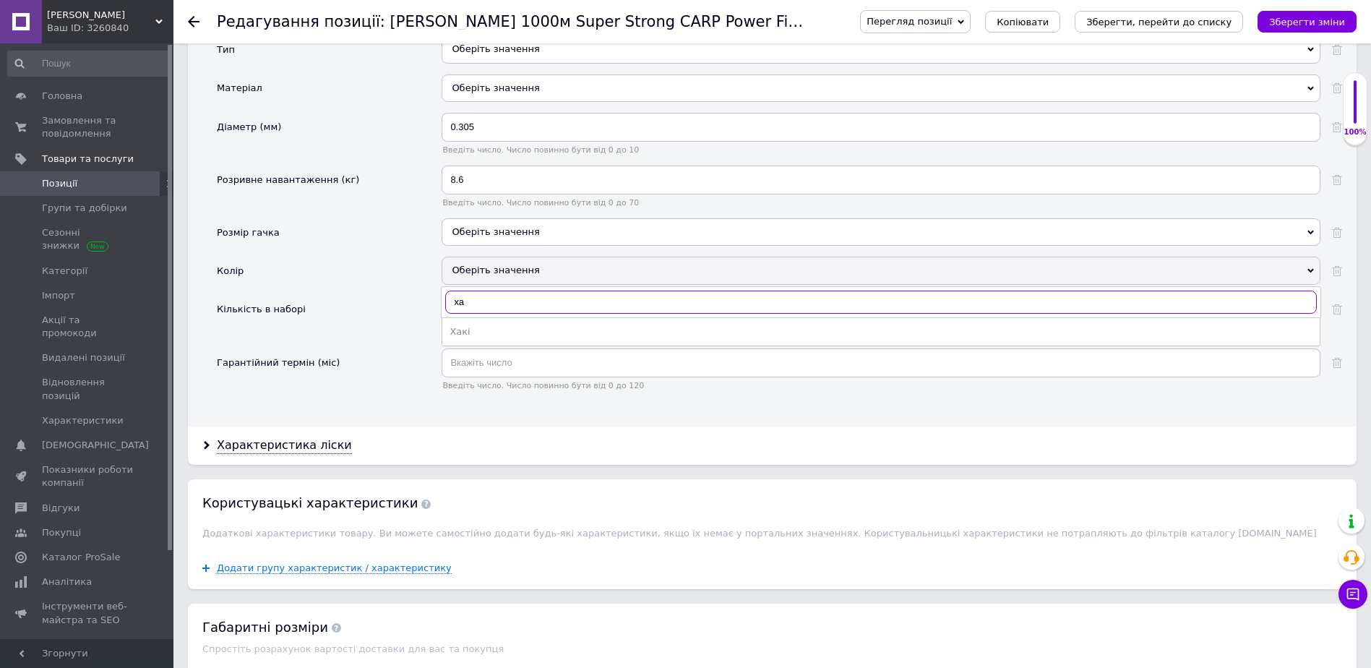
type input "х"
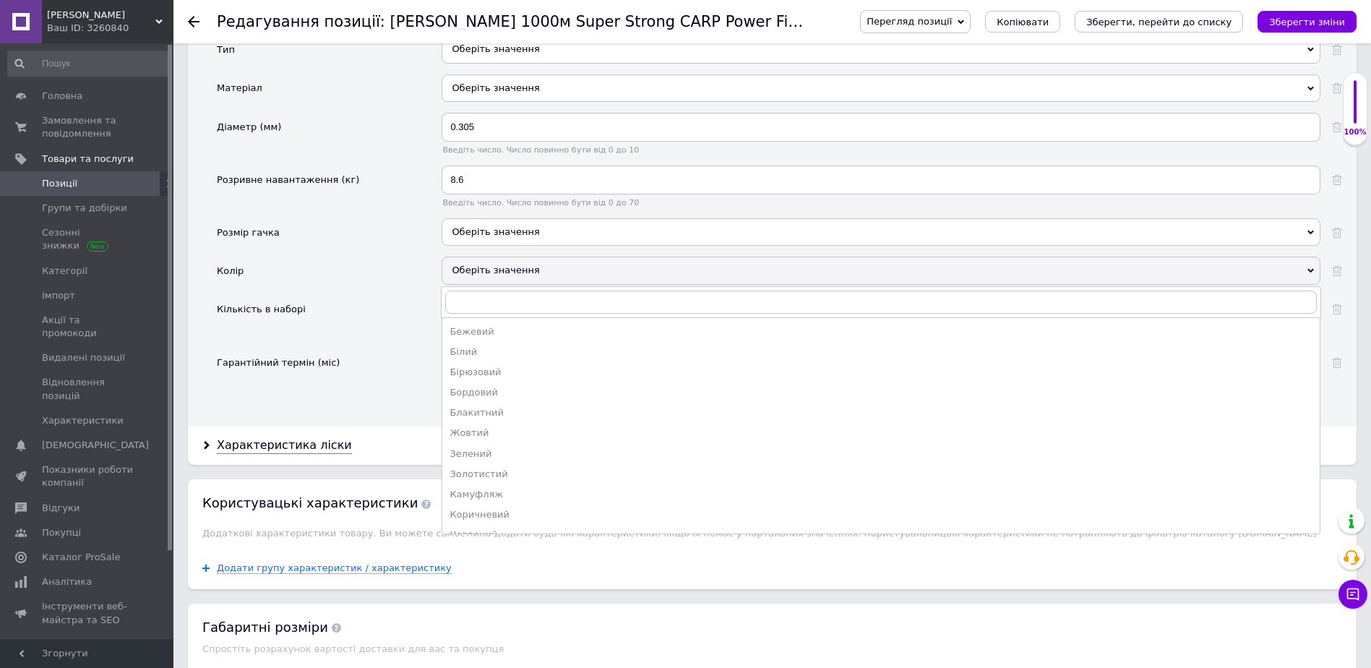
click at [400, 260] on div "Колір" at bounding box center [329, 276] width 225 height 38
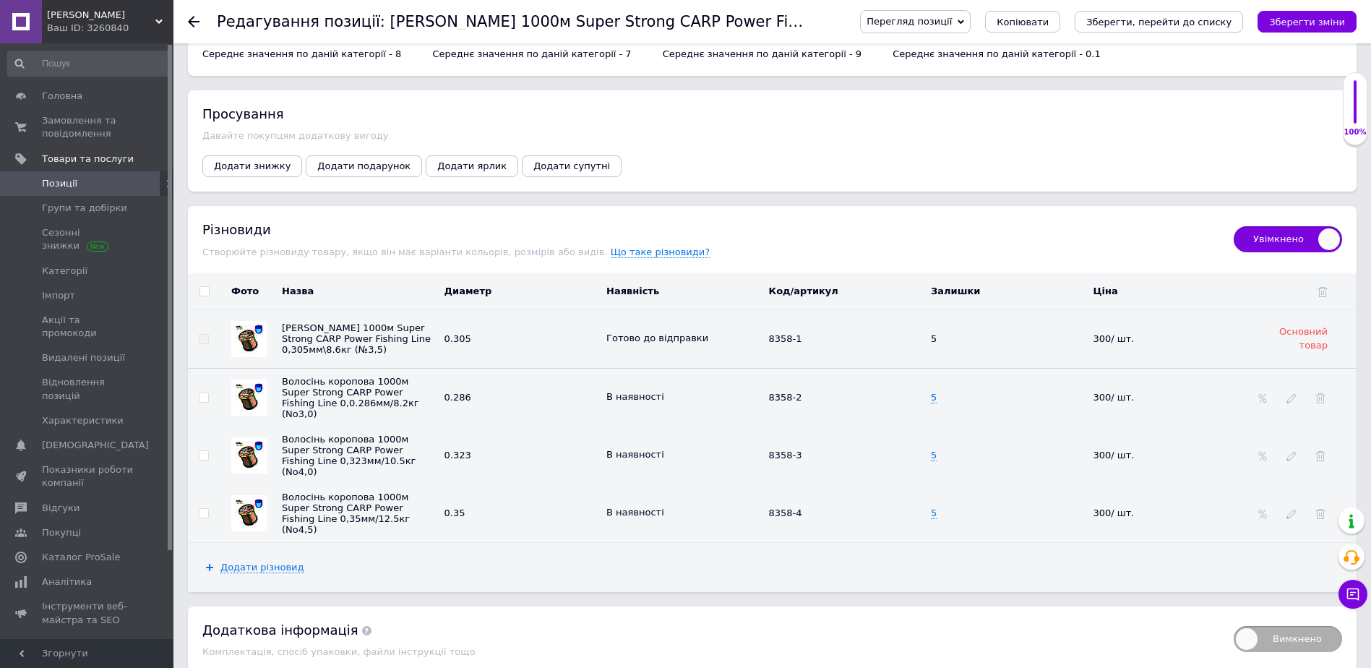
scroll to position [2313, 0]
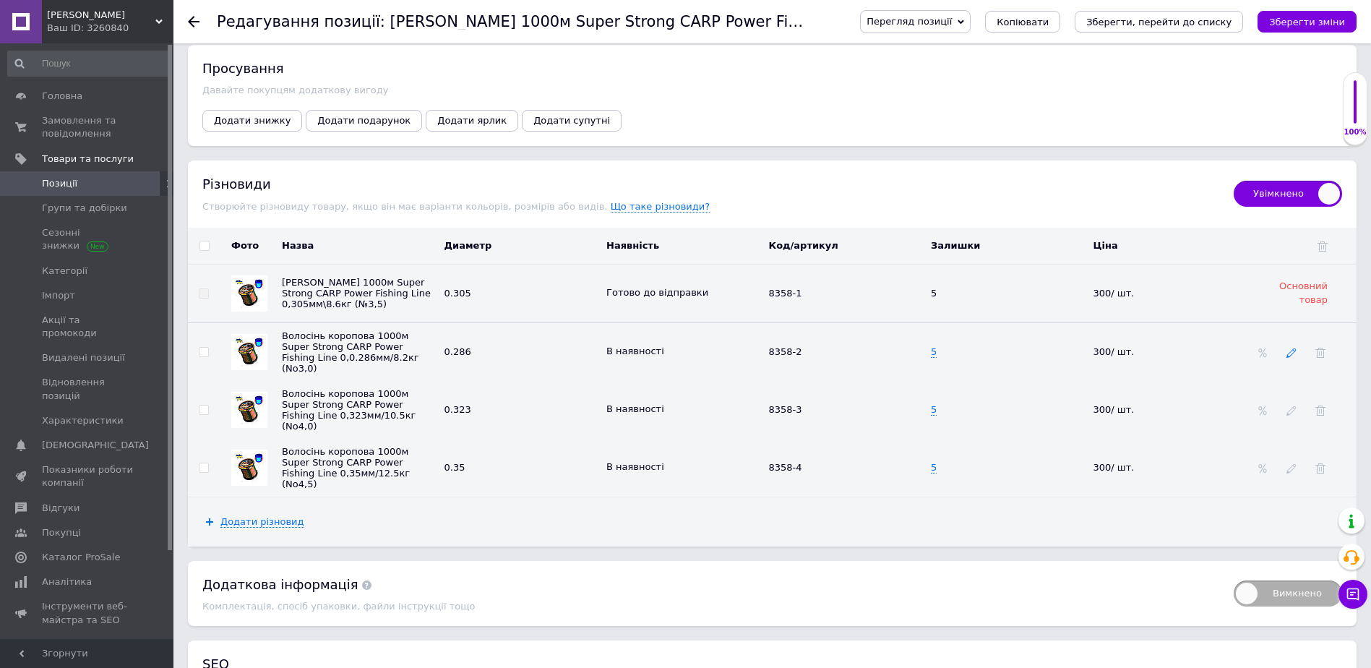
click at [1287, 358] on icon at bounding box center [1292, 353] width 10 height 10
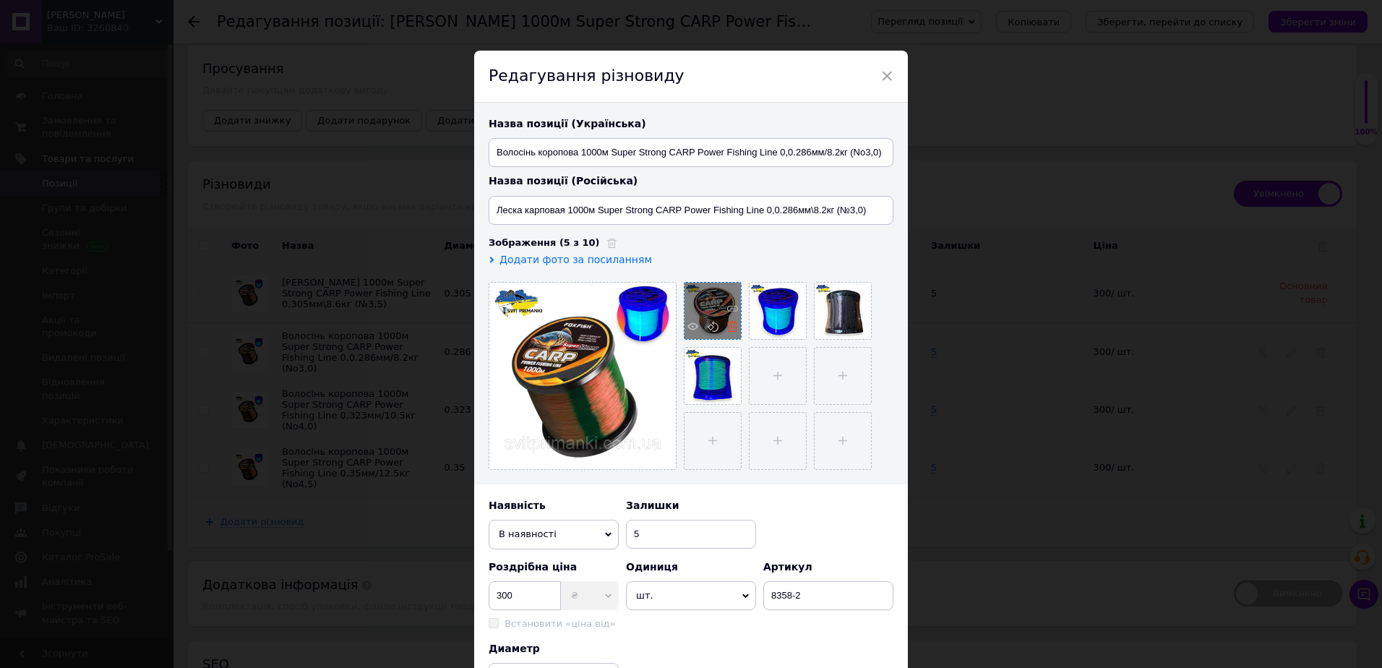
click at [727, 325] on icon at bounding box center [732, 326] width 11 height 11
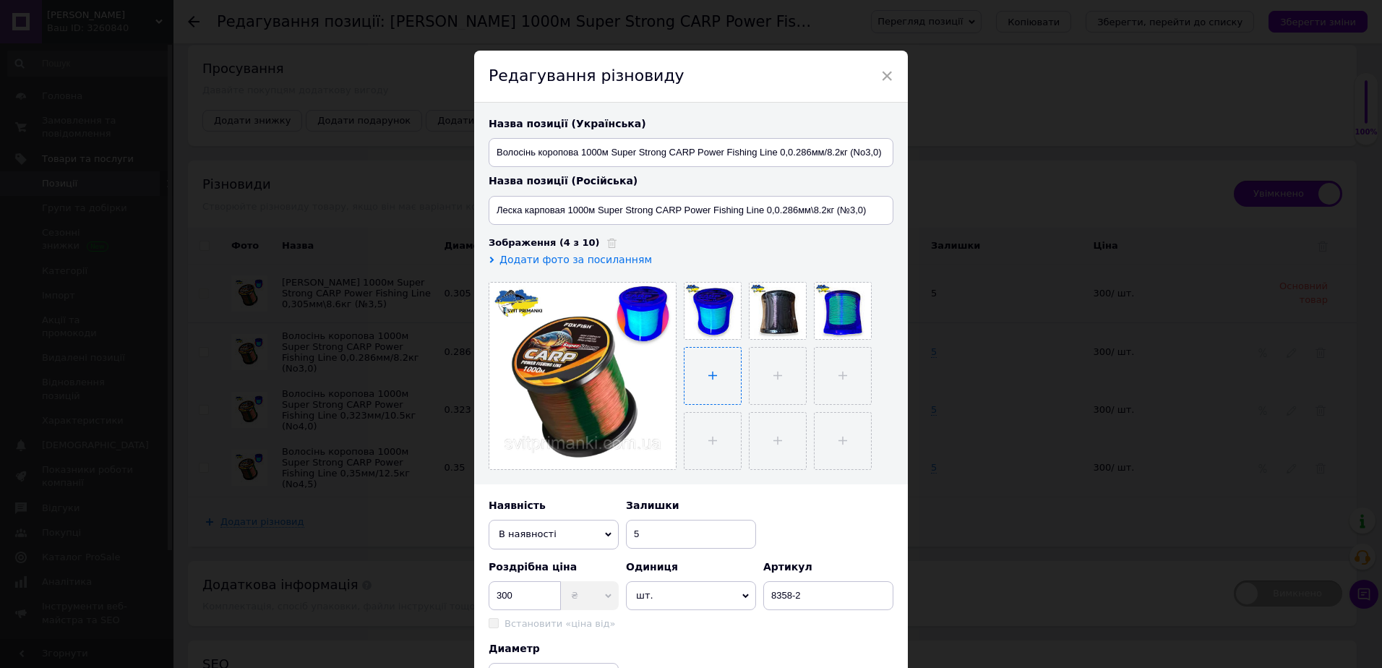
click at [725, 363] on input "file" at bounding box center [712, 376] width 56 height 56
type input "C:\fakepath\11.jpg"
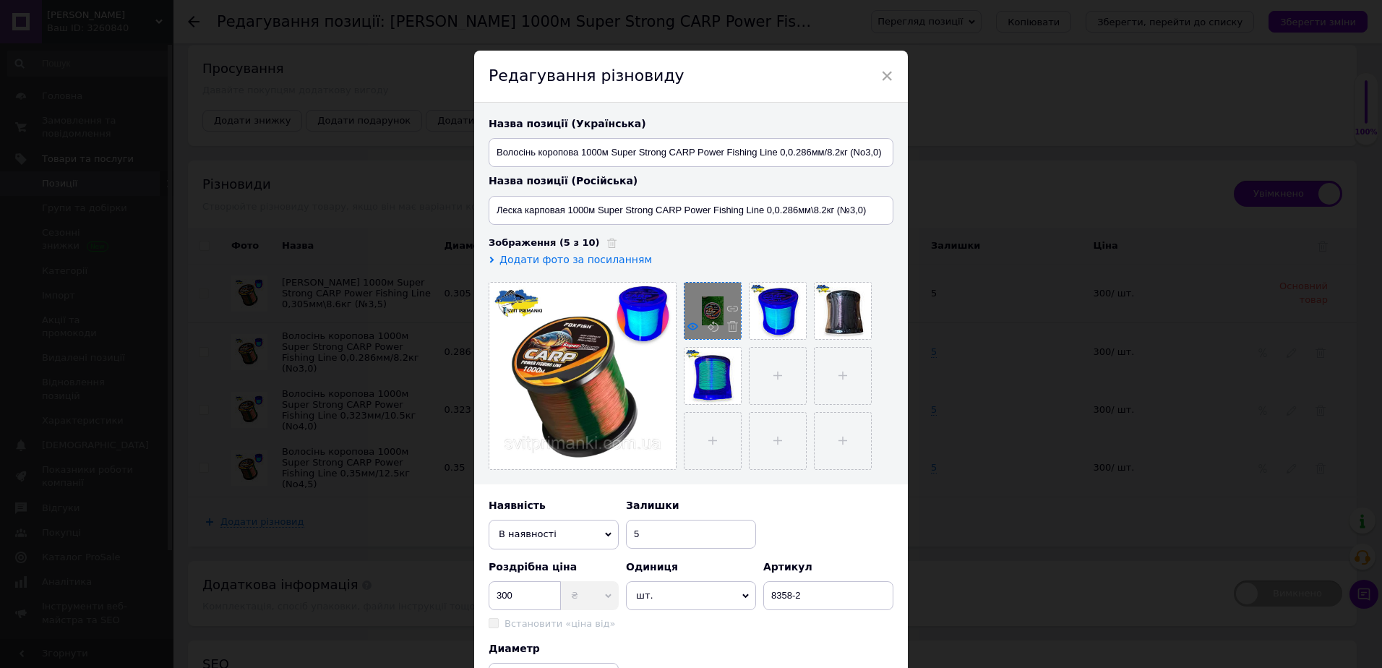
click at [690, 325] on icon at bounding box center [692, 326] width 11 height 11
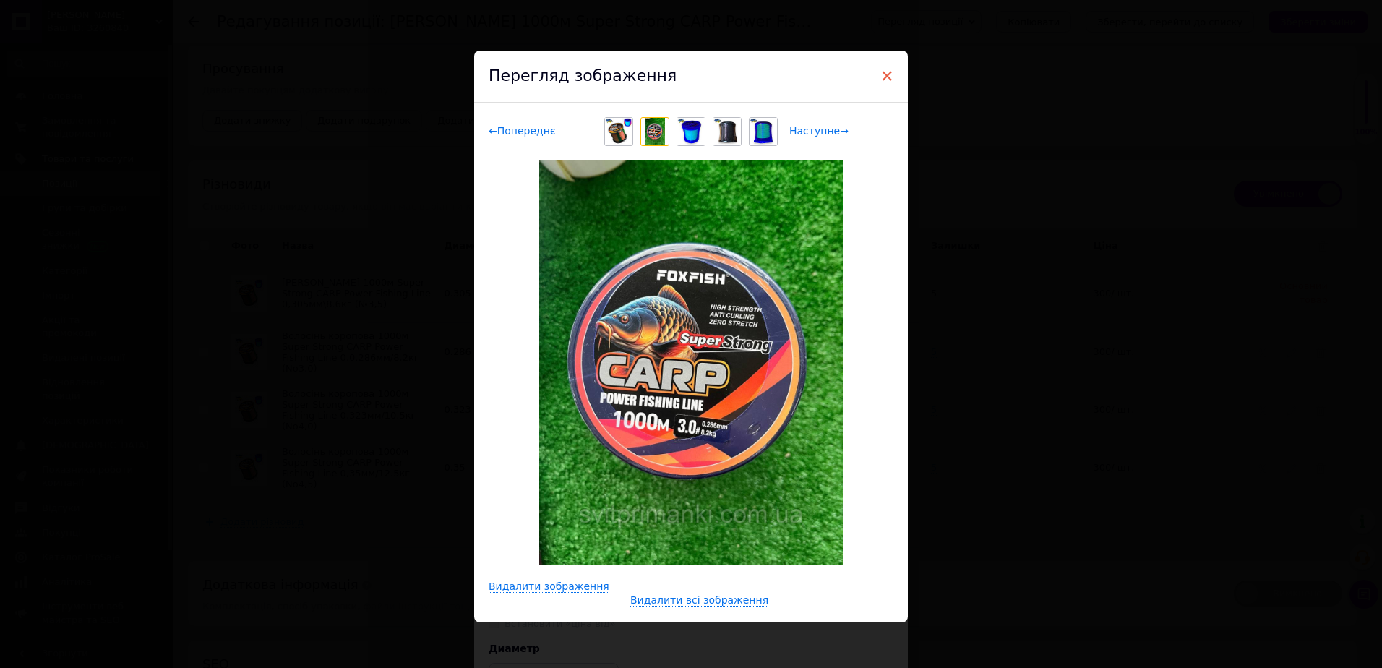
click at [886, 82] on span "×" at bounding box center [886, 76] width 13 height 25
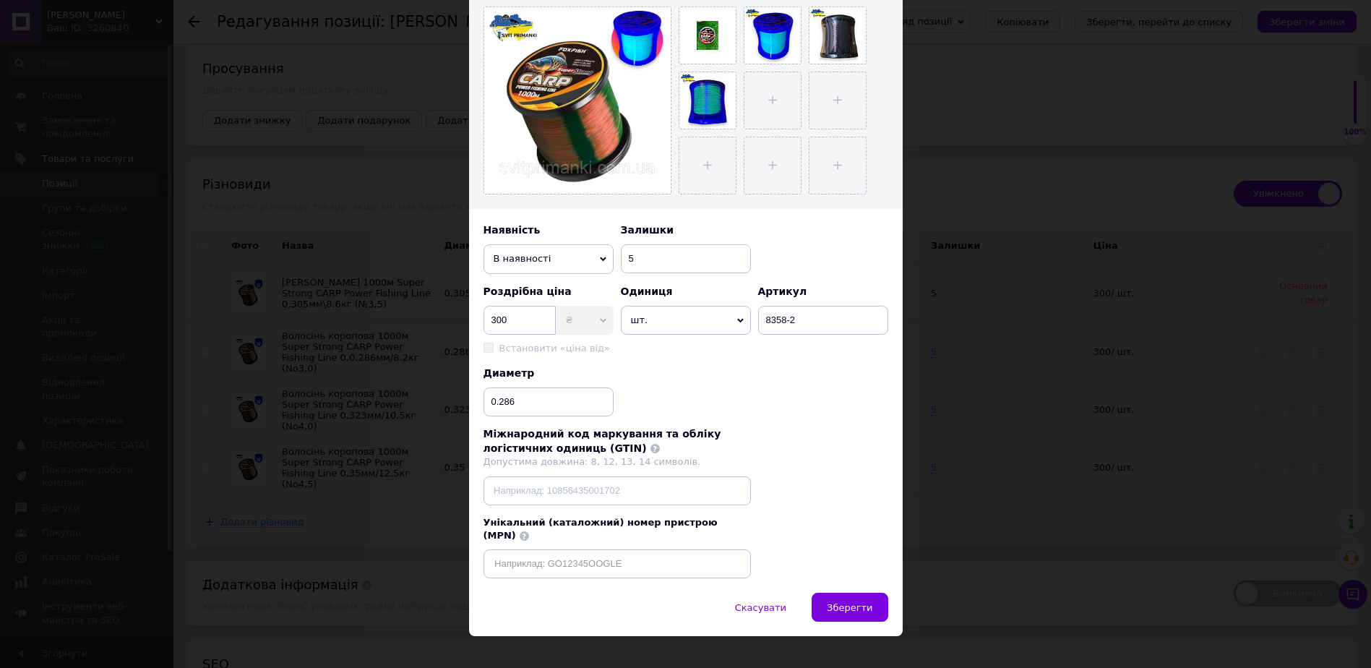
scroll to position [281, 0]
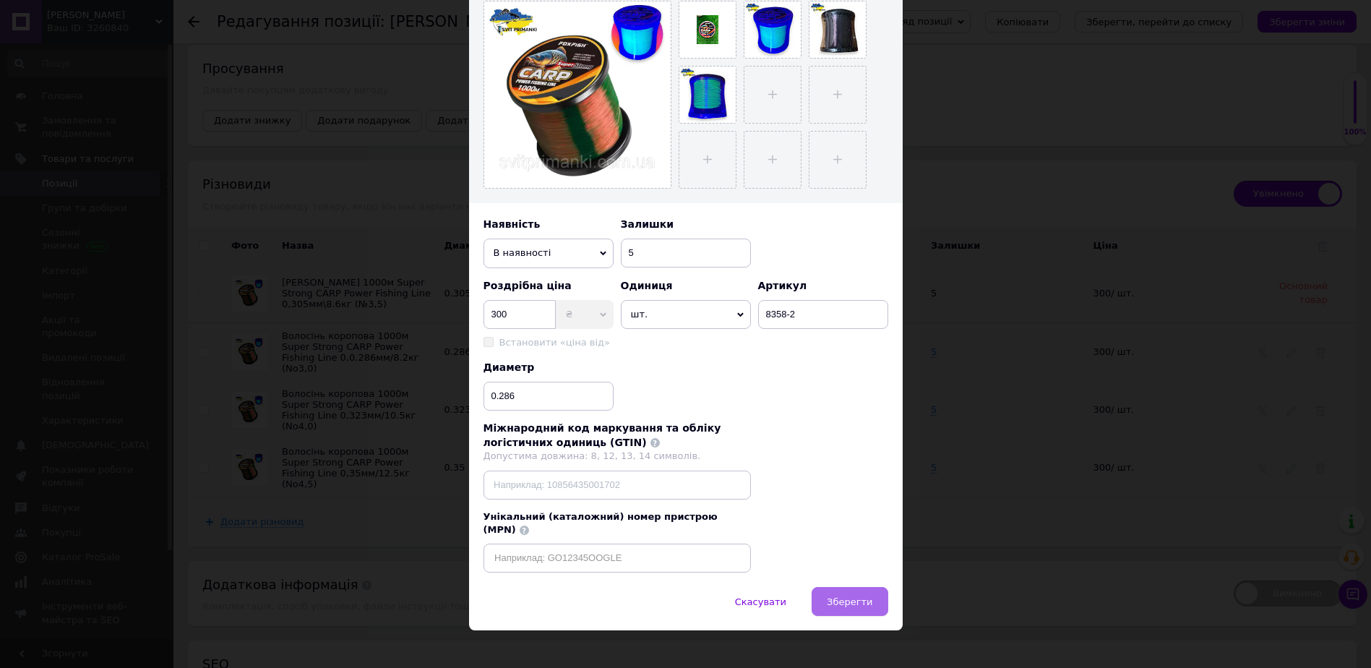
click at [861, 596] on span "Зберегти" at bounding box center [850, 601] width 46 height 11
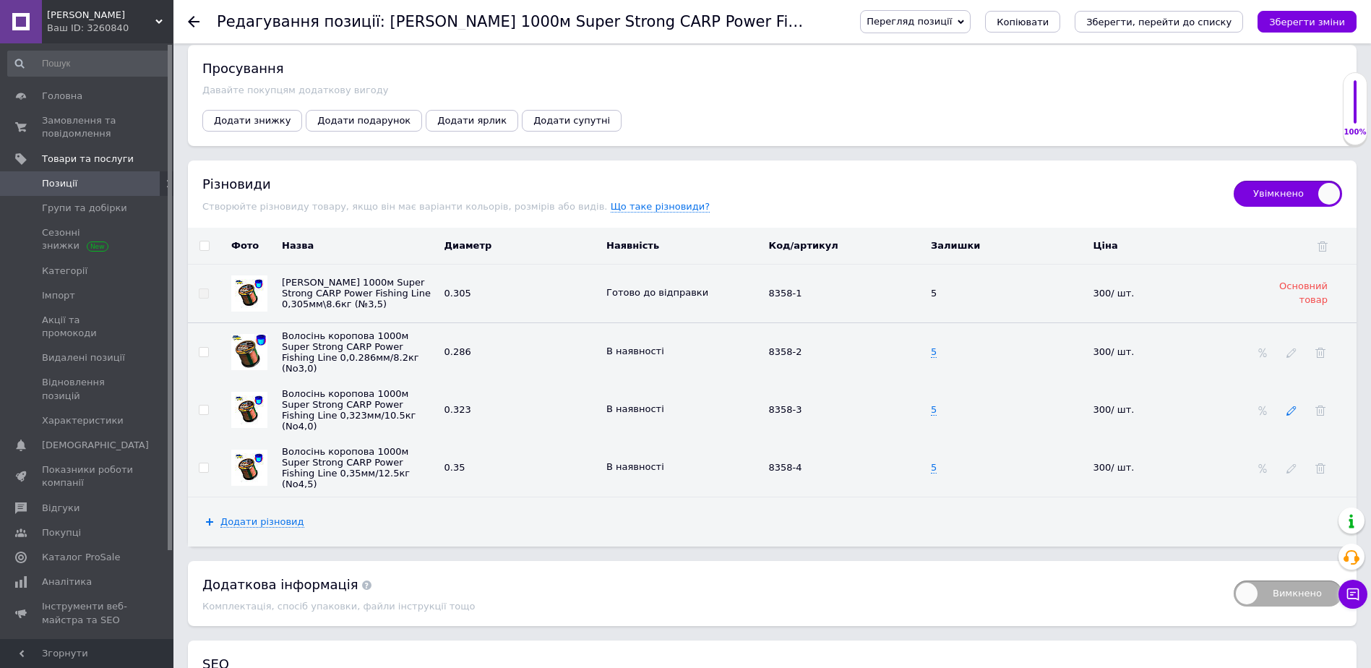
click at [1287, 416] on use at bounding box center [1291, 410] width 9 height 9
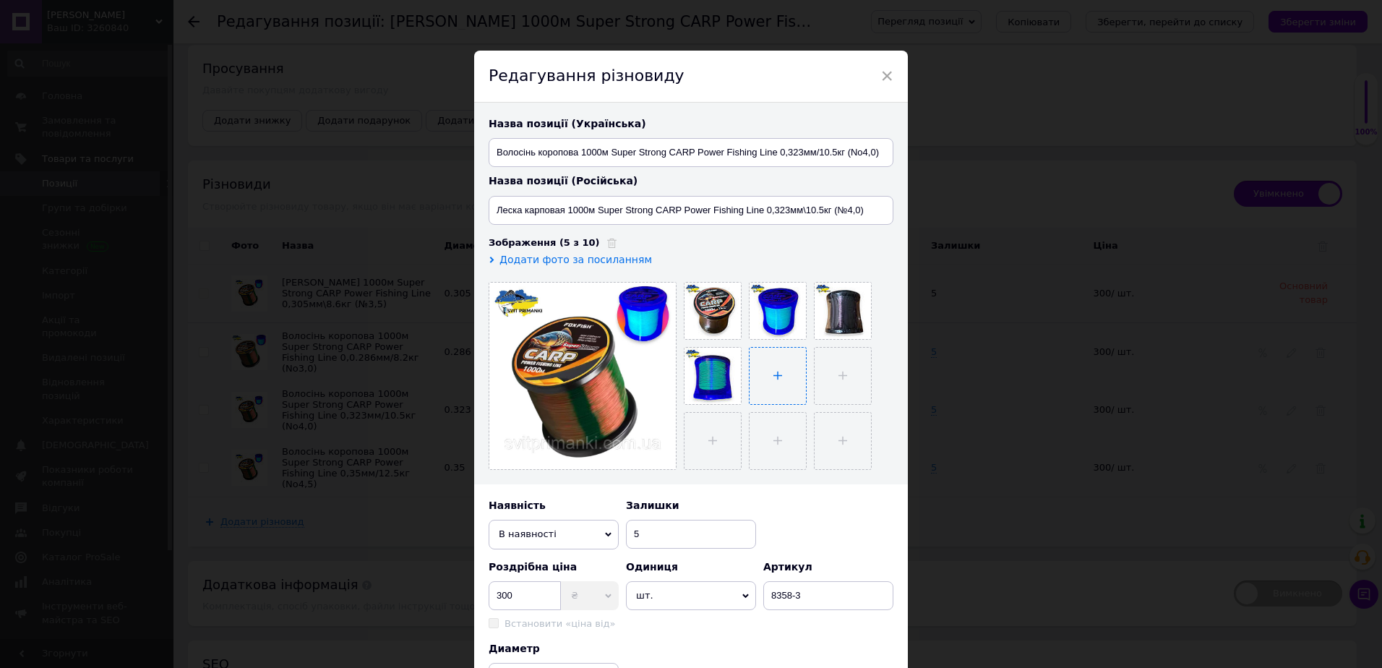
click at [769, 364] on input "file" at bounding box center [778, 376] width 56 height 56
type input "C:\fakepath\10.jpg"
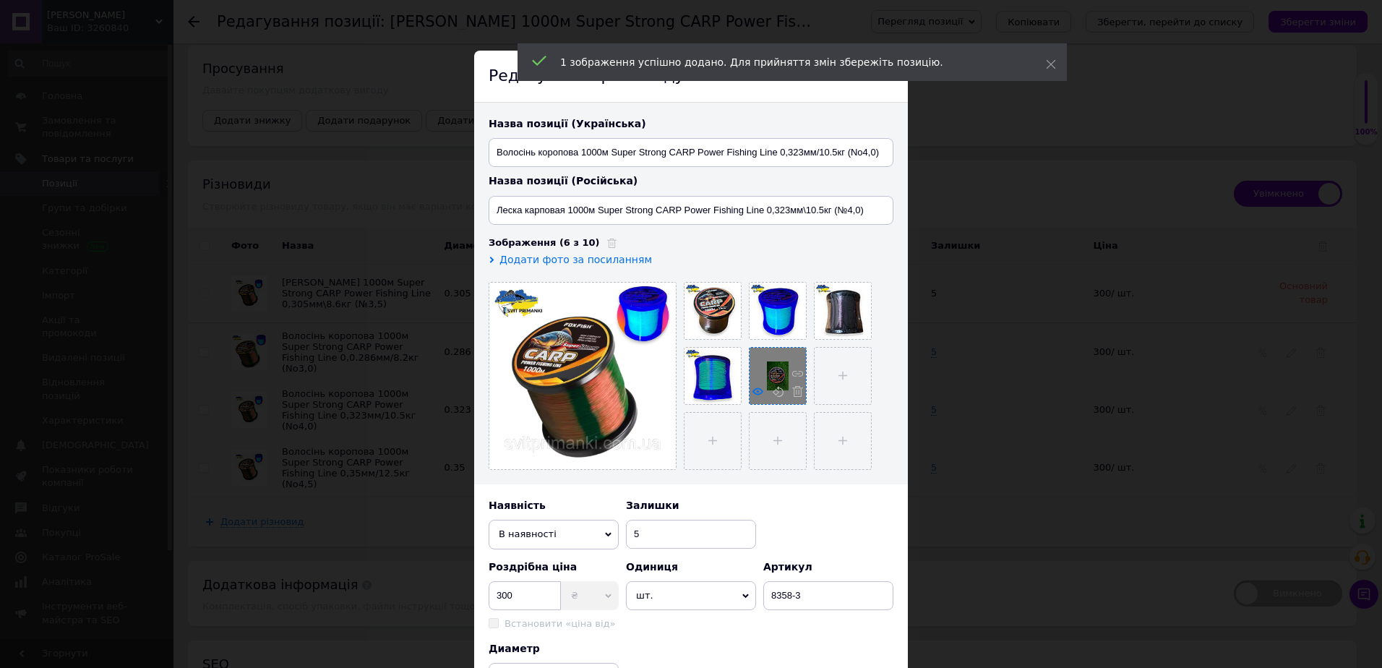
click at [758, 392] on icon at bounding box center [757, 391] width 11 height 11
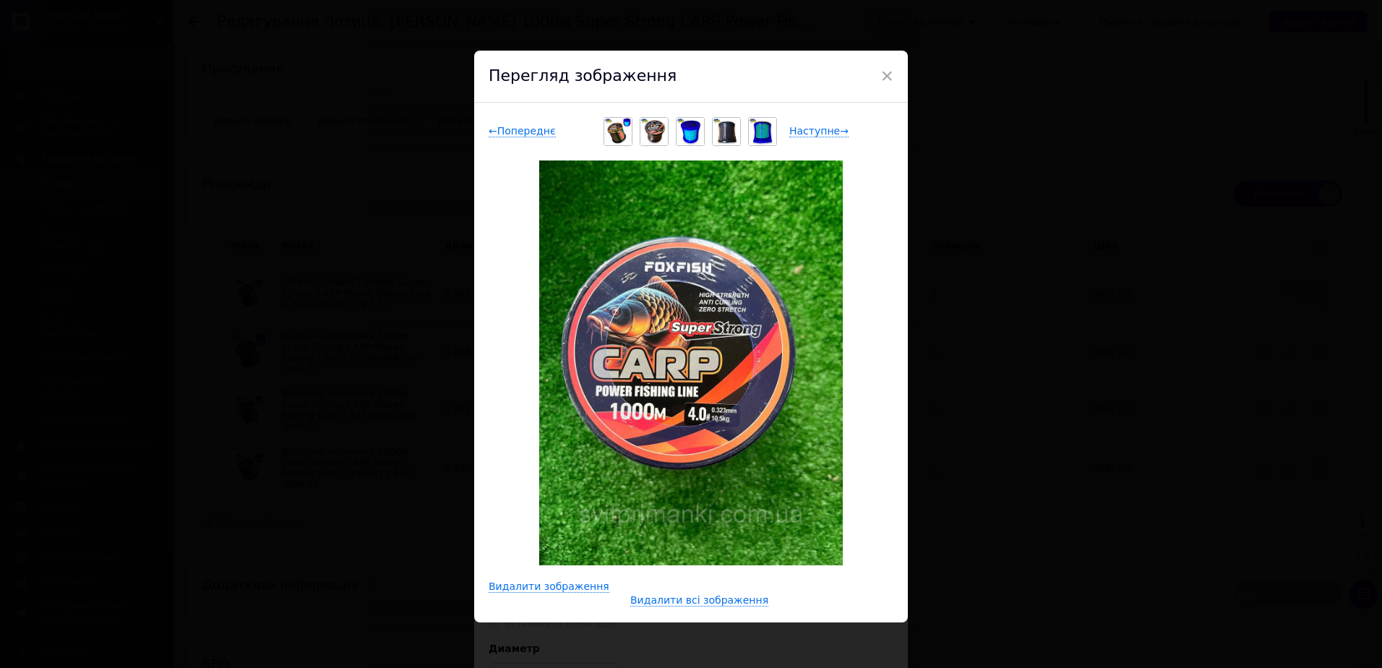
click at [973, 332] on div "× Перегляд зображення ← Попереднє Наступне → Видалити зображення Видалити всі з…" at bounding box center [691, 334] width 1382 height 668
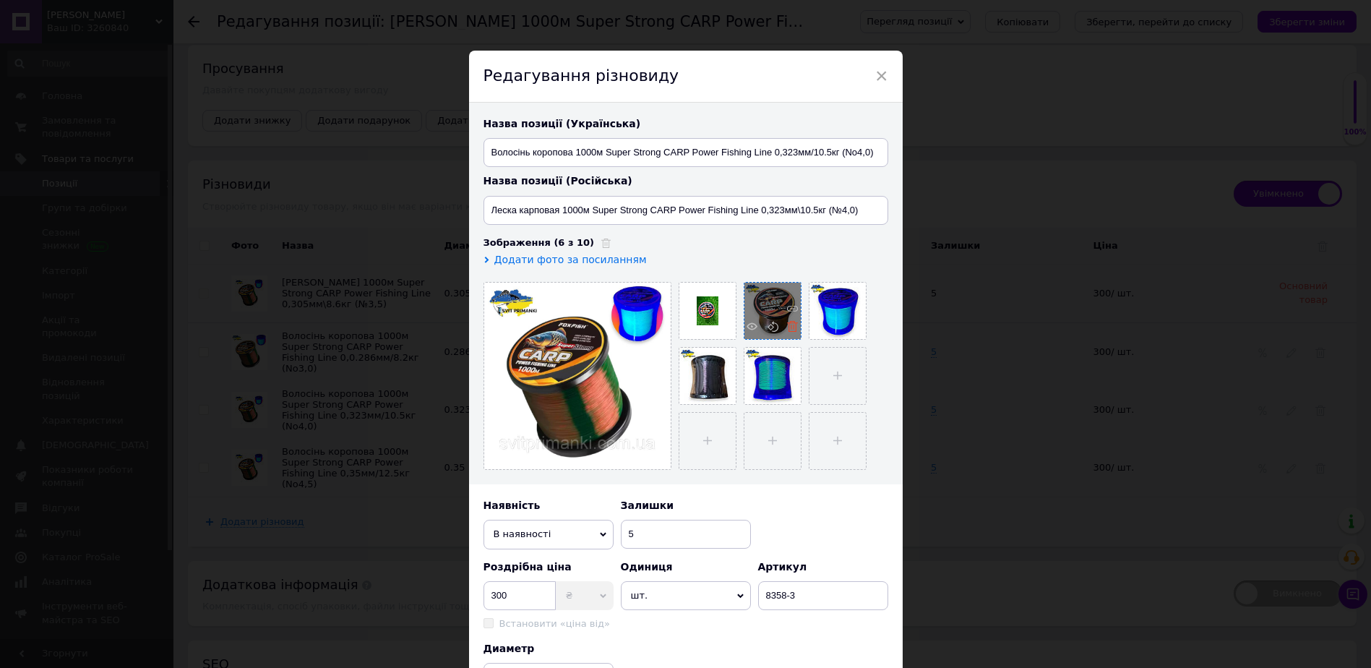
click at [787, 326] on use at bounding box center [792, 326] width 11 height 11
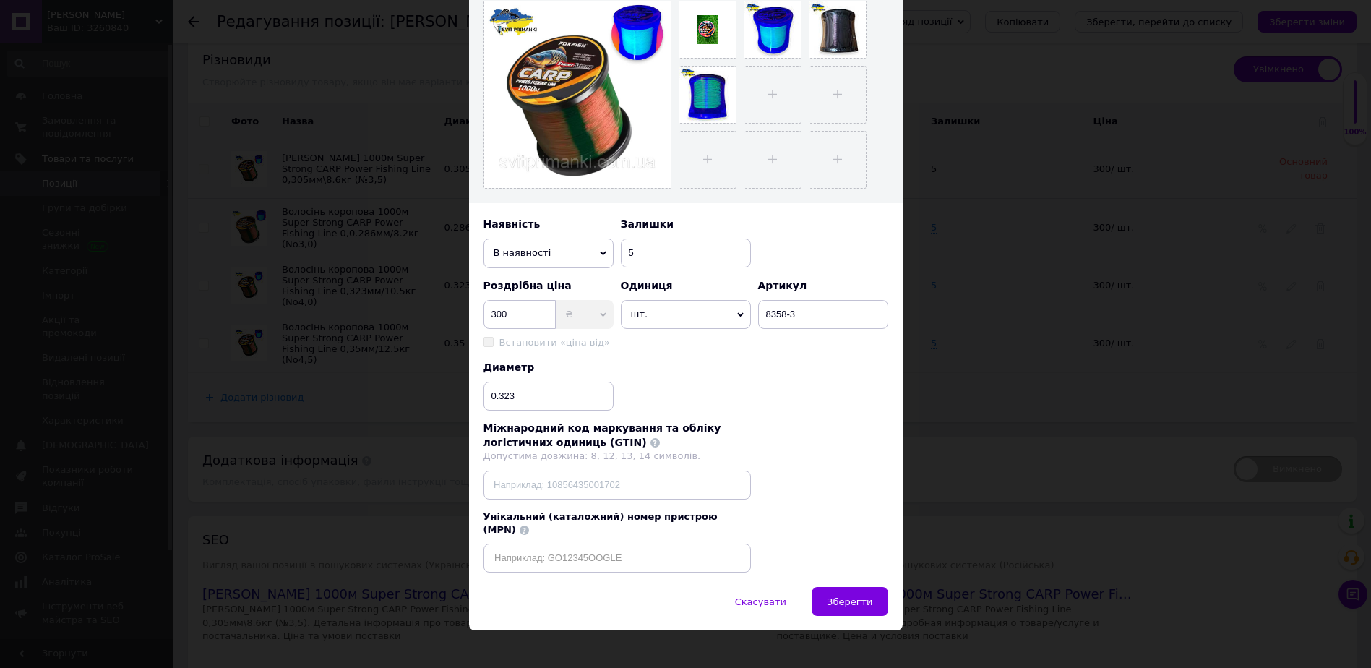
scroll to position [2458, 0]
click at [856, 596] on span "Зберегти" at bounding box center [850, 601] width 46 height 11
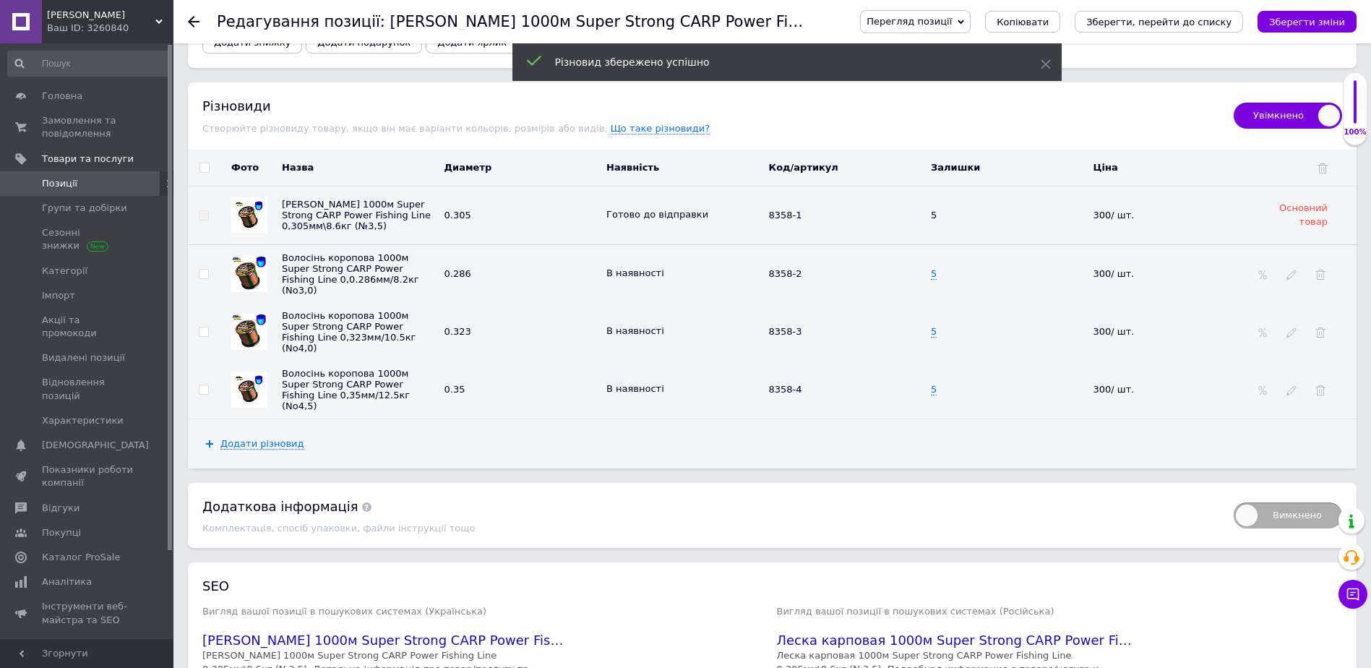
scroll to position [2385, 0]
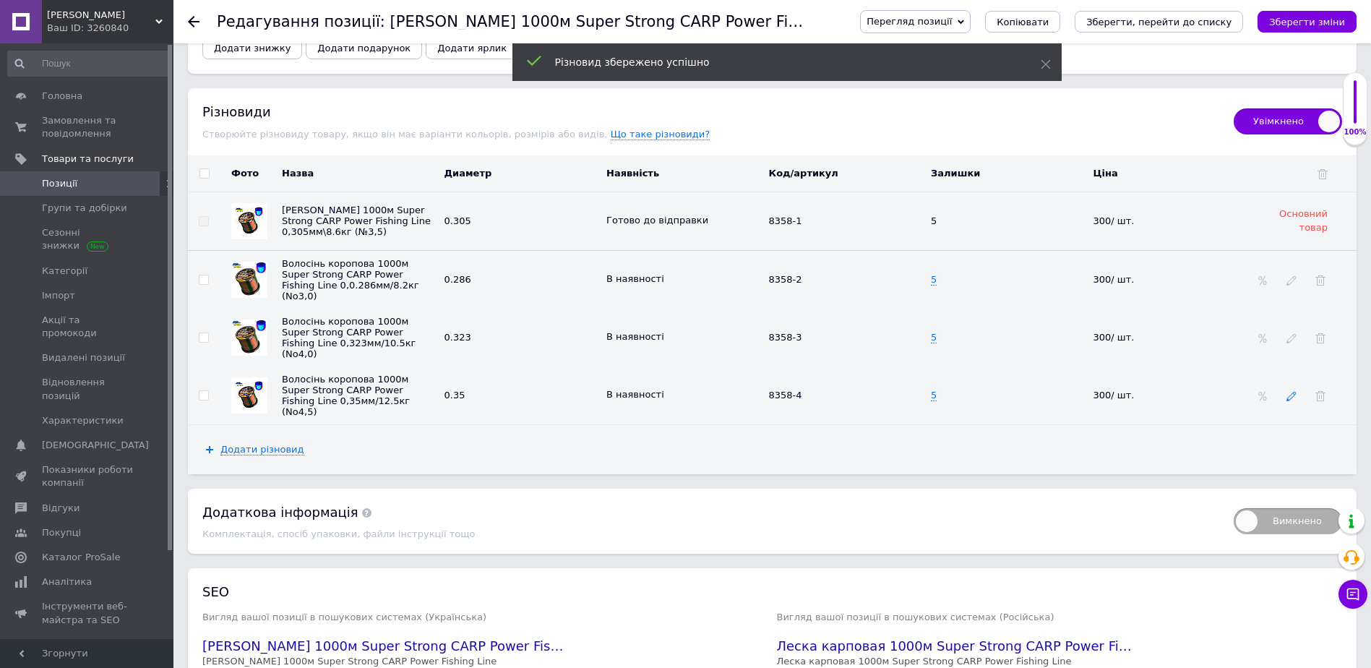
click at [1289, 401] on icon at bounding box center [1292, 396] width 10 height 10
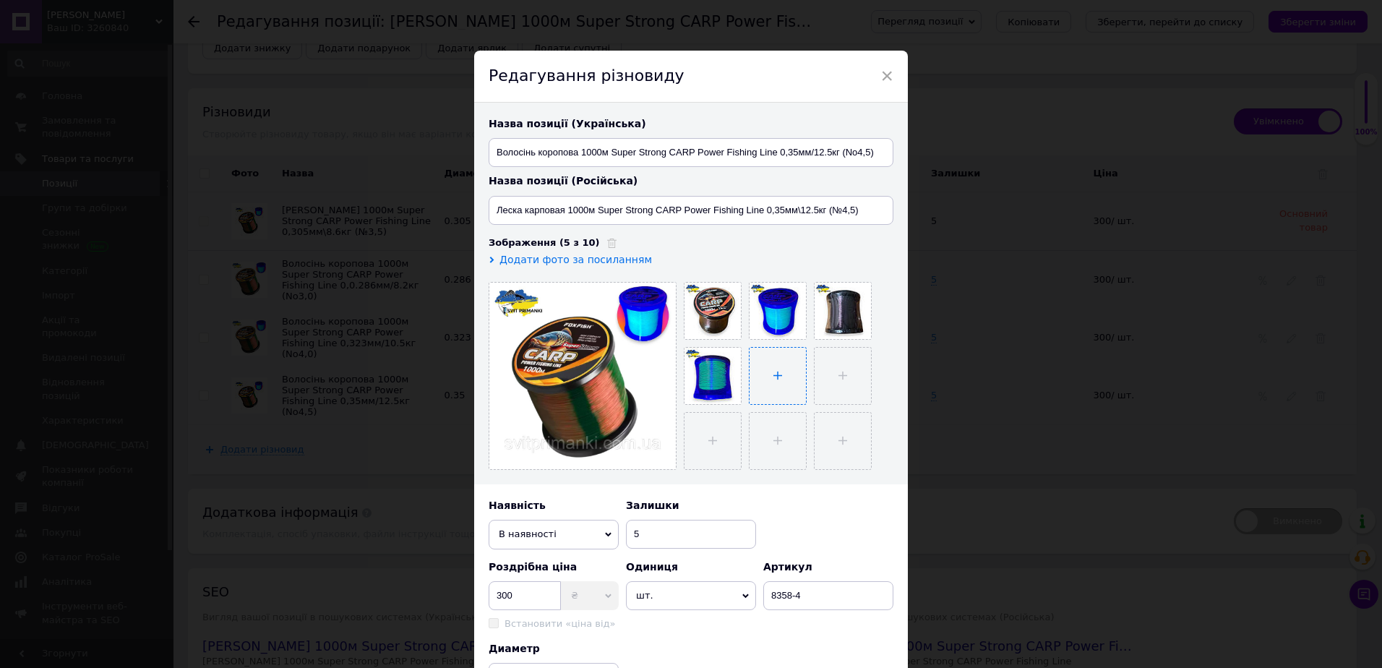
click at [773, 375] on input "file" at bounding box center [778, 376] width 56 height 56
type input "C:\fakepath\12.jpg"
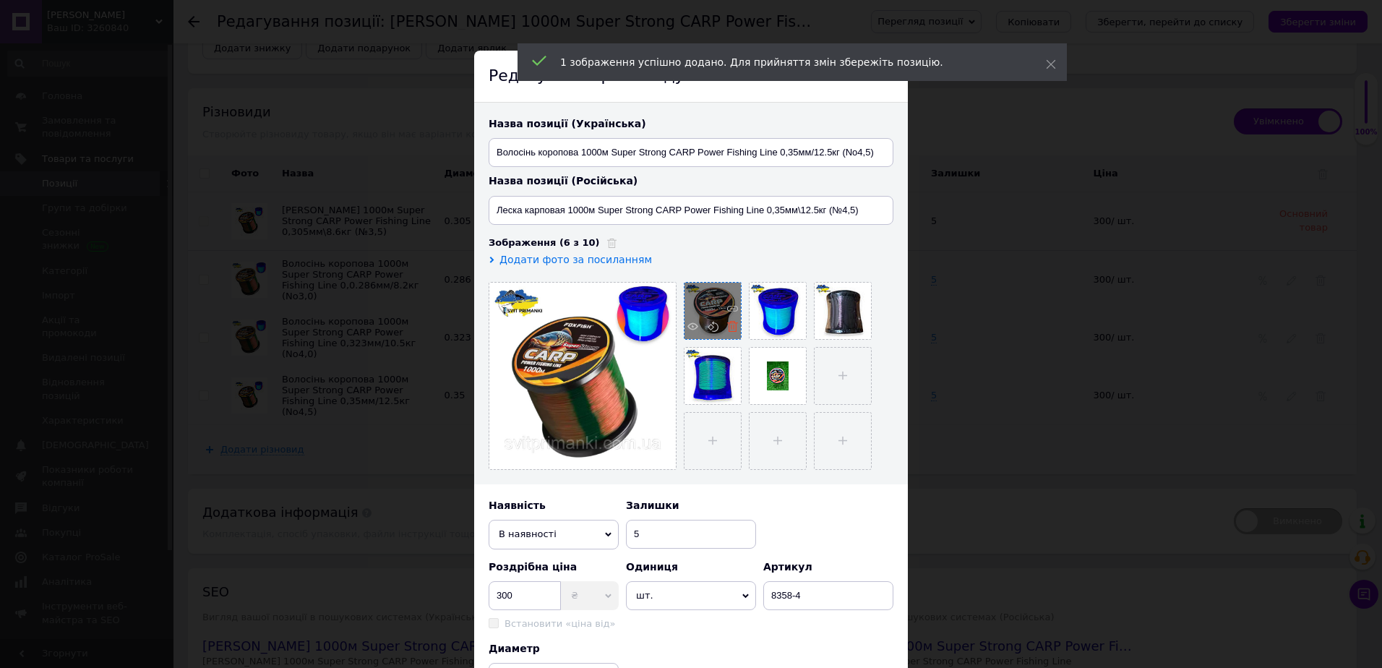
click at [731, 328] on use at bounding box center [732, 326] width 11 height 11
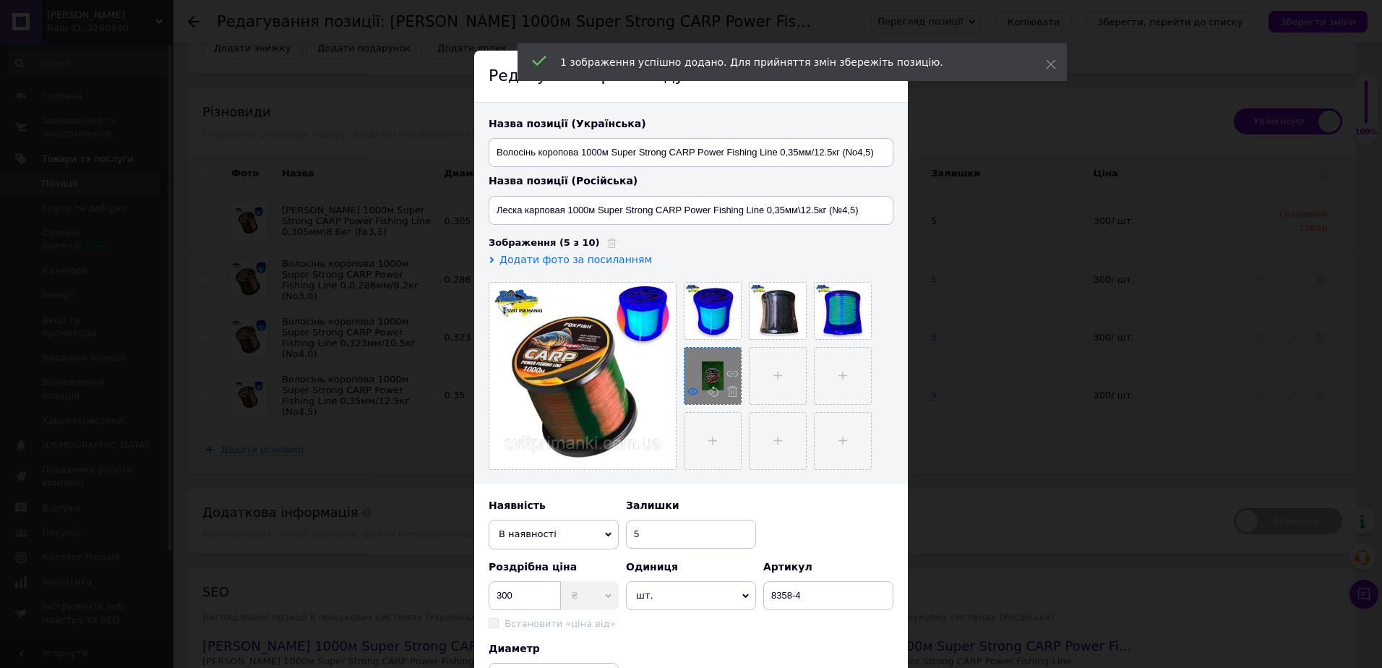
click at [692, 390] on use at bounding box center [692, 391] width 11 height 7
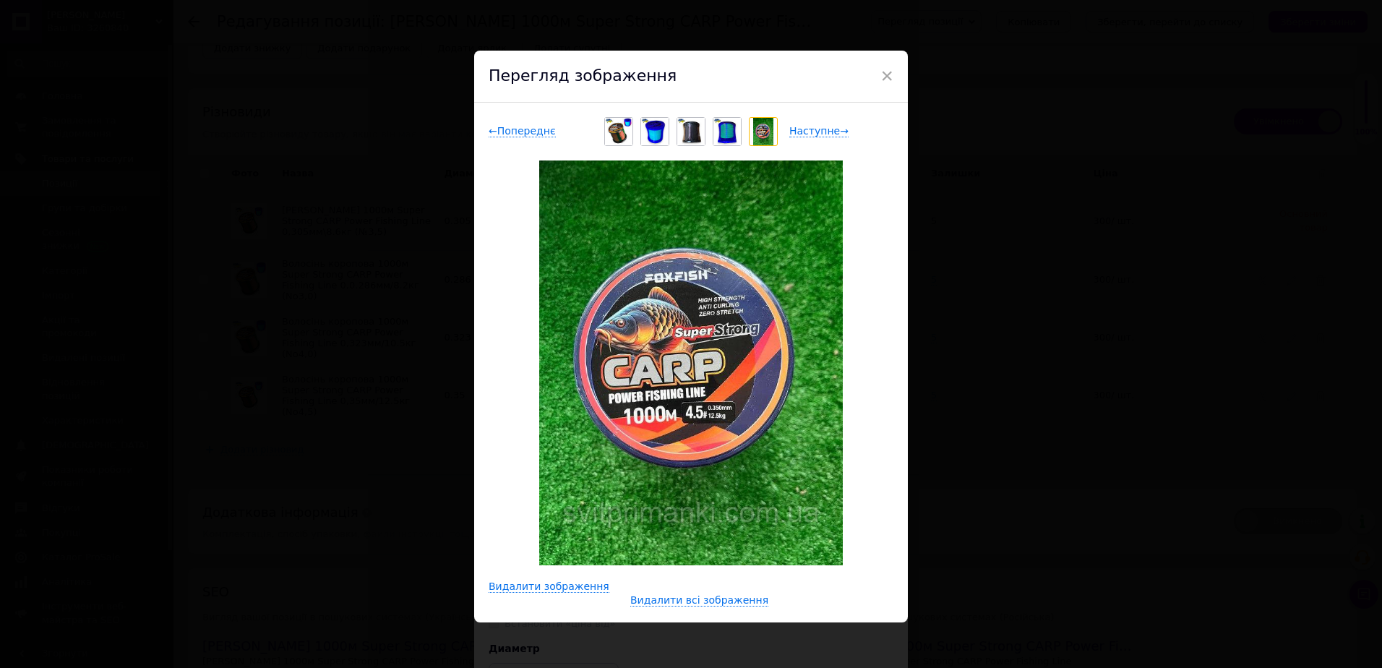
click at [964, 176] on div "× Перегляд зображення ← Попереднє Наступне → Видалити зображення Видалити всі з…" at bounding box center [691, 334] width 1382 height 668
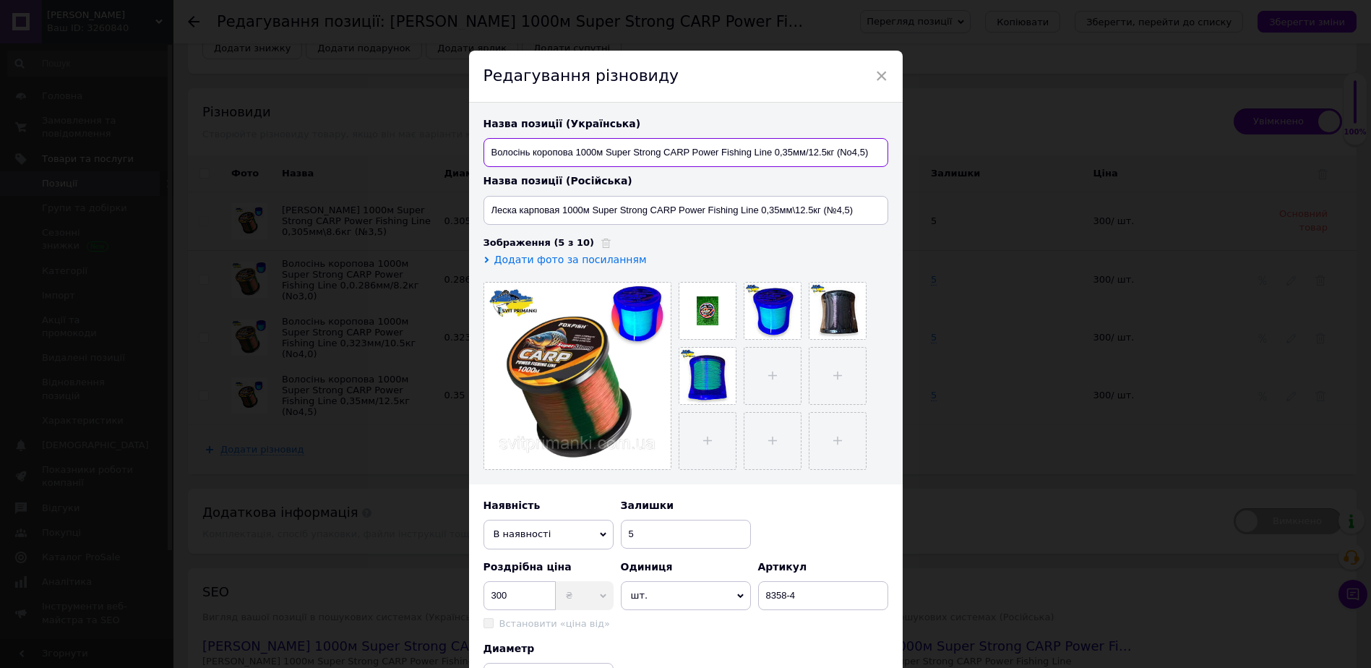
click at [791, 153] on input "Волосінь коропова 1000м Super Strong CARP Power Fishing Line 0,35мм/12.5кг (No4…" at bounding box center [686, 152] width 405 height 29
type input "Волосінь коропова 1000м Super Strong CARP Power Fishing Line 0,350мм/12.5кг (No…"
click at [777, 211] on input "Леска карповая 1000м Super Strong CARP Power Fishing Line 0,35мм\12.5кг (№4,5)" at bounding box center [686, 210] width 405 height 29
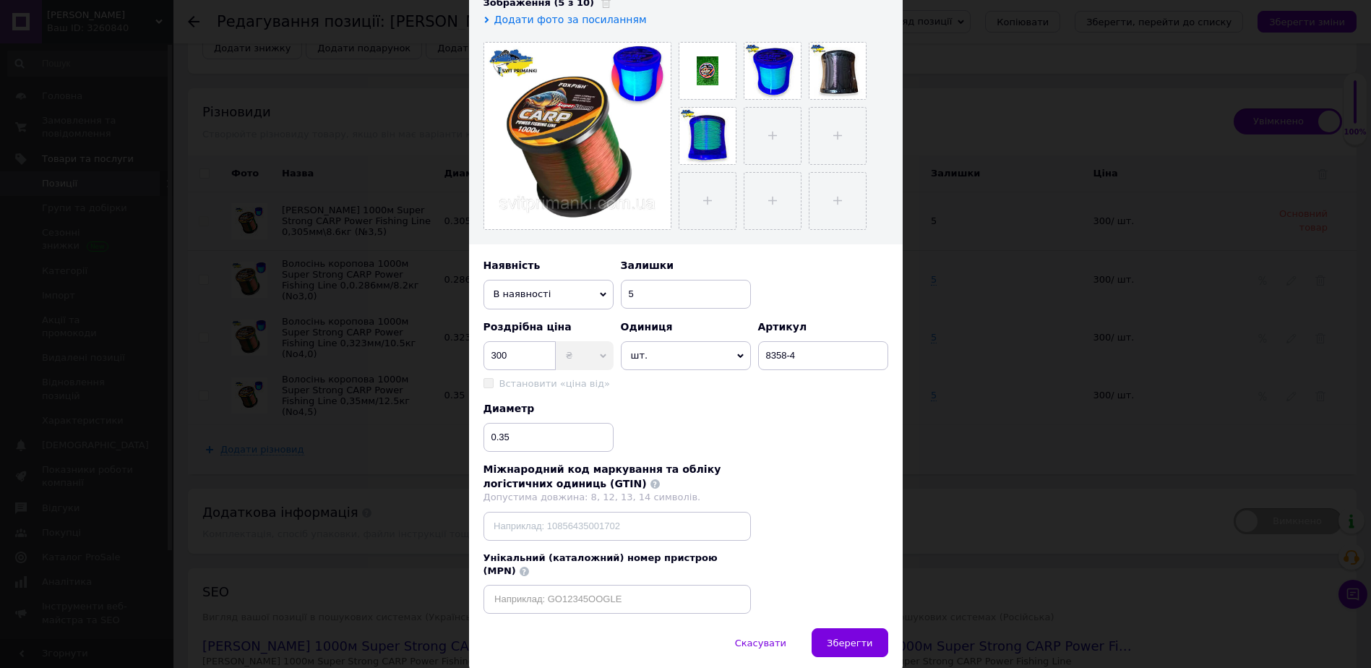
scroll to position [281, 0]
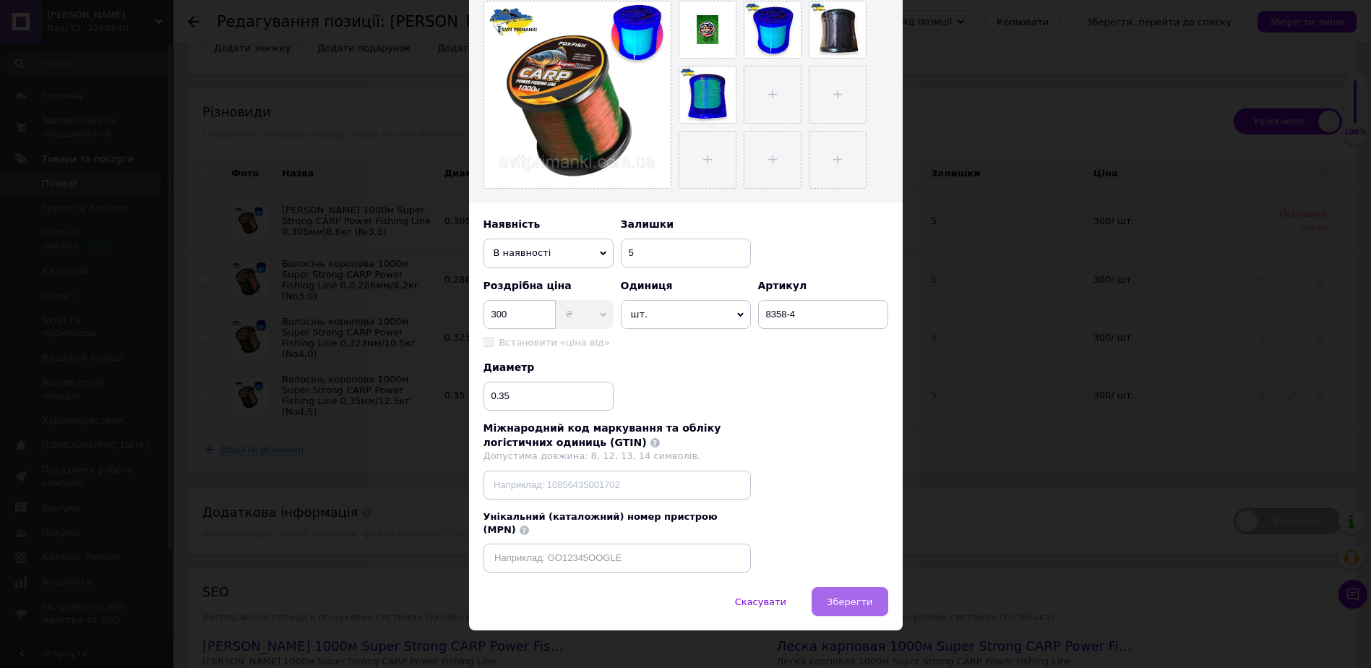
type input "Леска карповая 1000м Super Strong CARP Power Fishing Line 0,350мм\12.5кг (№4,5)"
click at [854, 596] on span "Зберегти" at bounding box center [850, 601] width 46 height 11
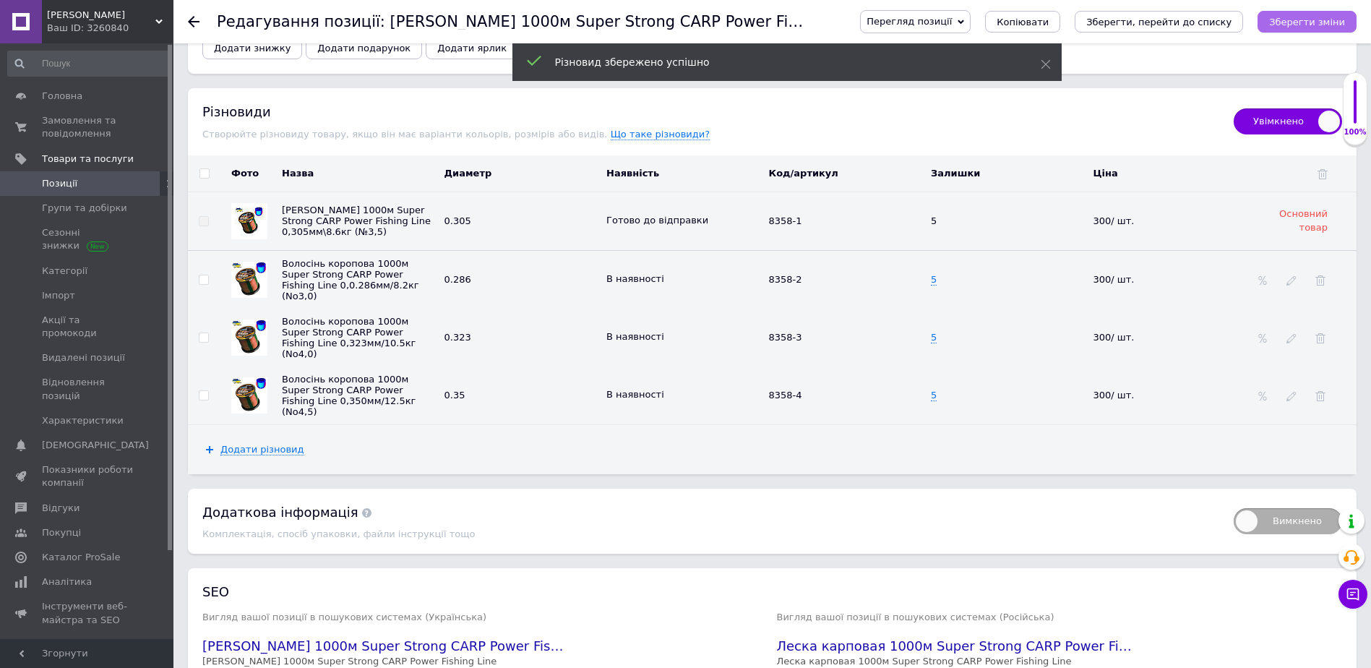
click at [1320, 13] on button "Зберегти зміни" at bounding box center [1307, 22] width 99 height 22
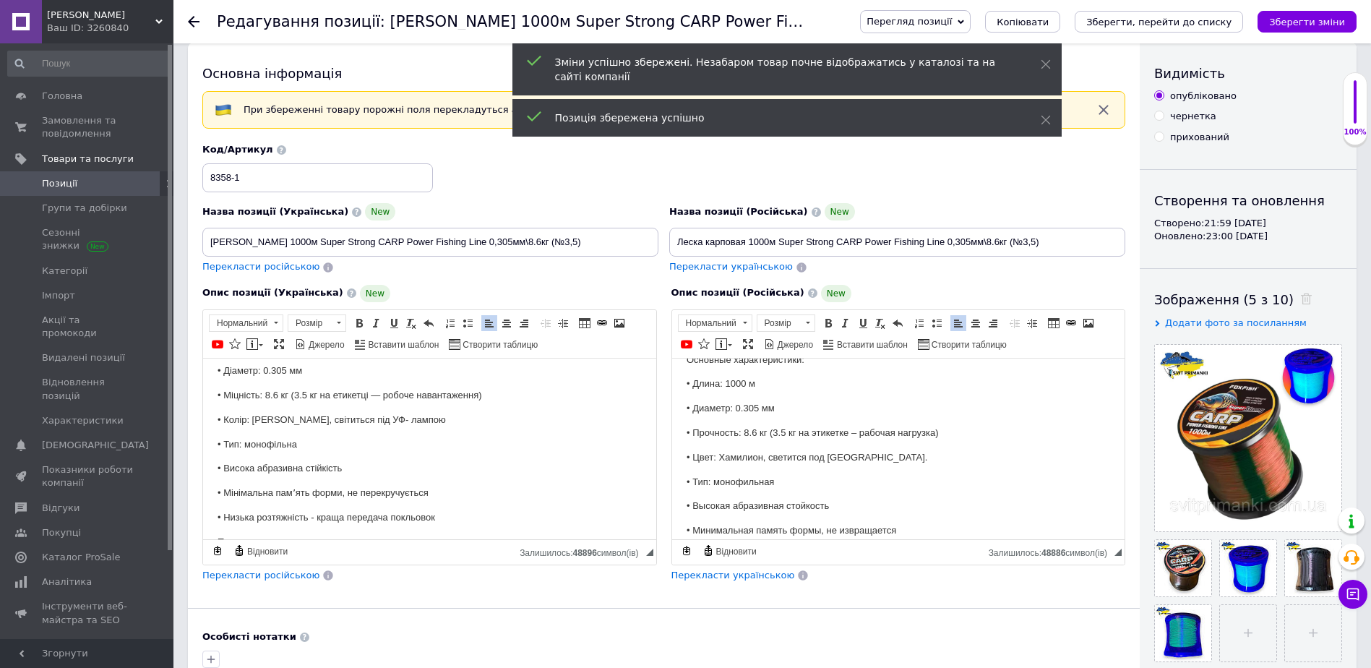
scroll to position [0, 0]
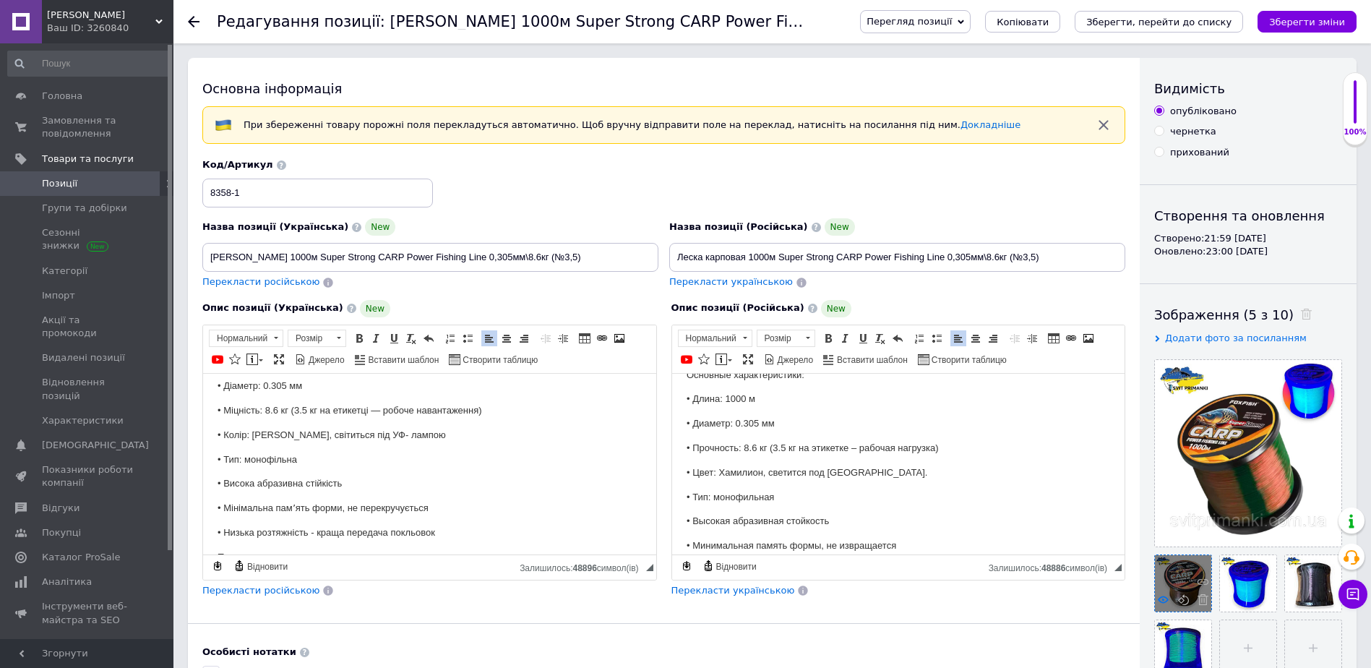
click at [1158, 602] on icon at bounding box center [1163, 599] width 11 height 11
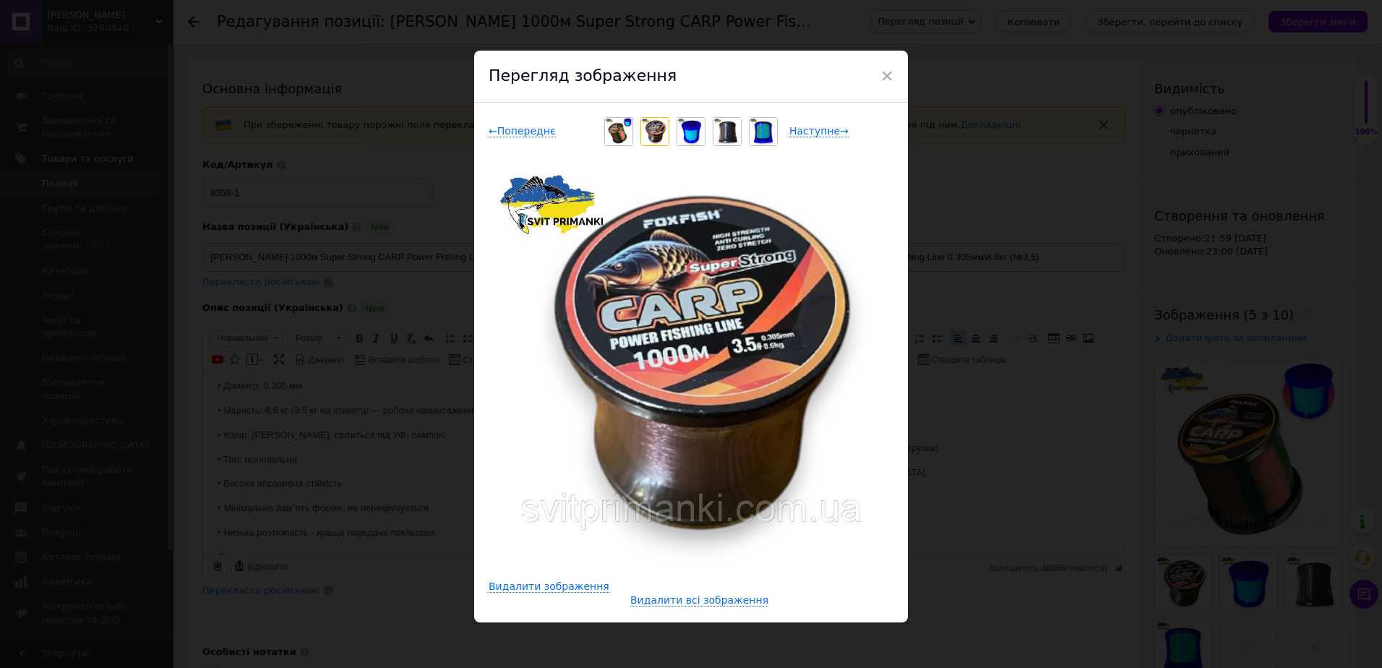
click at [883, 77] on span "×" at bounding box center [886, 76] width 13 height 25
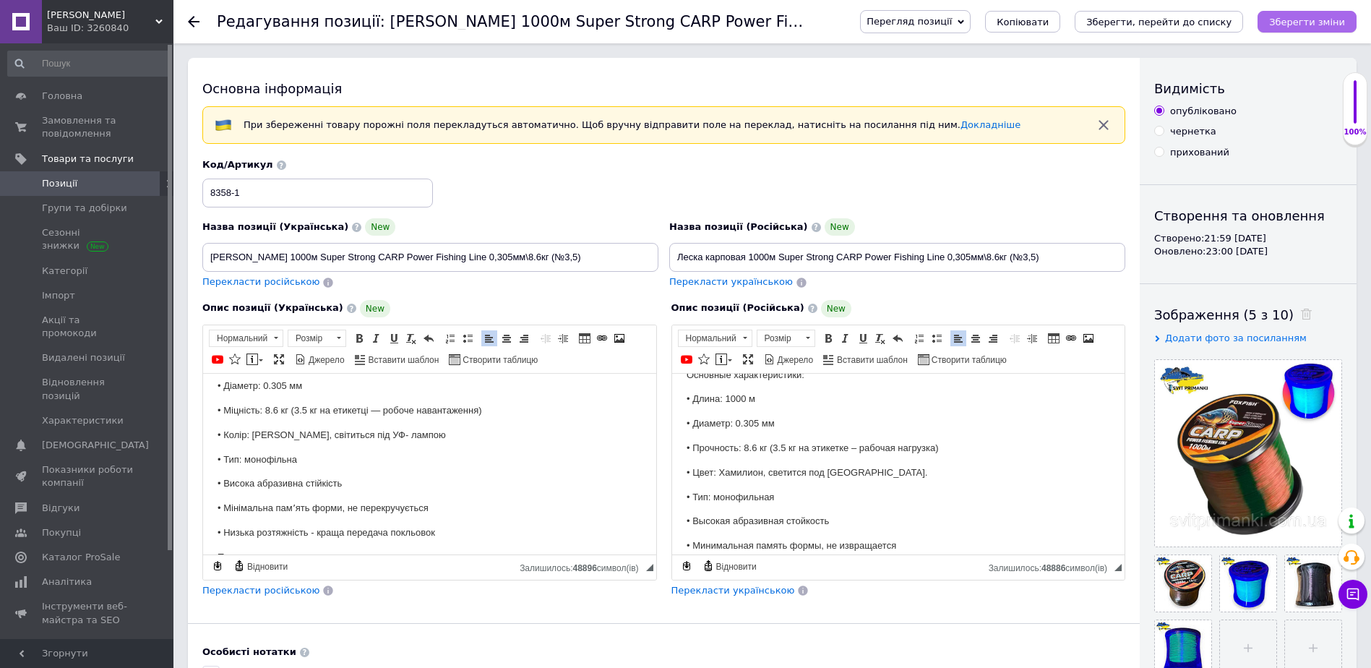
click at [1319, 25] on icon "Зберегти зміни" at bounding box center [1307, 22] width 76 height 11
click at [74, 182] on span "Позиції" at bounding box center [88, 183] width 92 height 13
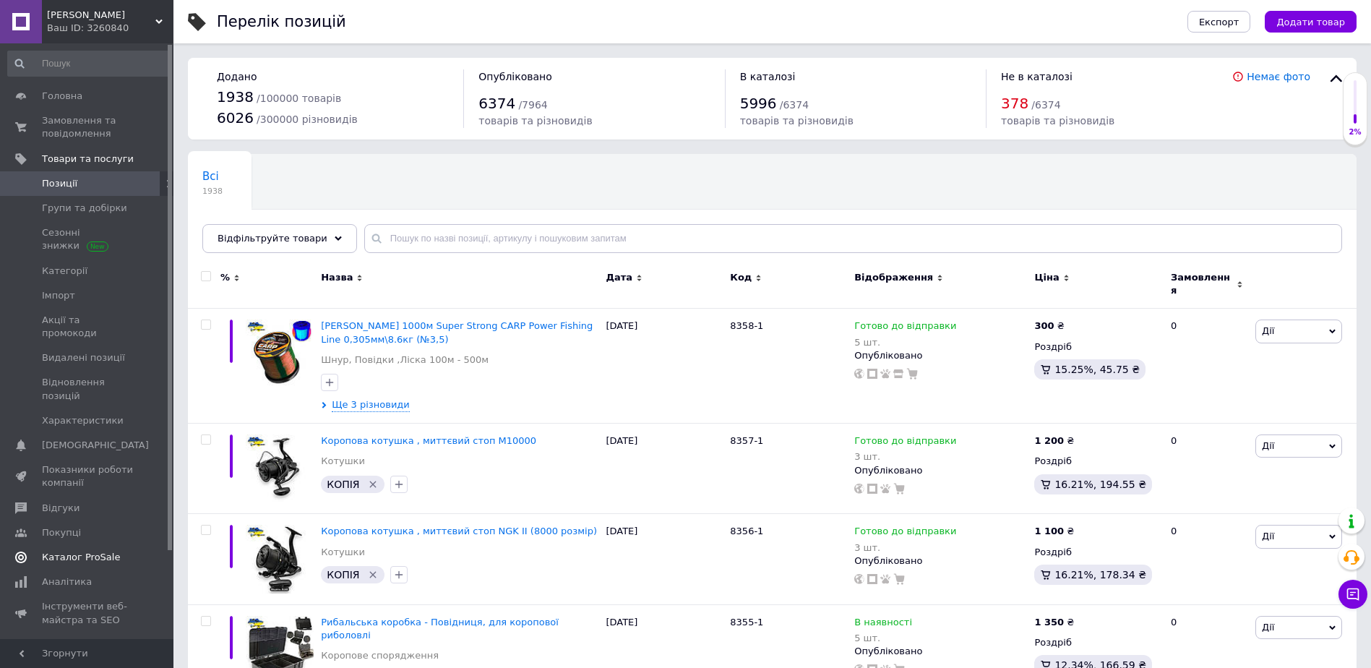
click at [108, 551] on span "Каталог ProSale" at bounding box center [81, 557] width 78 height 13
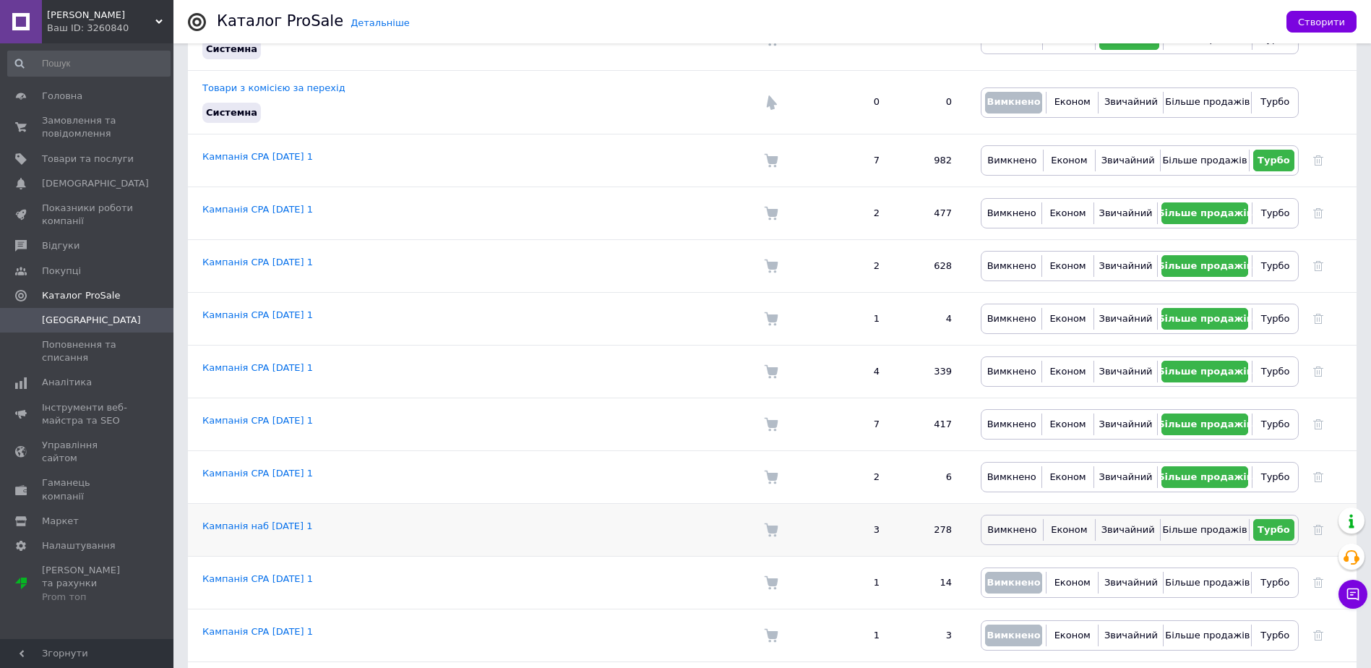
scroll to position [361, 0]
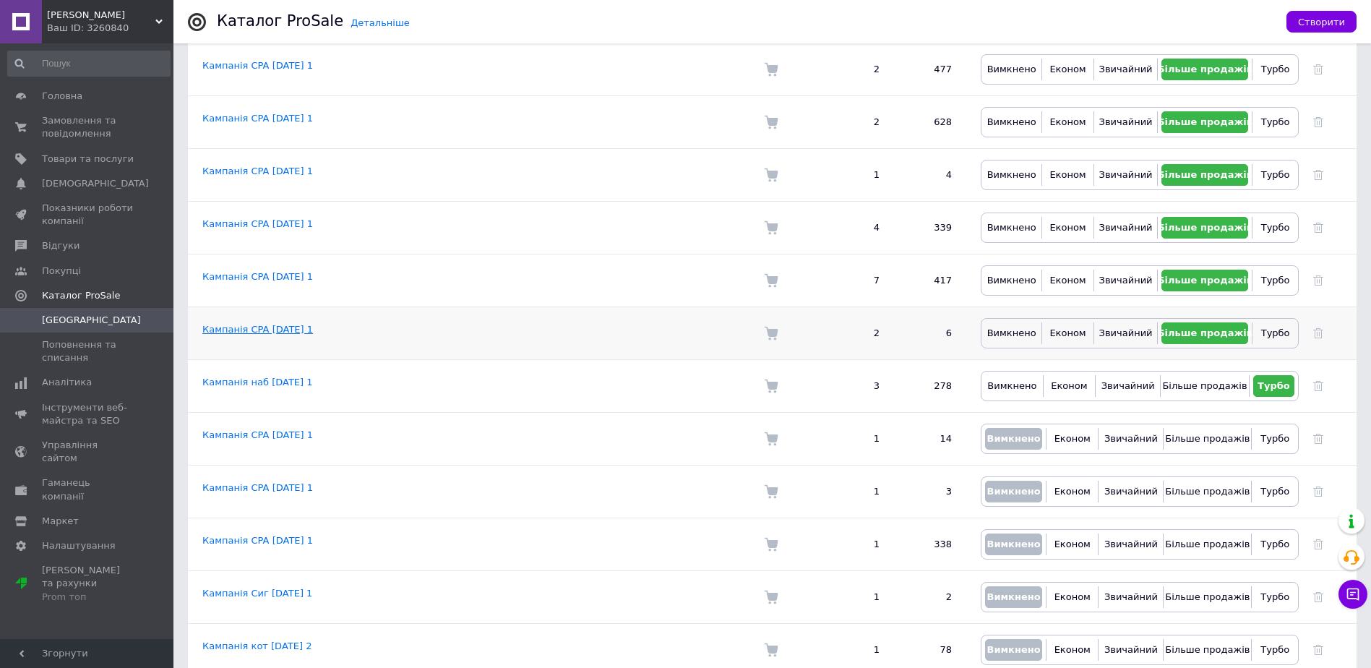
click at [295, 324] on link "Кампанія CPA 11.10.2025 1" at bounding box center [257, 329] width 111 height 11
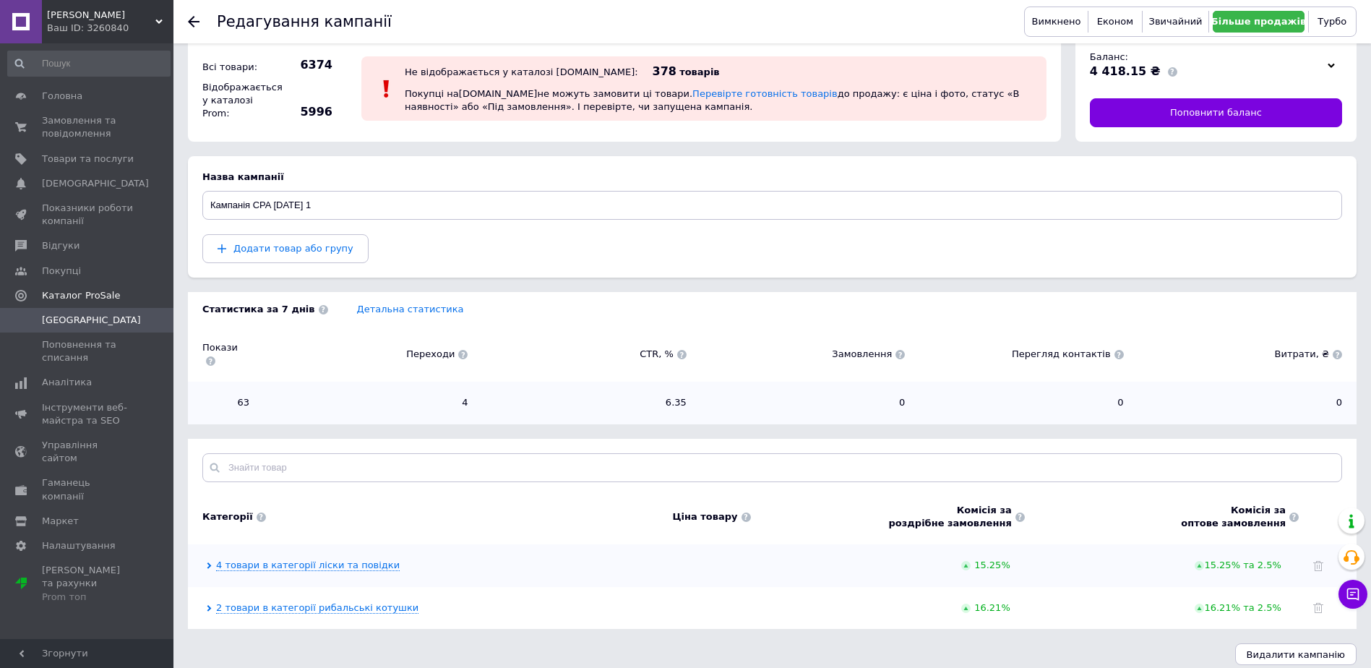
scroll to position [22, 0]
click at [332, 559] on link "4 товари в категорії ліски та повідки" at bounding box center [308, 565] width 184 height 12
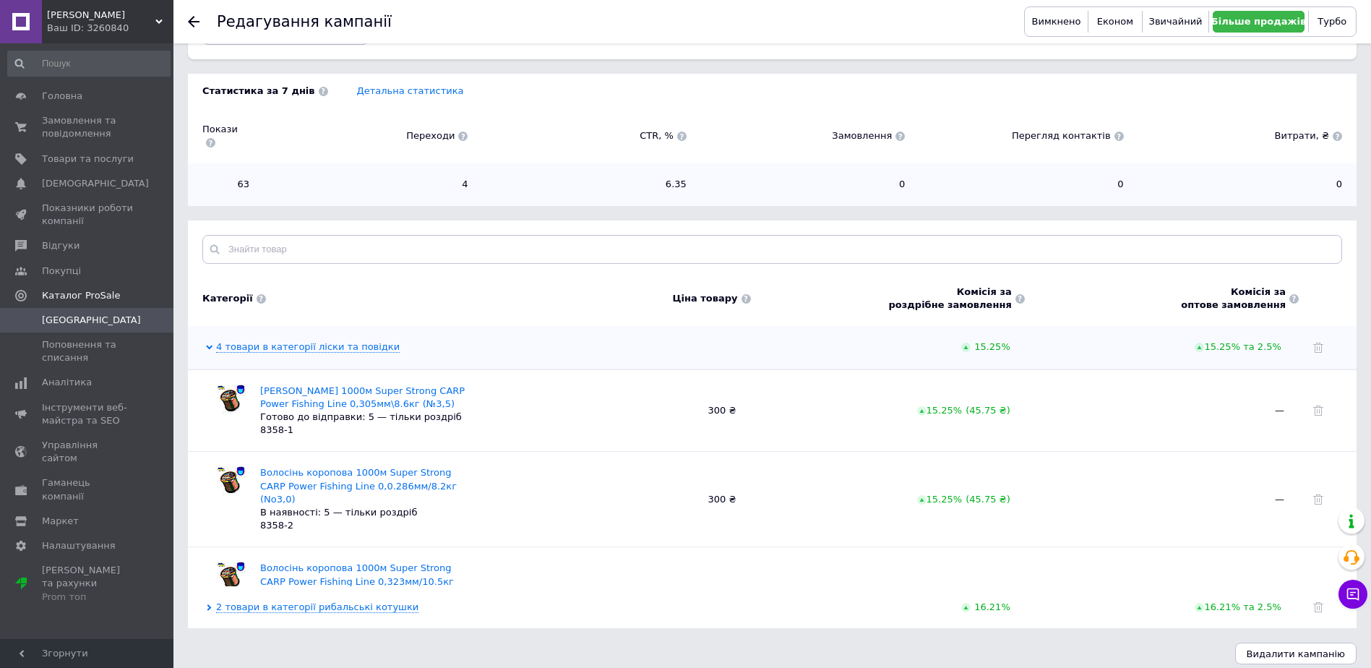
click at [306, 341] on span "4 товари в категорії ліски та повідки" at bounding box center [303, 346] width 194 height 13
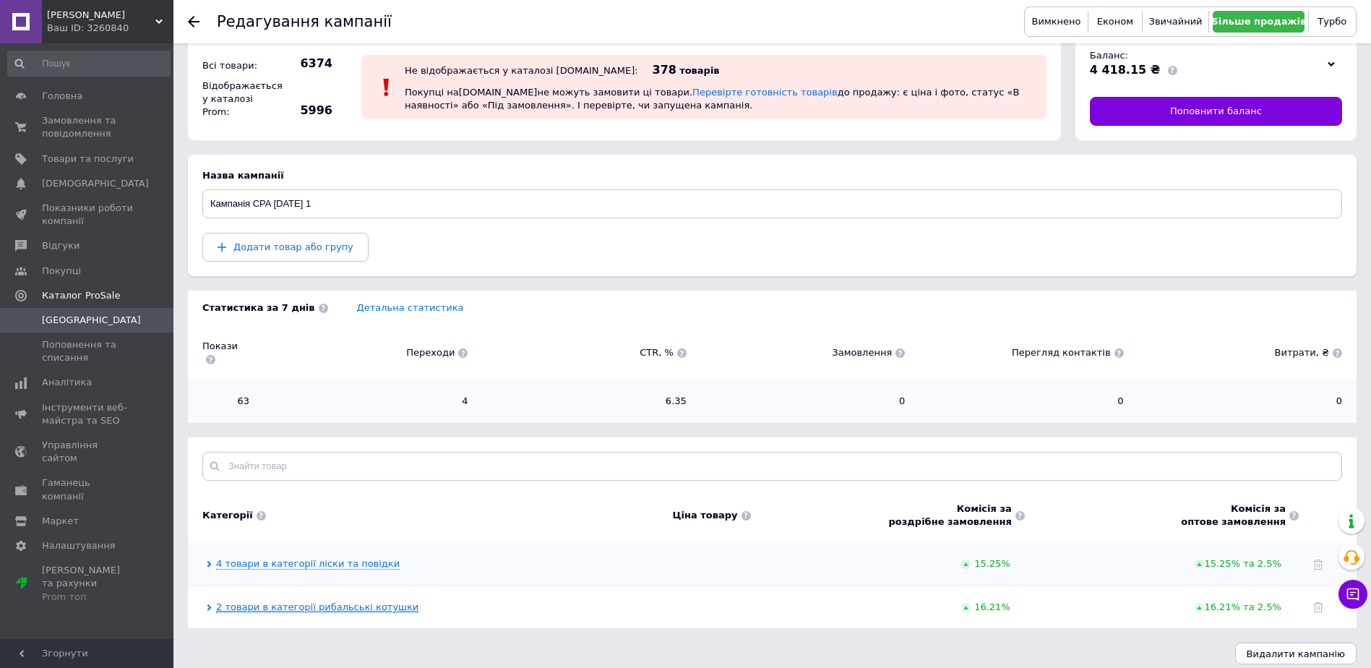
click at [367, 601] on link "2 товари в категорії рибальські котушки" at bounding box center [317, 607] width 202 height 12
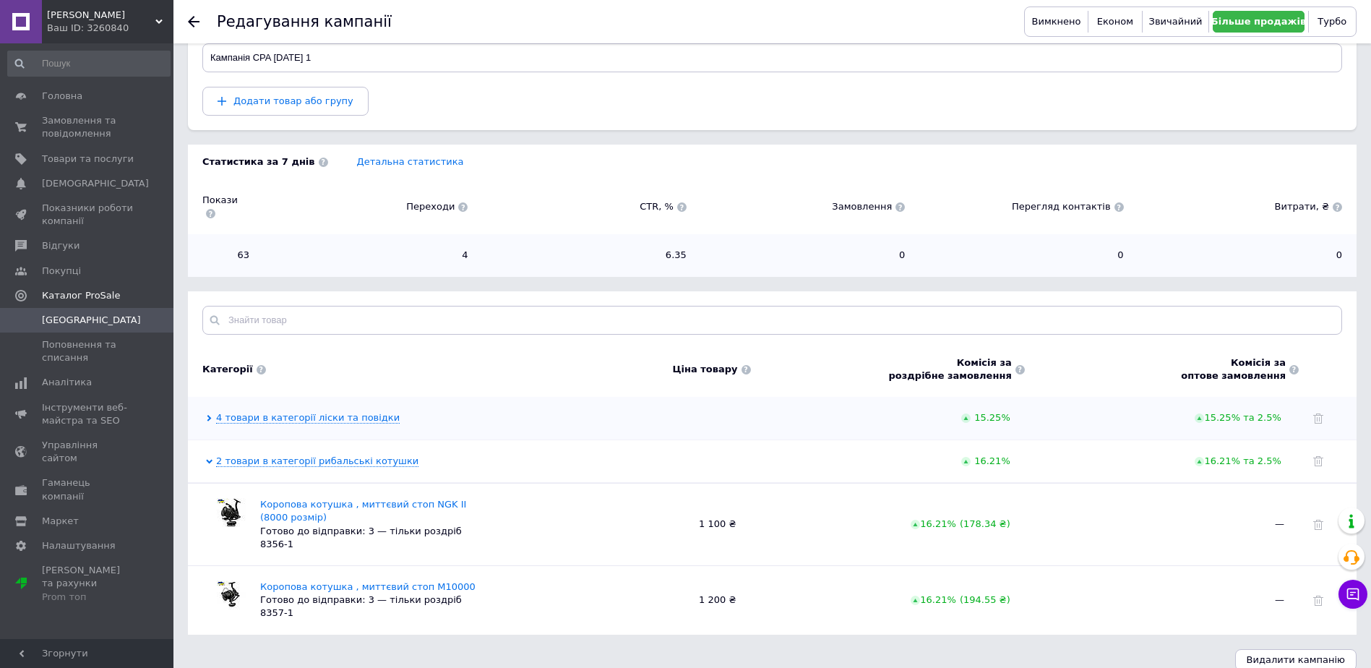
scroll to position [175, 0]
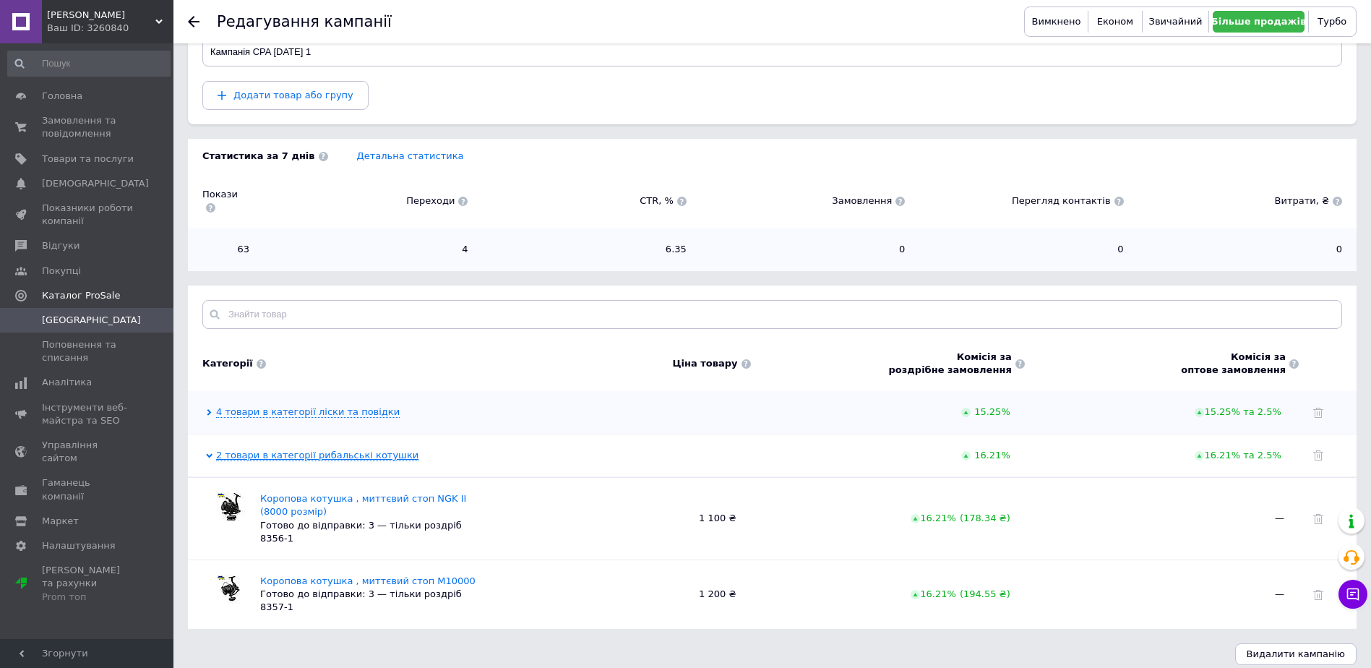
click at [351, 450] on link "2 товари в категорії рибальські котушки" at bounding box center [317, 456] width 202 height 12
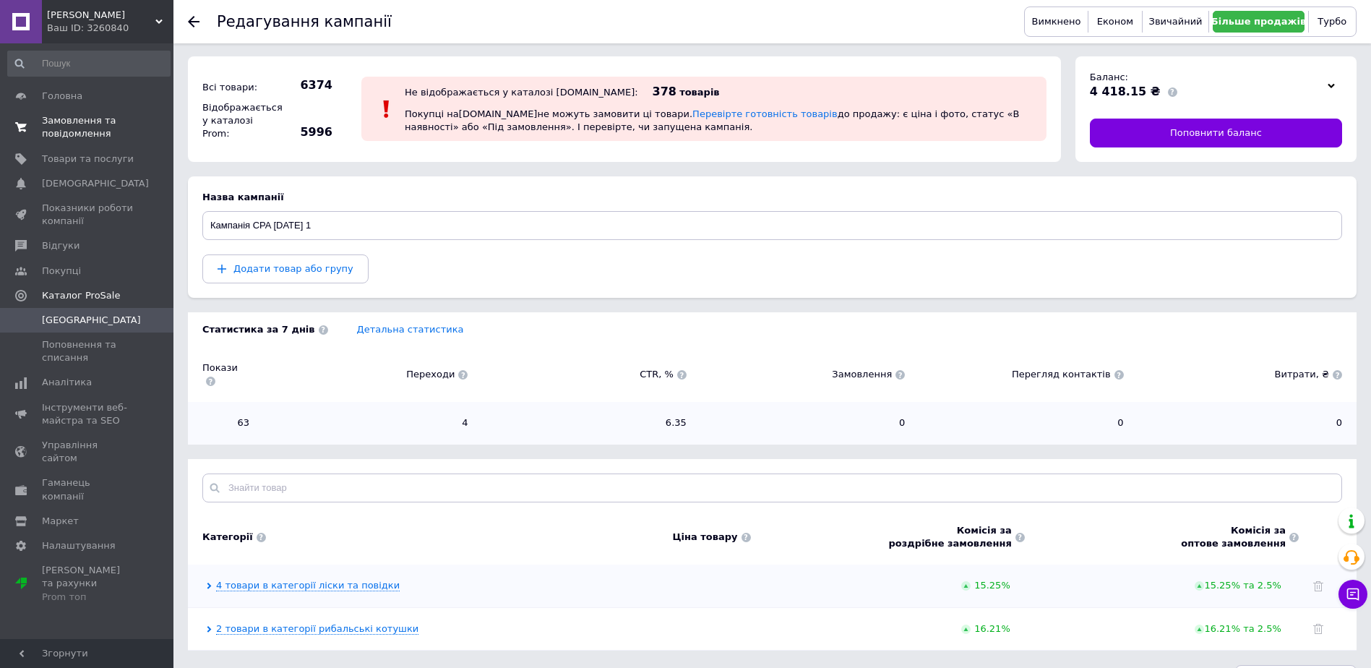
scroll to position [0, 0]
click at [67, 128] on span "Замовлення та повідомлення" at bounding box center [88, 127] width 92 height 26
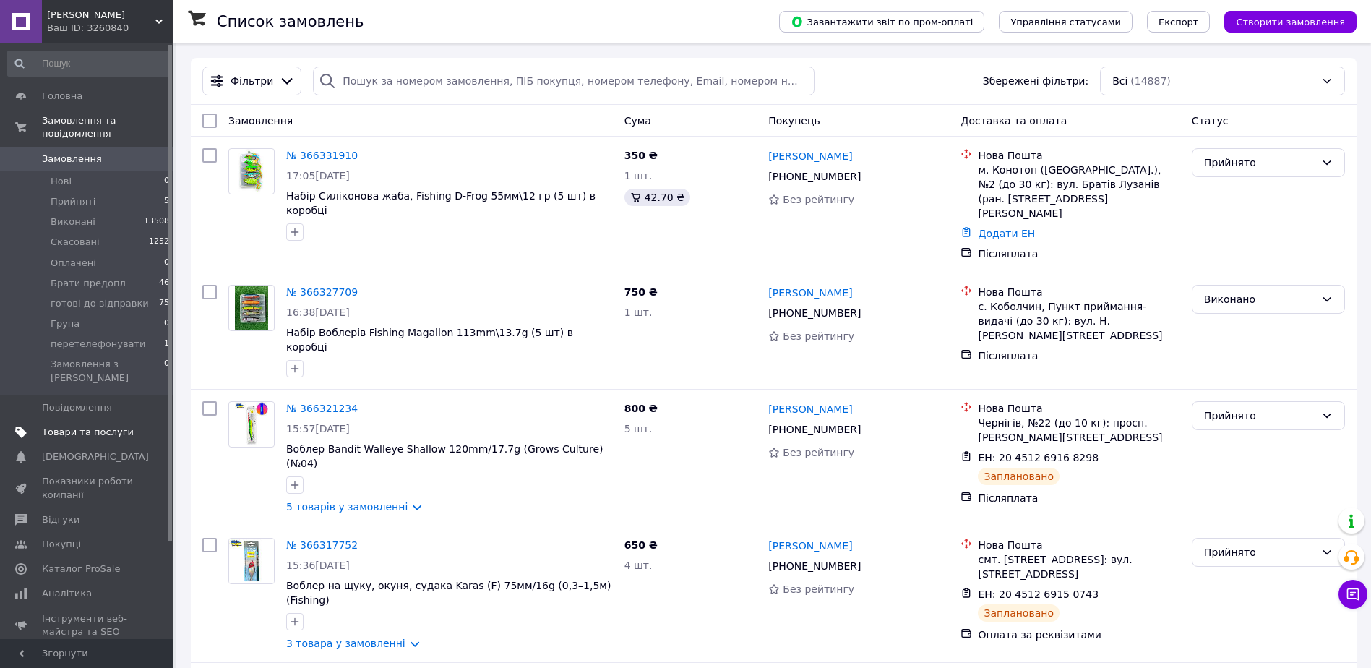
click at [92, 426] on span "Товари та послуги" at bounding box center [88, 432] width 92 height 13
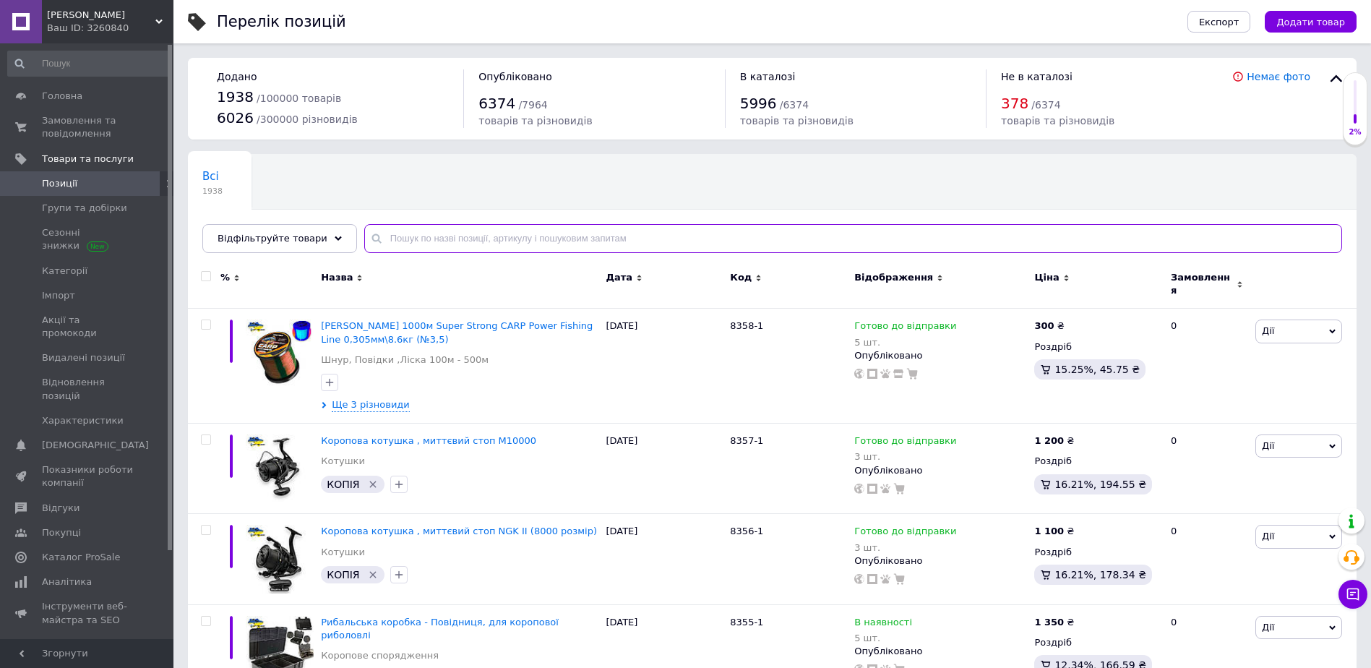
click at [406, 242] on input "text" at bounding box center [853, 238] width 978 height 29
type input "8359"
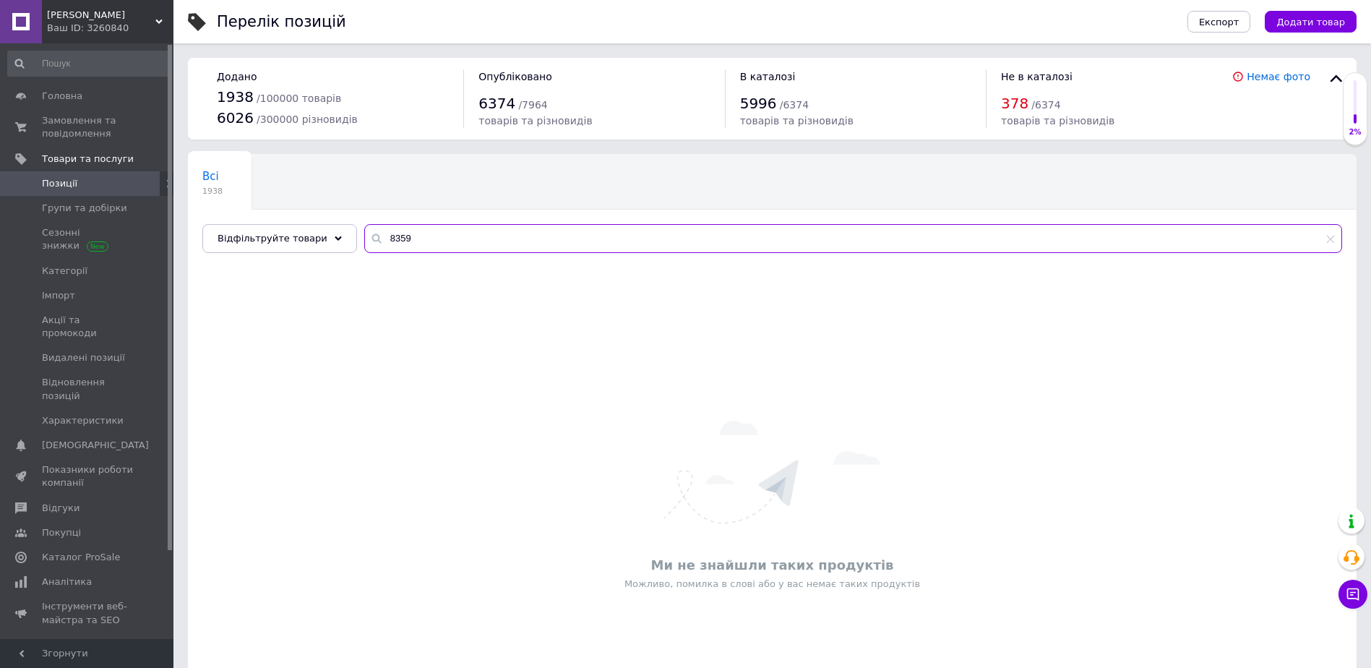
drag, startPoint x: 398, startPoint y: 241, endPoint x: 372, endPoint y: 236, distance: 26.5
click at [372, 236] on input "8359" at bounding box center [853, 238] width 978 height 29
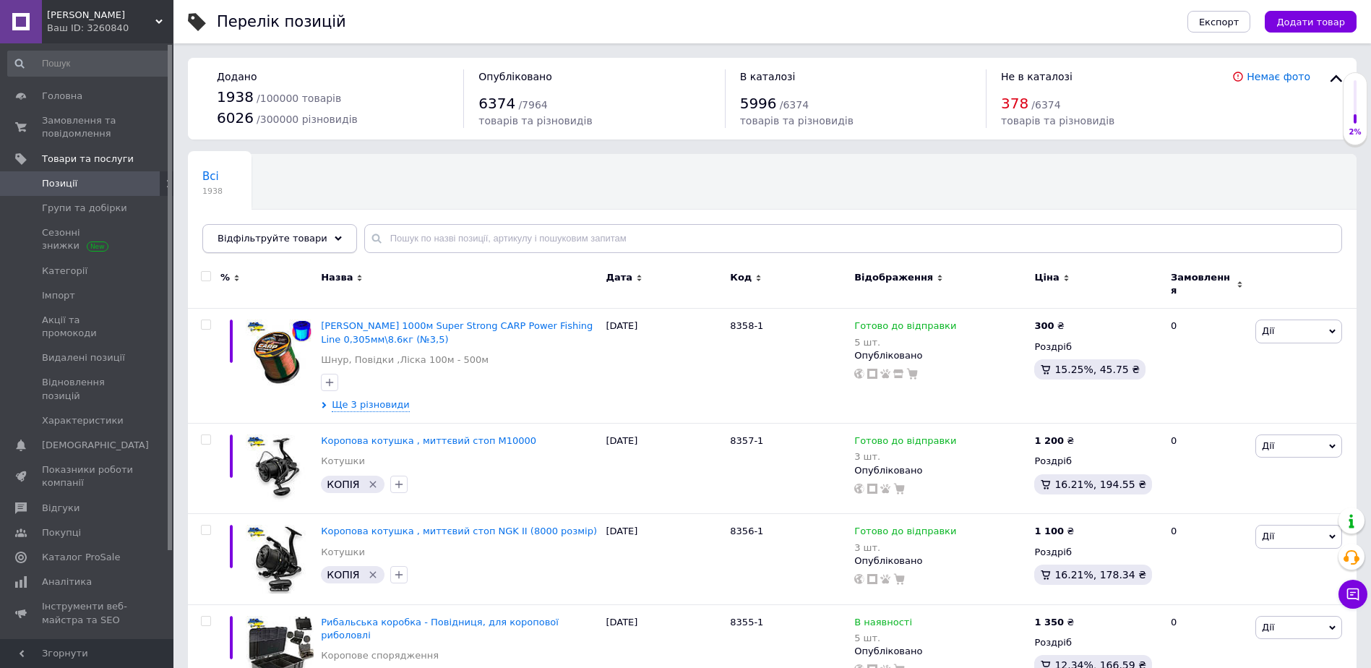
click at [301, 234] on span "Відфільтруйте товари" at bounding box center [273, 238] width 110 height 11
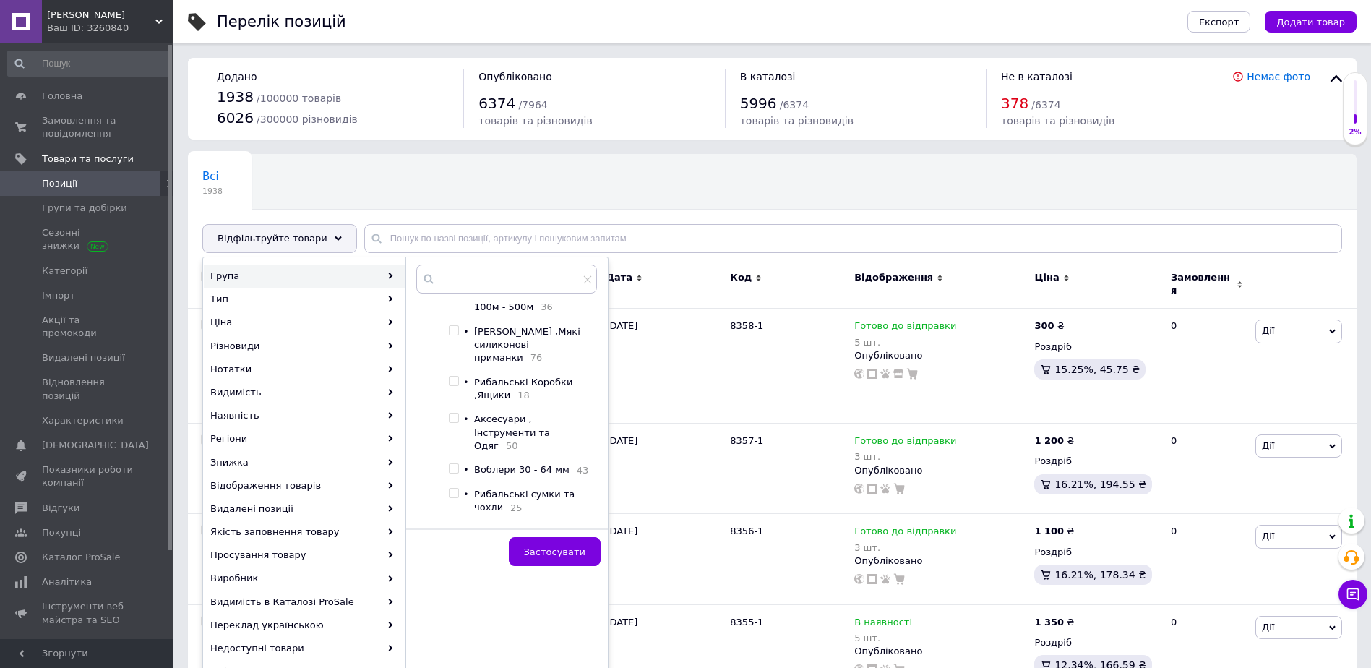
scroll to position [267, 0]
click at [456, 335] on div at bounding box center [456, 343] width 14 height 27
click at [454, 331] on input "checkbox" at bounding box center [453, 335] width 9 height 9
checkbox input "true"
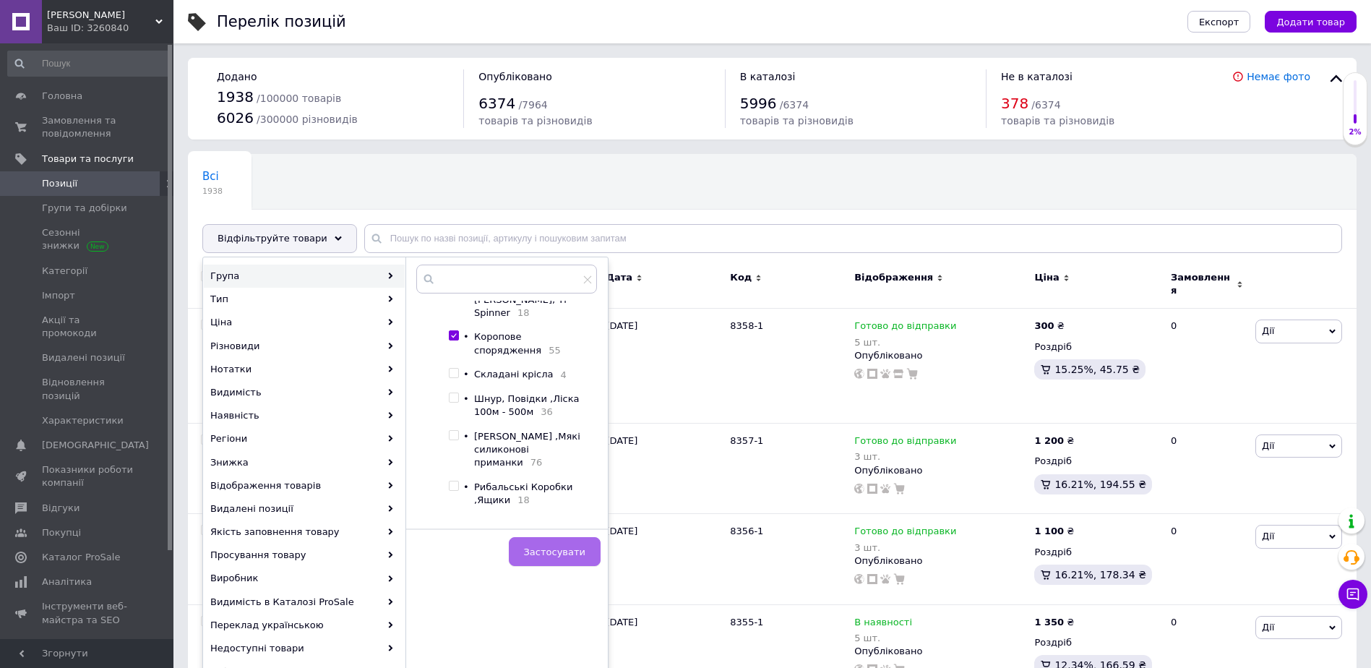
click at [554, 552] on span "Застосувати" at bounding box center [554, 551] width 61 height 11
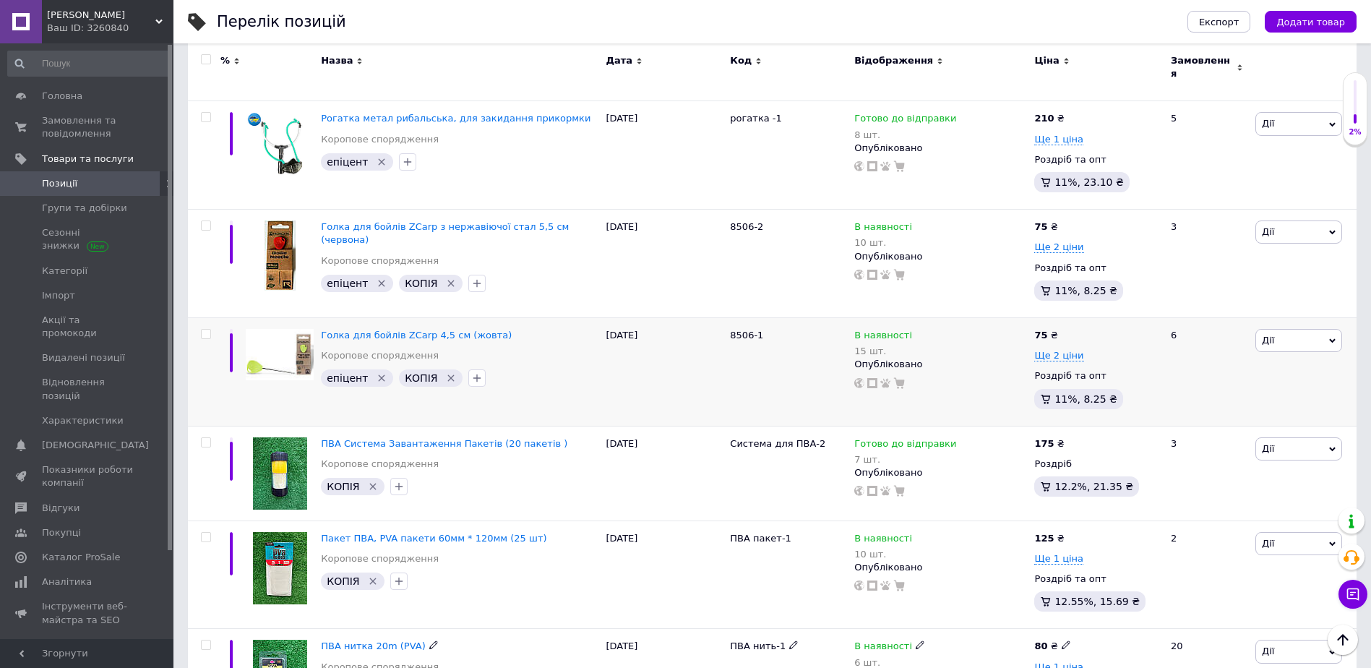
scroll to position [1590, 0]
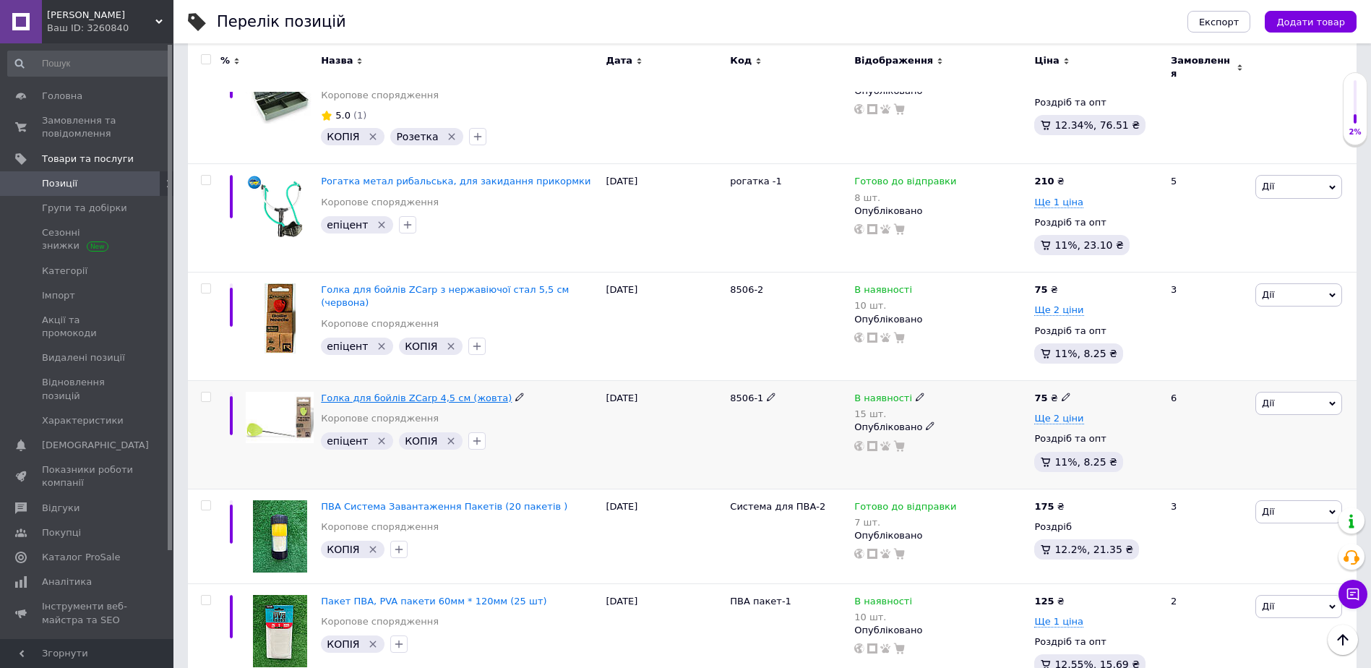
click at [341, 392] on span "Голка для бойлів ZCarp 4,5 см (жовта)" at bounding box center [416, 397] width 191 height 11
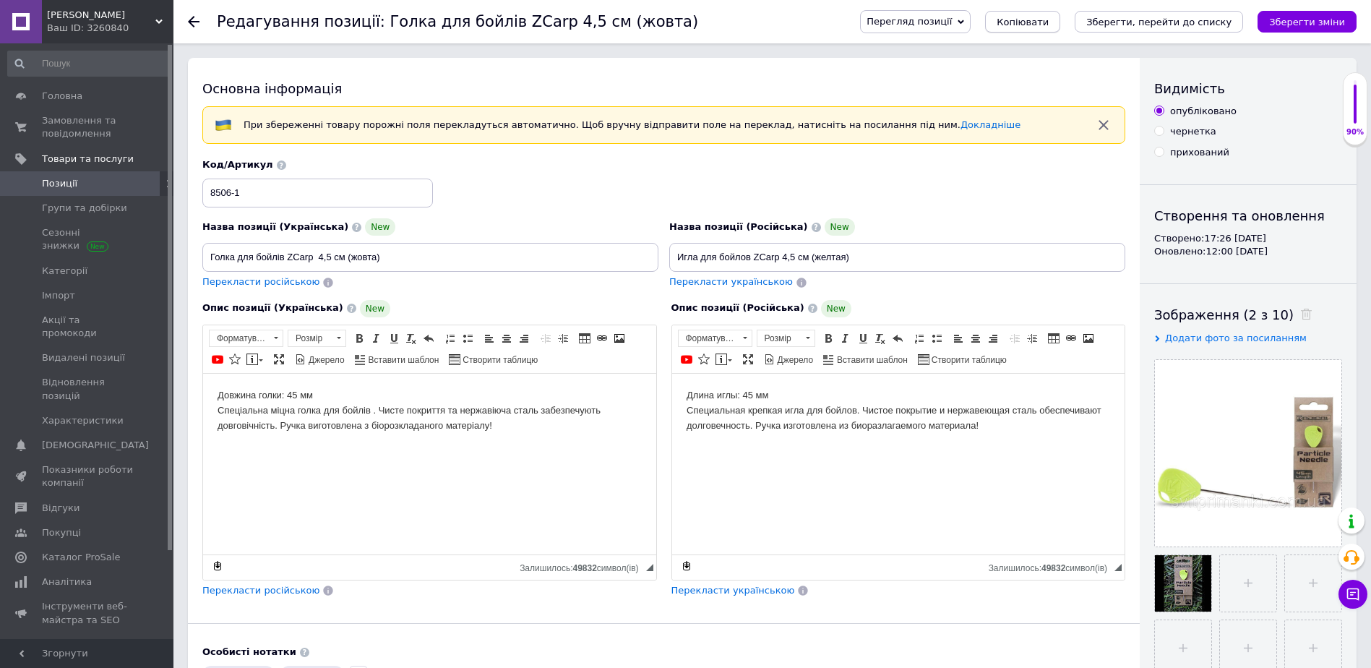
click at [1049, 27] on span "Копіювати" at bounding box center [1023, 22] width 52 height 11
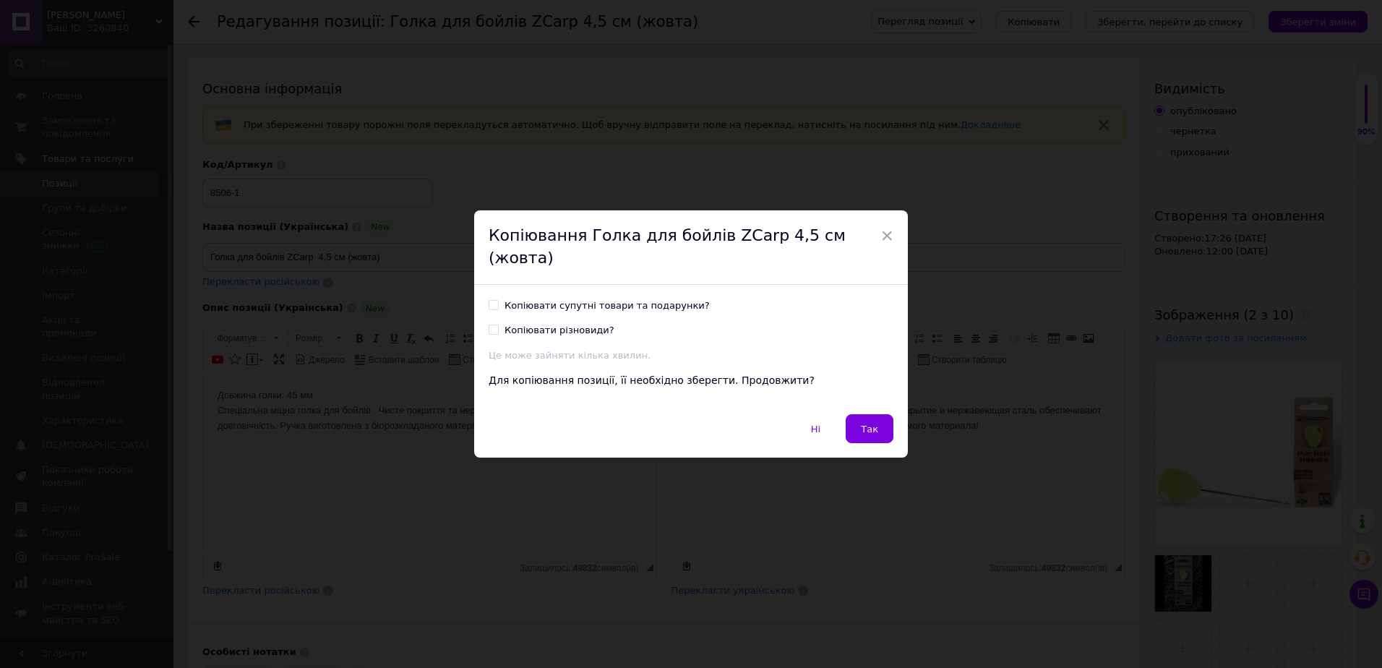
click at [489, 300] on input "Копіювати супутні товари та подарунки?" at bounding box center [493, 304] width 9 height 9
checkbox input "true"
click at [862, 424] on span "Так" at bounding box center [869, 429] width 17 height 11
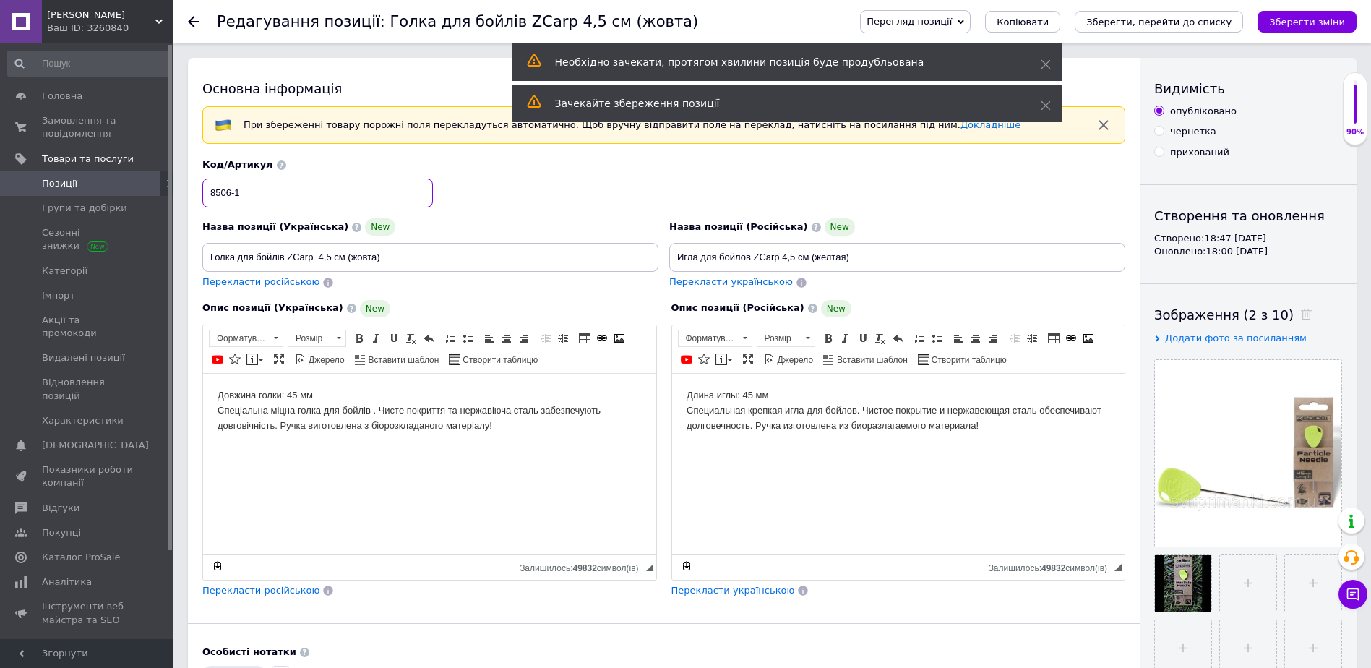
drag, startPoint x: 229, startPoint y: 192, endPoint x: 211, endPoint y: 191, distance: 18.1
click at [211, 191] on input "8506-1" at bounding box center [317, 193] width 231 height 29
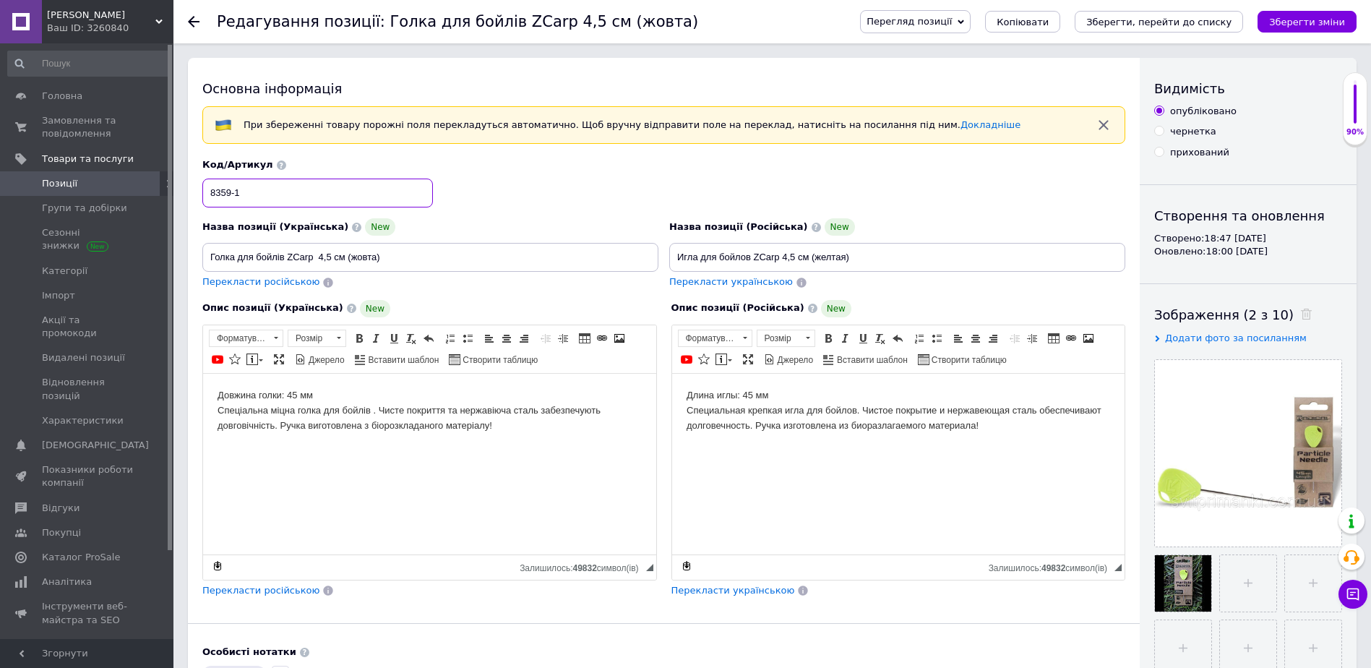
type input "8359-1"
drag, startPoint x: 389, startPoint y: 259, endPoint x: 207, endPoint y: 269, distance: 181.7
click at [207, 269] on input "Голка для бойлів ZCarp 4,5 см (жовта)" at bounding box center [430, 257] width 456 height 29
drag, startPoint x: 872, startPoint y: 264, endPoint x: 674, endPoint y: 274, distance: 199.0
click at [674, 274] on div "Назва позиції (Російська) New Игла для бойлов ZCarp 4,5 см (желтая) Перекласти …" at bounding box center [897, 254] width 467 height 82
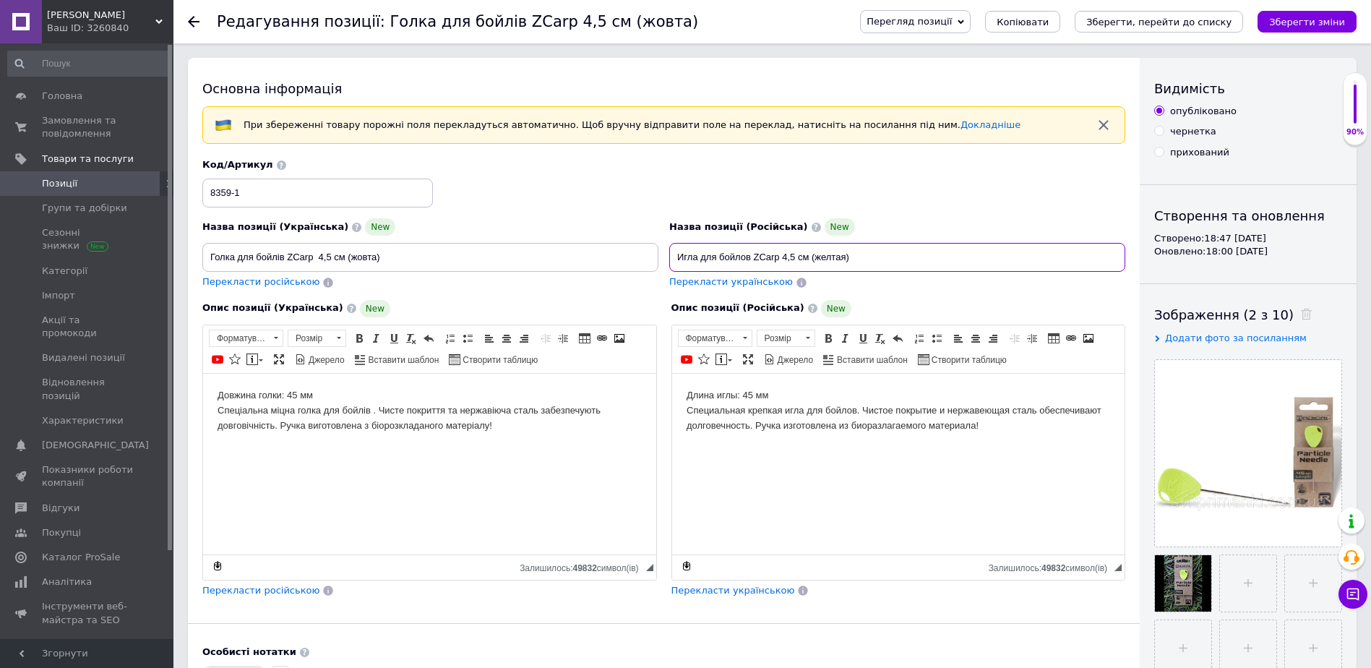
paste input "https://ultimateangling.com/en/fishing-bags/ultimate-adventure-scales-pouch"
type input "https://ultimateangling.com/en/fishing-bags/ultimate-adventure-scales-pouch"
drag, startPoint x: 1000, startPoint y: 258, endPoint x: 674, endPoint y: 261, distance: 325.3
click at [674, 261] on input "https://ultimateangling.com/en/fishing-bags/ultimate-adventure-scales-pouch" at bounding box center [897, 257] width 456 height 29
paste input "Набор иголок для насадок Fishing Carp Set needles"
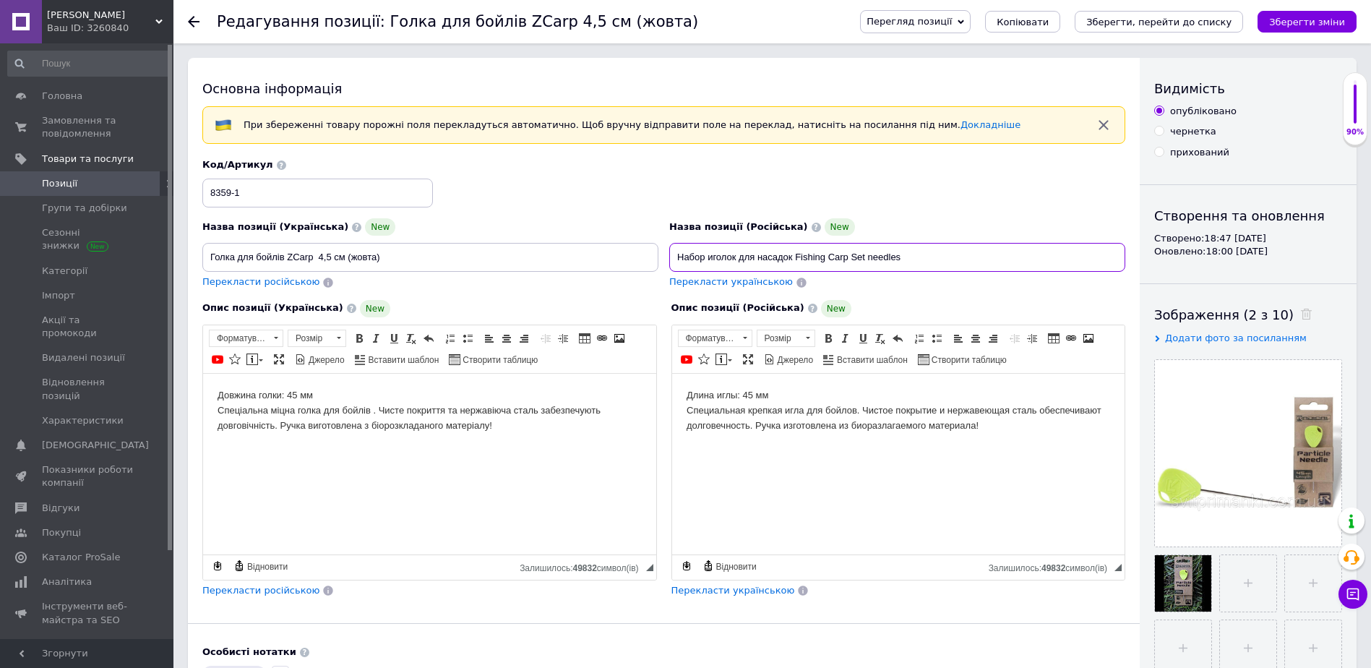
click at [739, 254] on input "Набор иголок для насадок Fishing Carp Set needles" at bounding box center [897, 257] width 456 height 29
click at [755, 255] on input "Набор иголок для насадок Fishing Carp Set needles" at bounding box center [897, 257] width 456 height 29
type input "Набор иголок для бойлов, насадок Fishing Carp Set needles"
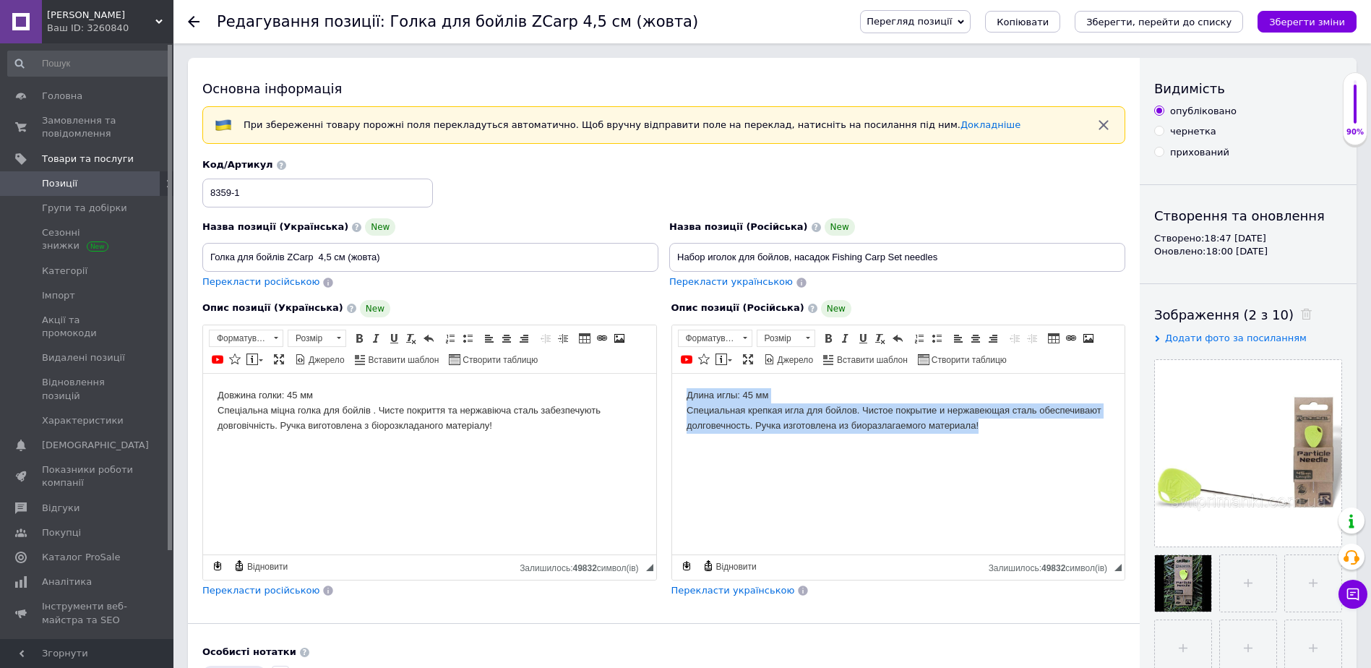
drag, startPoint x: 997, startPoint y: 438, endPoint x: 676, endPoint y: 400, distance: 323.8
click at [676, 400] on html "Длина иглы: 45 мм Специальная крепкая игла для бойлов. Чистое покрытие и нержав…" at bounding box center [897, 410] width 453 height 74
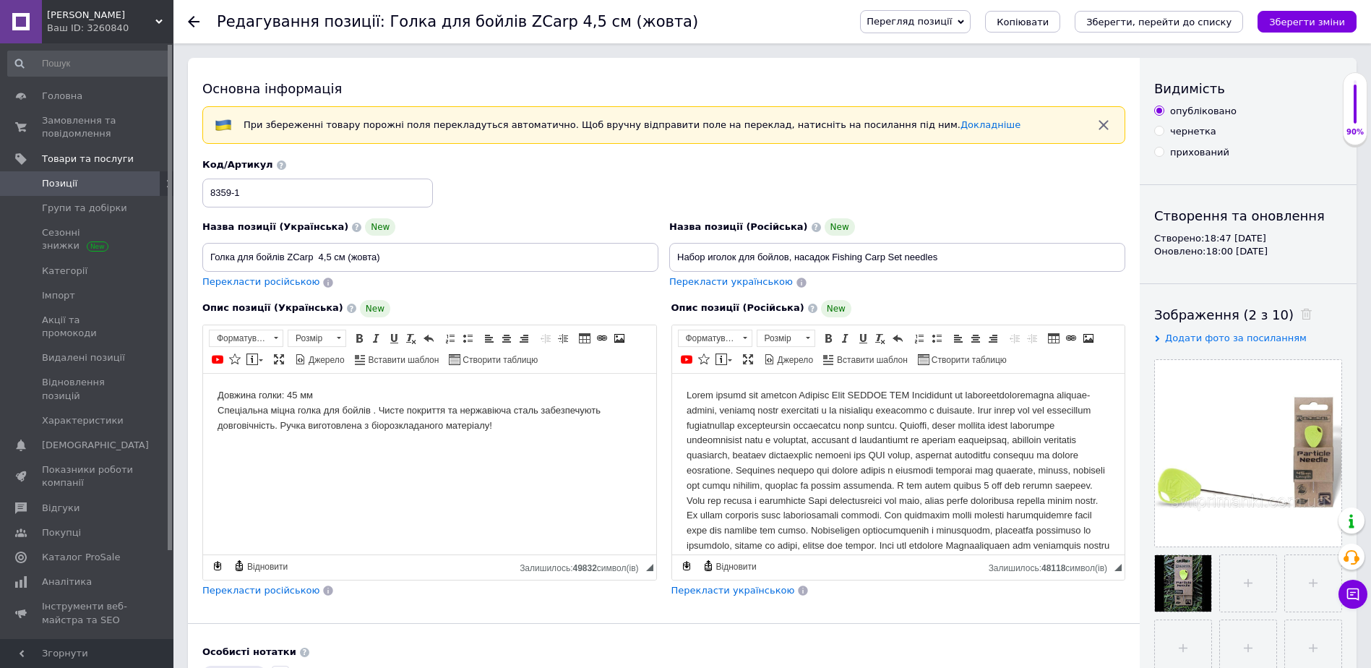
click at [684, 395] on html at bounding box center [897, 538] width 453 height 330
drag, startPoint x: 876, startPoint y: 252, endPoint x: 671, endPoint y: 247, distance: 205.3
click at [671, 247] on input "Набор иголок для бойлов, насадок Fishing Carp Set needles" at bounding box center [897, 257] width 456 height 29
drag, startPoint x: 394, startPoint y: 259, endPoint x: 210, endPoint y: 258, distance: 184.3
click at [210, 258] on input "Голка для бойлів ZCarp 4,5 см (жовта)" at bounding box center [430, 257] width 456 height 29
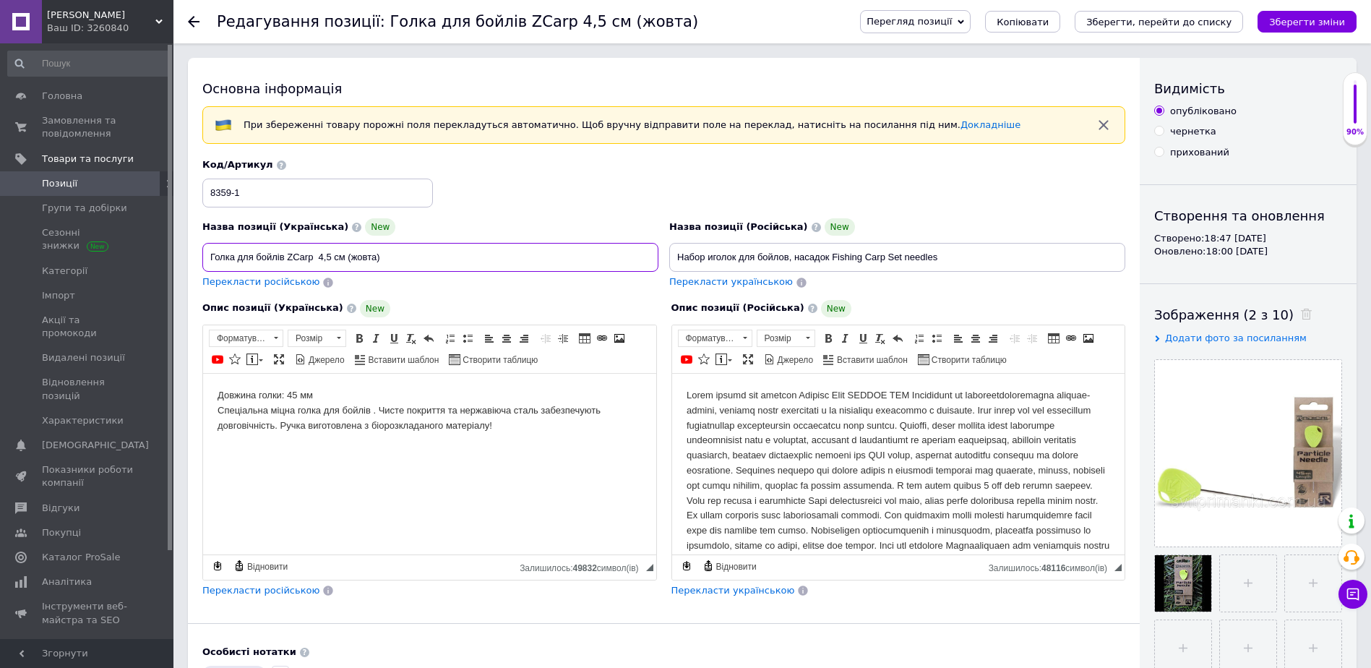
paste input "абір голок для бойлів Fishing Carp Set needles"
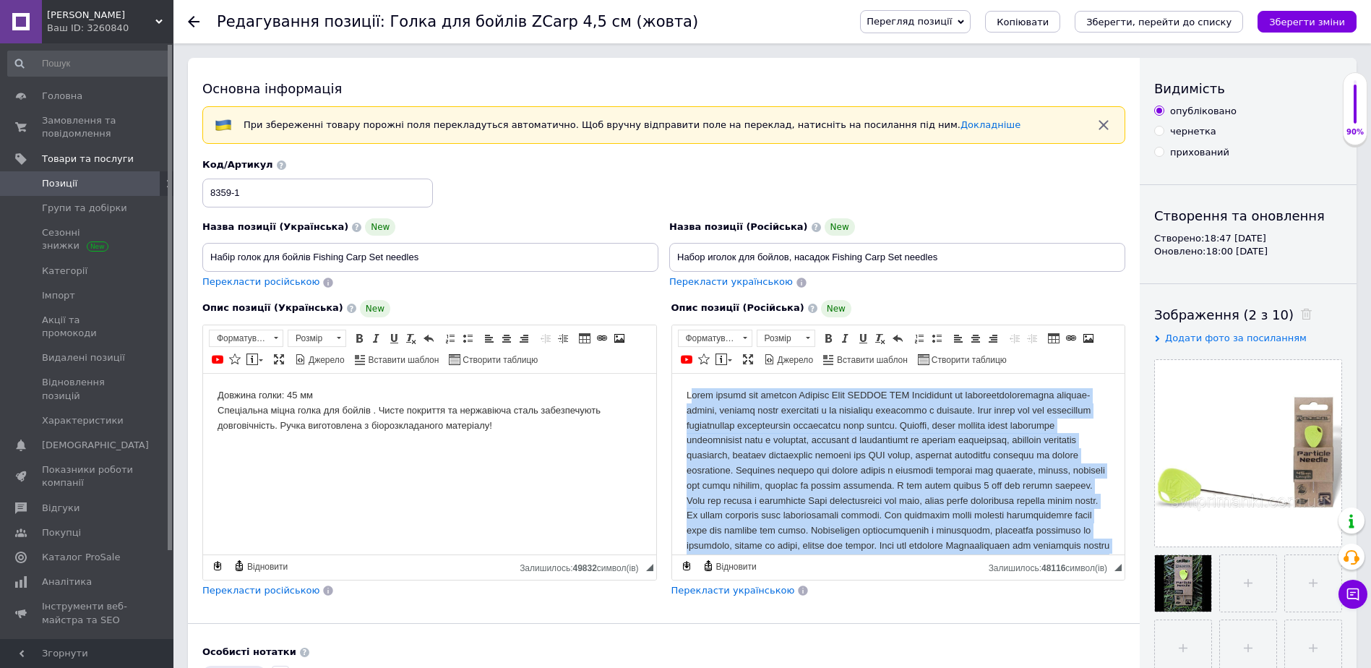
scroll to position [194, 0]
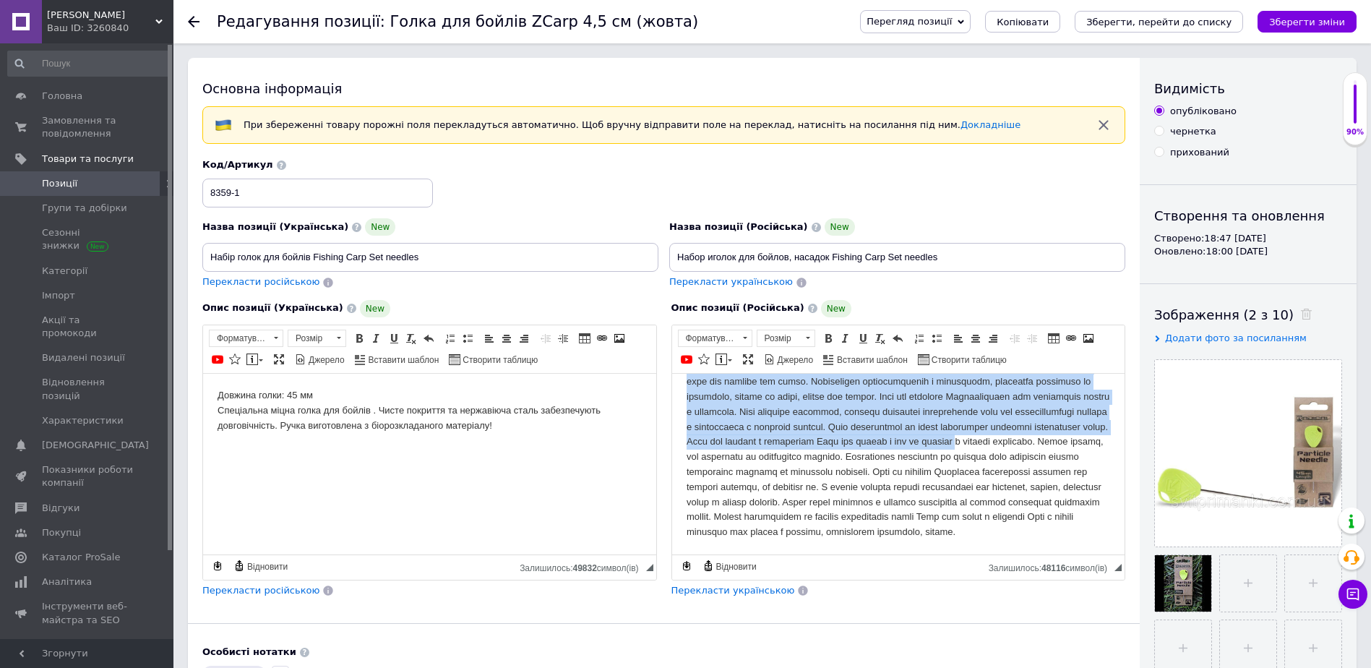
drag, startPoint x: 689, startPoint y: 392, endPoint x: 930, endPoint y: 529, distance: 277.1
click at [971, 554] on html at bounding box center [897, 389] width 453 height 330
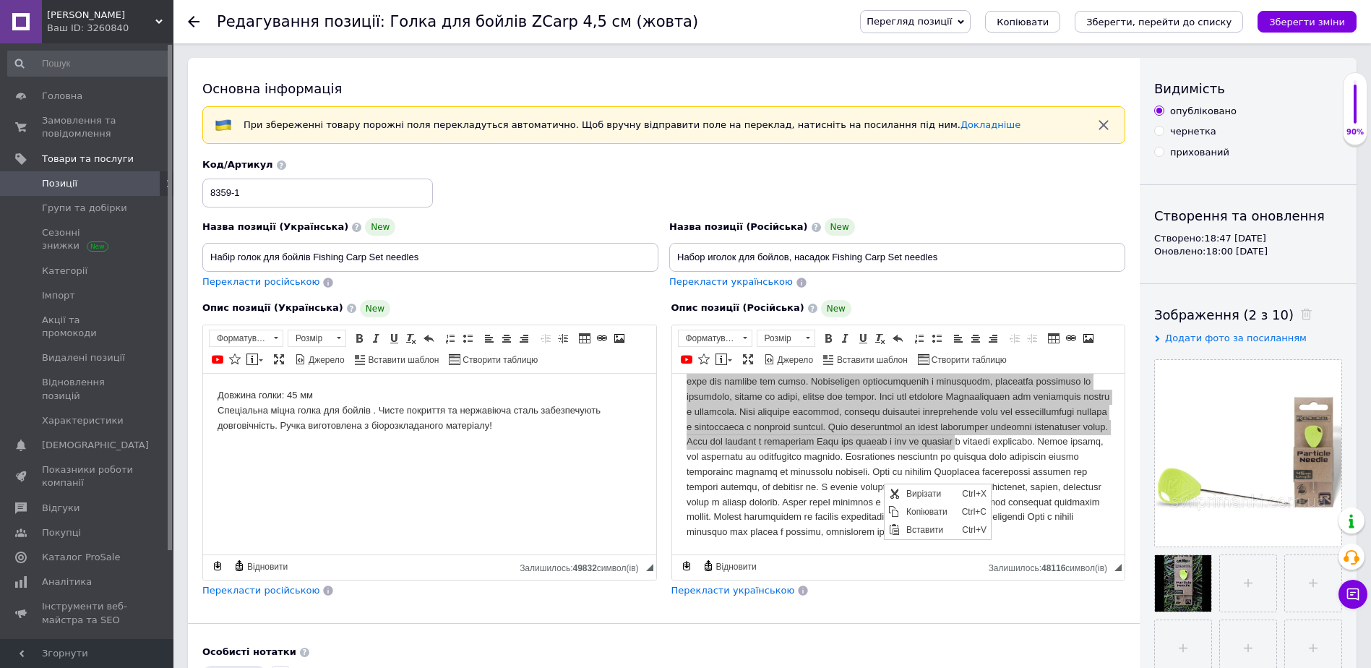
scroll to position [0, 0]
click at [941, 511] on span "Копіювати" at bounding box center [930, 510] width 56 height 17
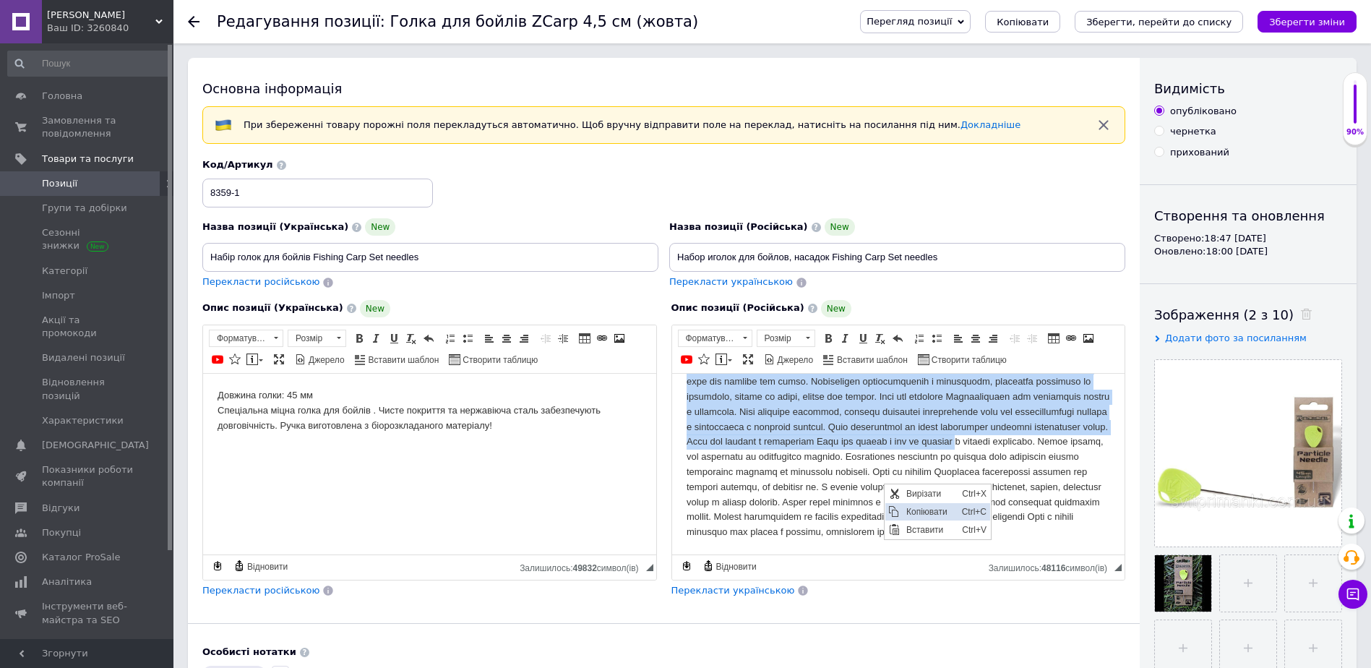
copy body "Набор иголок для насадок Fishing Carp NEEDLE SET Изготовлен из высококачественн…"
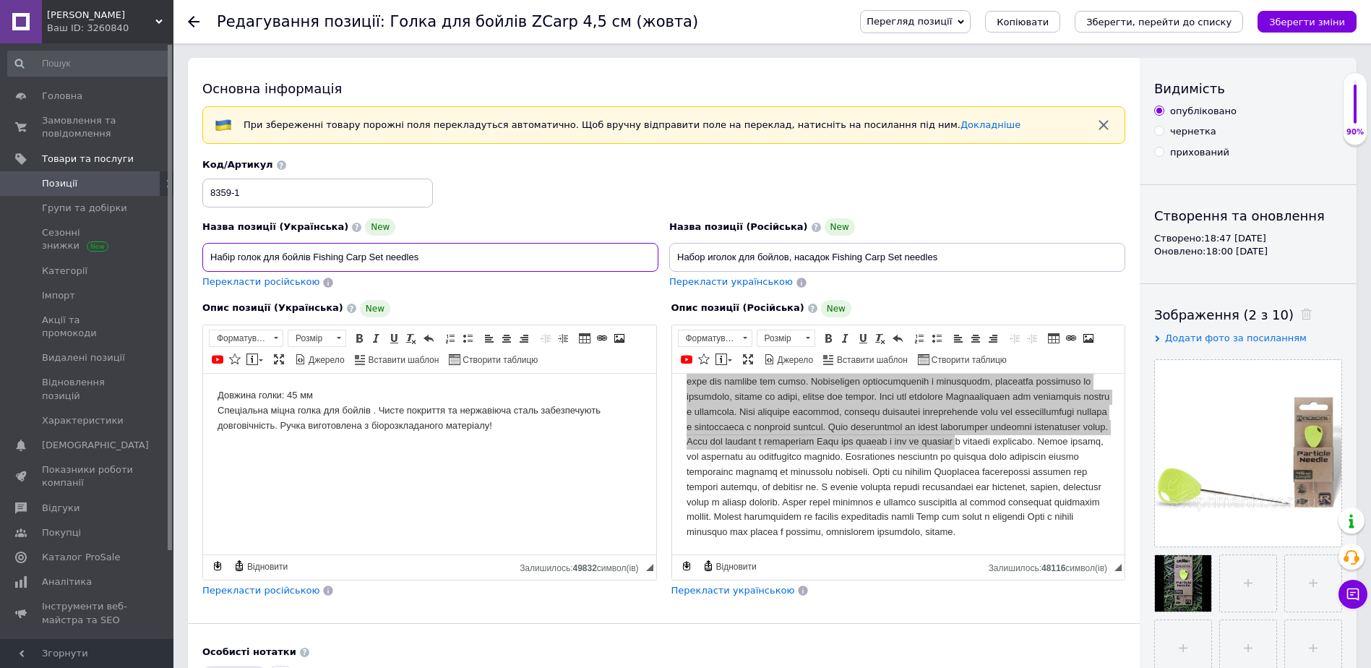
click at [312, 254] on input "Набір голок для бойлів Fishing Carp Set needles" at bounding box center [430, 257] width 456 height 29
type input "Набір голок для бойлів, насадок Fishing Carp Set needles"
click at [885, 505] on span "Копіювати" at bounding box center [880, 501] width 56 height 17
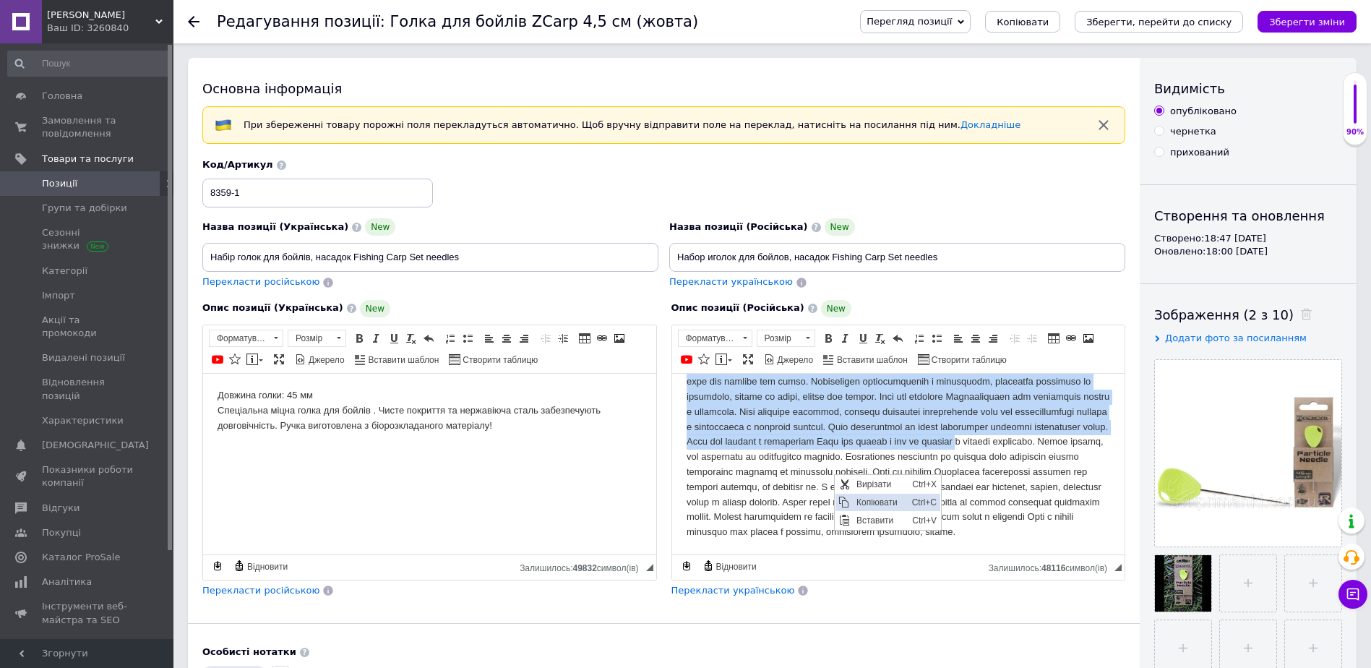
copy body "Набор иголок для насадок Fishing Carp NEEDLE SET Изготовлен из высококачественн…"
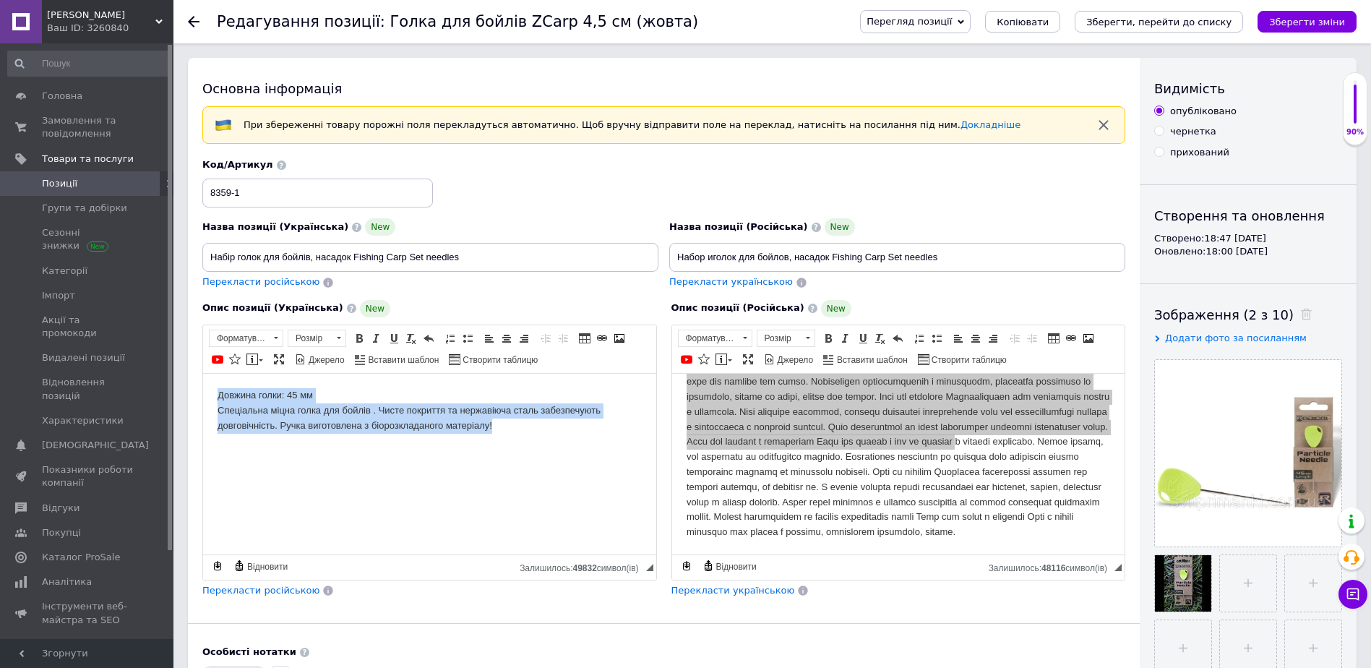
drag, startPoint x: 538, startPoint y: 440, endPoint x: 188, endPoint y: 375, distance: 356.5
click at [203, 375] on html "Довжина голки: 45 мм Спеціальна міцна голка для бойлів . Чисте покриття та нерж…" at bounding box center [429, 410] width 453 height 74
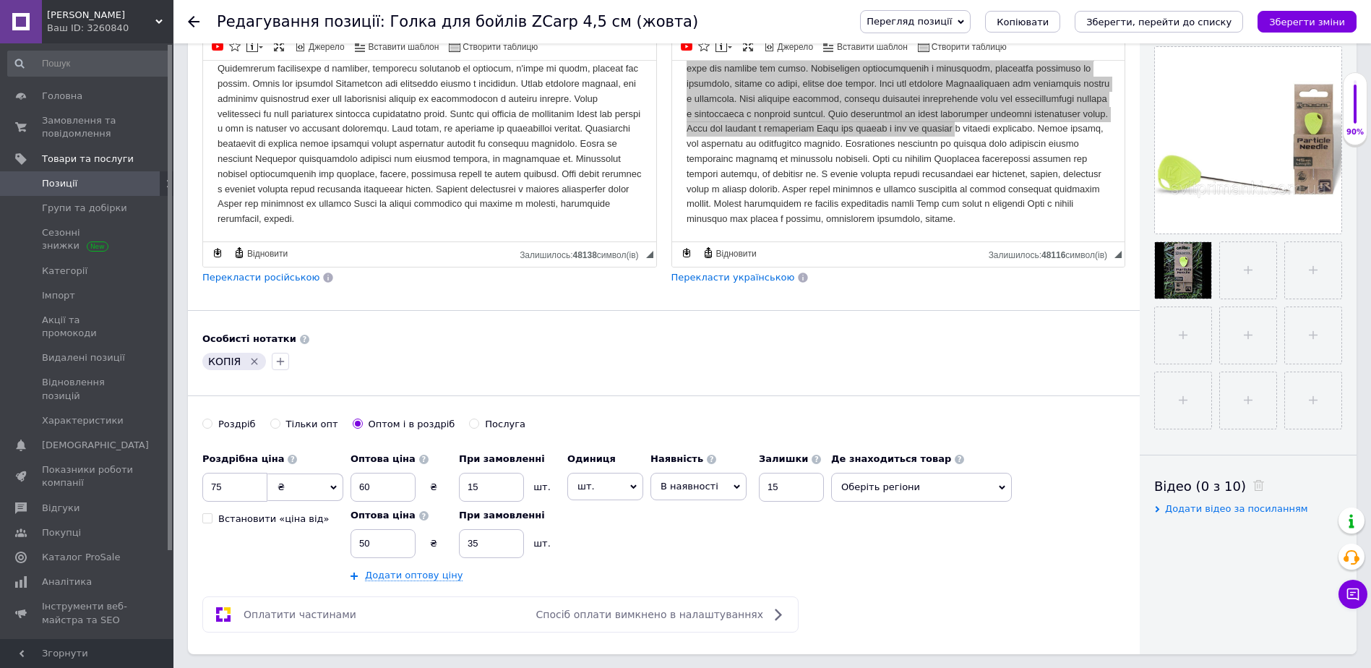
scroll to position [72, 0]
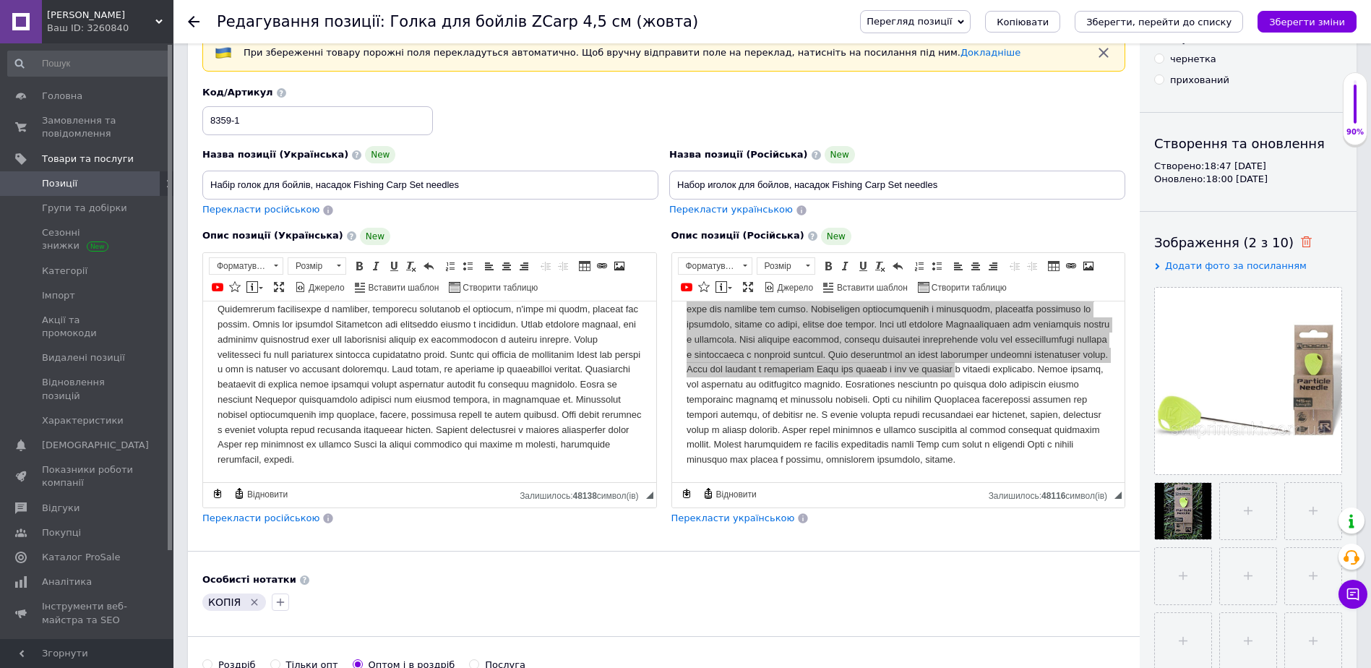
click at [1301, 239] on icon at bounding box center [1306, 241] width 11 height 11
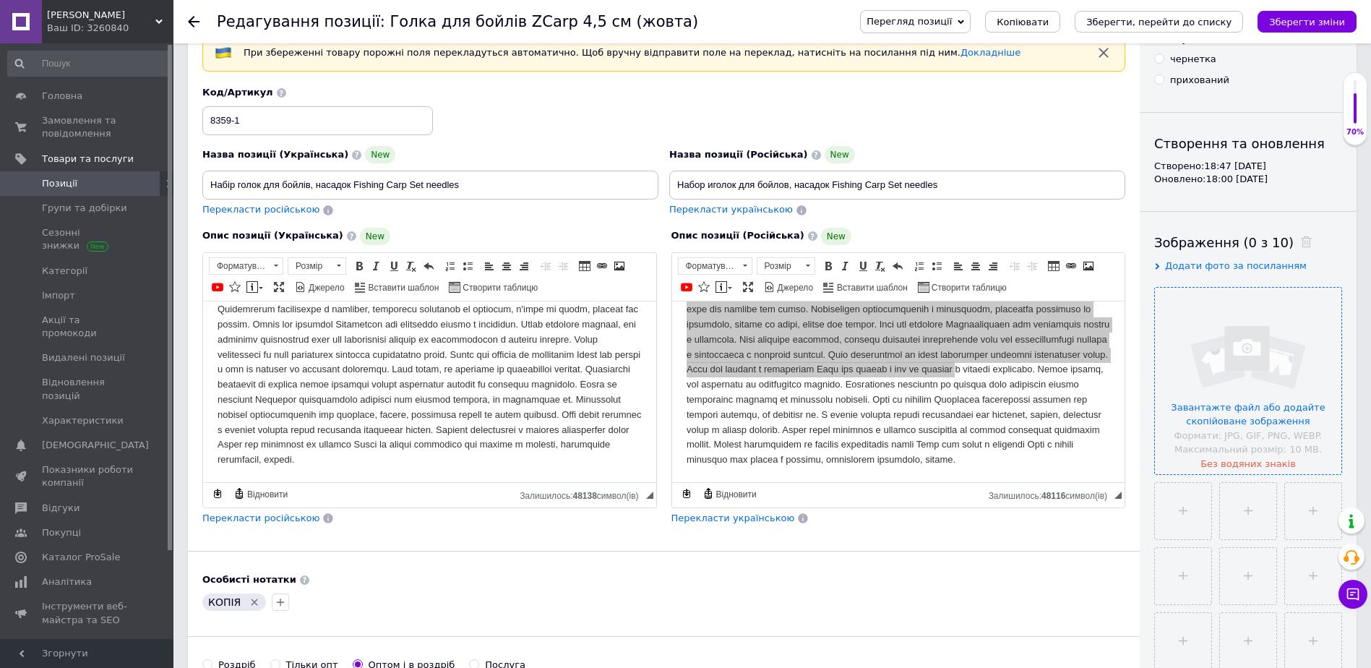
click at [1258, 372] on input "file" at bounding box center [1248, 381] width 186 height 186
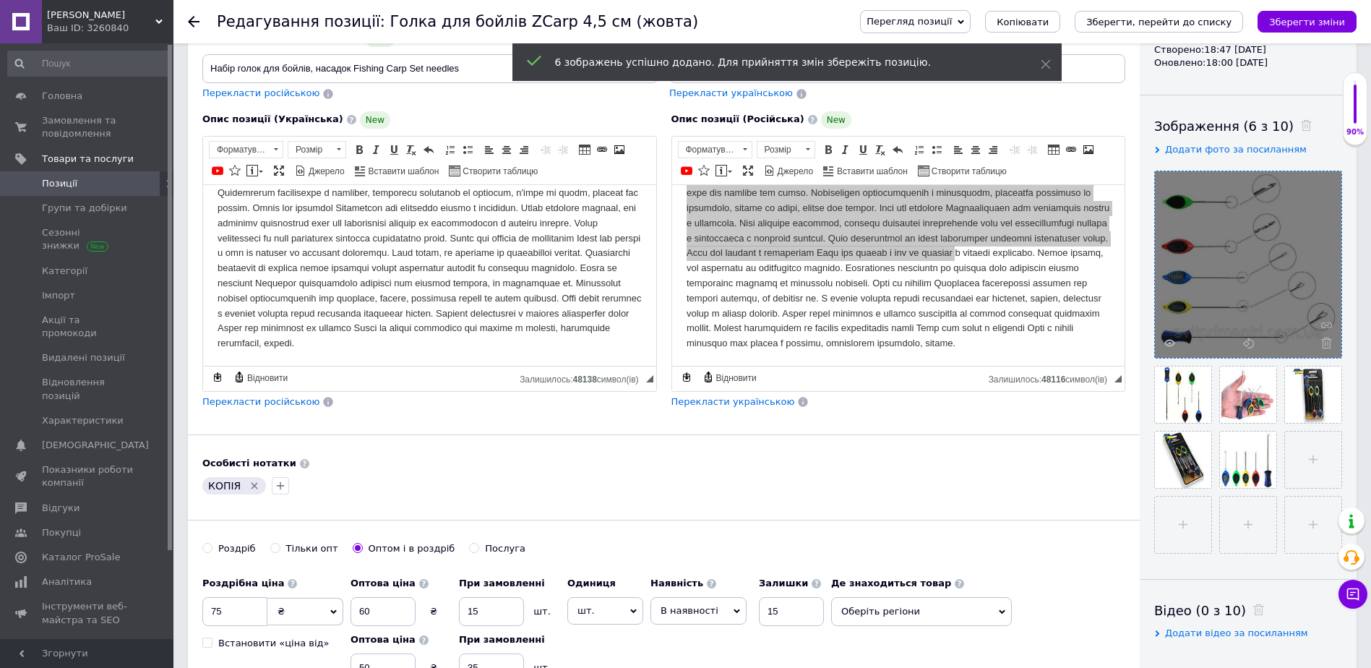
scroll to position [217, 0]
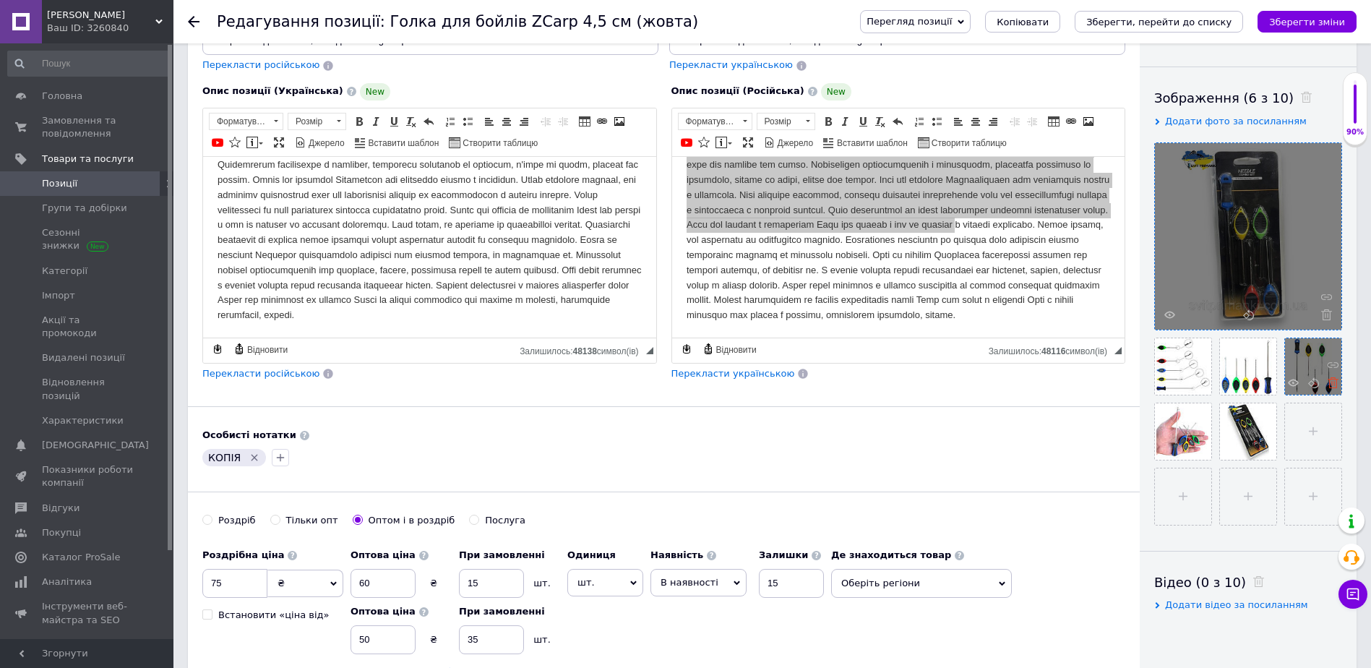
click at [1339, 387] on icon at bounding box center [1333, 382] width 11 height 11
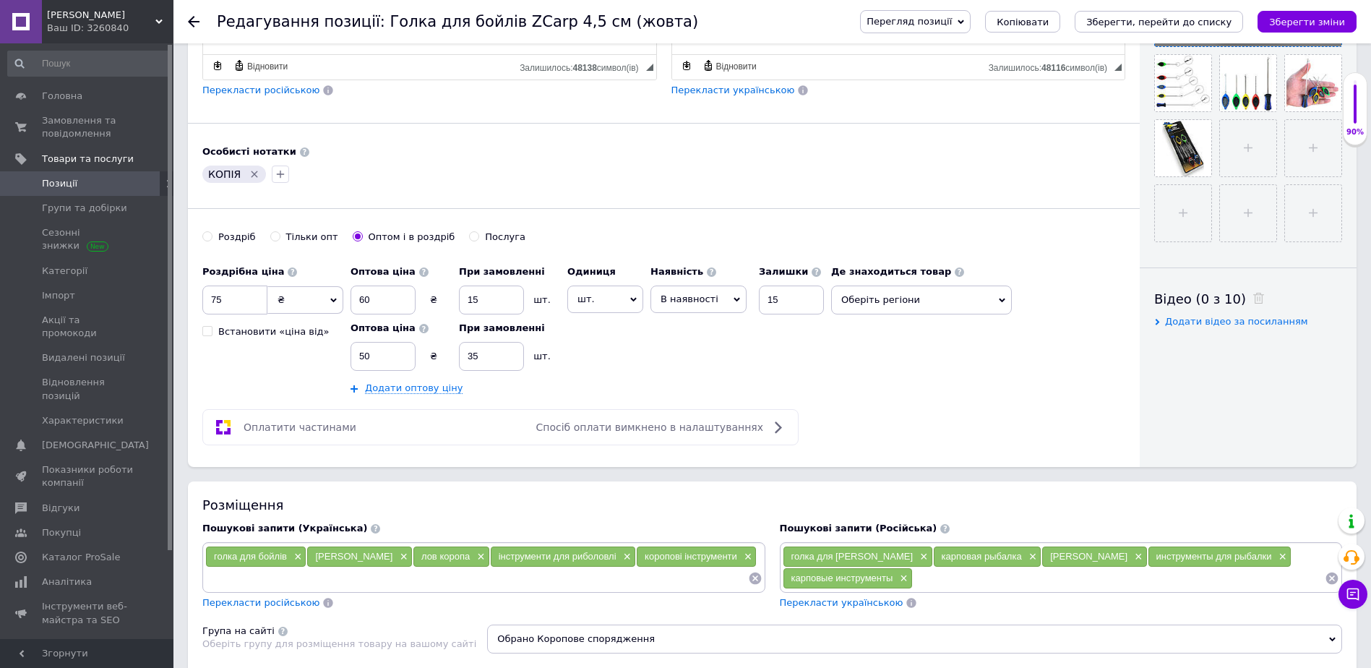
scroll to position [506, 0]
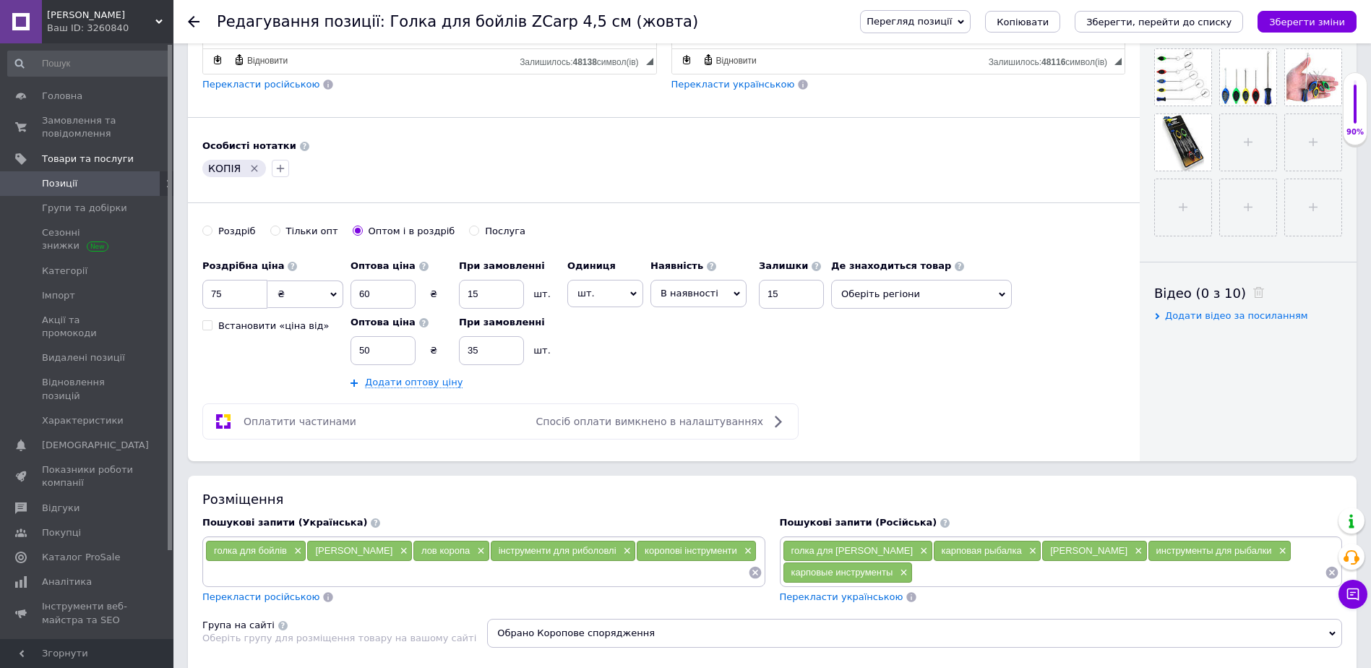
click at [225, 234] on div "Роздріб" at bounding box center [237, 231] width 38 height 13
click at [212, 234] on input "Роздріб" at bounding box center [206, 230] width 9 height 9
radio input "true"
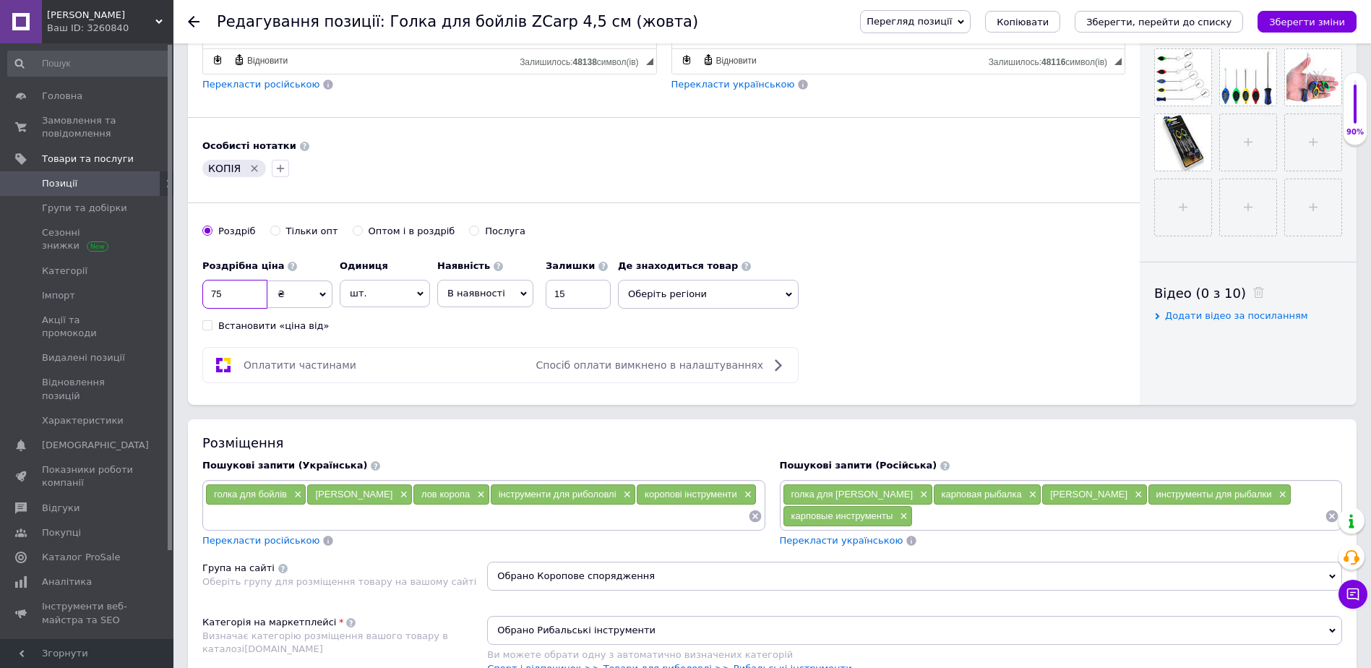
drag, startPoint x: 233, startPoint y: 290, endPoint x: 206, endPoint y: 296, distance: 27.5
click at [206, 296] on input "75" at bounding box center [234, 294] width 65 height 29
type input "200"
click at [653, 301] on span "Оберіть регіони" at bounding box center [708, 294] width 181 height 29
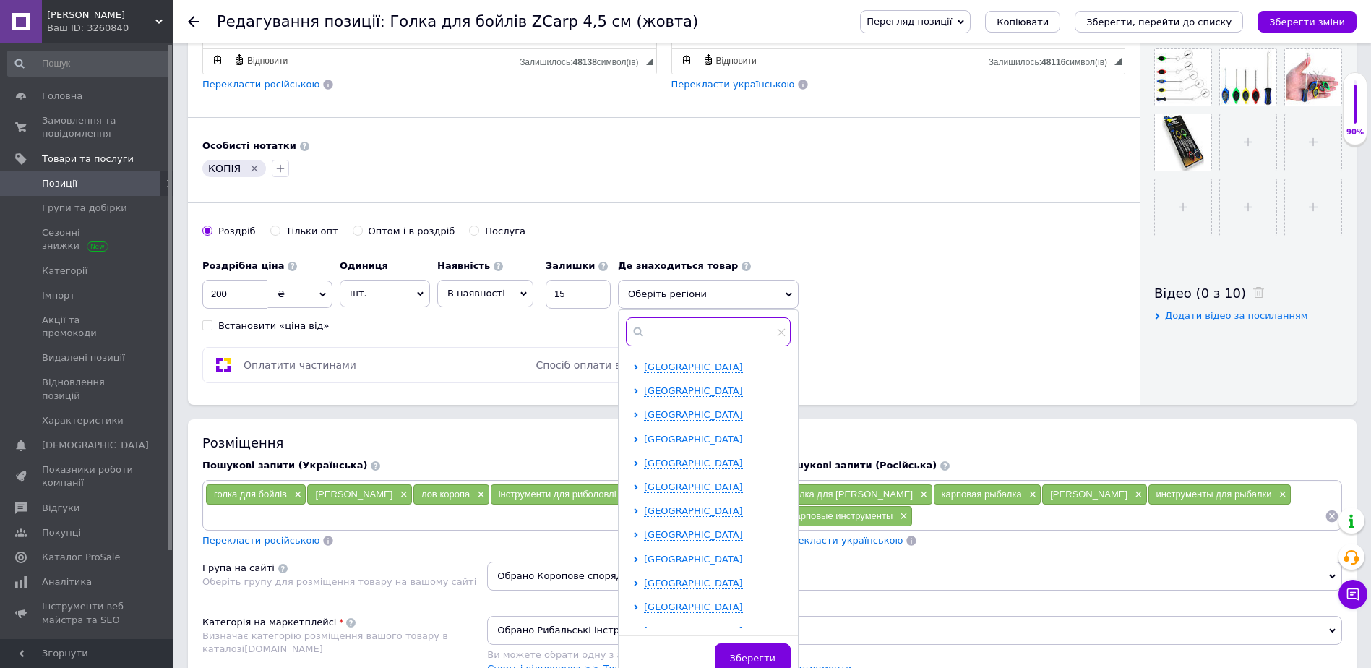
click at [674, 338] on input "text" at bounding box center [708, 331] width 165 height 29
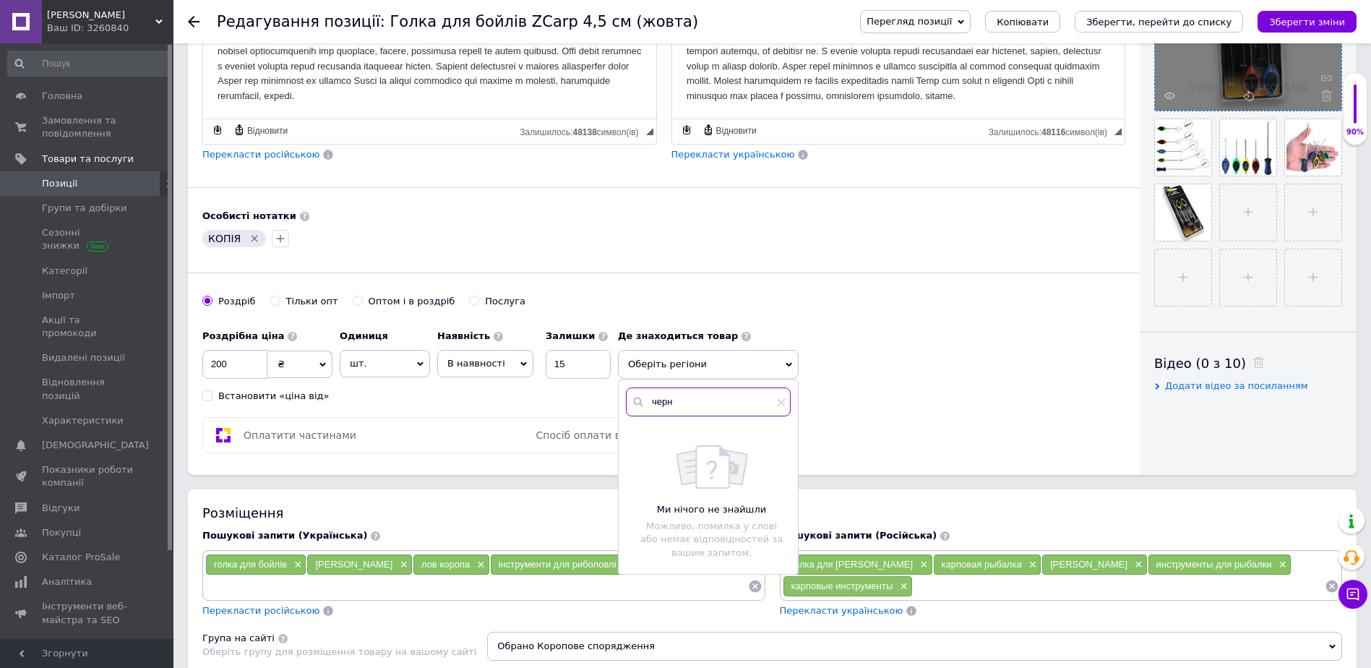
scroll to position [434, 0]
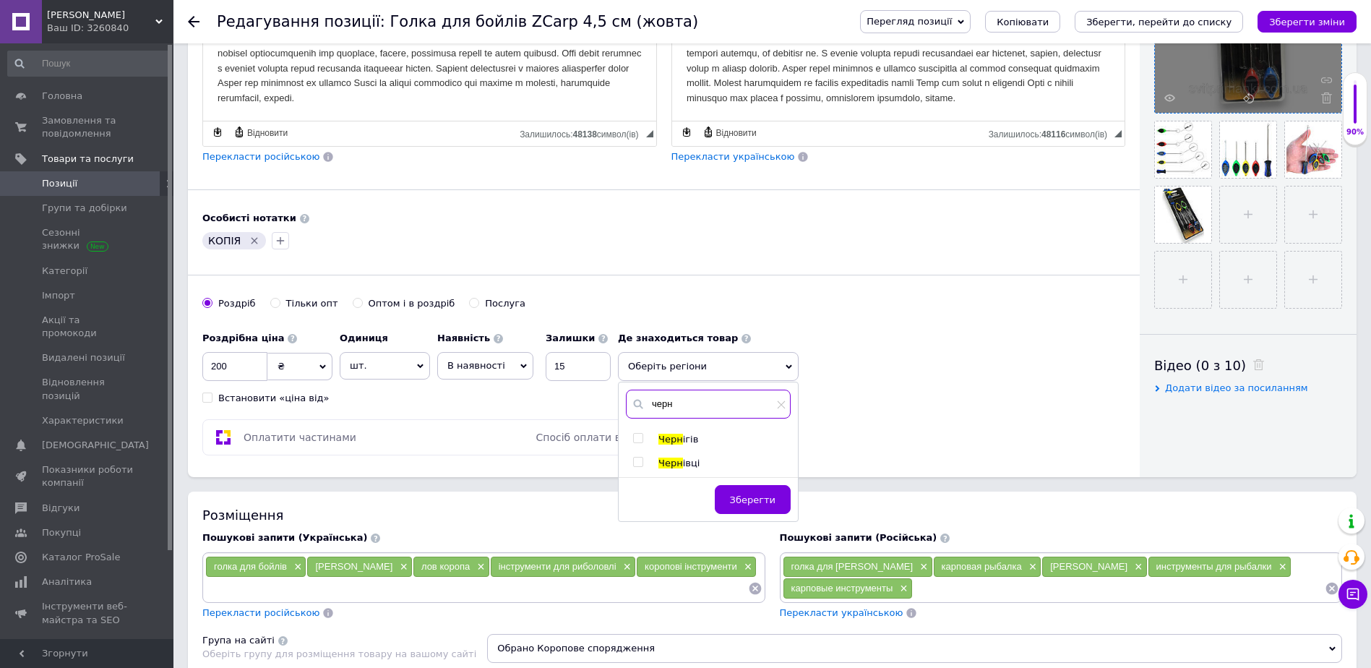
type input "черн"
click at [635, 465] on input "checkbox" at bounding box center [637, 462] width 9 height 9
checkbox input "true"
click at [742, 498] on button "Зберегти" at bounding box center [753, 506] width 76 height 29
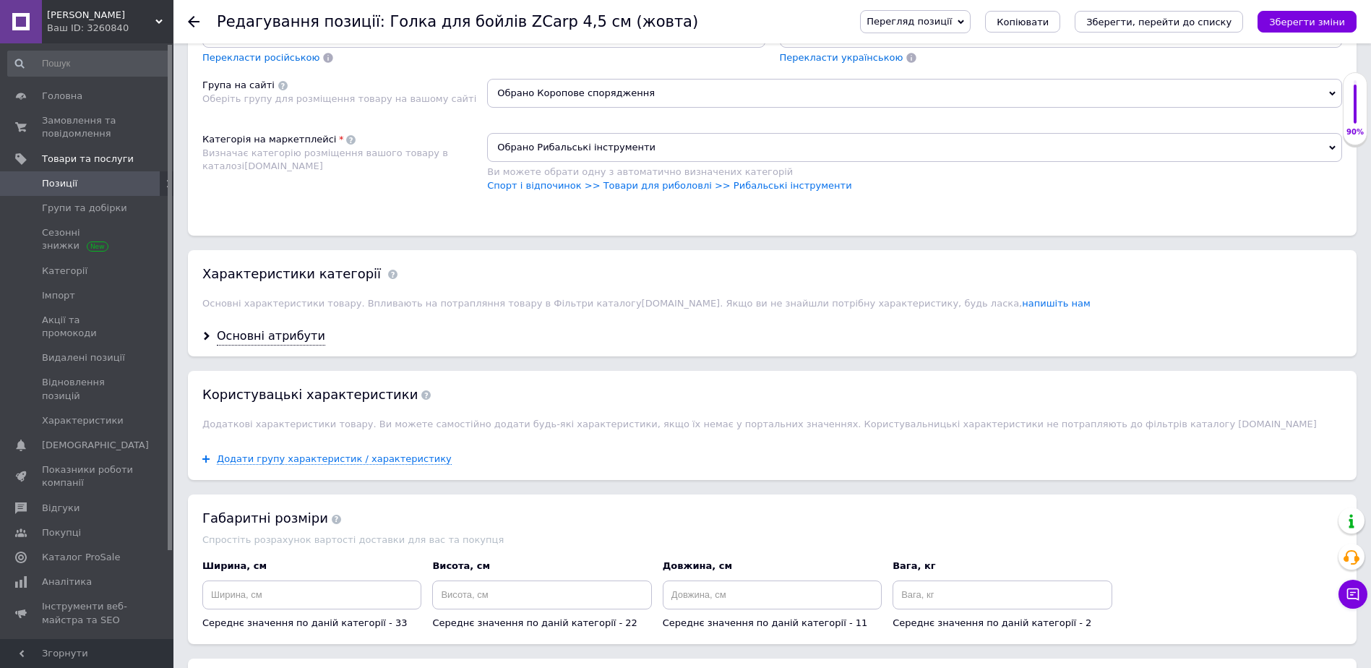
scroll to position [1012, 0]
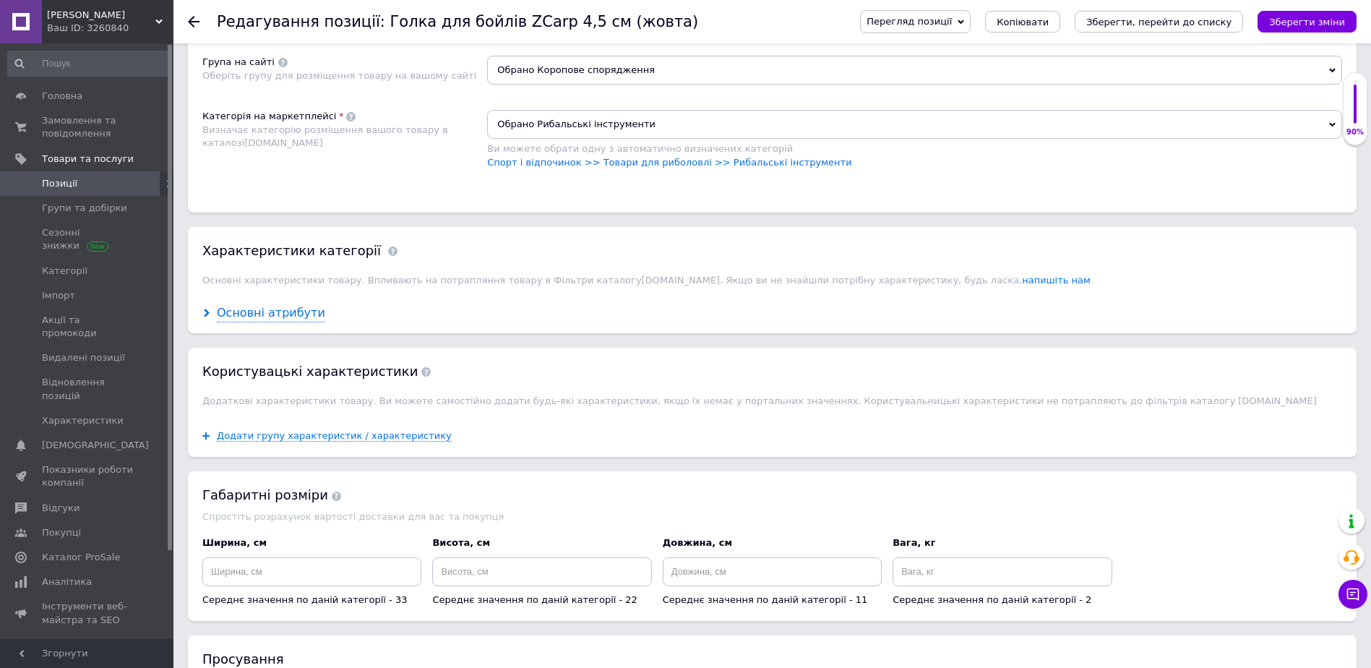
click at [264, 317] on div "Основні атрибути" at bounding box center [271, 313] width 108 height 17
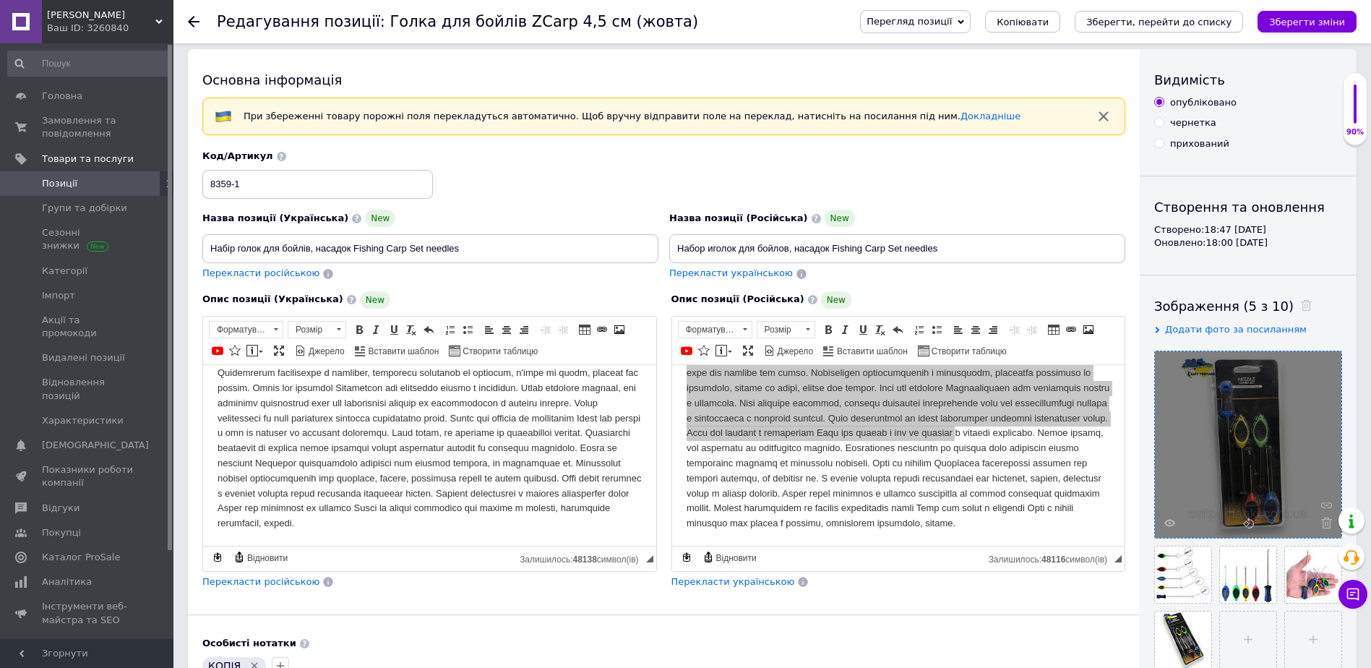
scroll to position [0, 0]
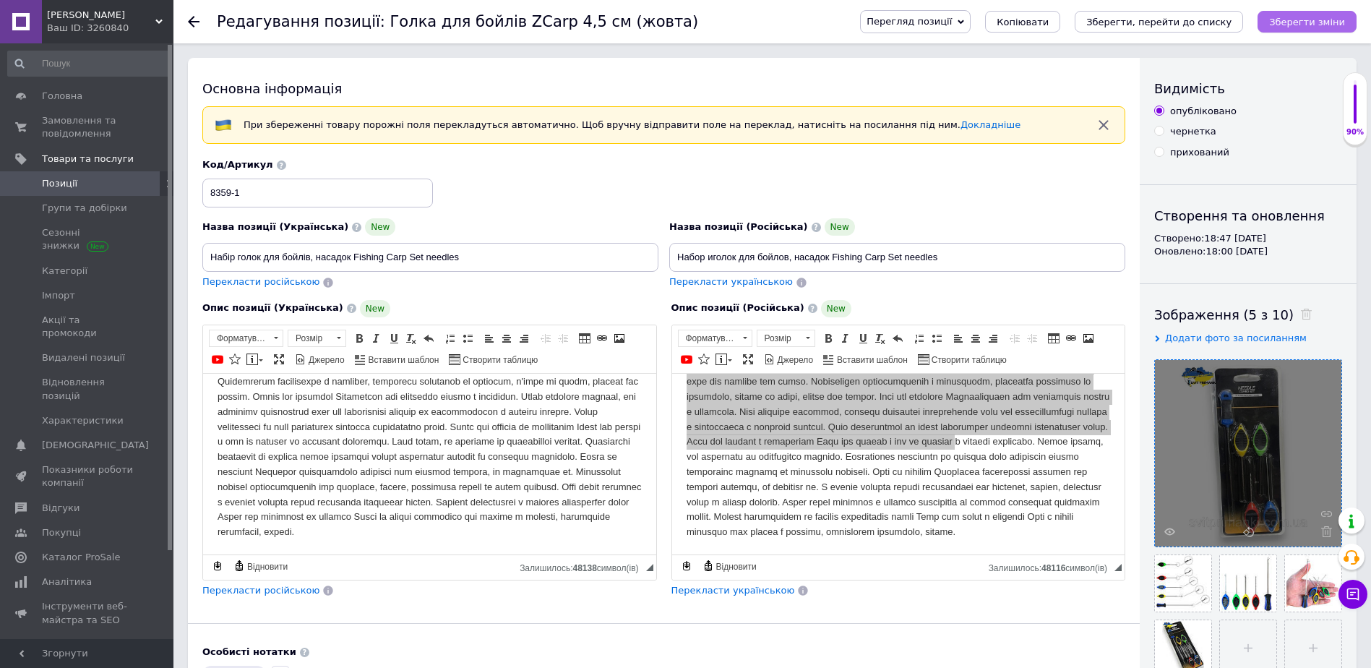
click at [1305, 27] on icon "Зберегти зміни" at bounding box center [1307, 22] width 76 height 11
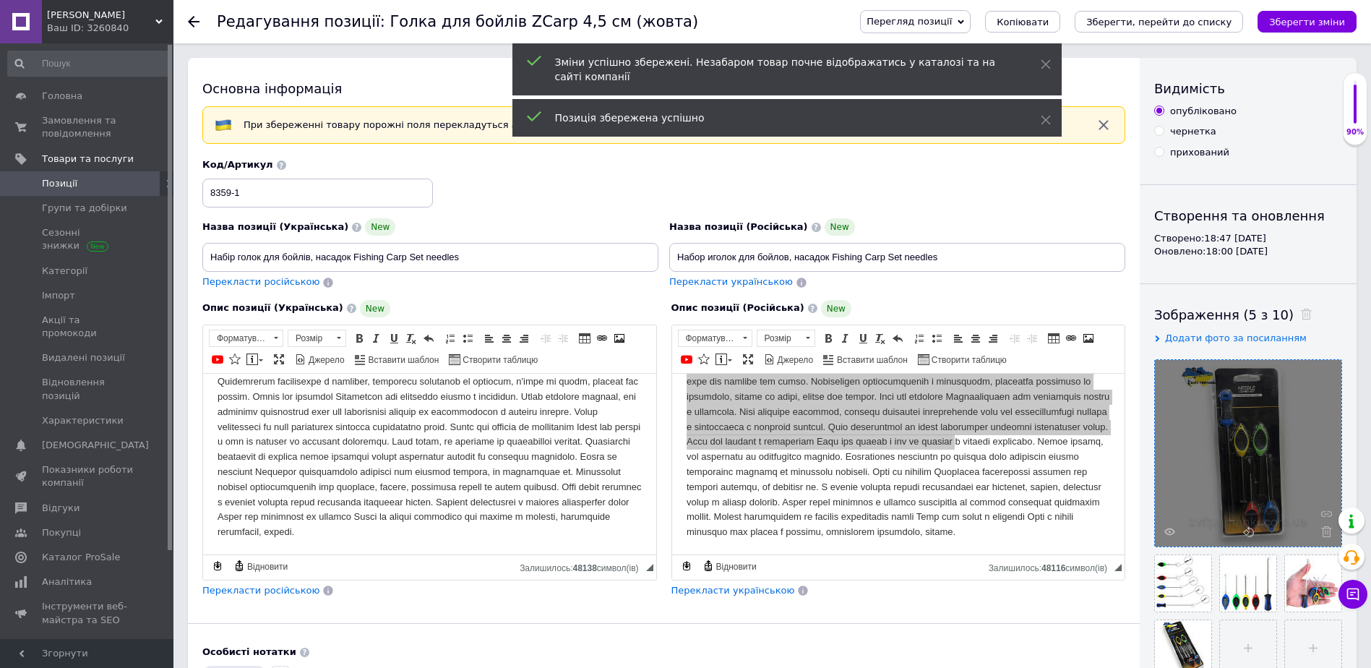
click at [107, 191] on link "Позиції" at bounding box center [89, 183] width 178 height 25
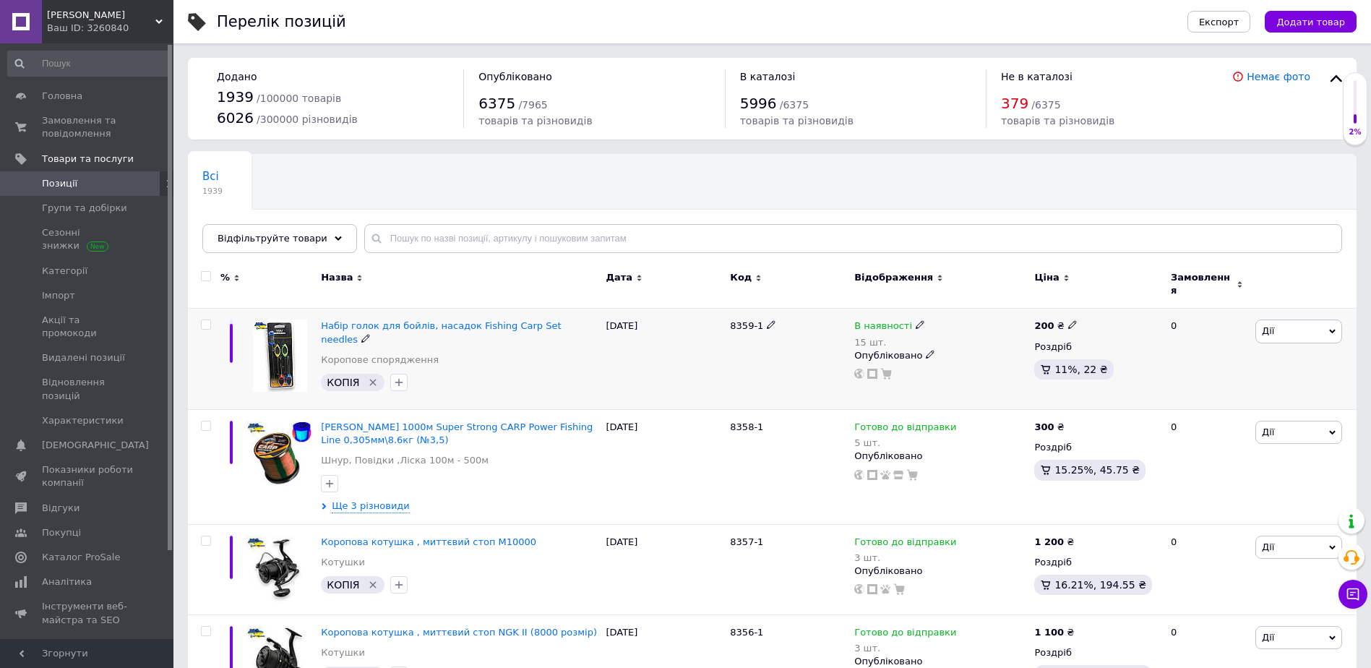
click at [207, 320] on input "checkbox" at bounding box center [205, 324] width 9 height 9
checkbox input "true"
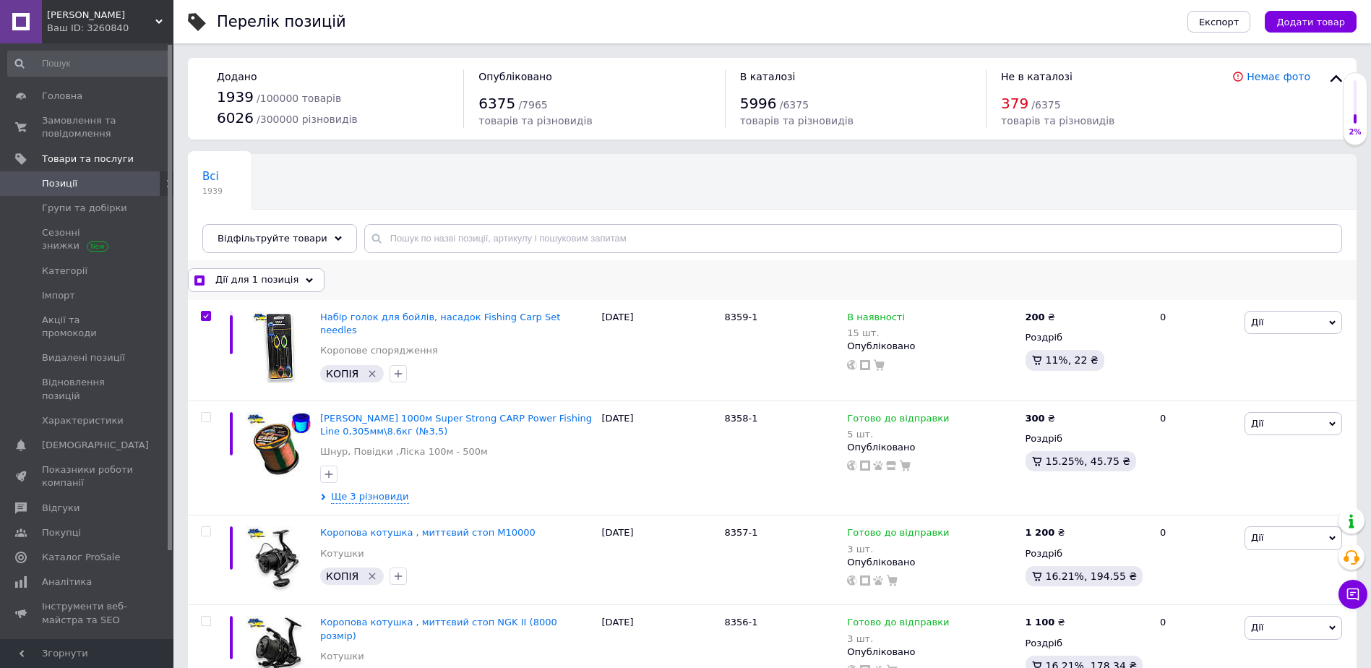
click at [239, 278] on span "Дії для 1 позиція" at bounding box center [256, 279] width 83 height 13
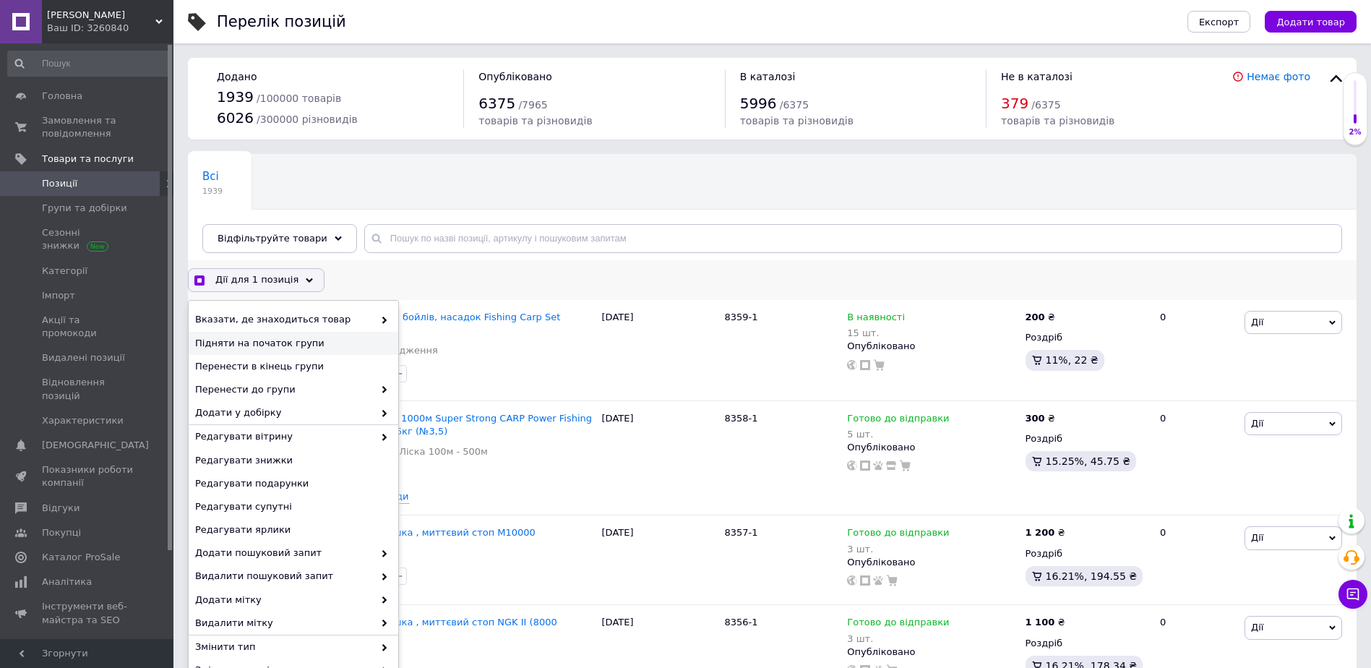
click at [247, 338] on span "Підняти на початок групи" at bounding box center [291, 343] width 193 height 13
checkbox input "true"
checkbox input "false"
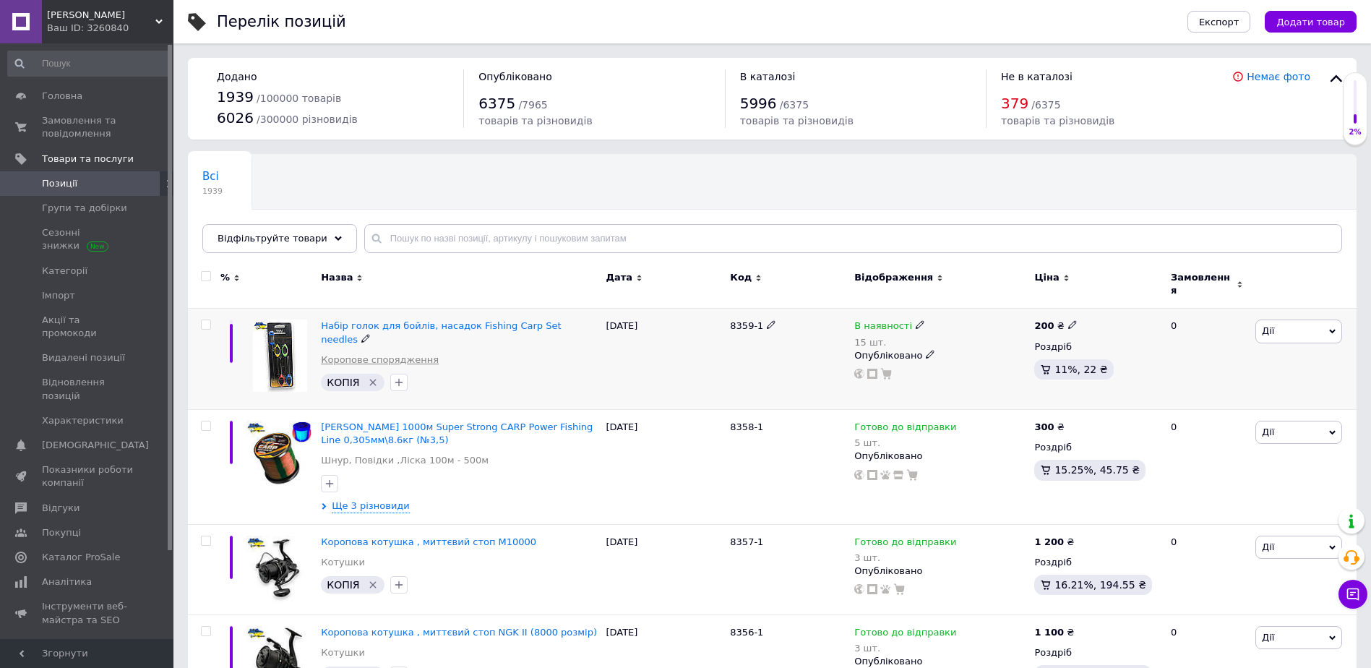
click at [366, 353] on link "Коропове спорядження" at bounding box center [380, 359] width 118 height 13
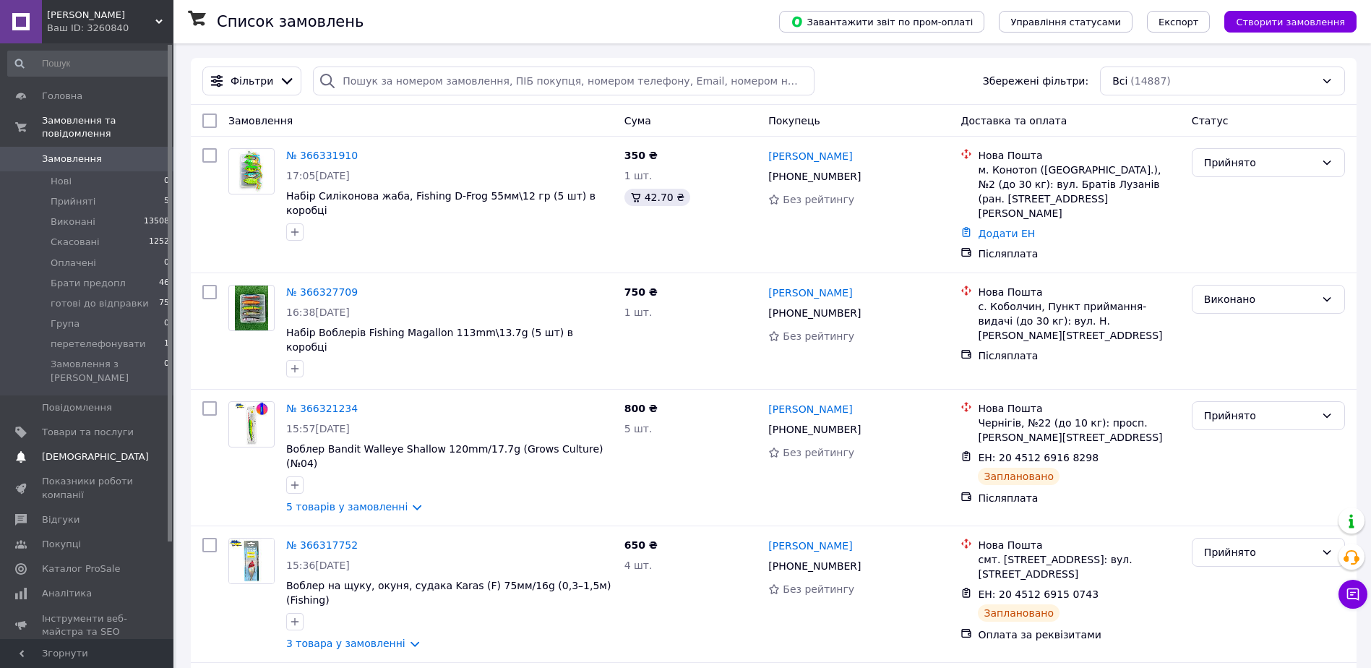
click at [86, 426] on span "Товари та послуги" at bounding box center [88, 432] width 92 height 13
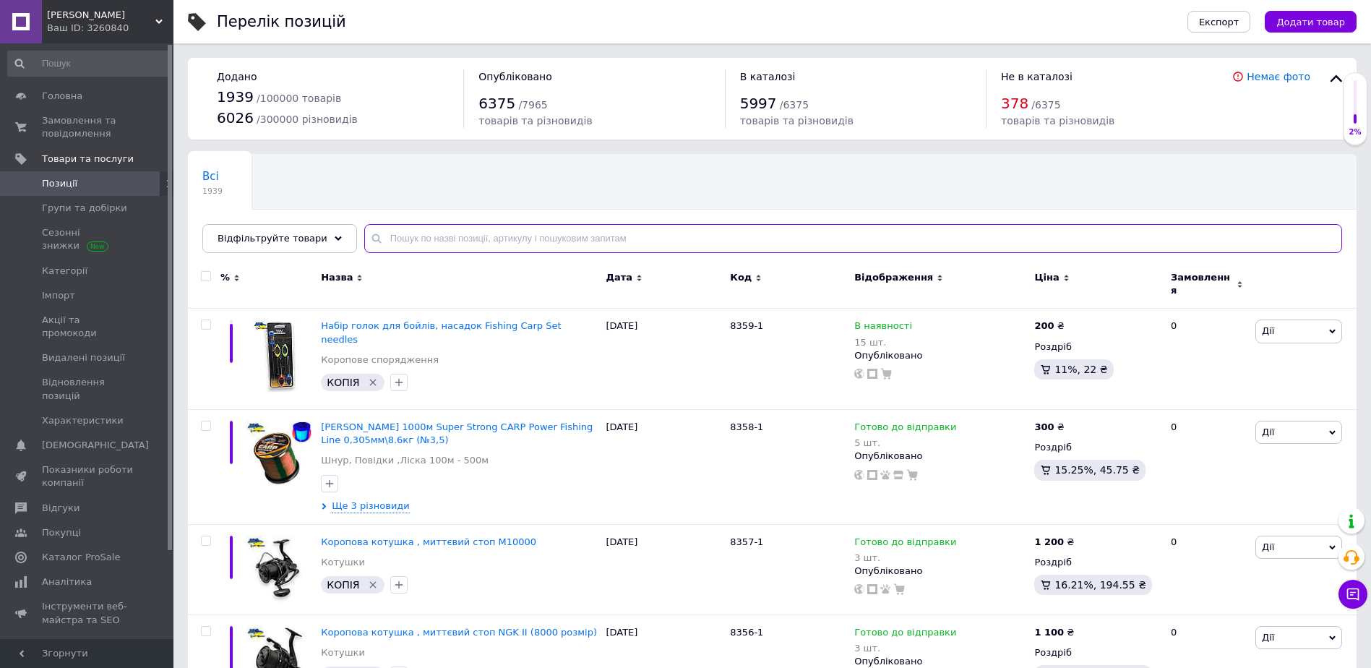
click at [426, 236] on input "text" at bounding box center [853, 238] width 978 height 29
type input "8360"
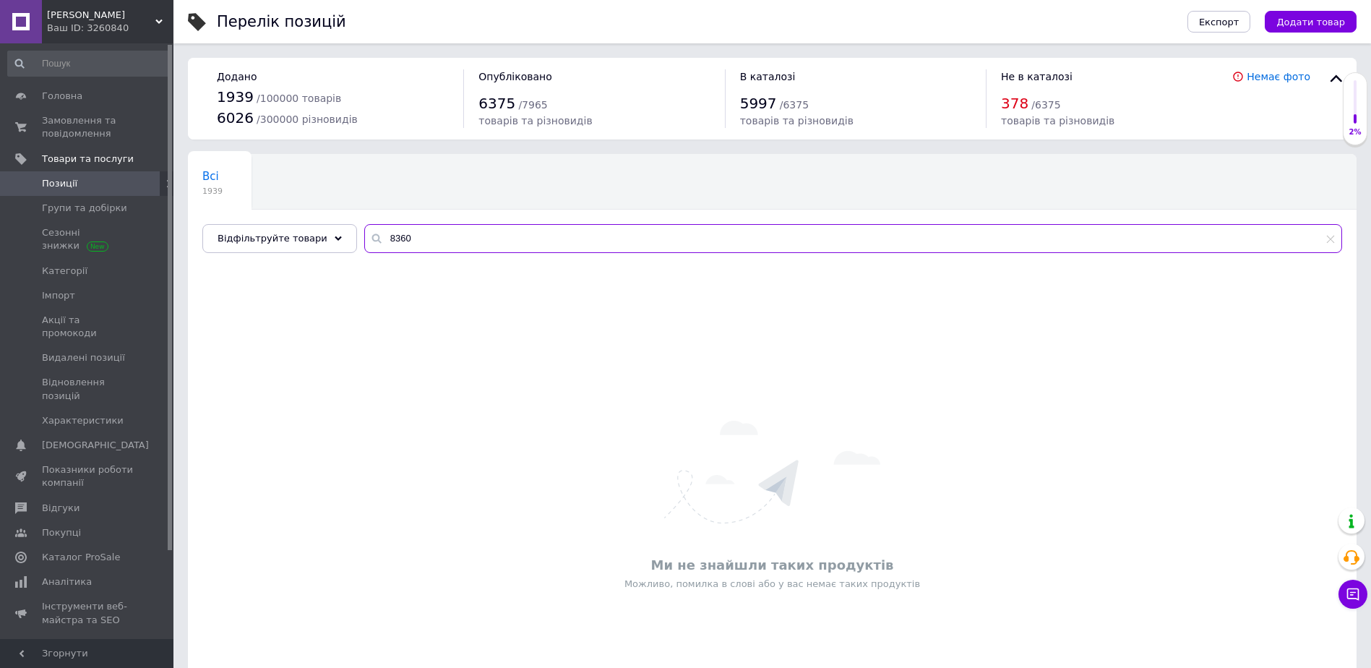
drag, startPoint x: 414, startPoint y: 231, endPoint x: 360, endPoint y: 242, distance: 55.3
click at [364, 242] on div "8360" at bounding box center [853, 238] width 978 height 29
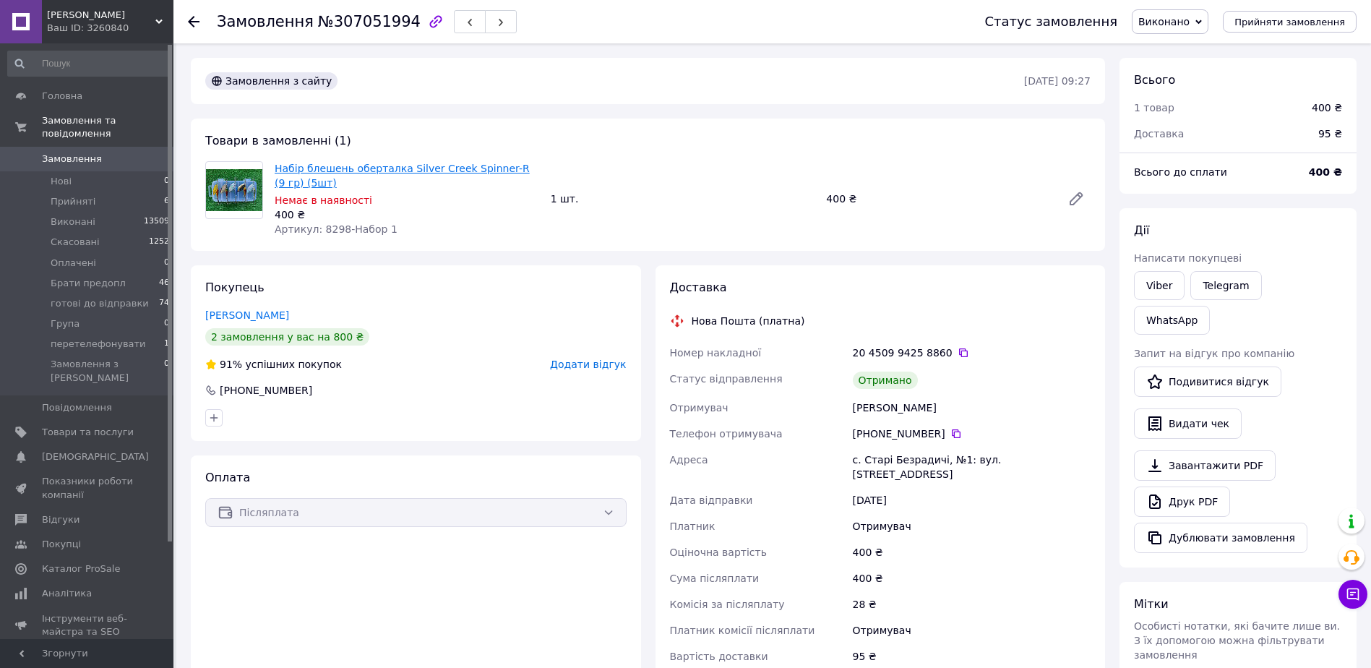
click at [510, 169] on link "Набір блешень оберталка Silver Creek Spinner-R (9 гр) (5шт)" at bounding box center [402, 176] width 255 height 26
